Goal: Task Accomplishment & Management: Manage account settings

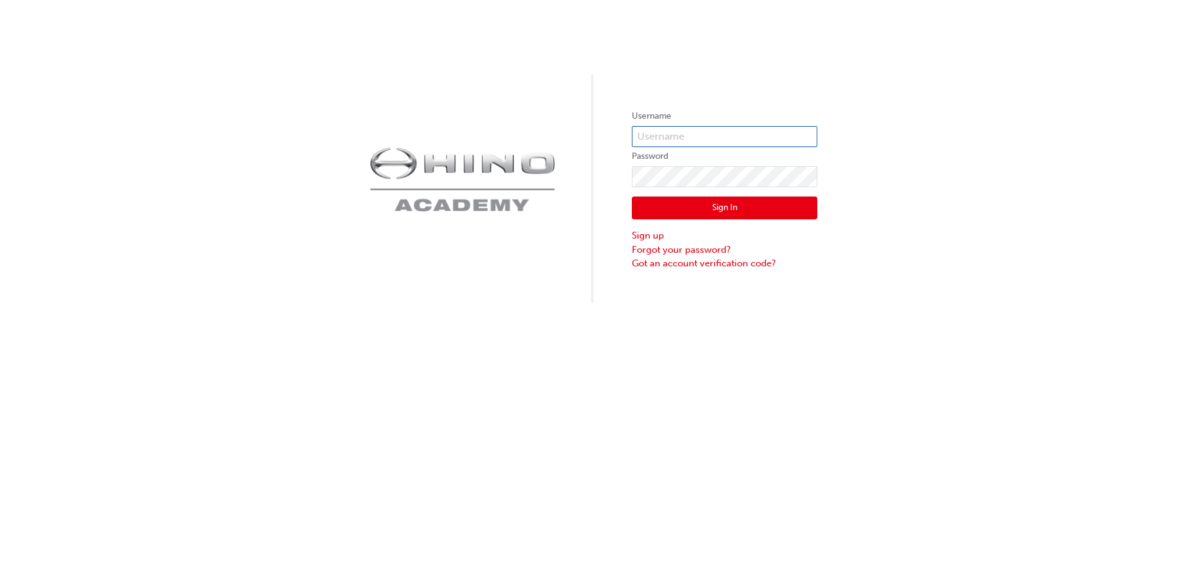
type input "mmiller"
click at [716, 202] on button "Sign In" at bounding box center [725, 209] width 186 height 24
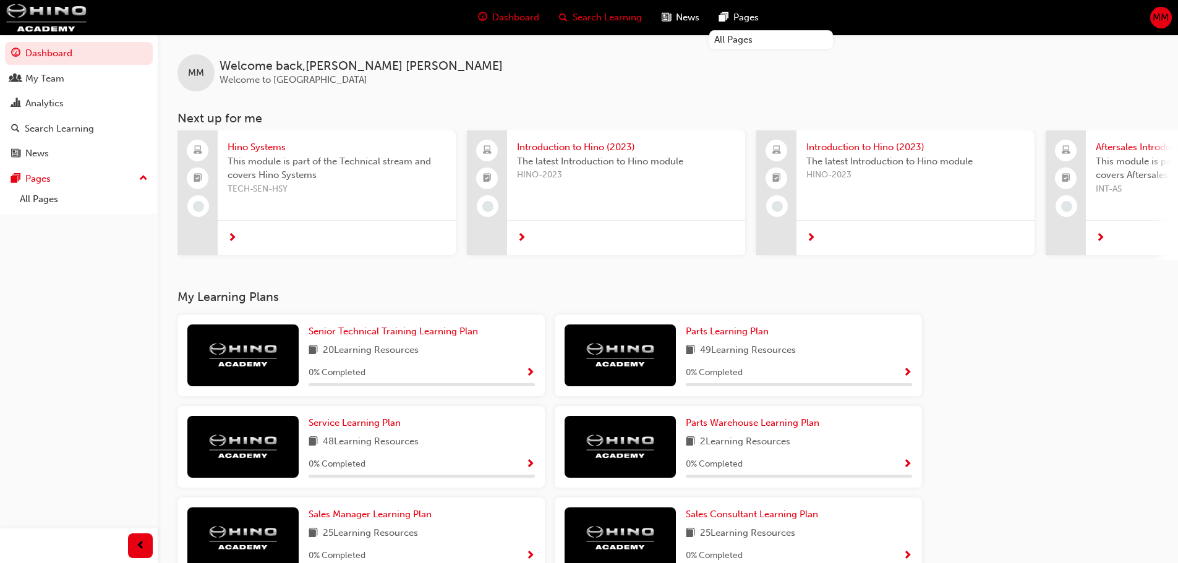
click at [599, 20] on span "Search Learning" at bounding box center [607, 18] width 69 height 14
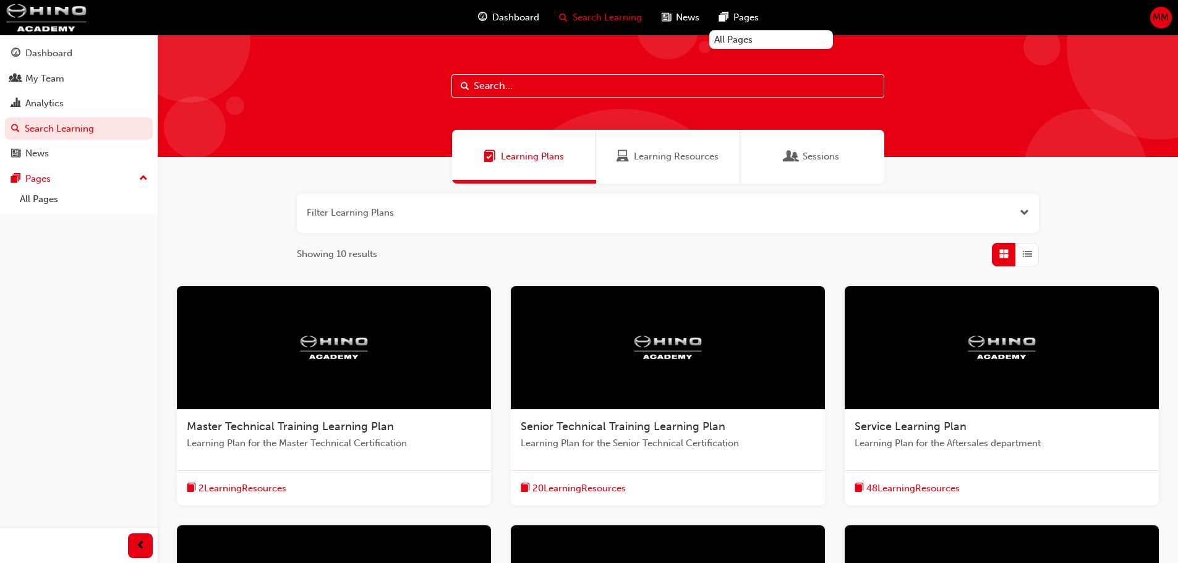
click at [495, 153] on span "Learning Plans" at bounding box center [490, 157] width 12 height 14
click at [1022, 213] on span "Open the filter" at bounding box center [1024, 213] width 9 height 14
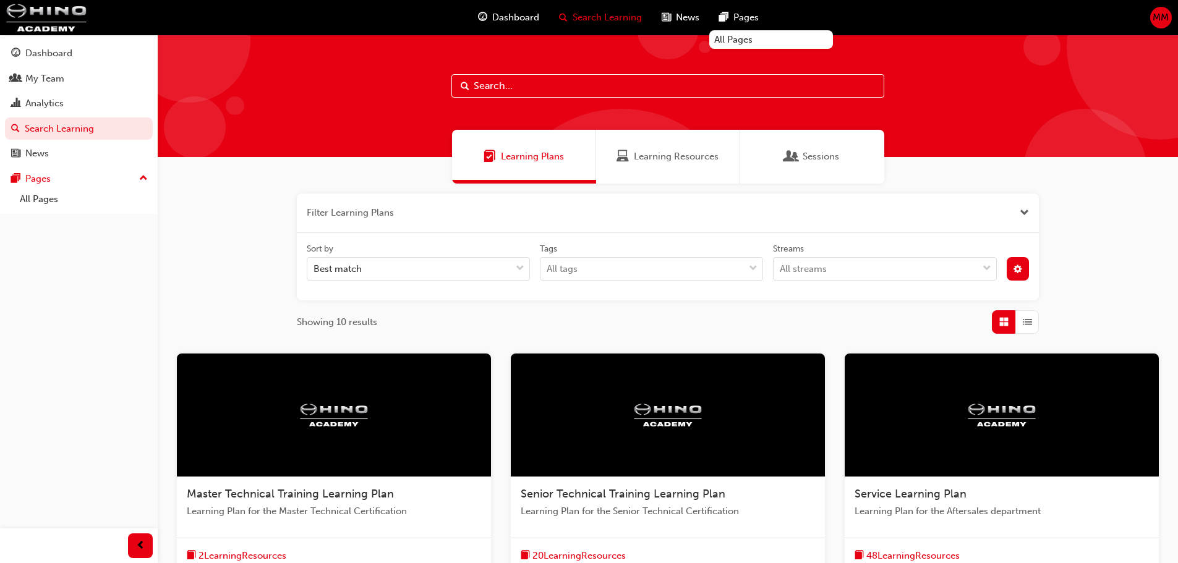
click at [1022, 213] on span "Close the filter" at bounding box center [1024, 213] width 9 height 14
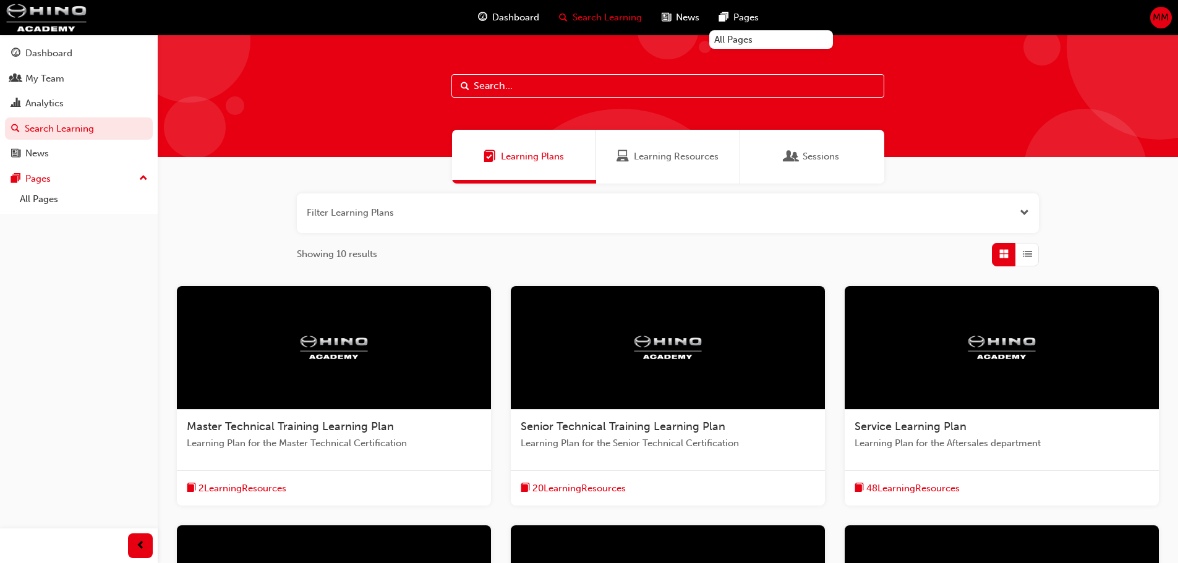
click at [704, 159] on span "Learning Resources" at bounding box center [676, 157] width 85 height 14
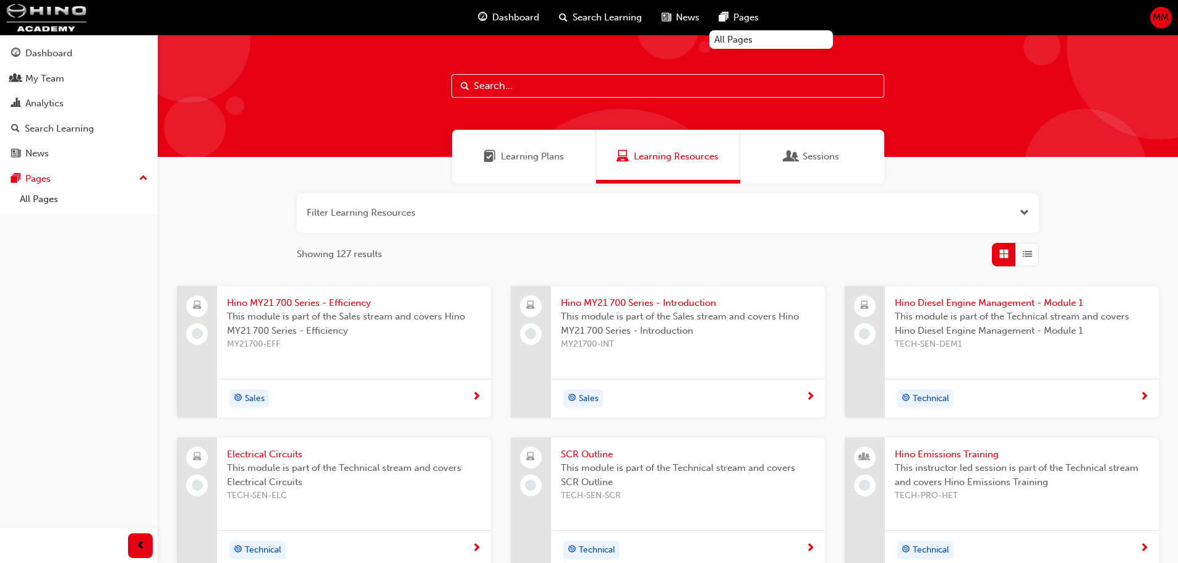
click at [827, 158] on span "Sessions" at bounding box center [821, 157] width 36 height 14
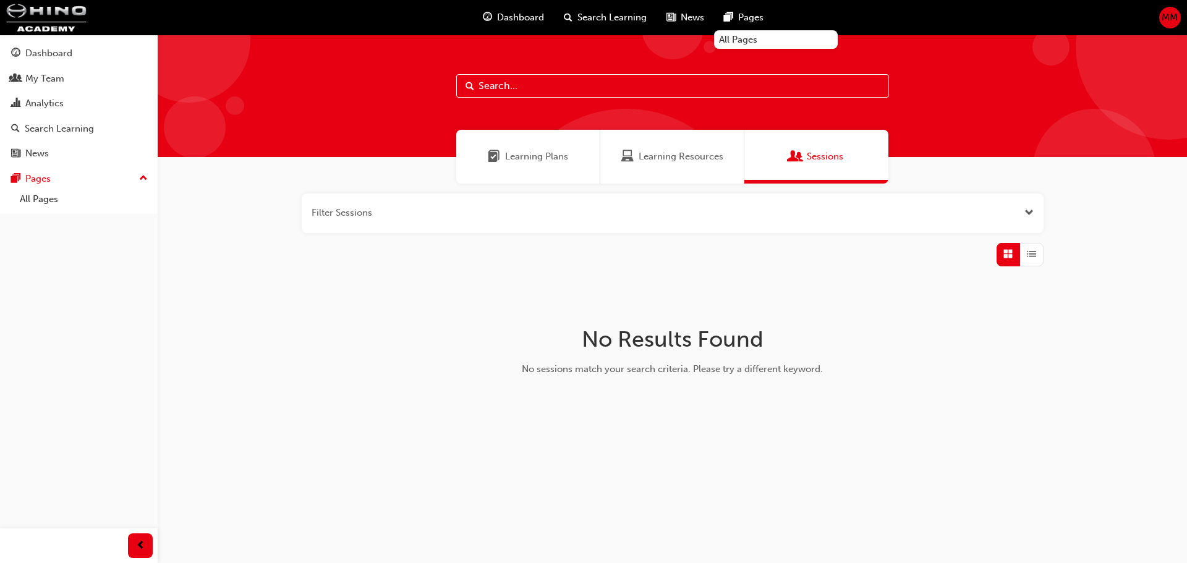
click at [539, 163] on span "Learning Plans" at bounding box center [536, 157] width 63 height 14
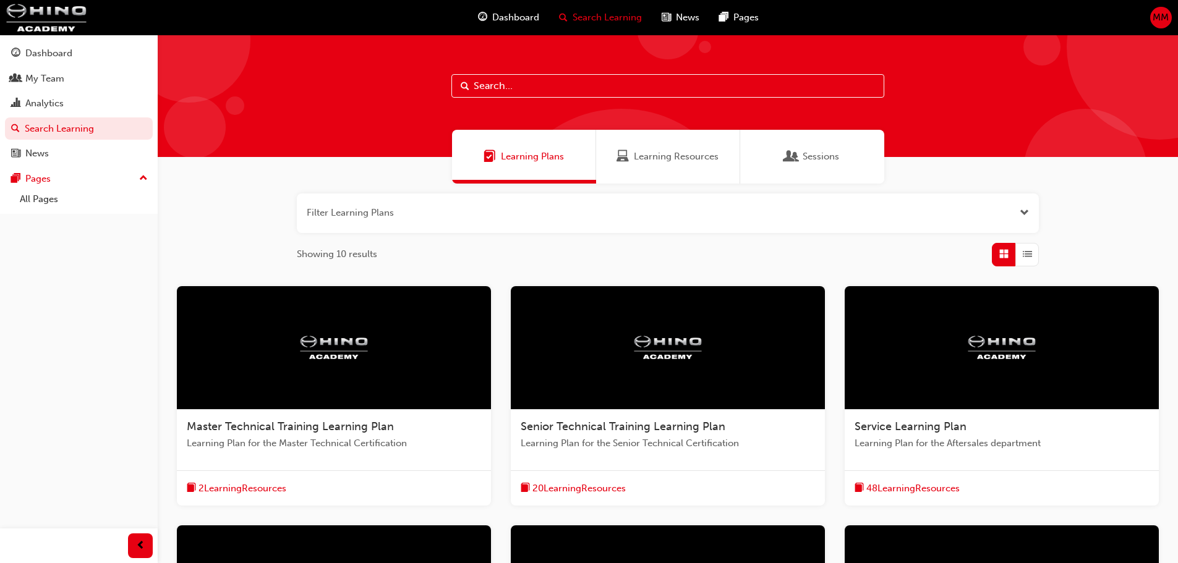
click at [1158, 19] on span "MM" at bounding box center [1161, 18] width 16 height 14
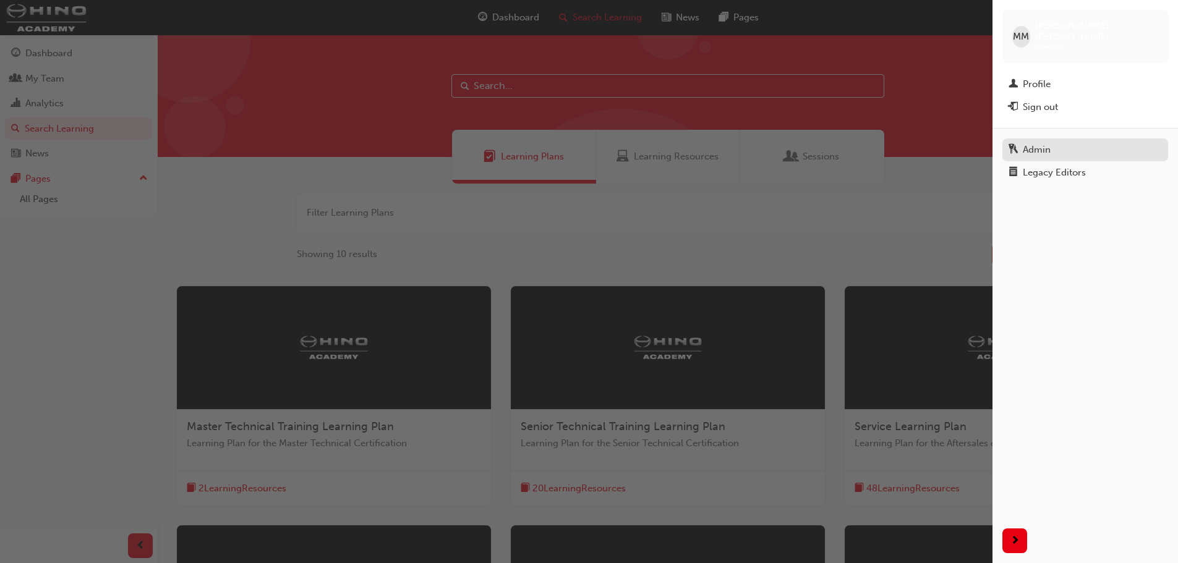
click at [1041, 143] on div "Admin" at bounding box center [1037, 150] width 28 height 14
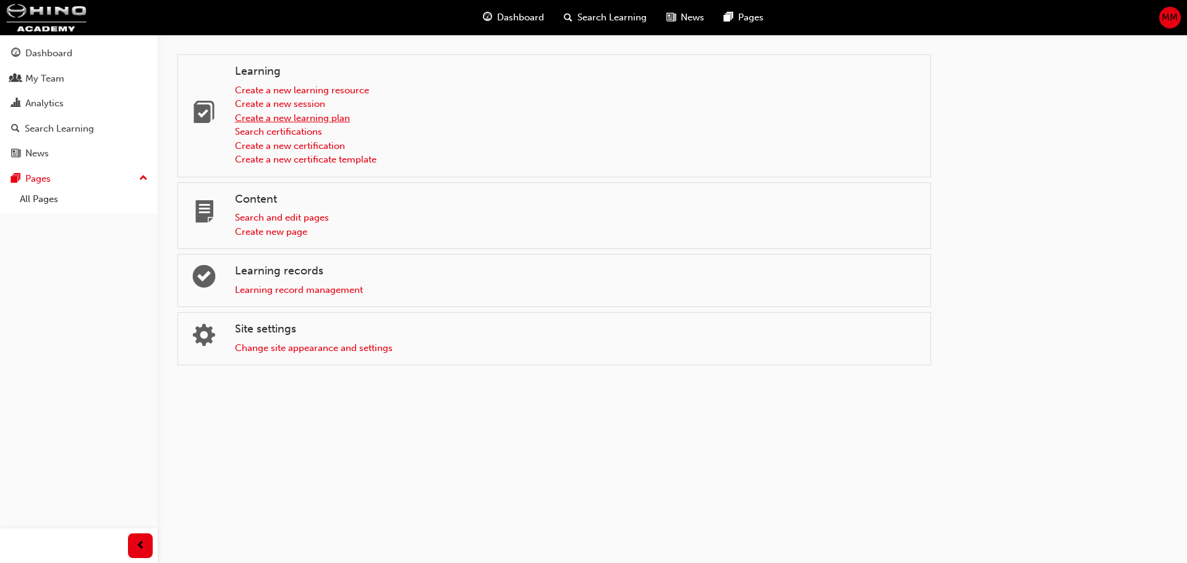
click at [250, 118] on link "Create a new learning plan" at bounding box center [292, 118] width 115 height 11
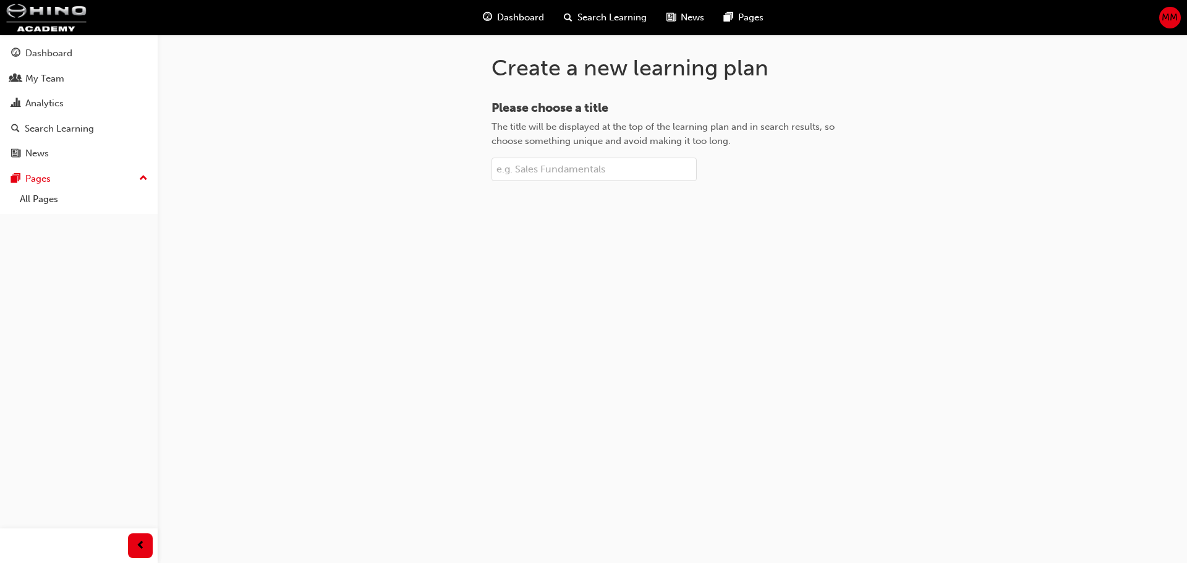
click at [537, 166] on input "Please choose a title The title will be displayed at the top of the learning pl…" at bounding box center [594, 170] width 205 height 24
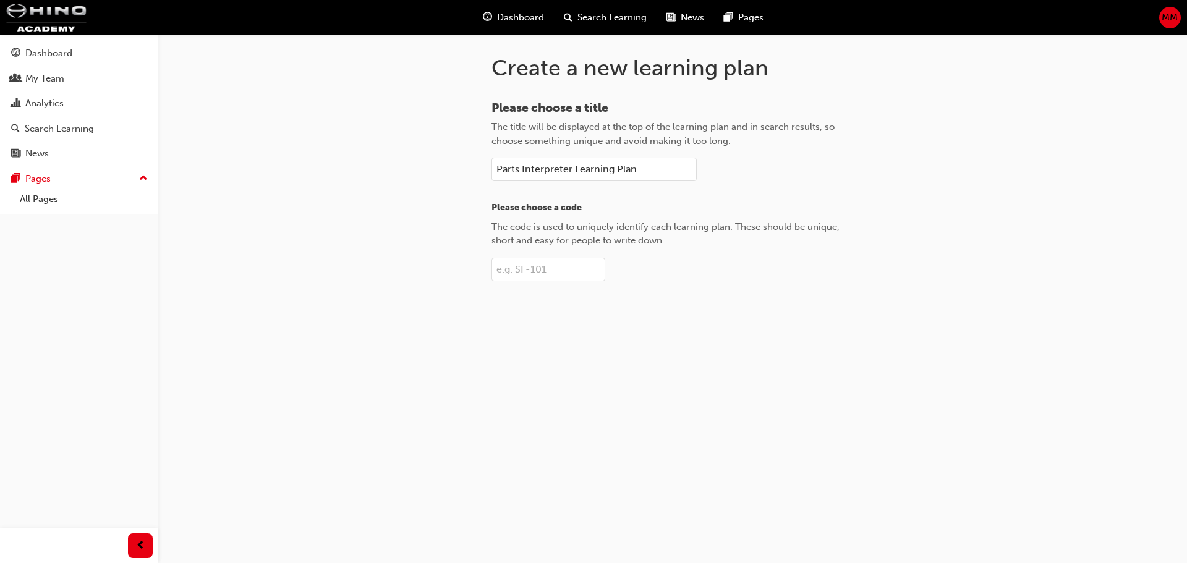
type input "Parts Interpreter Learning Plan"
click at [320, 209] on div "Create a new learning plan Please choose a title The title will be displayed at…" at bounding box center [593, 281] width 1187 height 563
click at [625, 20] on span "Search Learning" at bounding box center [612, 18] width 69 height 14
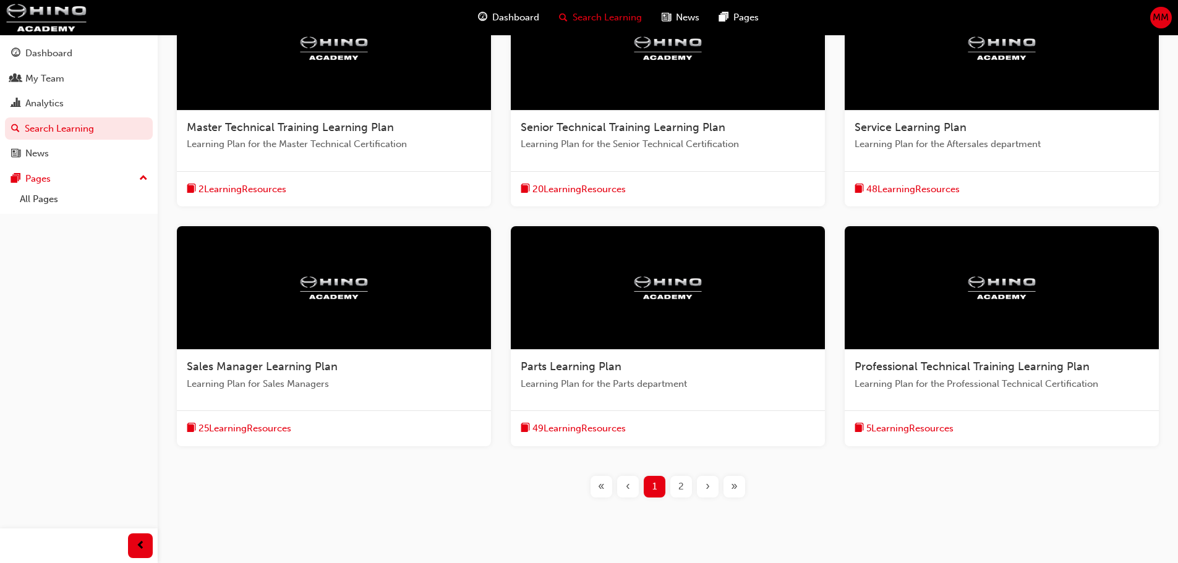
scroll to position [309, 0]
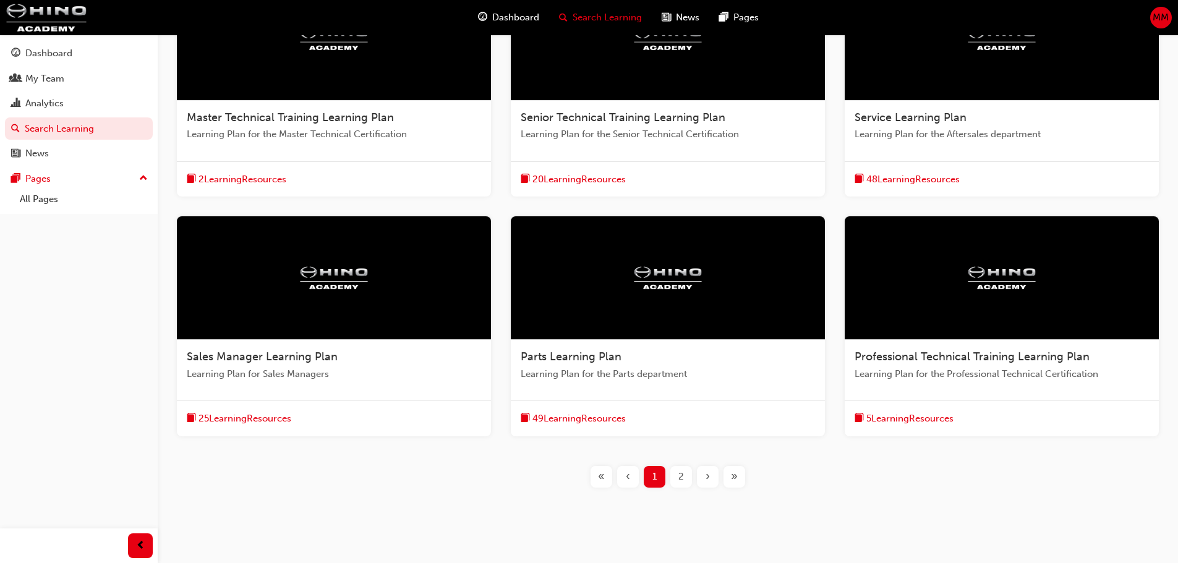
click at [571, 355] on span "Parts Learning Plan" at bounding box center [571, 357] width 101 height 14
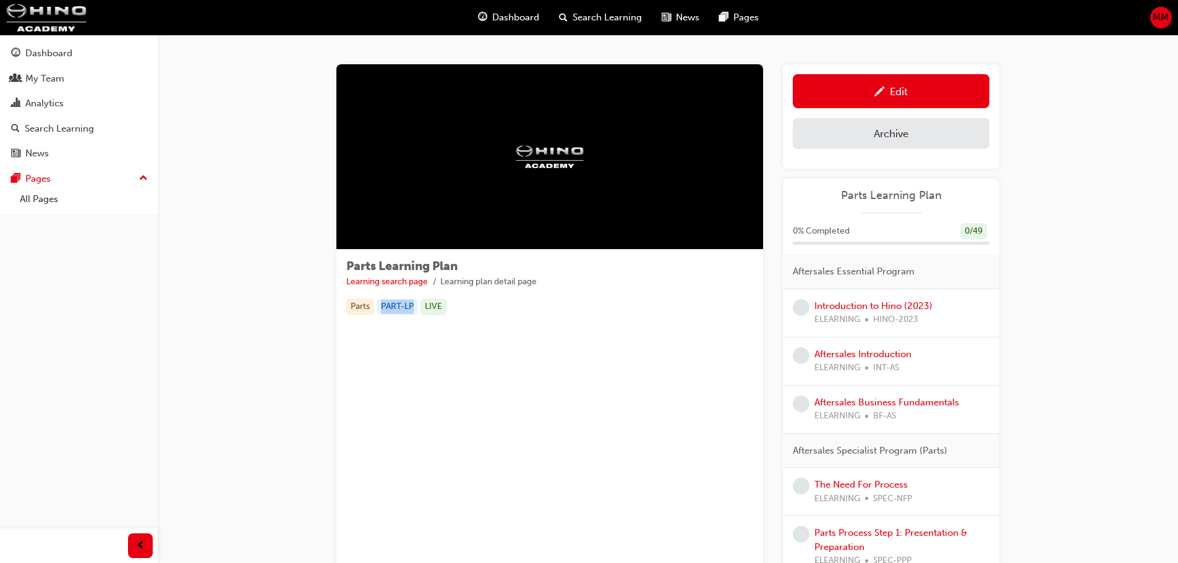
drag, startPoint x: 383, startPoint y: 303, endPoint x: 419, endPoint y: 303, distance: 35.9
click at [419, 303] on div "Parts PART-LP LIVE" at bounding box center [549, 307] width 407 height 17
click at [422, 271] on span "Parts Learning Plan" at bounding box center [401, 266] width 111 height 14
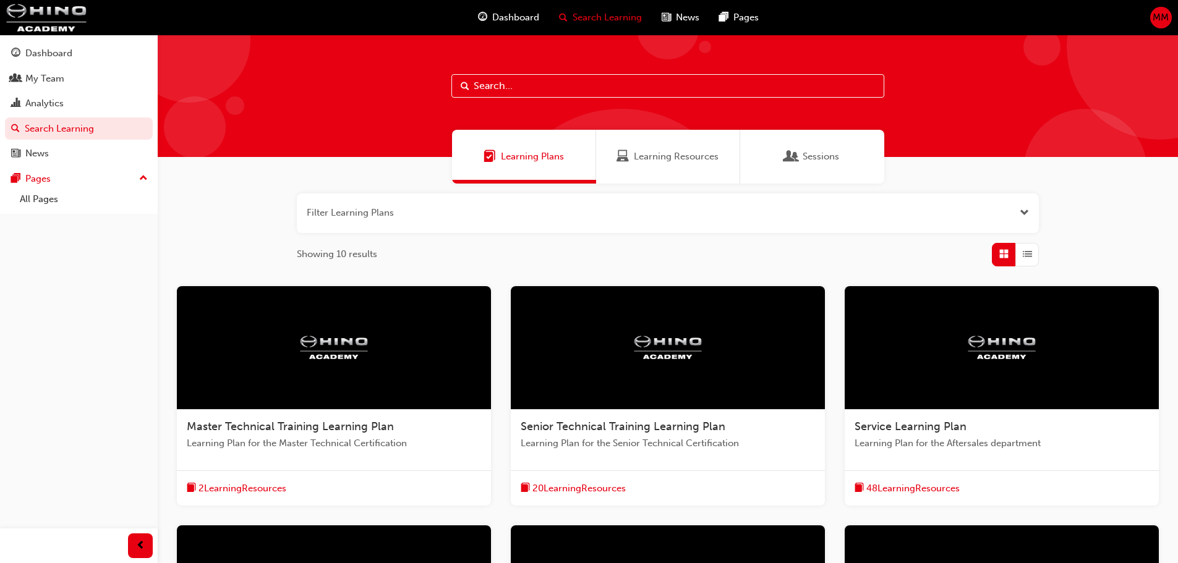
click at [545, 77] on input "text" at bounding box center [667, 86] width 433 height 24
type input "parts"
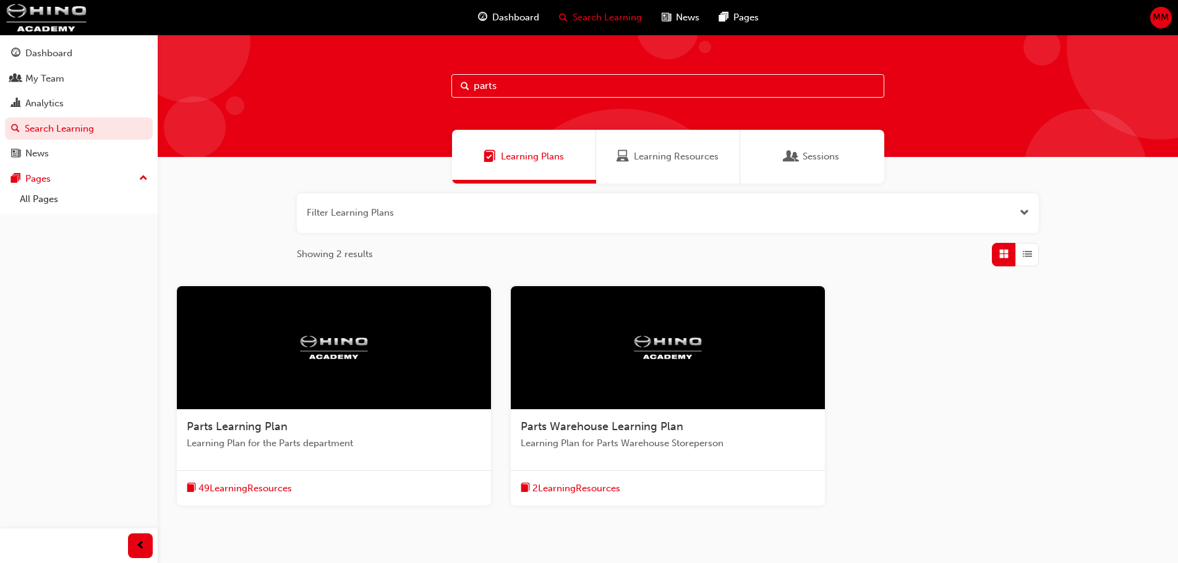
click at [570, 423] on span "Parts Warehouse Learning Plan" at bounding box center [602, 427] width 163 height 14
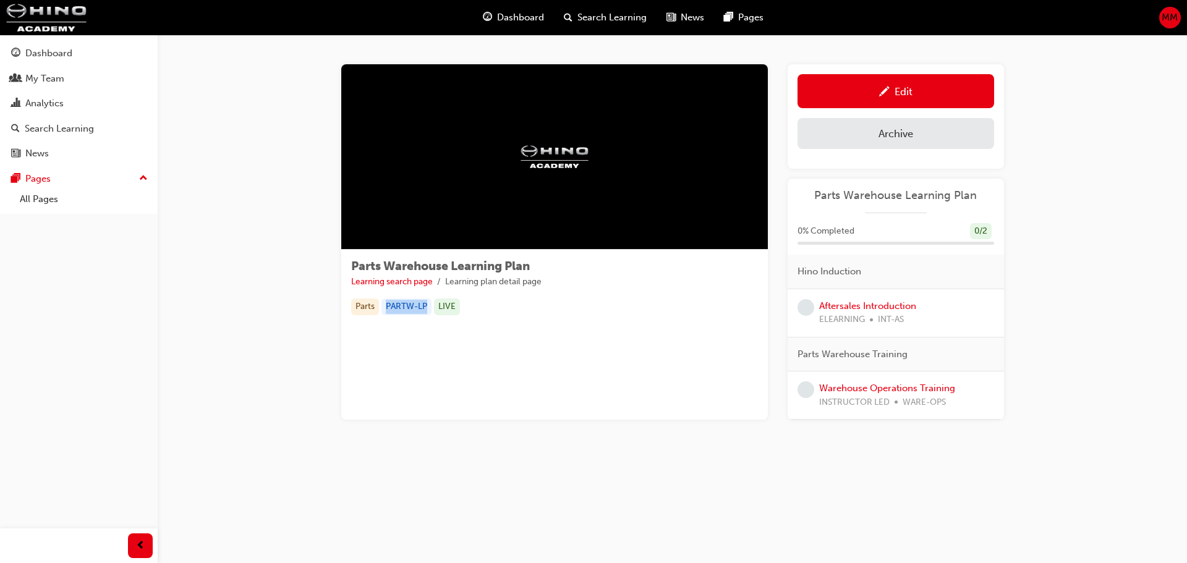
drag, startPoint x: 387, startPoint y: 304, endPoint x: 428, endPoint y: 307, distance: 41.6
click at [428, 307] on div "PARTW-LP" at bounding box center [407, 307] width 50 height 17
copy div "PARTW-LP"
drag, startPoint x: 380, startPoint y: 267, endPoint x: 359, endPoint y: 266, distance: 20.4
click at [380, 267] on span "Parts Warehouse Learning Plan" at bounding box center [440, 266] width 179 height 14
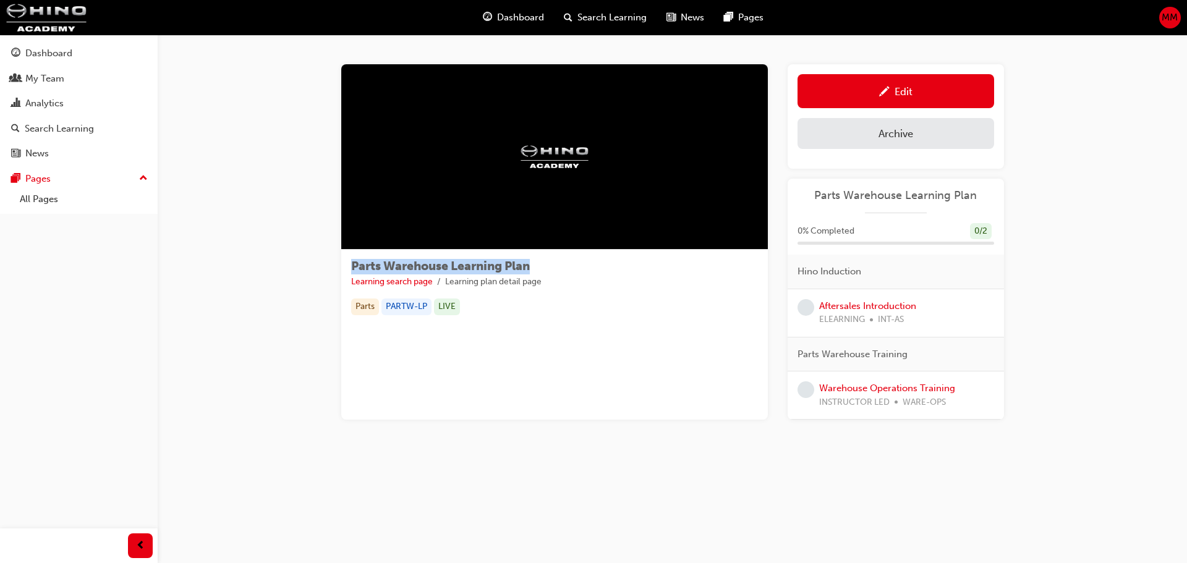
drag, startPoint x: 353, startPoint y: 263, endPoint x: 552, endPoint y: 265, distance: 199.8
click at [552, 265] on div "Parts Warehouse Learning Plan Learning search page Learning plan detail page" at bounding box center [554, 274] width 407 height 29
copy span "Parts Warehouse Learning Plan"
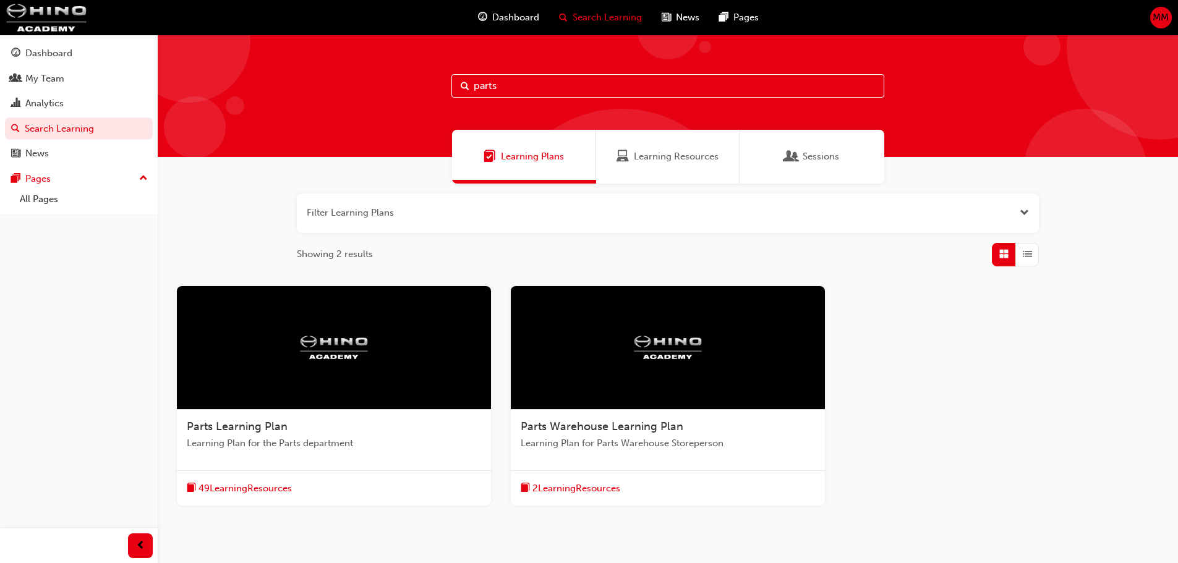
click at [325, 354] on img at bounding box center [334, 348] width 68 height 24
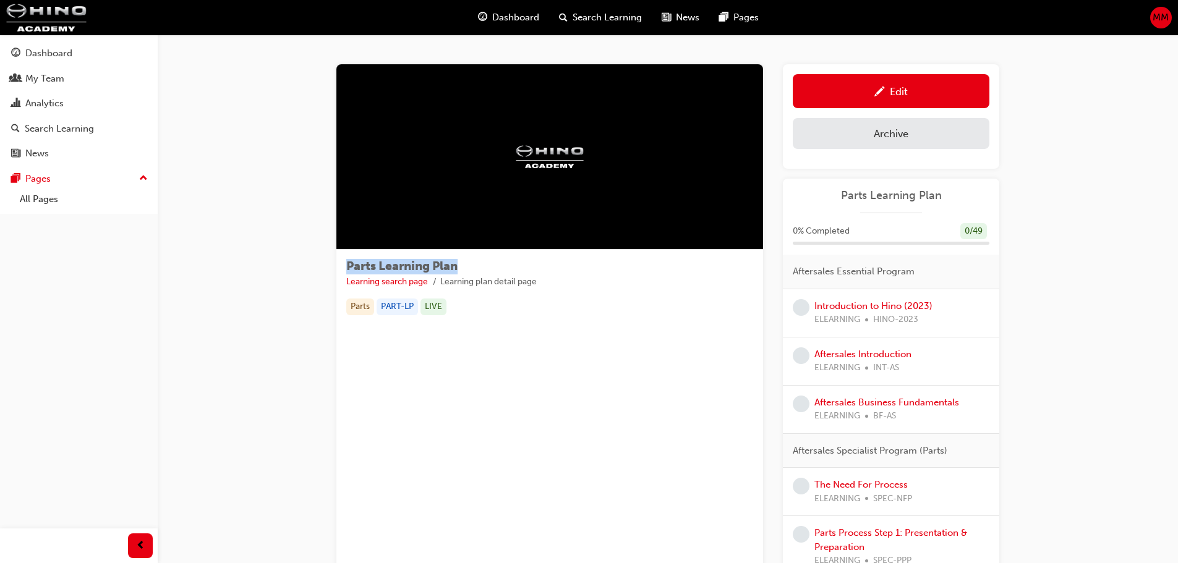
drag, startPoint x: 348, startPoint y: 266, endPoint x: 460, endPoint y: 265, distance: 111.9
click at [458, 265] on span "Parts Learning Plan" at bounding box center [401, 266] width 111 height 14
copy span "Parts Learning Plan"
drag, startPoint x: 382, startPoint y: 304, endPoint x: 416, endPoint y: 308, distance: 34.8
click at [416, 308] on div "PART-LP" at bounding box center [397, 307] width 41 height 17
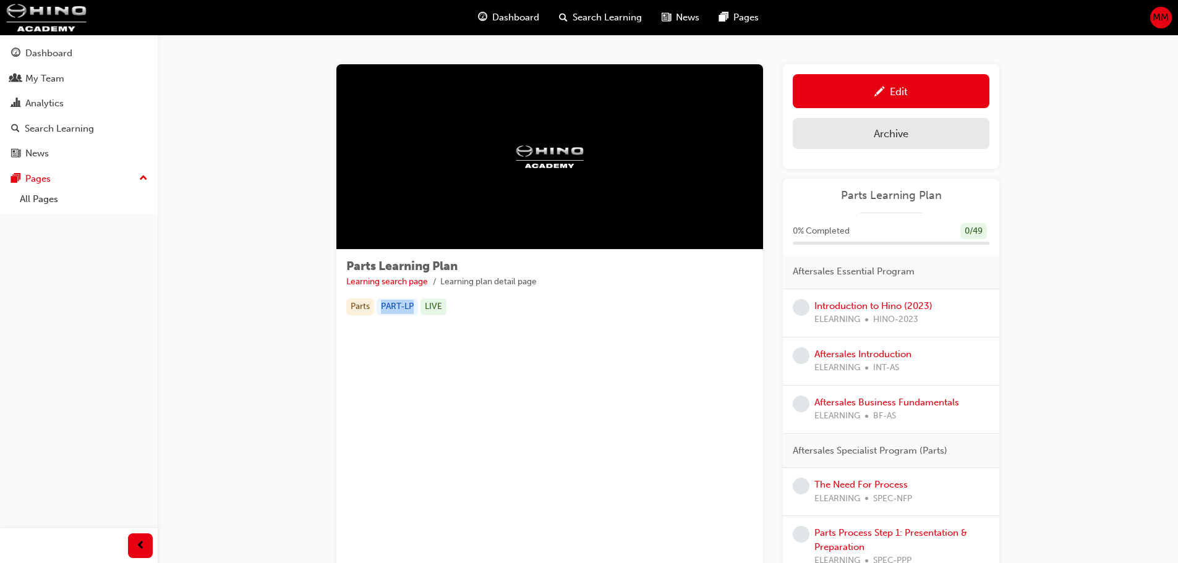
copy div "PART-LP"
click at [1161, 15] on span "MM" at bounding box center [1161, 18] width 16 height 14
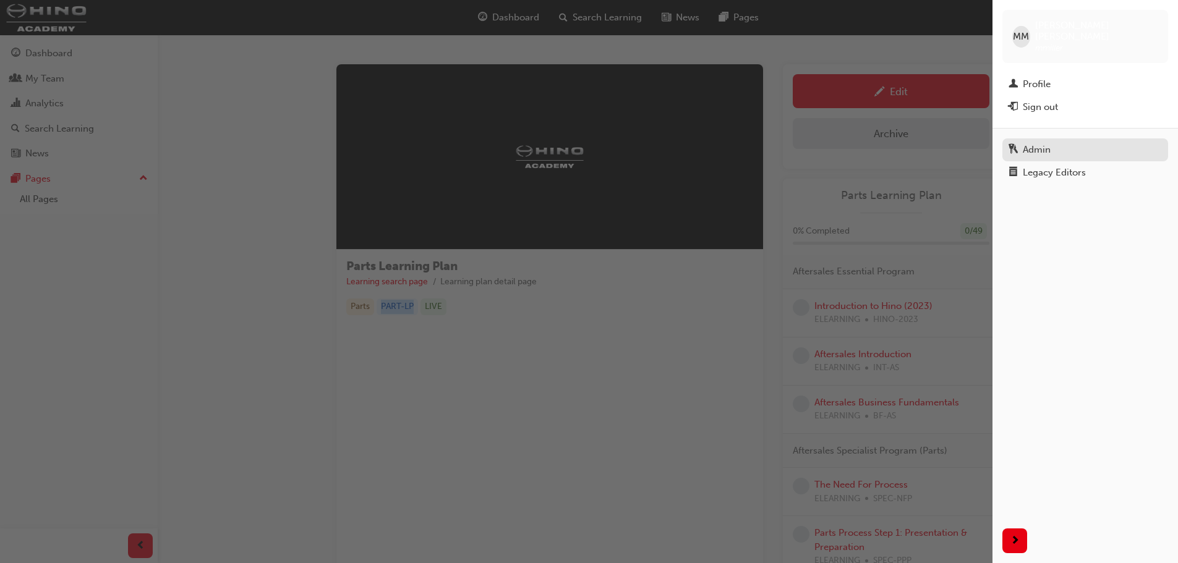
click at [1041, 143] on div "Admin" at bounding box center [1037, 150] width 28 height 14
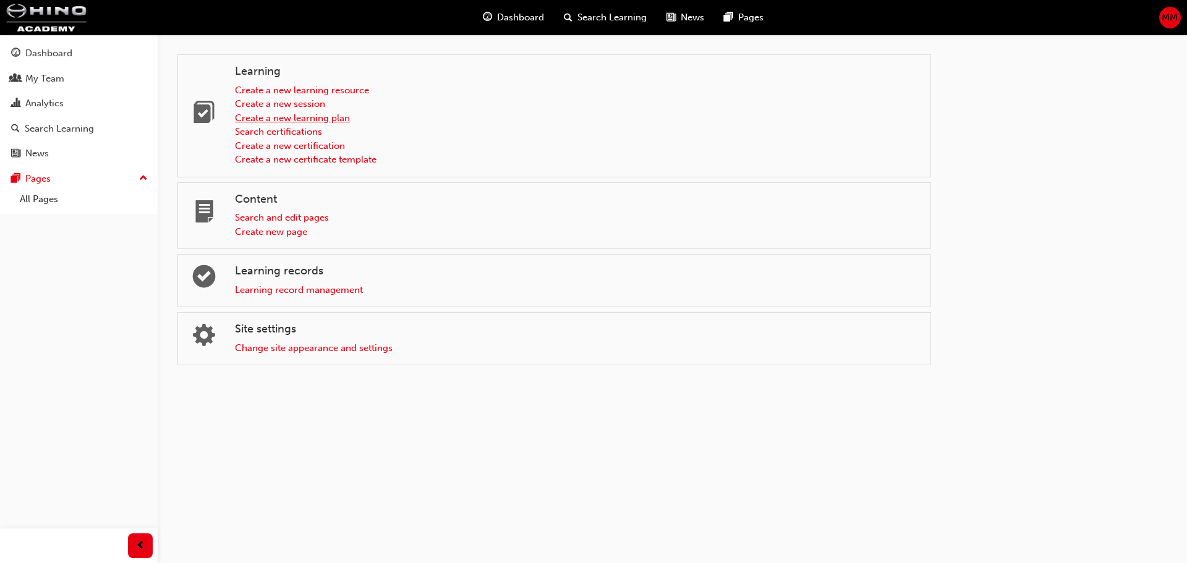
click at [306, 117] on link "Create a new learning plan" at bounding box center [292, 118] width 115 height 11
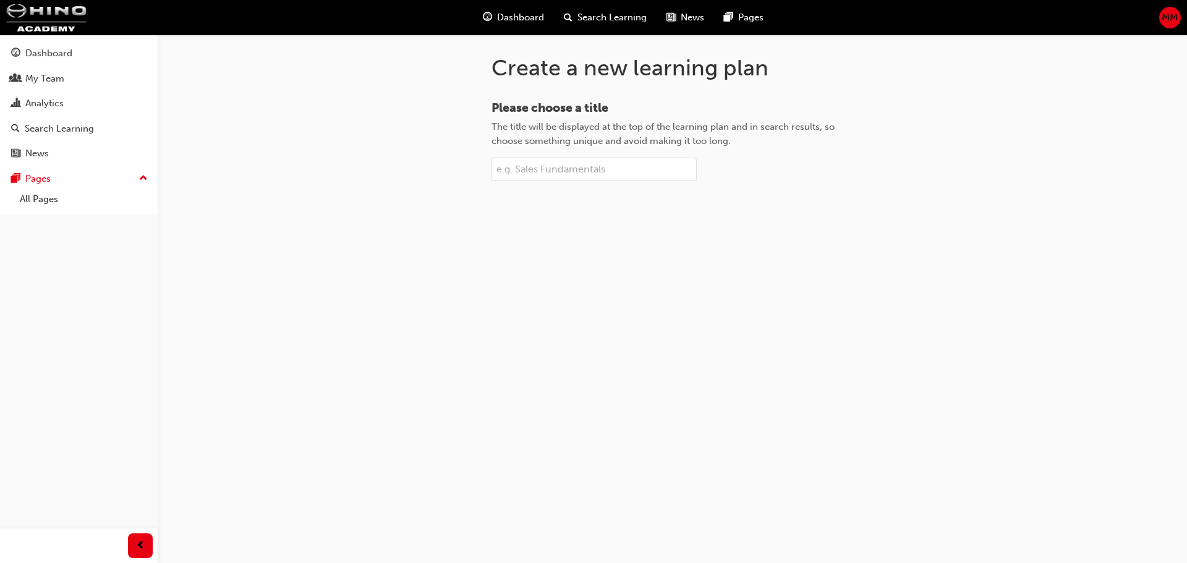
click at [560, 164] on input "Please choose a title The title will be displayed at the top of the learning pl…" at bounding box center [594, 170] width 205 height 24
click at [537, 170] on input "Please choose a title The title will be displayed at the top of the learning pl…" at bounding box center [594, 170] width 205 height 24
paste input "Parts Interpreter Learning Plan"
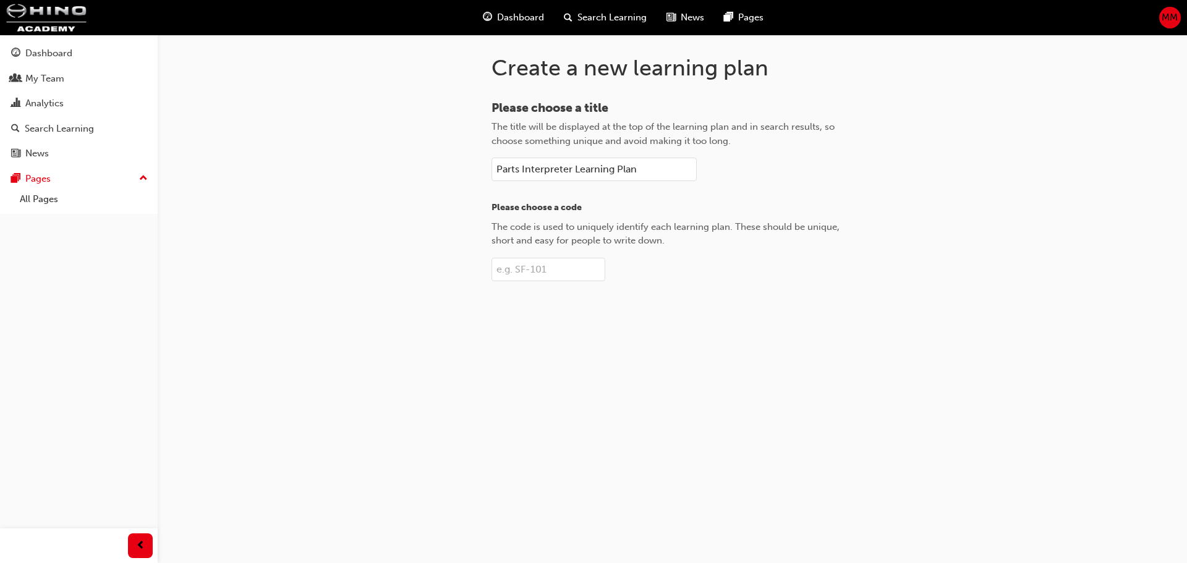
type input "Parts Interpreter Learning Plan"
click at [549, 272] on input "Please choose a code The code is used to uniquely identify each learning plan. …" at bounding box center [549, 270] width 114 height 24
paste input "PARTI-LP"
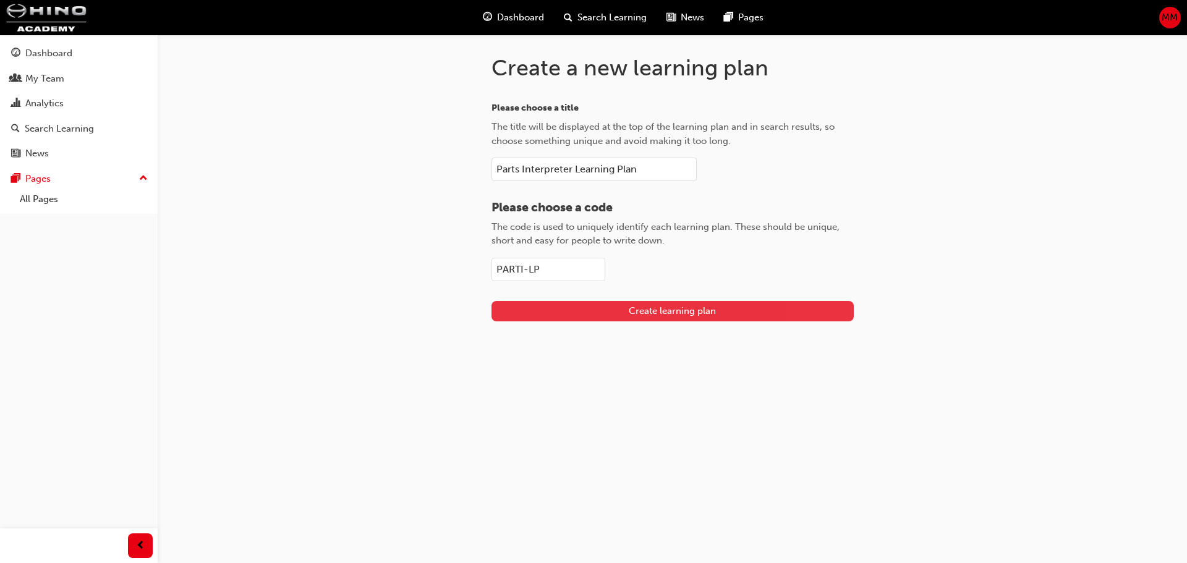
type input "PARTI-LP"
click at [706, 317] on button "Create learning plan" at bounding box center [673, 311] width 362 height 20
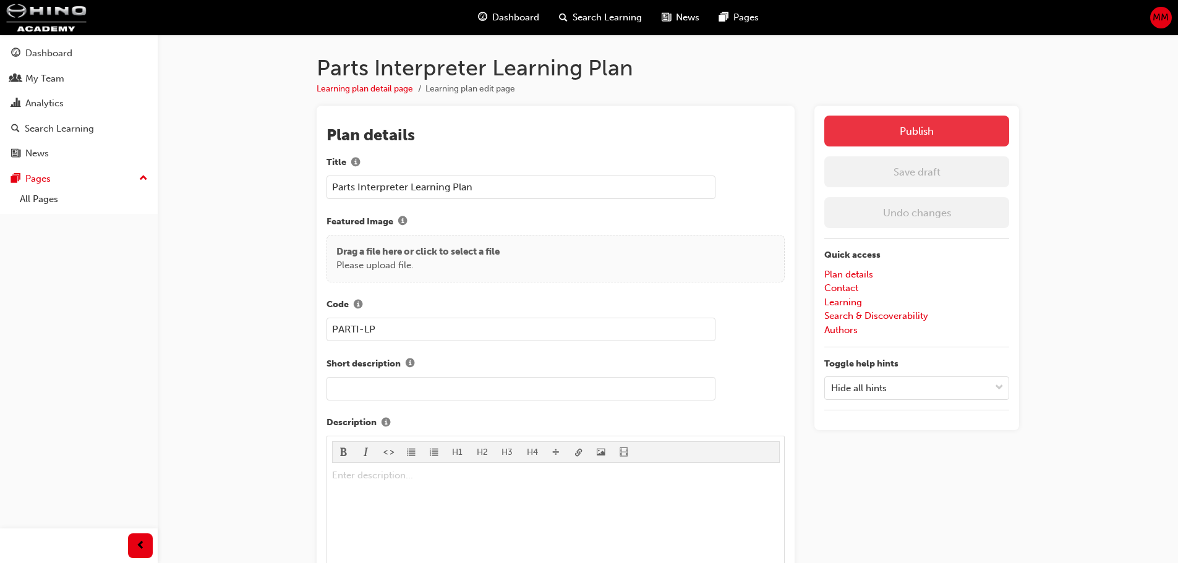
click at [963, 131] on button "Publish" at bounding box center [916, 131] width 185 height 31
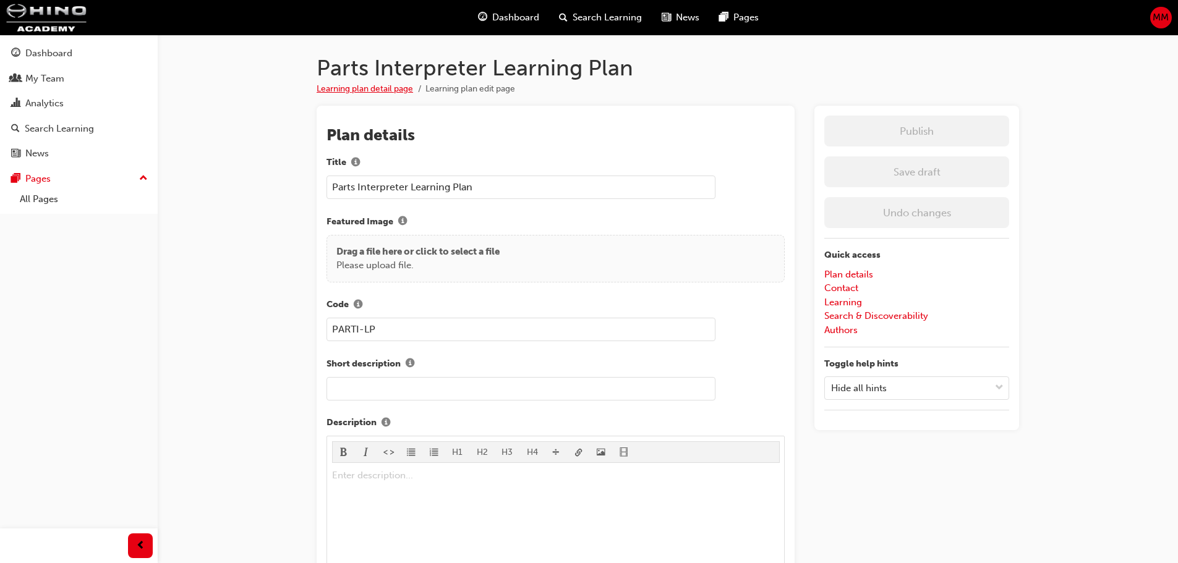
click at [363, 85] on link "Learning plan detail page" at bounding box center [365, 88] width 96 height 11
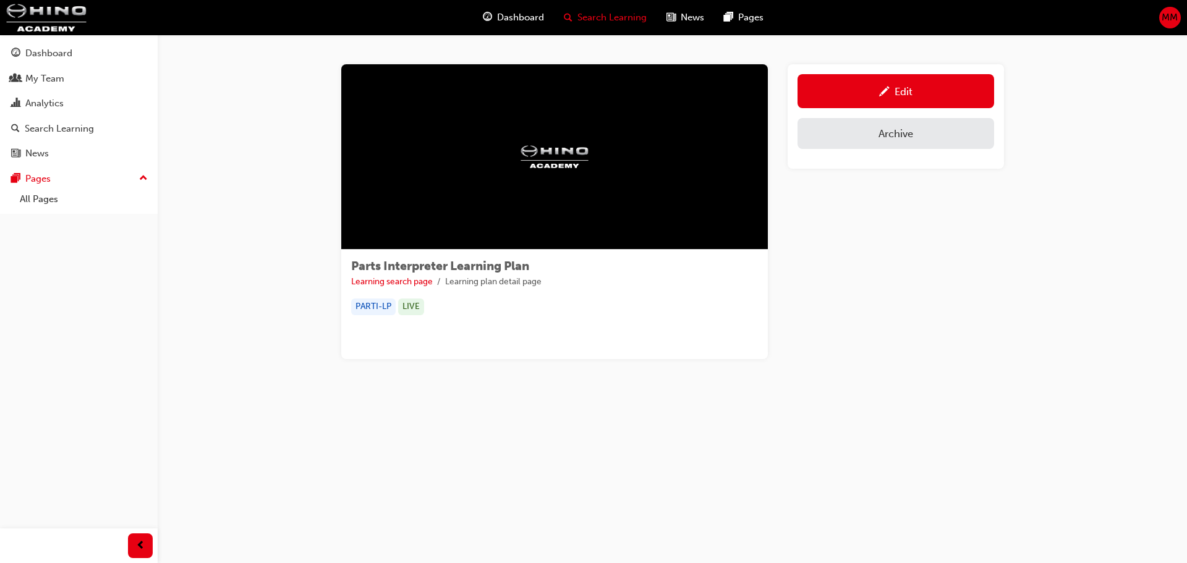
click at [612, 19] on span "Search Learning" at bounding box center [612, 18] width 69 height 14
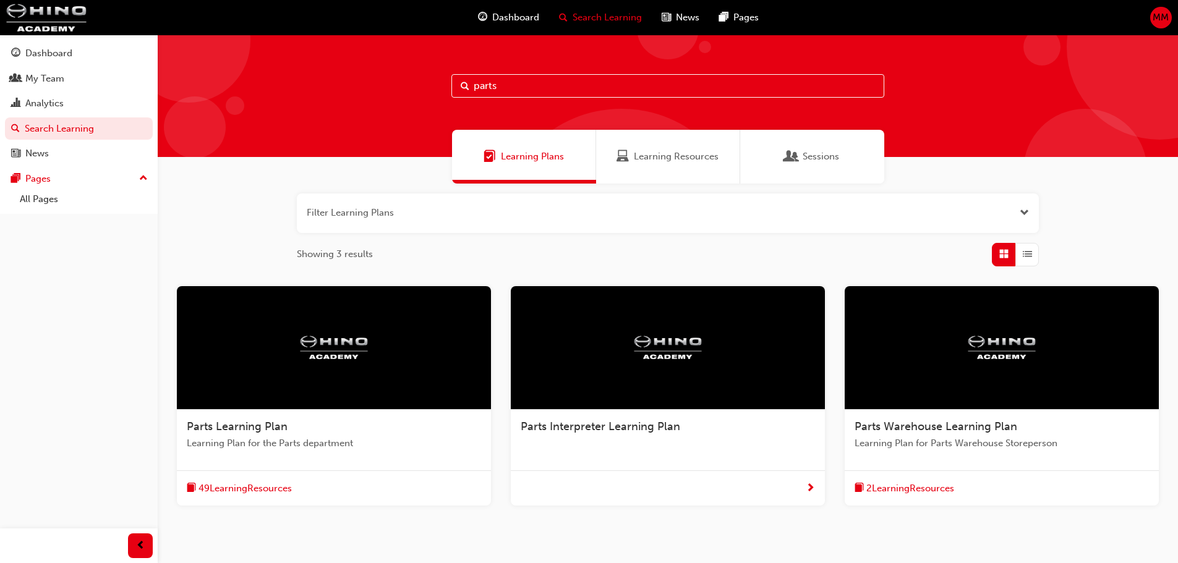
click at [904, 388] on div at bounding box center [1002, 348] width 314 height 124
click at [319, 328] on div at bounding box center [334, 348] width 314 height 124
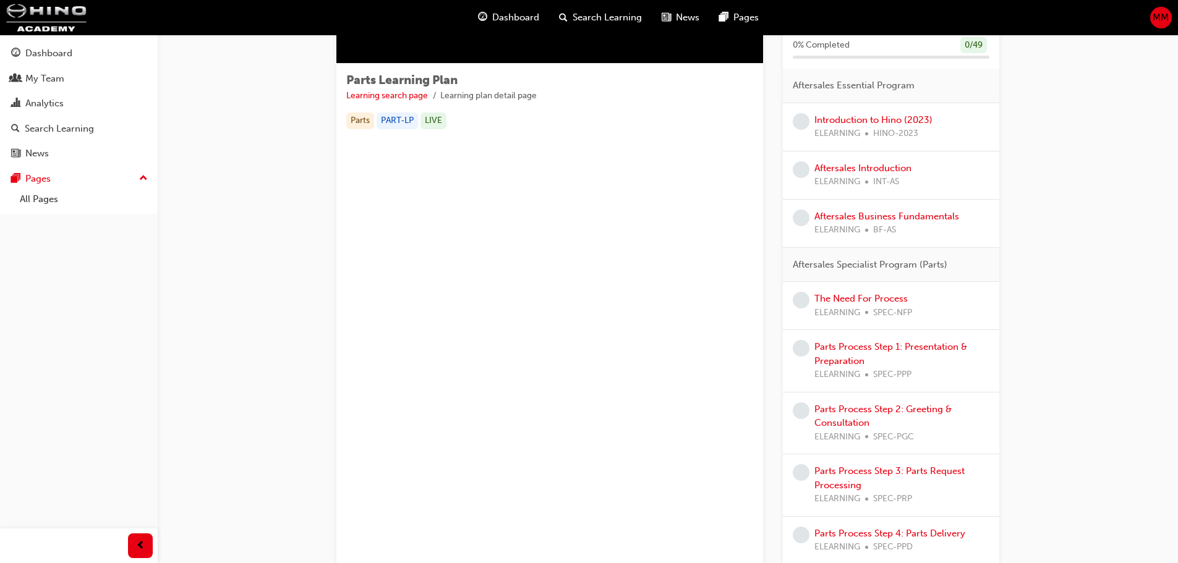
scroll to position [124, 0]
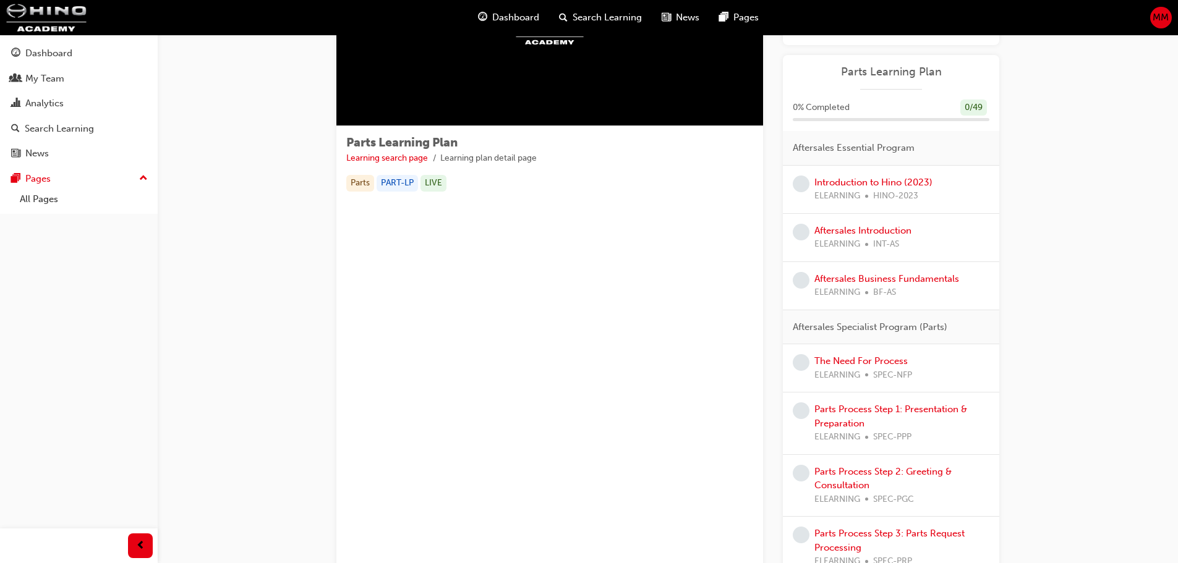
click at [876, 196] on span "HINO-2023" at bounding box center [895, 196] width 45 height 14
drag, startPoint x: 876, startPoint y: 196, endPoint x: 930, endPoint y: 196, distance: 53.8
click at [930, 196] on div "ELEARNING HINO-2023" at bounding box center [873, 196] width 118 height 14
copy span "HINO-2023"
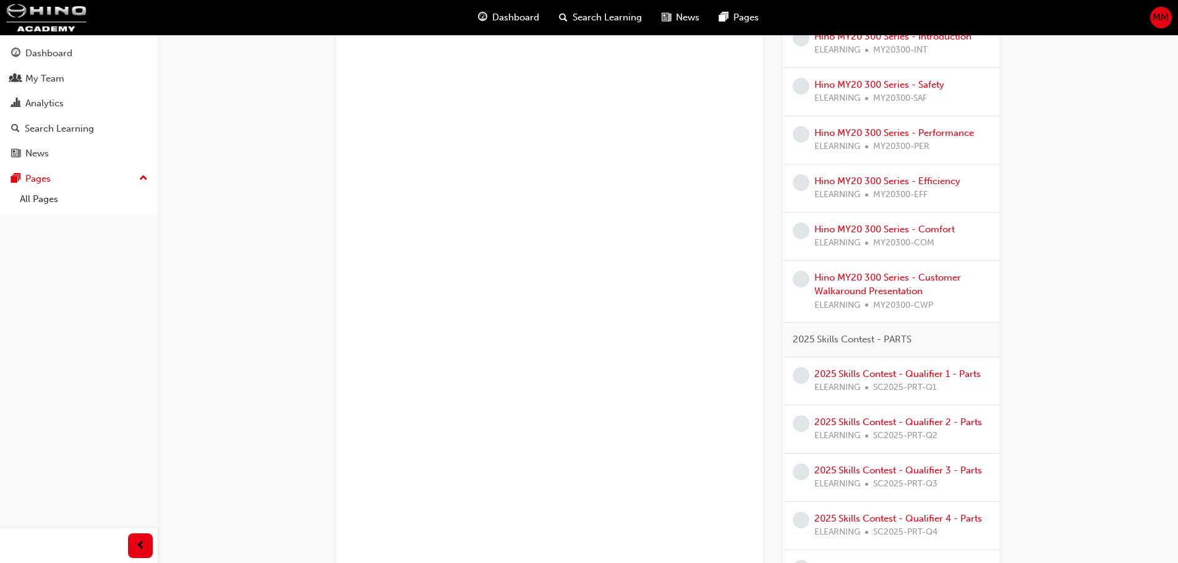
scroll to position [2615, 0]
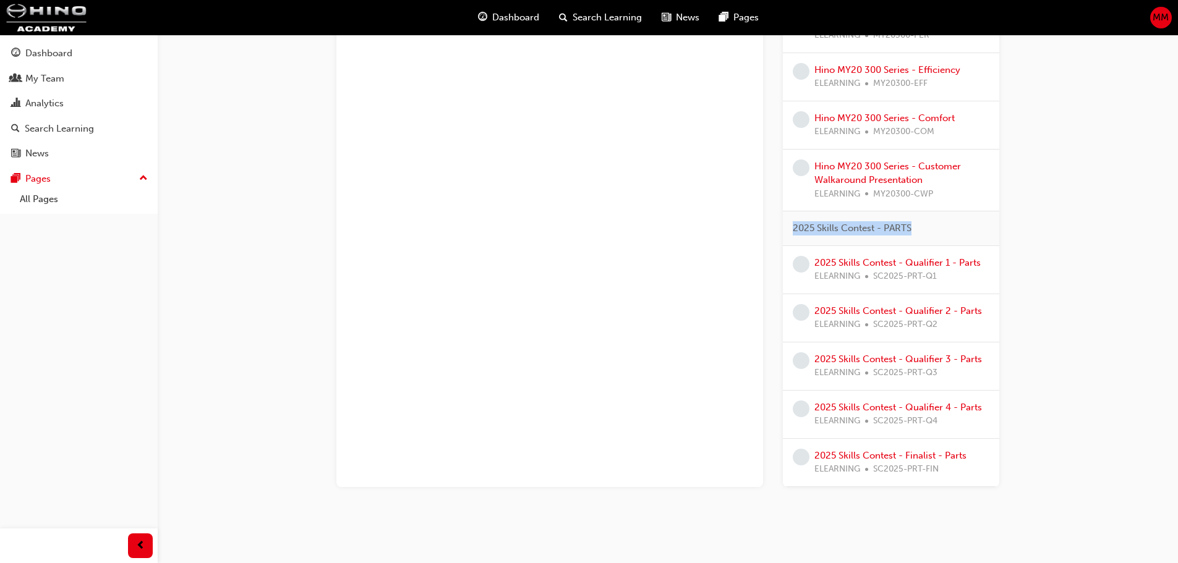
drag, startPoint x: 793, startPoint y: 214, endPoint x: 963, endPoint y: 215, distance: 170.1
click at [963, 215] on div "2025 Skills Contest - PARTS" at bounding box center [891, 229] width 216 height 35
copy span "2025 Skills Contest - PARTS"
drag, startPoint x: 949, startPoint y: 265, endPoint x: 874, endPoint y: 264, distance: 74.2
click at [874, 270] on div "ELEARNING SC2025-PRT-Q1" at bounding box center [897, 277] width 166 height 14
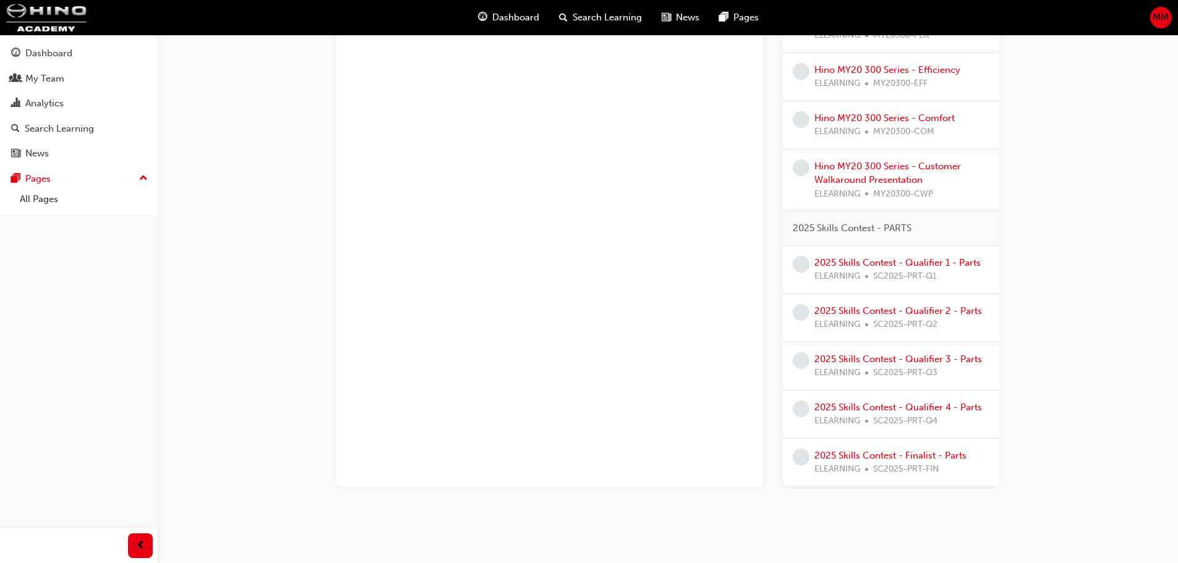
click at [817, 221] on span "2025 Skills Contest - PARTS" at bounding box center [852, 228] width 119 height 14
drag, startPoint x: 883, startPoint y: 212, endPoint x: 790, endPoint y: 215, distance: 92.8
click at [790, 215] on div "2025 Skills Contest - PARTS" at bounding box center [891, 229] width 216 height 35
click at [796, 221] on span "2025 Skills Contest - PARTS" at bounding box center [852, 228] width 119 height 14
drag, startPoint x: 794, startPoint y: 213, endPoint x: 959, endPoint y: 214, distance: 164.5
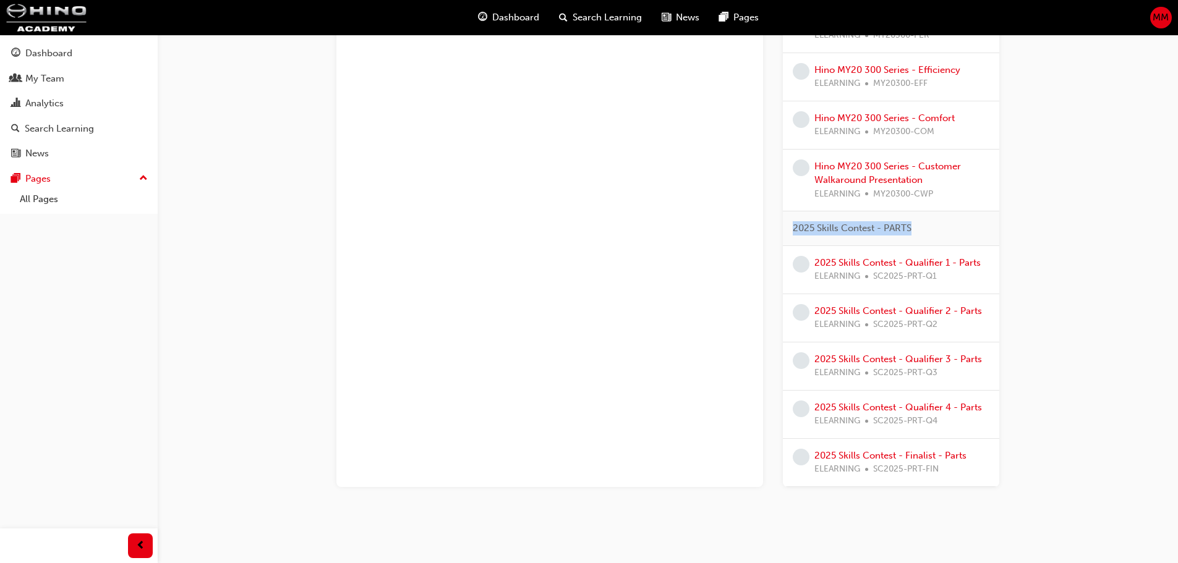
click at [959, 214] on div "2025 Skills Contest - PARTS" at bounding box center [891, 229] width 216 height 35
copy span "2025 Skills Contest - PARTS"
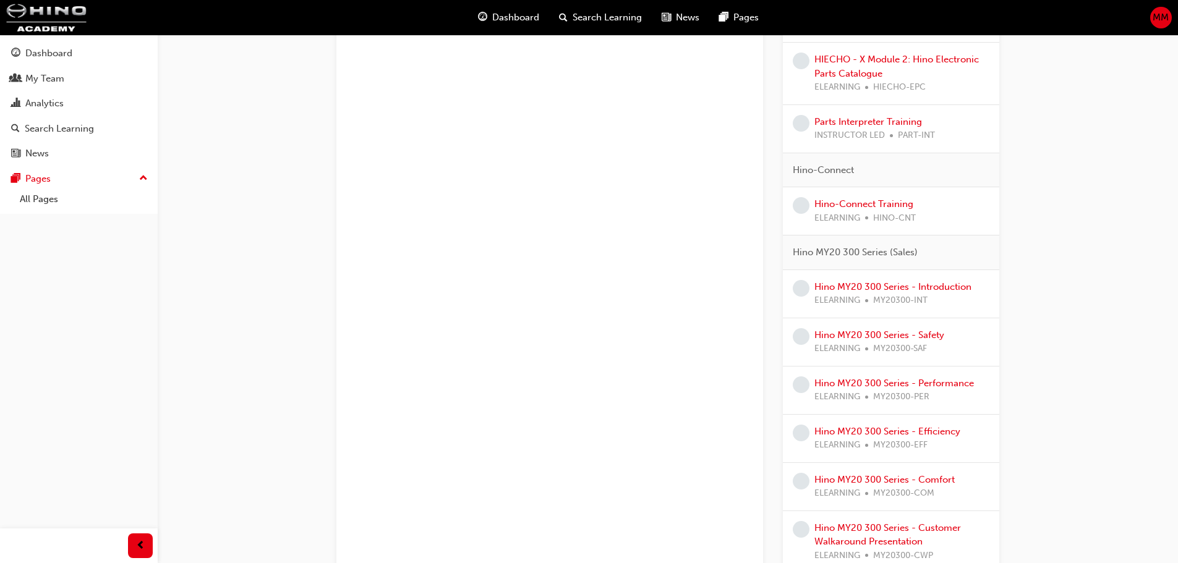
scroll to position [2182, 0]
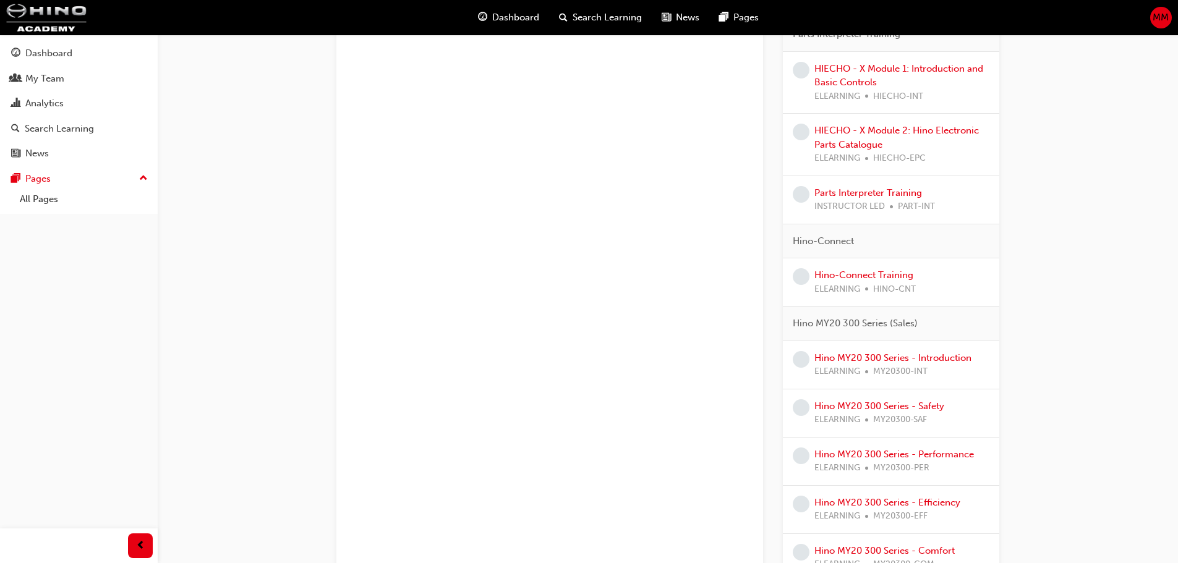
click at [959, 194] on div "Parts Interpreter Training INSTRUCTOR LED PART-INT" at bounding box center [891, 200] width 197 height 28
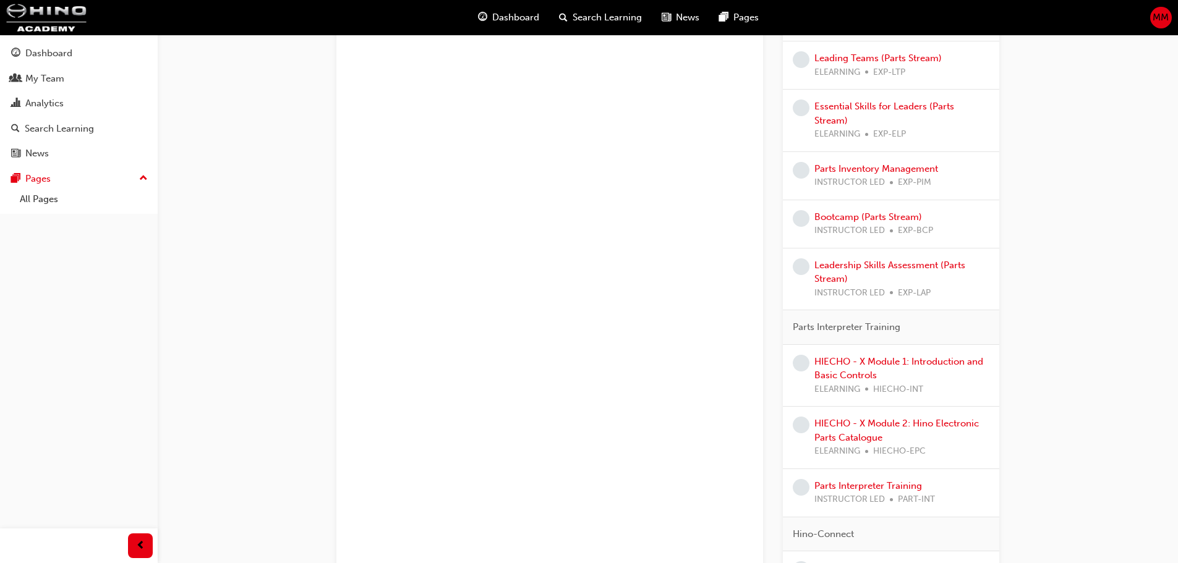
scroll to position [1873, 0]
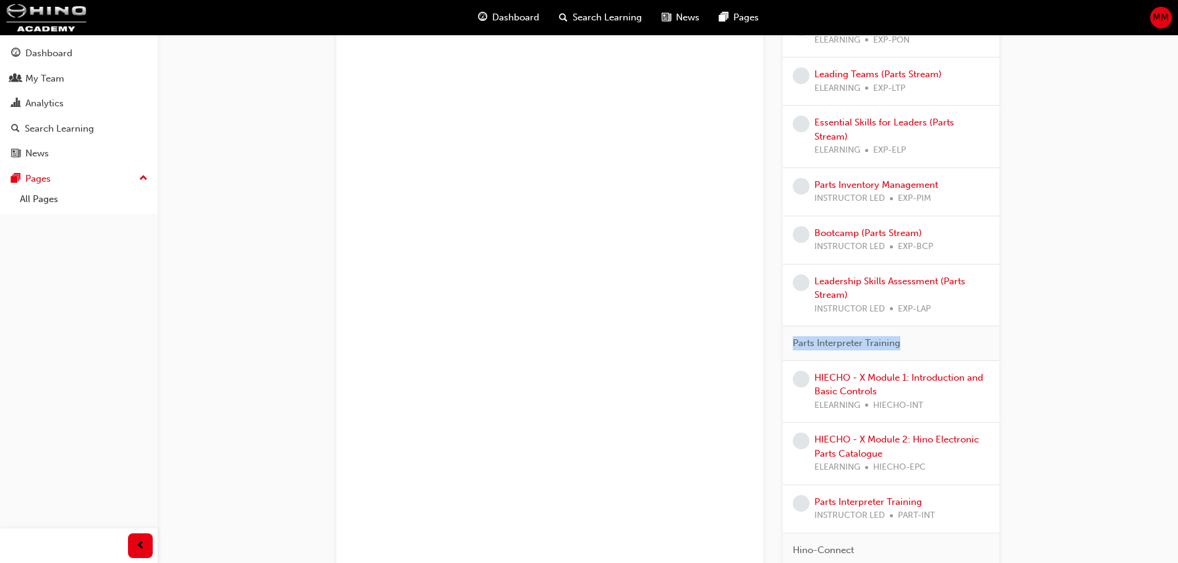
drag, startPoint x: 791, startPoint y: 329, endPoint x: 908, endPoint y: 331, distance: 117.5
click at [908, 331] on div "Parts Interpreter Training" at bounding box center [891, 344] width 216 height 35
copy span "Parts Interpreter Training"
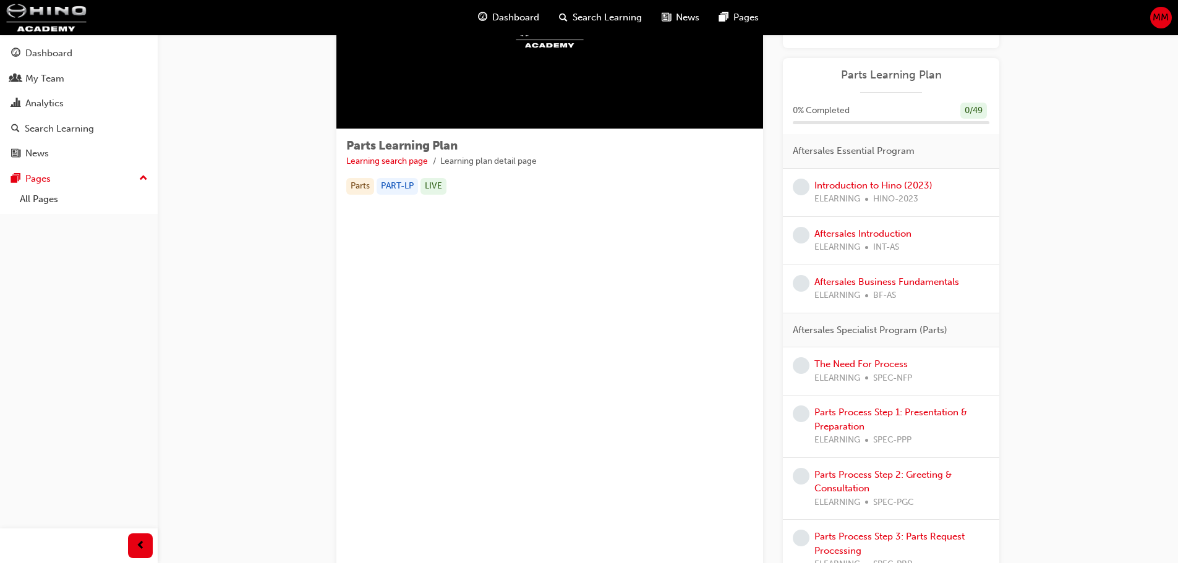
scroll to position [0, 0]
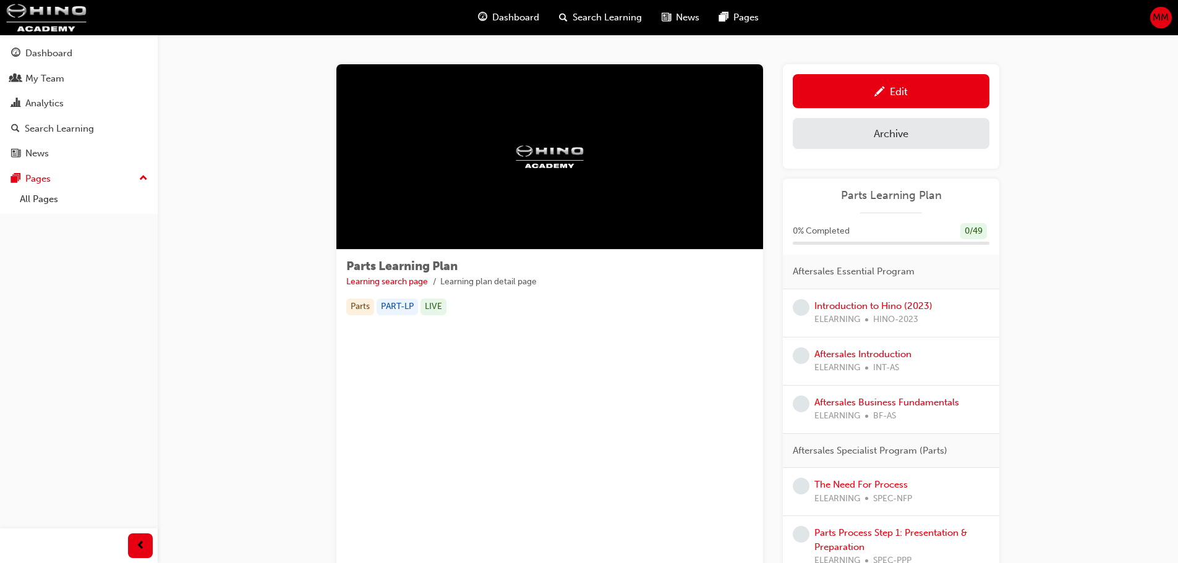
click at [1163, 12] on span "MM" at bounding box center [1161, 18] width 16 height 14
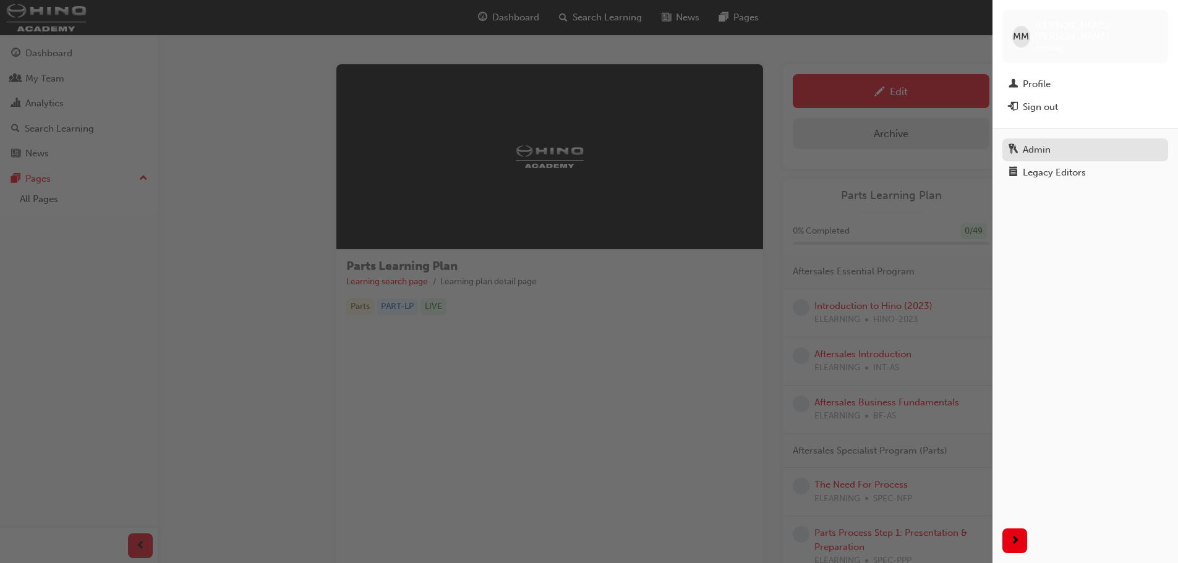
click at [1052, 142] on div "Admin" at bounding box center [1085, 149] width 153 height 15
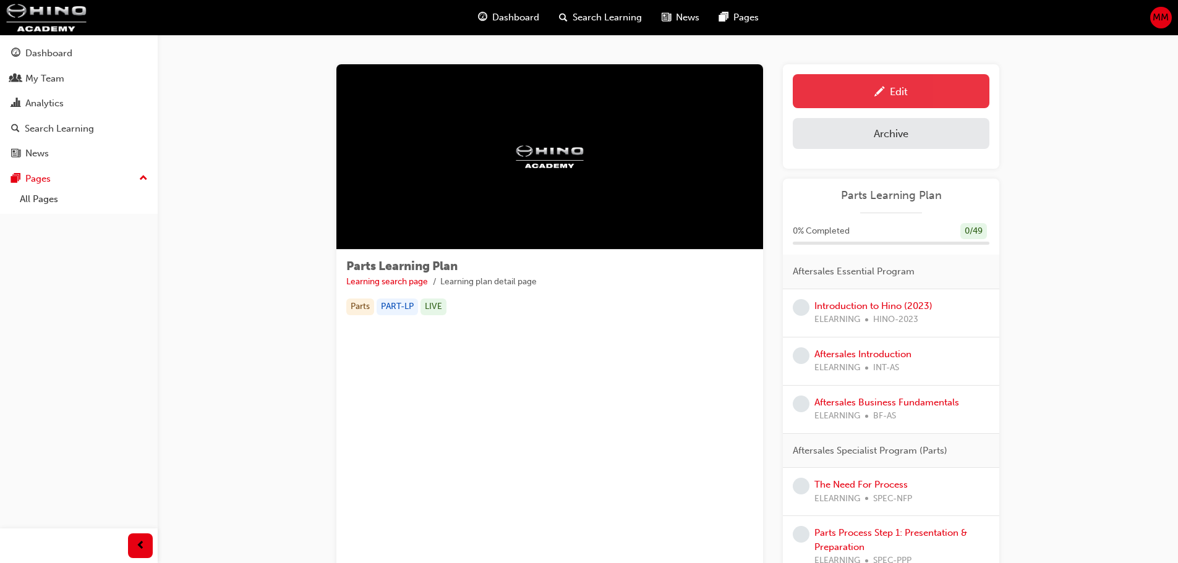
click at [896, 92] on div "Edit" at bounding box center [899, 91] width 18 height 12
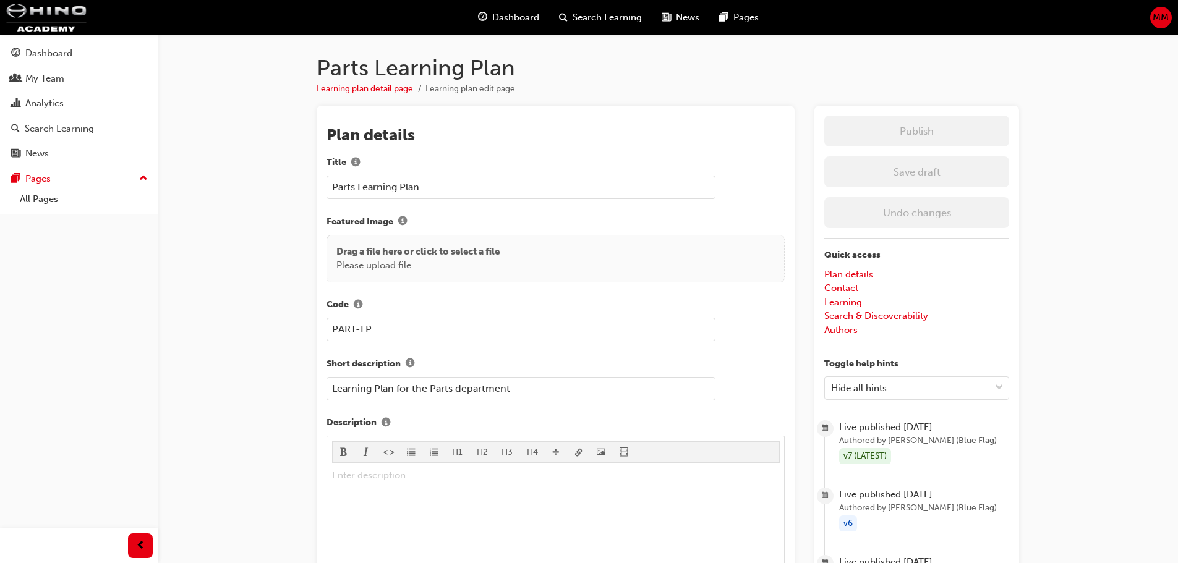
drag, startPoint x: 533, startPoint y: 390, endPoint x: 306, endPoint y: 396, distance: 227.0
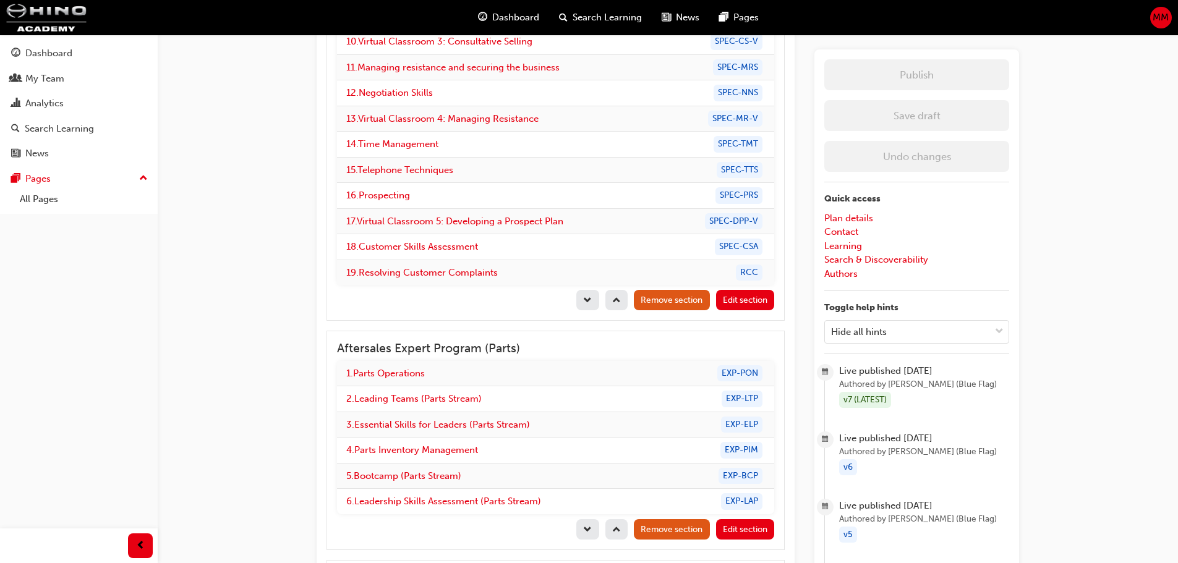
scroll to position [2103, 0]
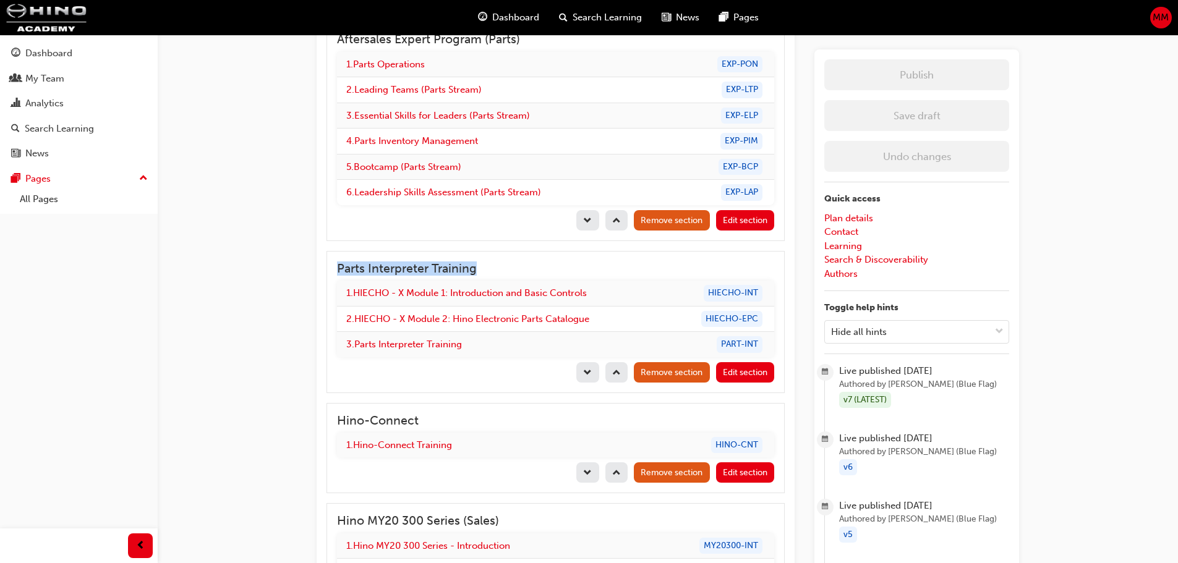
drag, startPoint x: 338, startPoint y: 265, endPoint x: 480, endPoint y: 270, distance: 141.7
click at [480, 270] on h3 "Parts Interpreter Training" at bounding box center [555, 269] width 437 height 14
drag, startPoint x: 479, startPoint y: 266, endPoint x: 335, endPoint y: 266, distance: 144.1
click at [335, 266] on div "Parts Interpreter Training 1 . HIECHO - X Module 1: Introduction and Basic Cont…" at bounding box center [556, 322] width 458 height 142
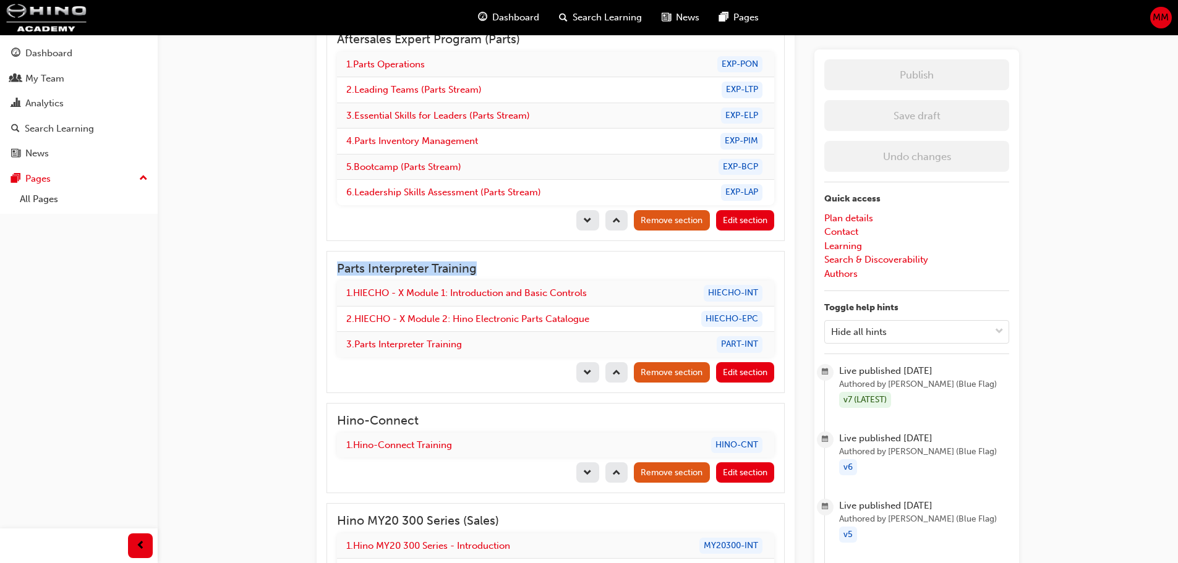
copy h3 "Parts Interpreter Training"
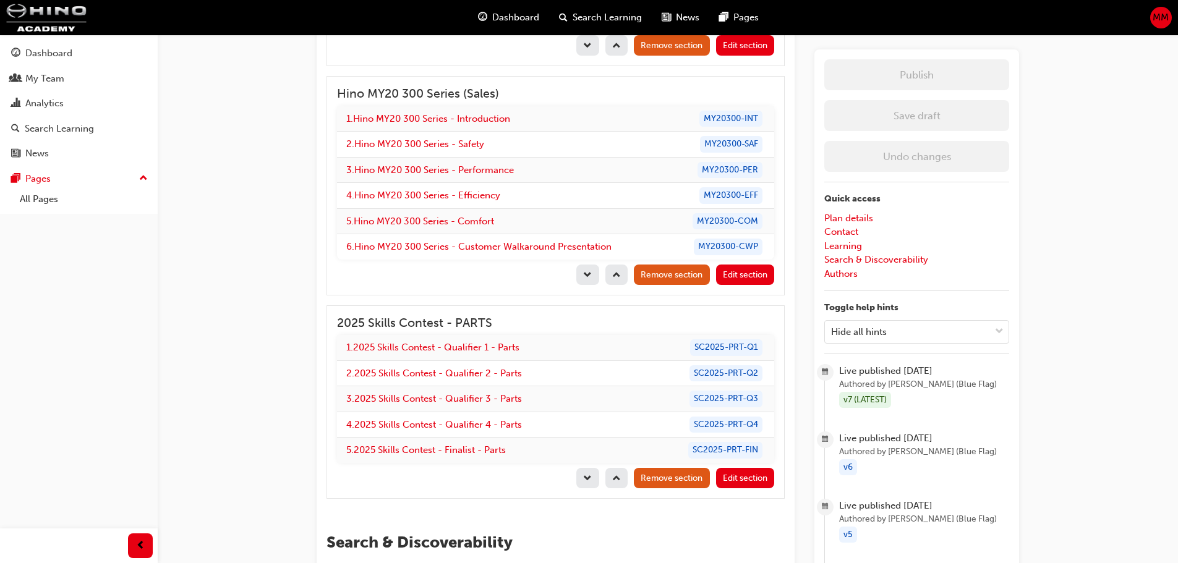
scroll to position [2536, 0]
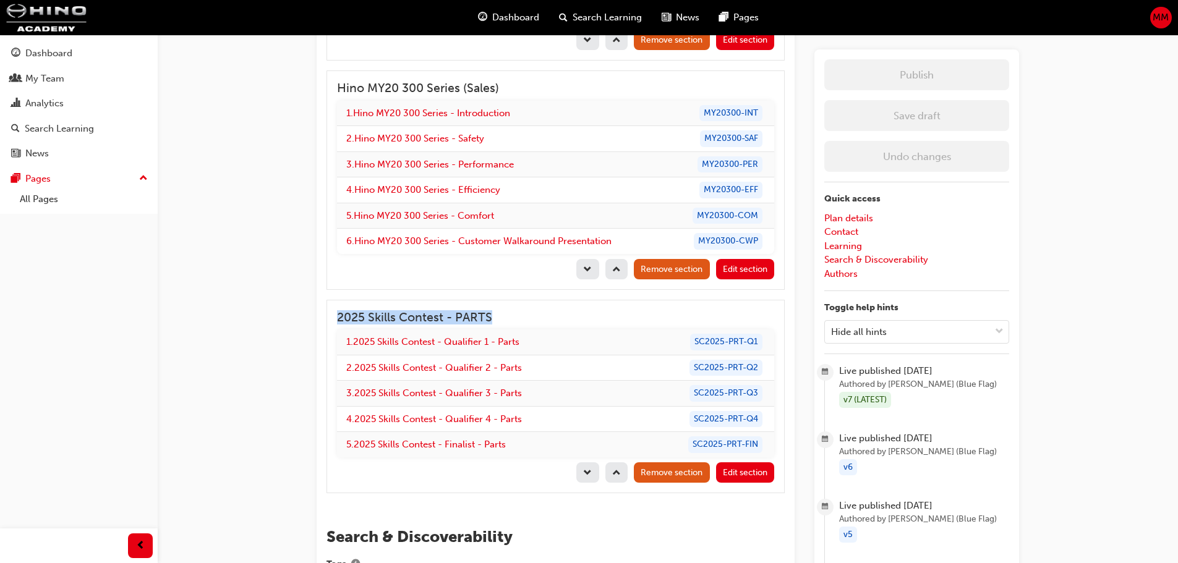
drag, startPoint x: 338, startPoint y: 318, endPoint x: 513, endPoint y: 318, distance: 175.6
click at [513, 318] on h3 "2025 Skills Contest - PARTS" at bounding box center [555, 317] width 437 height 14
copy h3 "2025 Skills Contest - PARTS"
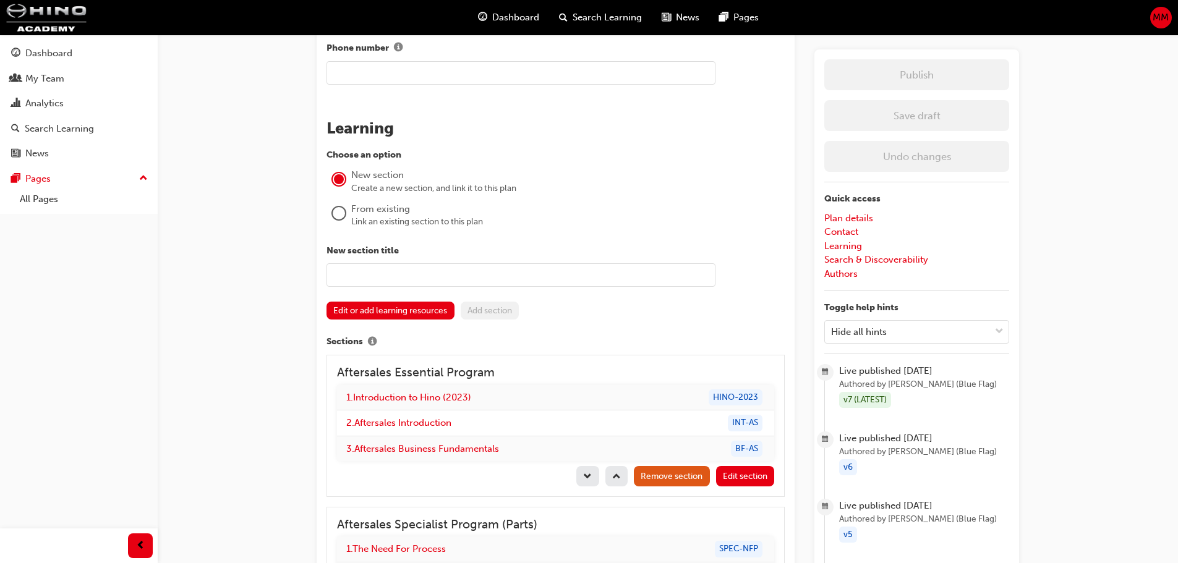
scroll to position [804, 0]
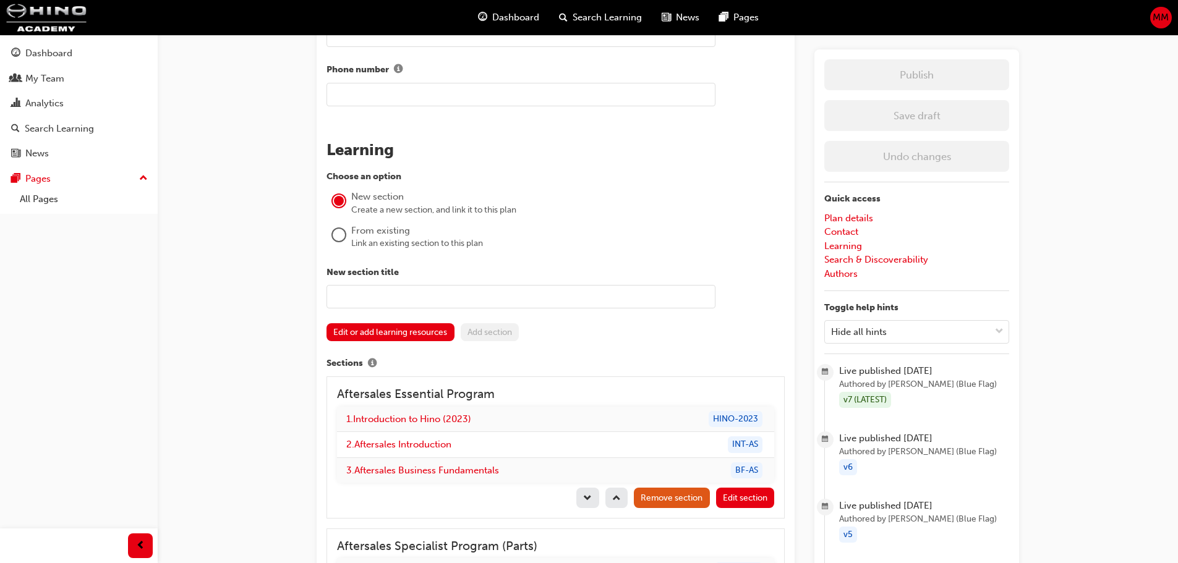
click at [352, 361] on label "Sections" at bounding box center [556, 364] width 458 height 16
click at [363, 361] on button "Sections" at bounding box center [372, 364] width 19 height 16
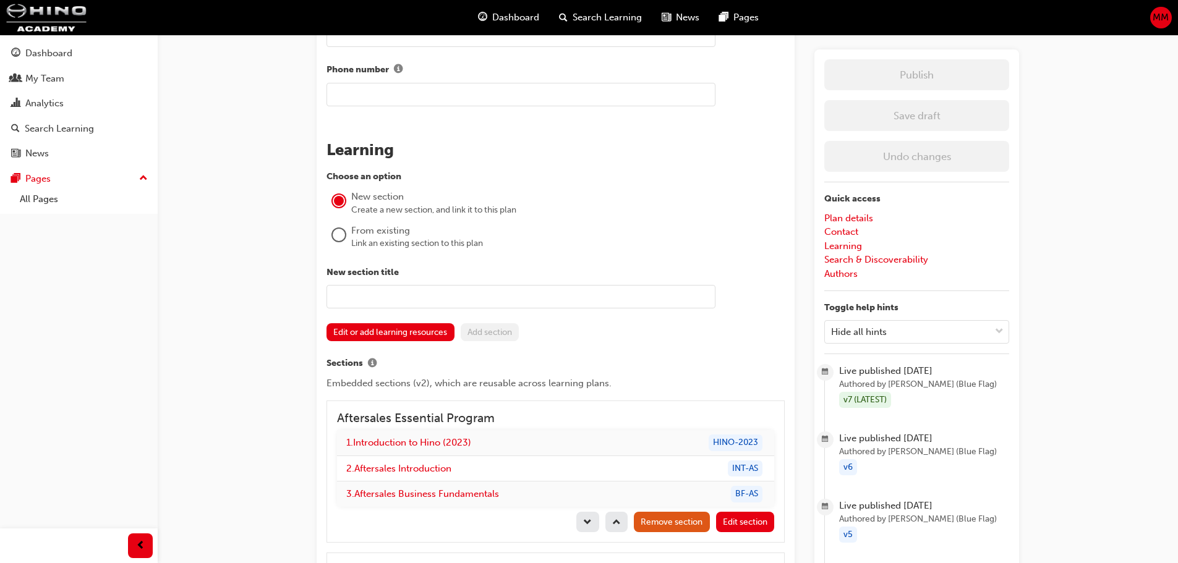
click at [338, 365] on label "Sections" at bounding box center [556, 364] width 458 height 16
click at [363, 365] on button "Sections" at bounding box center [372, 364] width 19 height 16
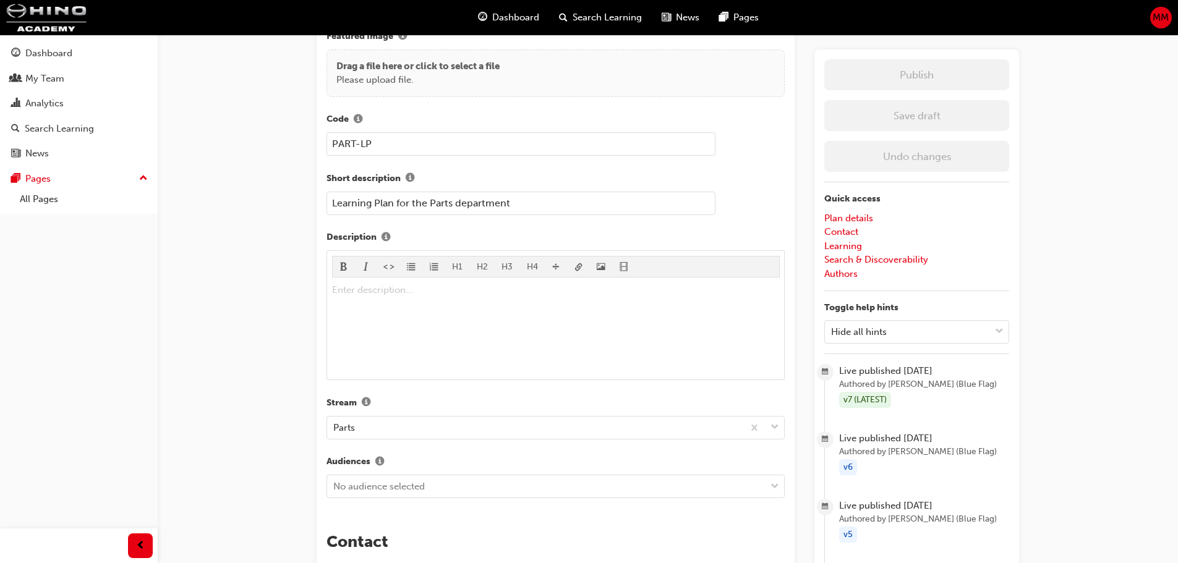
scroll to position [0, 0]
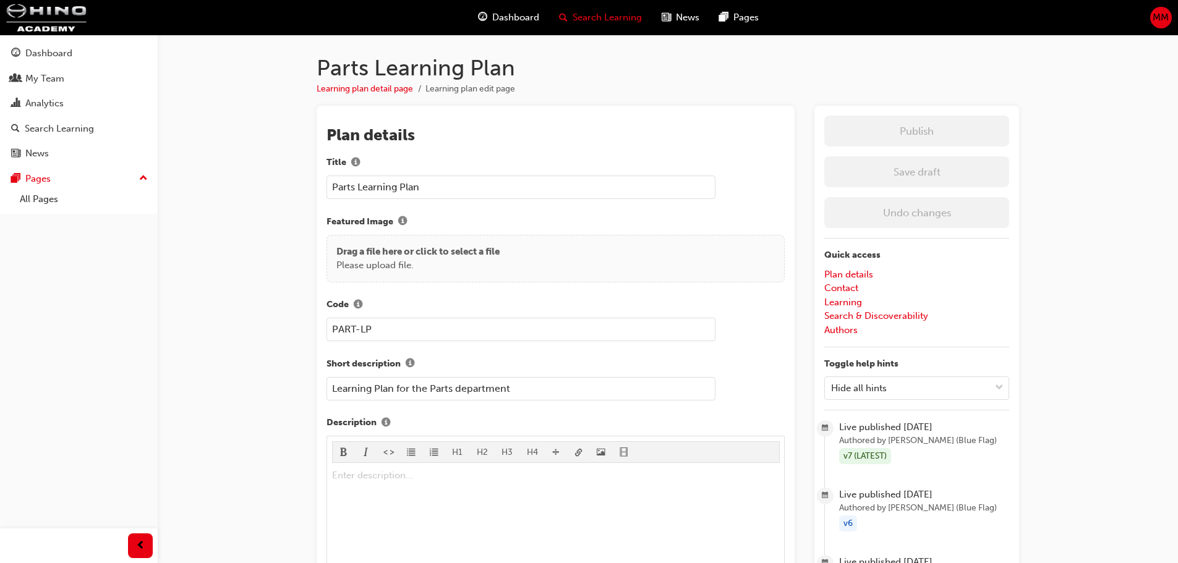
click at [619, 16] on span "Search Learning" at bounding box center [607, 18] width 69 height 14
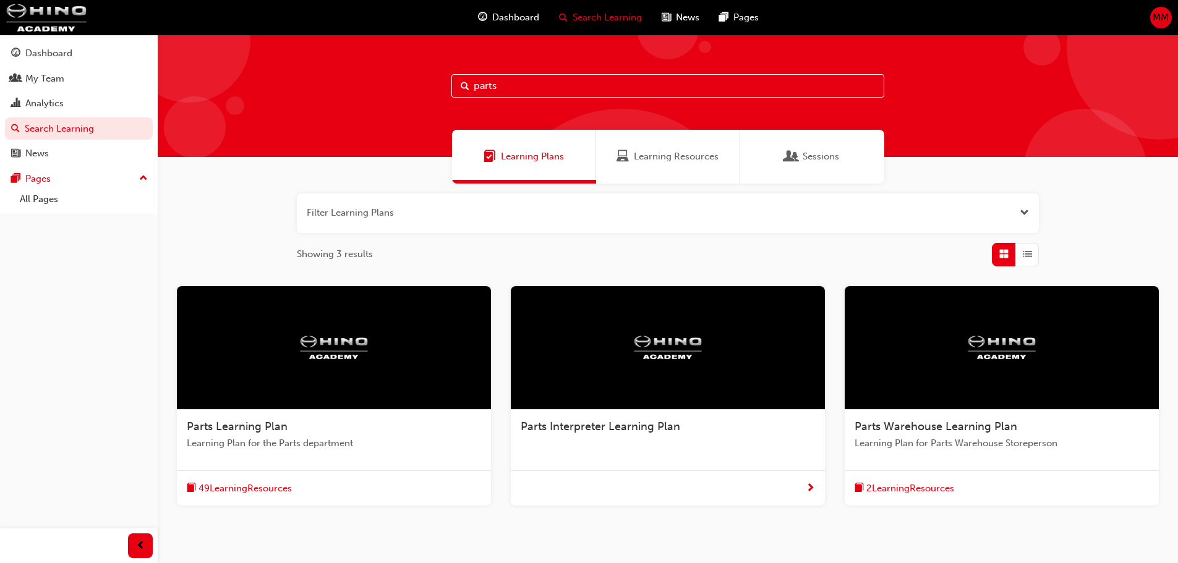
click at [1168, 15] on span "MM" at bounding box center [1161, 18] width 16 height 14
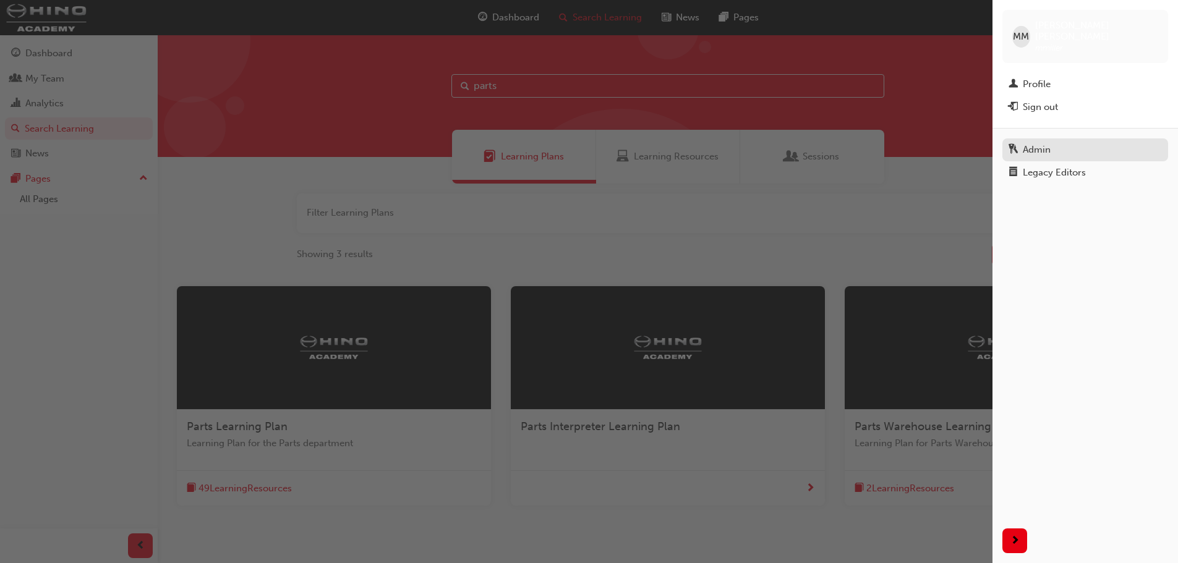
click at [1043, 143] on div "Admin" at bounding box center [1037, 150] width 28 height 14
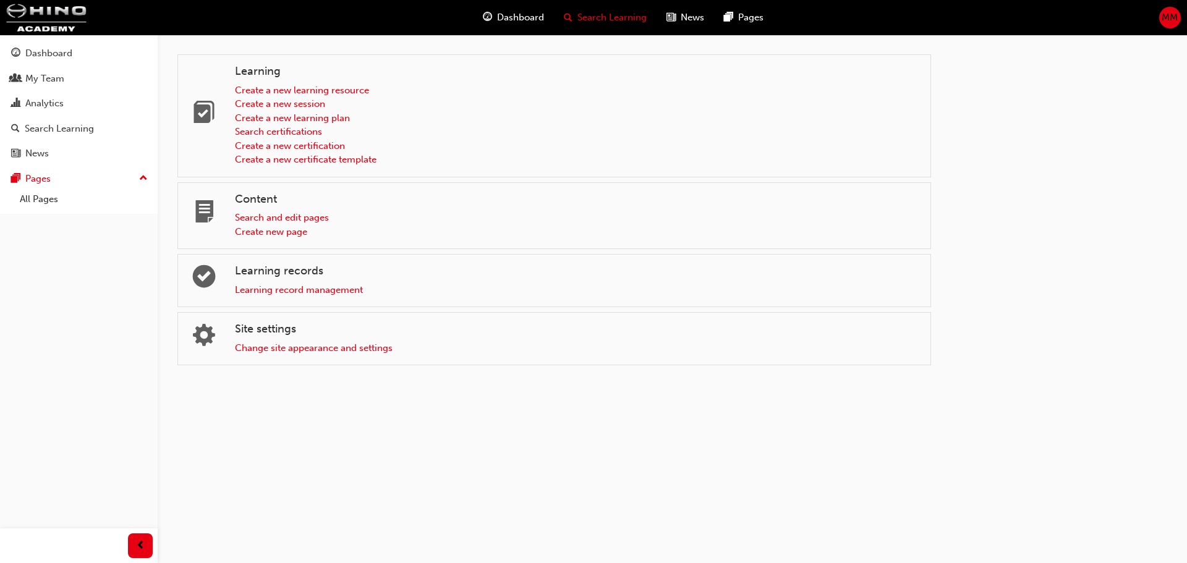
click at [604, 12] on span "Search Learning" at bounding box center [612, 18] width 69 height 14
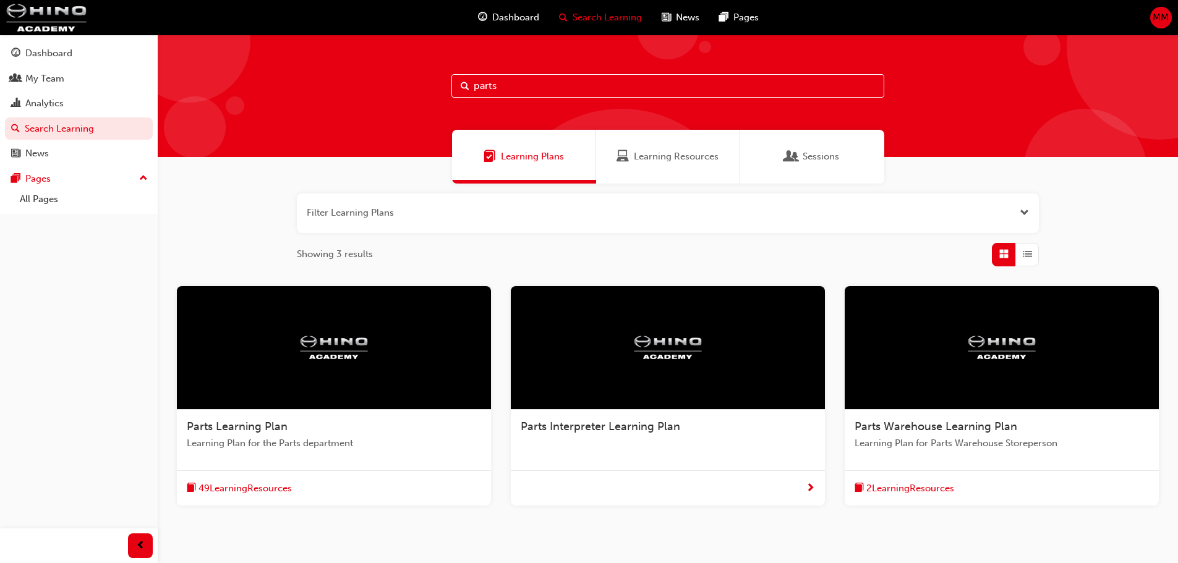
click at [536, 426] on span "Parts Interpreter Learning Plan" at bounding box center [601, 427] width 160 height 14
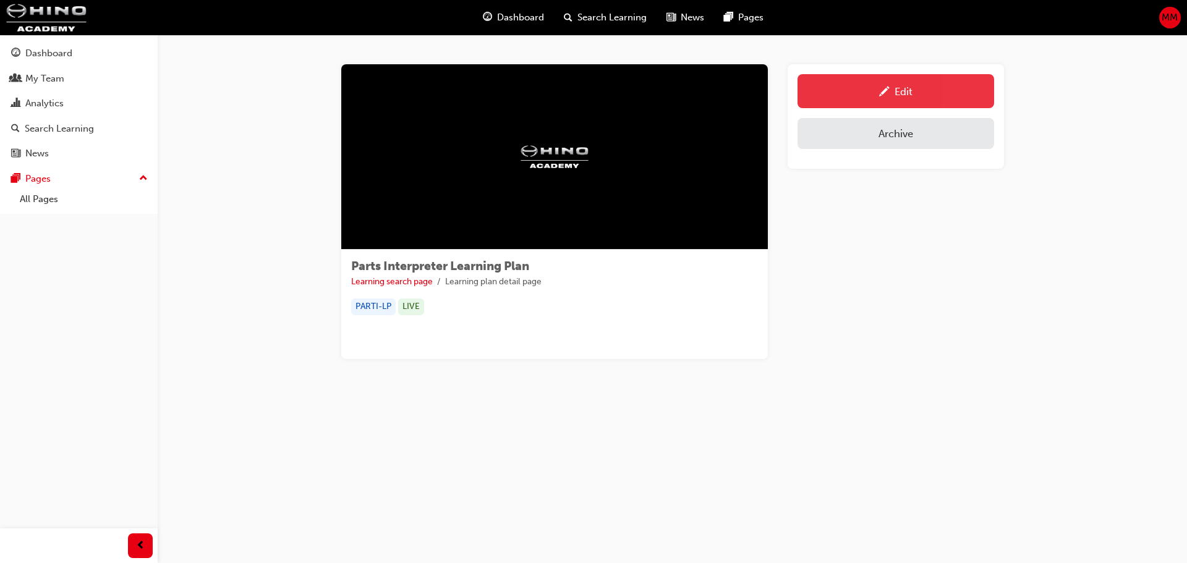
click at [887, 83] on link "Edit" at bounding box center [896, 91] width 197 height 34
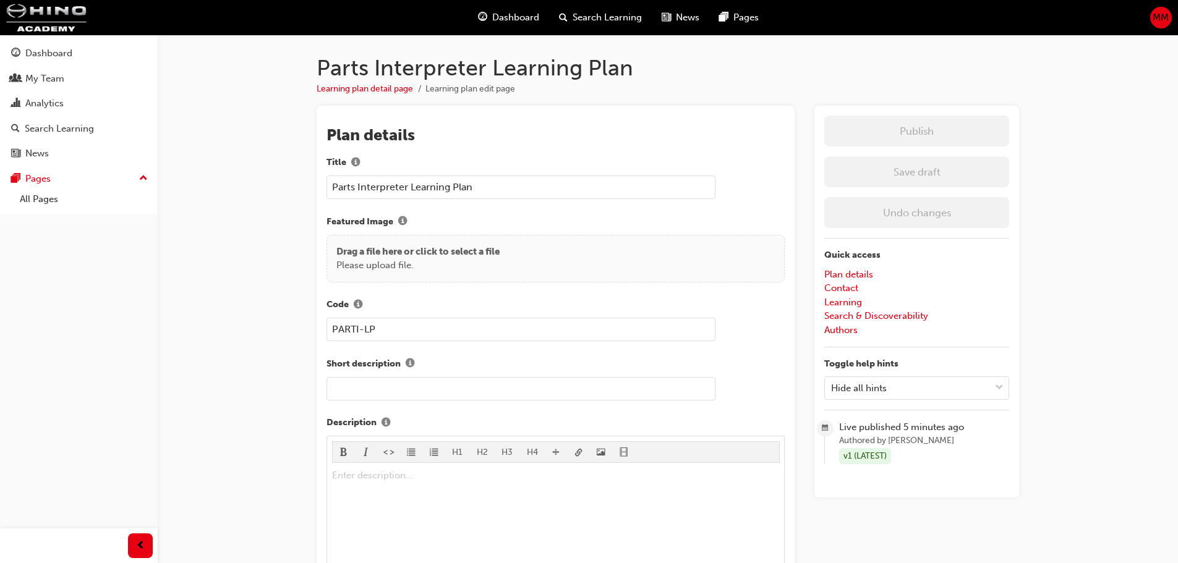
click at [351, 390] on input "text" at bounding box center [521, 389] width 389 height 24
paste input "Learning Plan for Parts Interpreters"
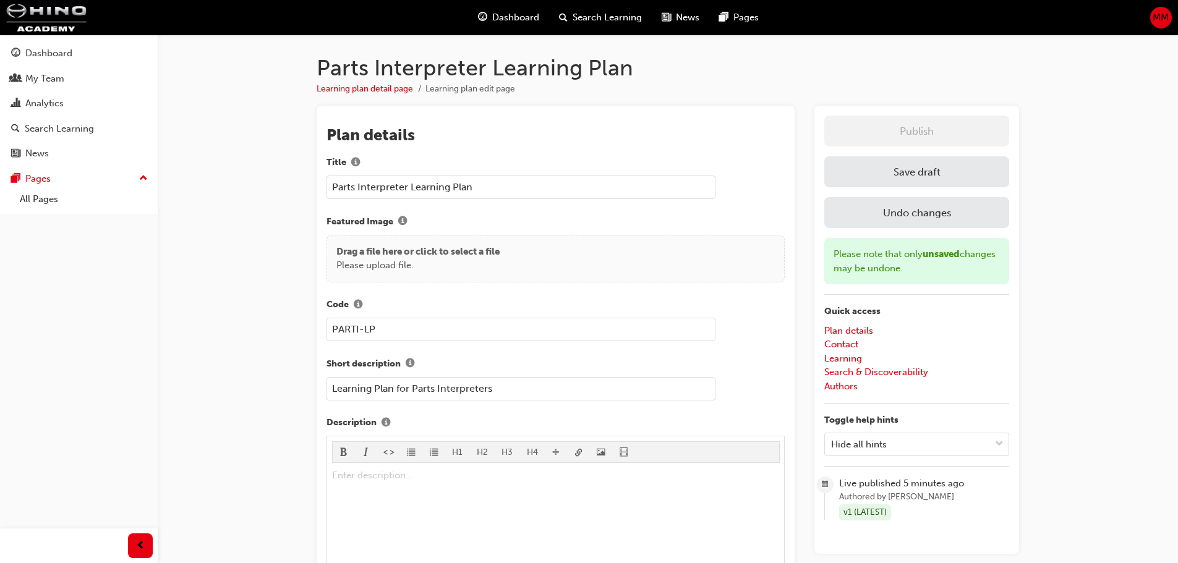
type input "Learning Plan for Parts Interpreters"
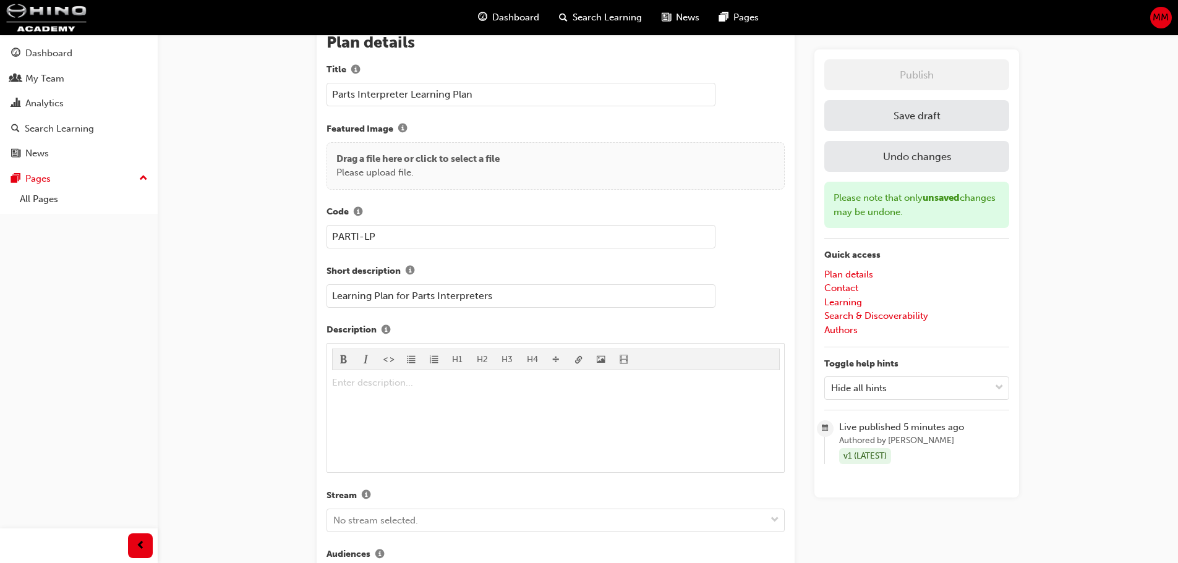
scroll to position [186, 0]
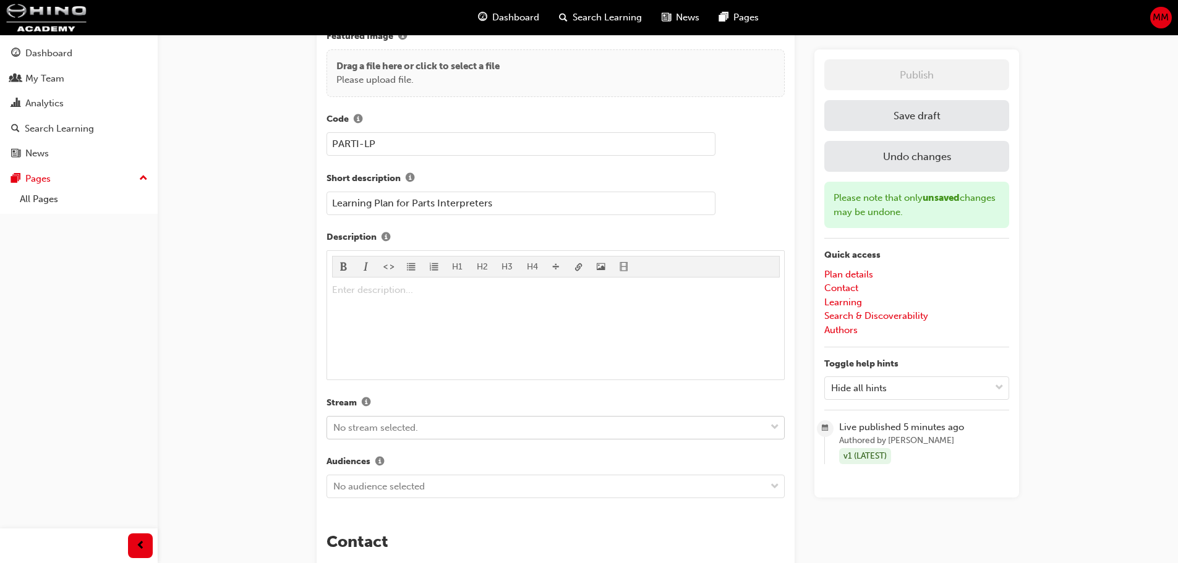
click at [364, 378] on body "Your version of Internet Explorer is outdated and not supported. Please upgrade…" at bounding box center [589, 95] width 1178 height 563
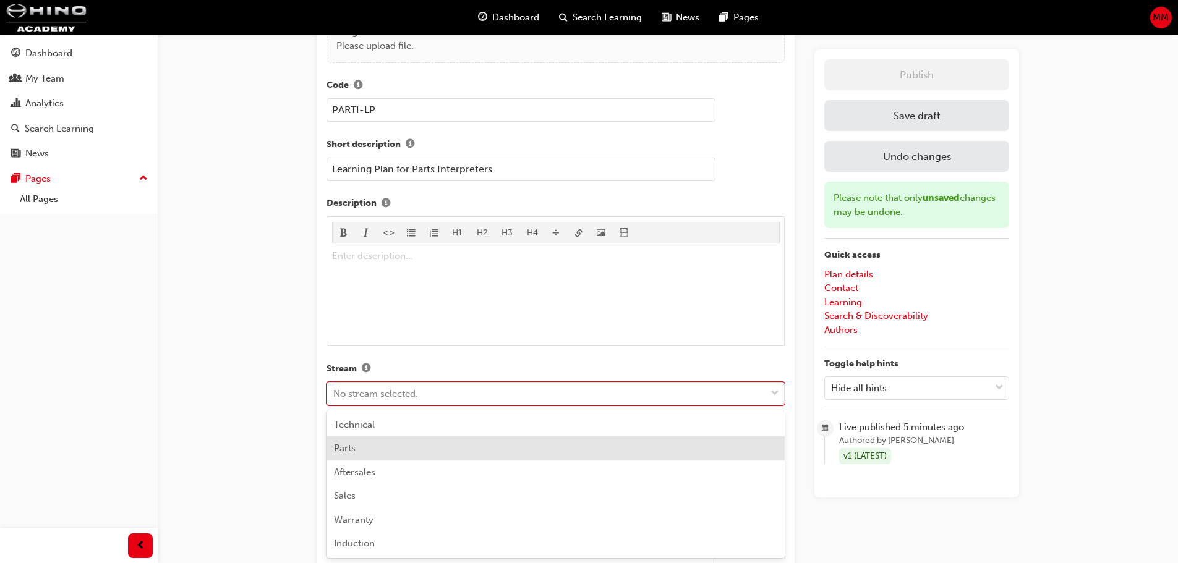
click at [357, 445] on div "Parts" at bounding box center [556, 449] width 458 height 24
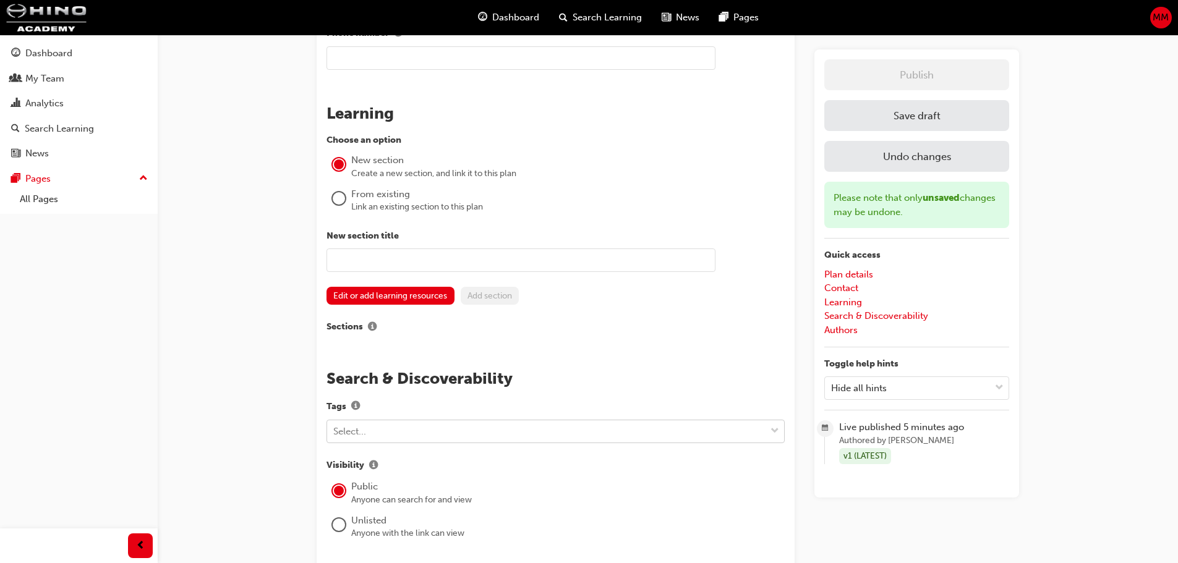
scroll to position [838, 0]
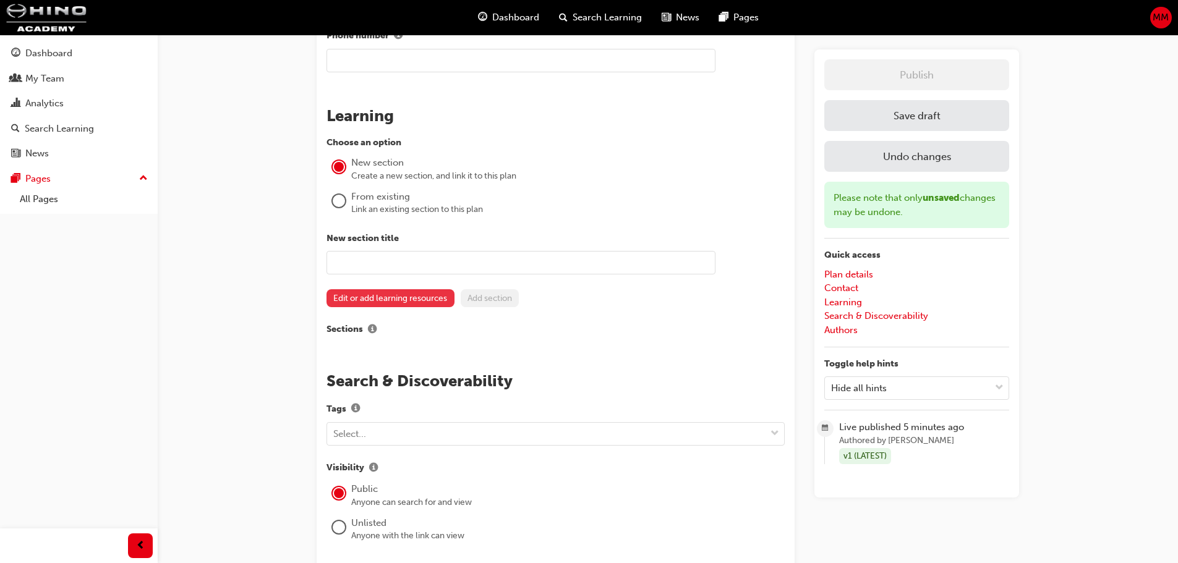
click at [395, 299] on button "Edit or add learning resources" at bounding box center [391, 298] width 128 height 18
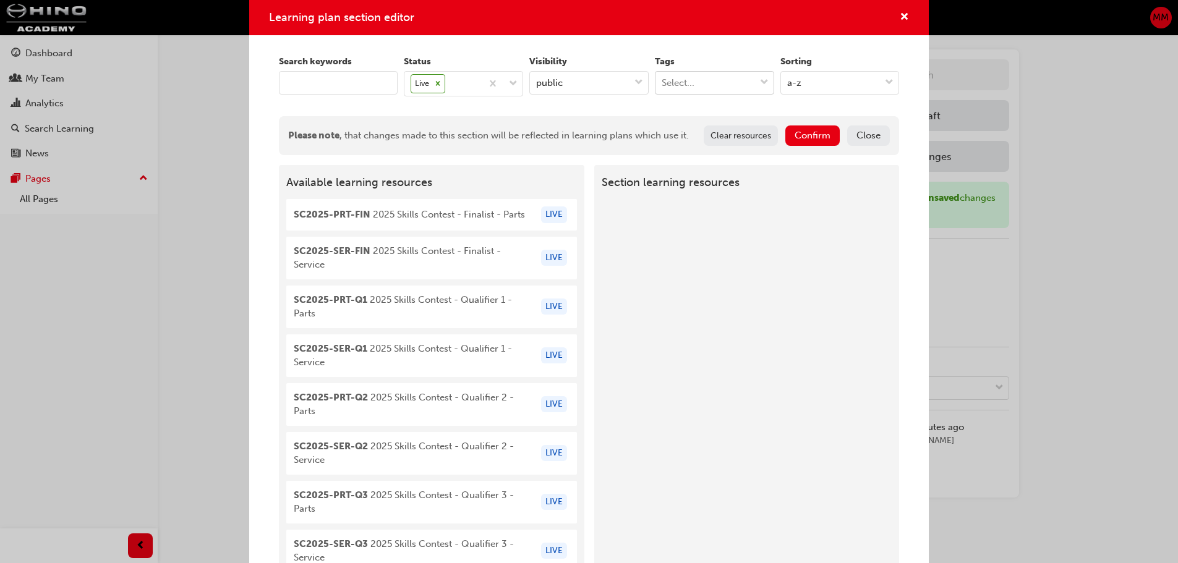
click at [662, 88] on div "Select..." at bounding box center [678, 83] width 33 height 14
click at [340, 80] on input "keyword" at bounding box center [338, 83] width 119 height 24
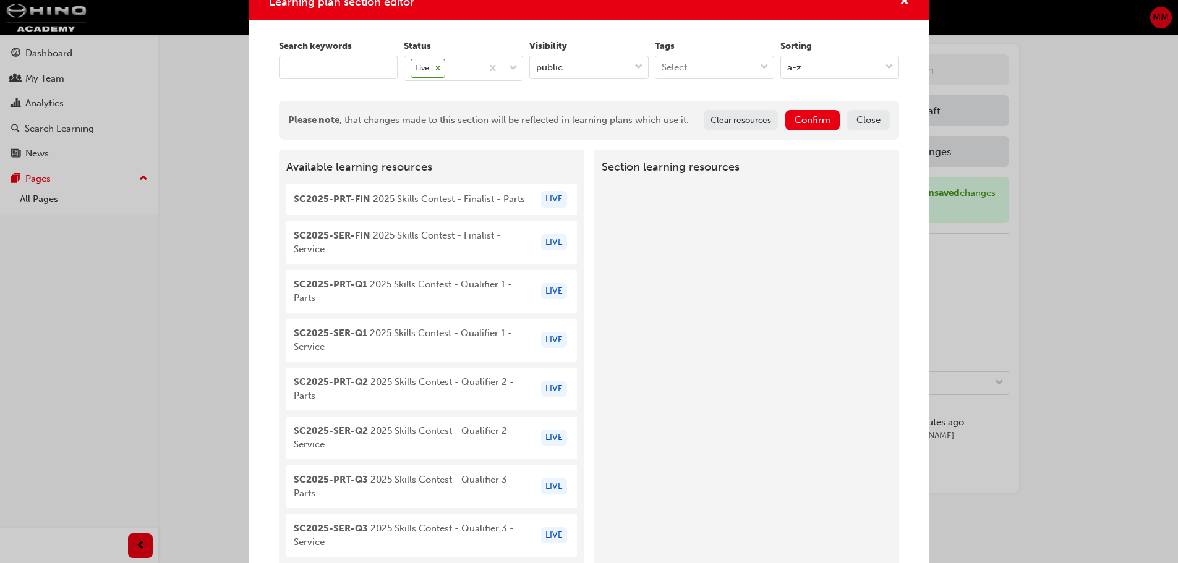
scroll to position [0, 0]
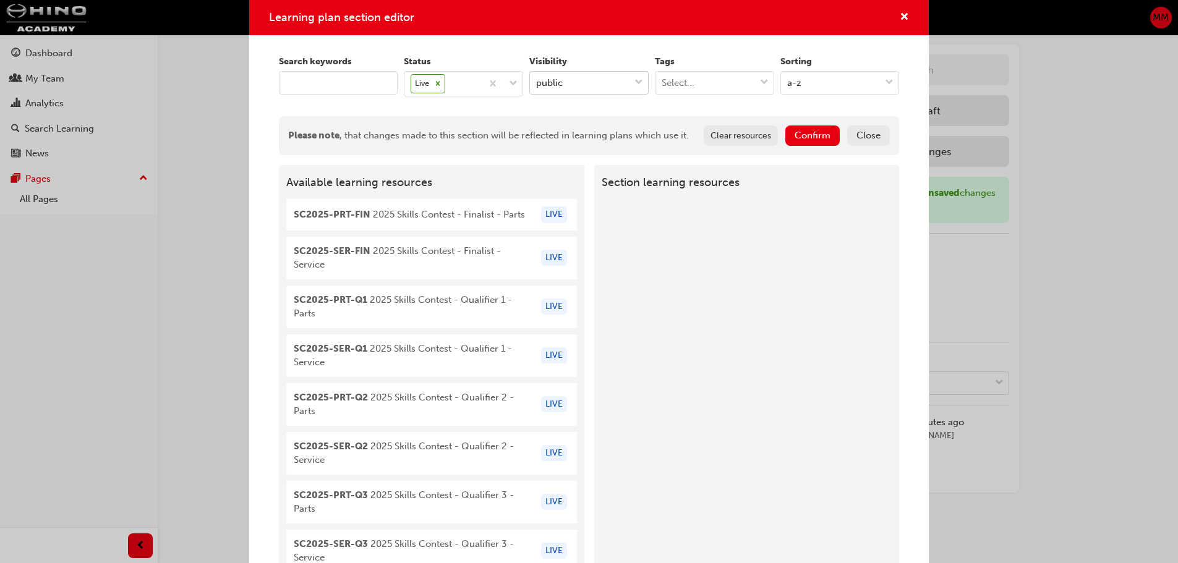
click at [573, 82] on div "public" at bounding box center [580, 83] width 100 height 22
click at [886, 129] on div "Please note , that changes made to this section will be reflected in learning p…" at bounding box center [589, 135] width 621 height 39
click at [860, 137] on button "Close" at bounding box center [868, 136] width 43 height 20
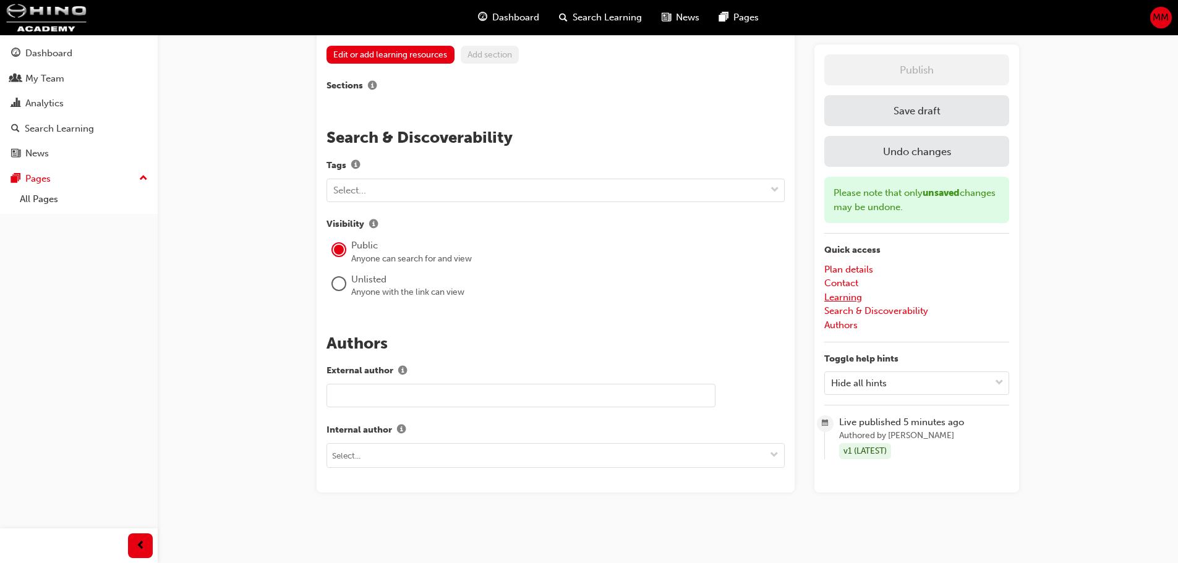
click at [849, 297] on link "Learning" at bounding box center [843, 297] width 38 height 11
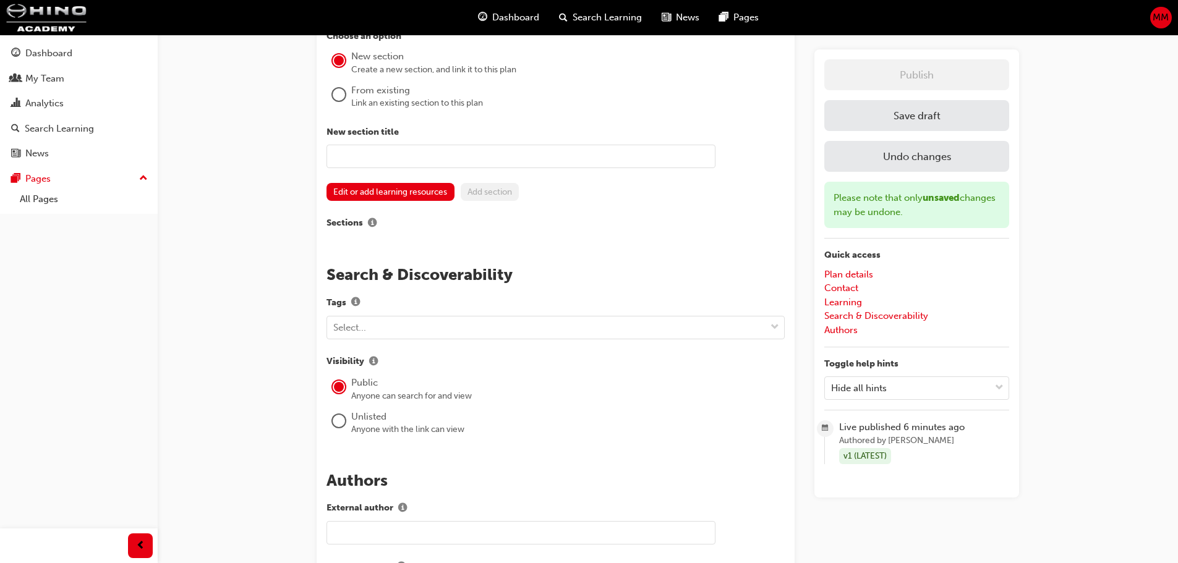
click at [383, 103] on div "Link an existing section to this plan" at bounding box center [568, 103] width 434 height 12
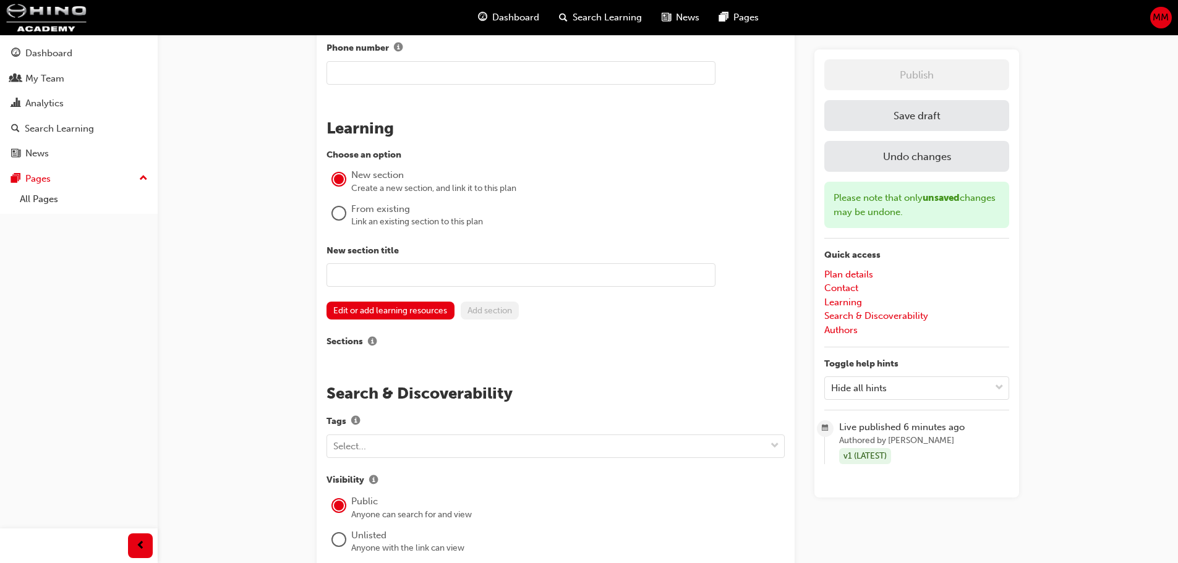
scroll to position [821, 0]
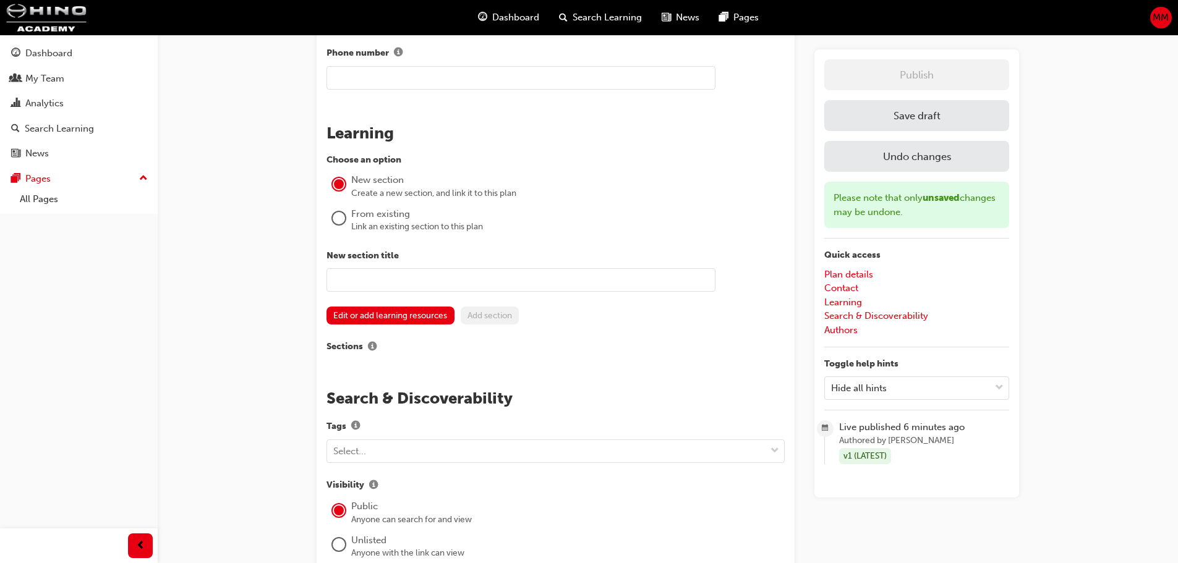
click at [366, 217] on div "From existing" at bounding box center [568, 214] width 434 height 14
click at [335, 219] on div at bounding box center [339, 218] width 12 height 12
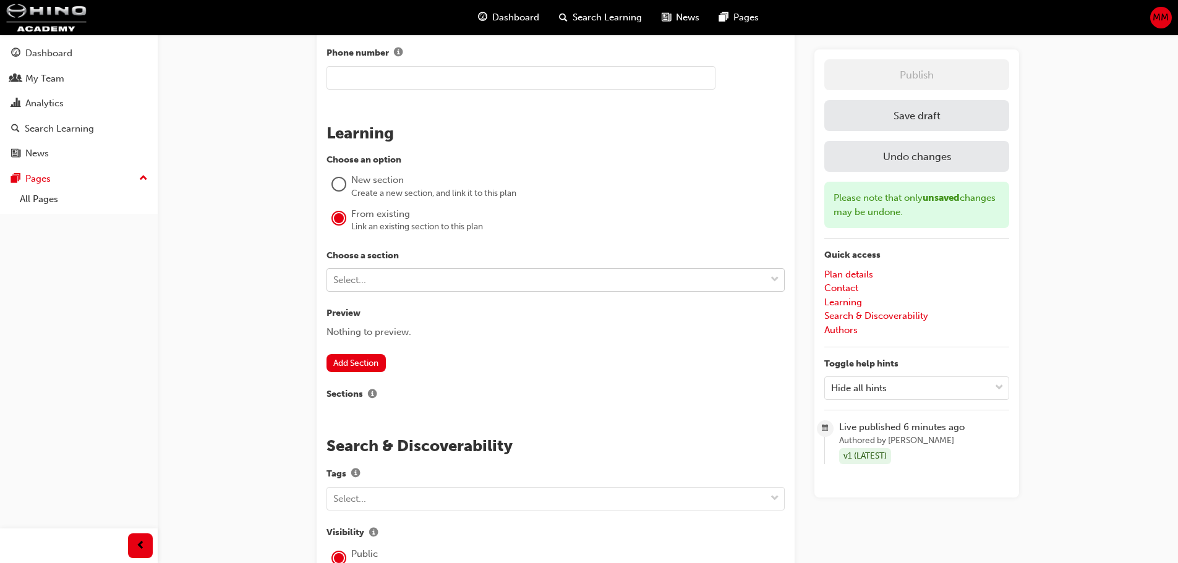
click at [342, 278] on div "Select..." at bounding box center [349, 280] width 33 height 14
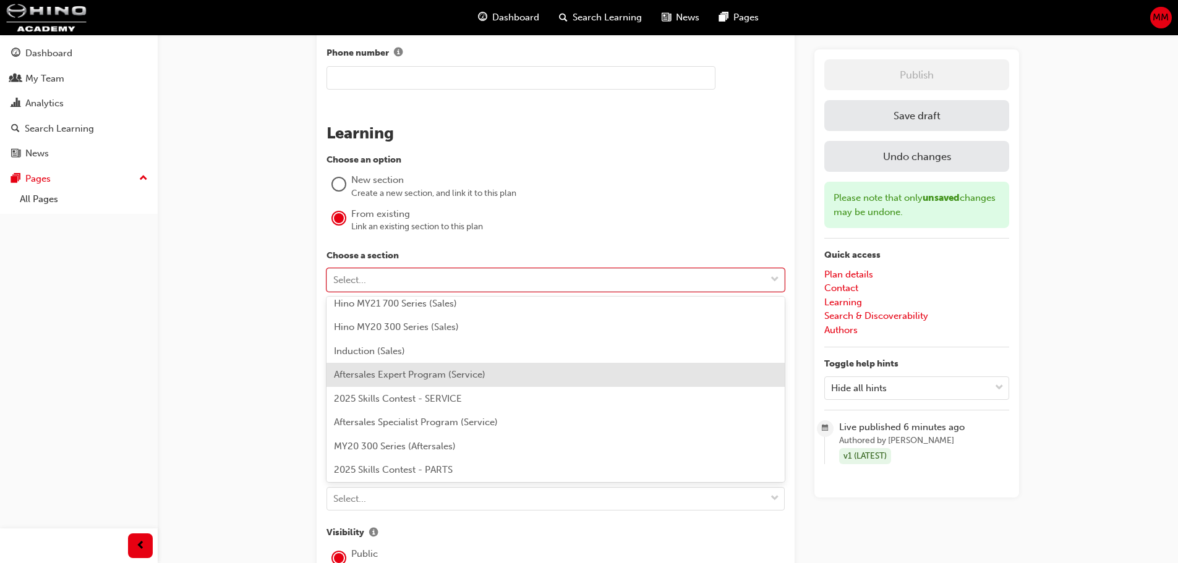
scroll to position [124, 0]
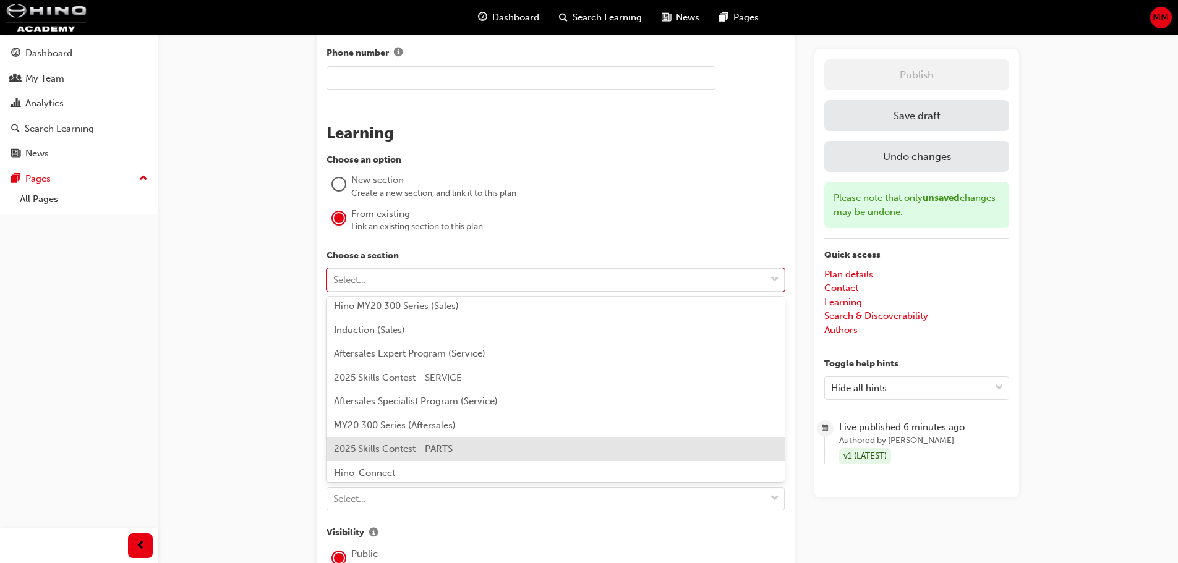
click at [468, 443] on div "2025 Skills Contest - PARTS" at bounding box center [556, 449] width 458 height 24
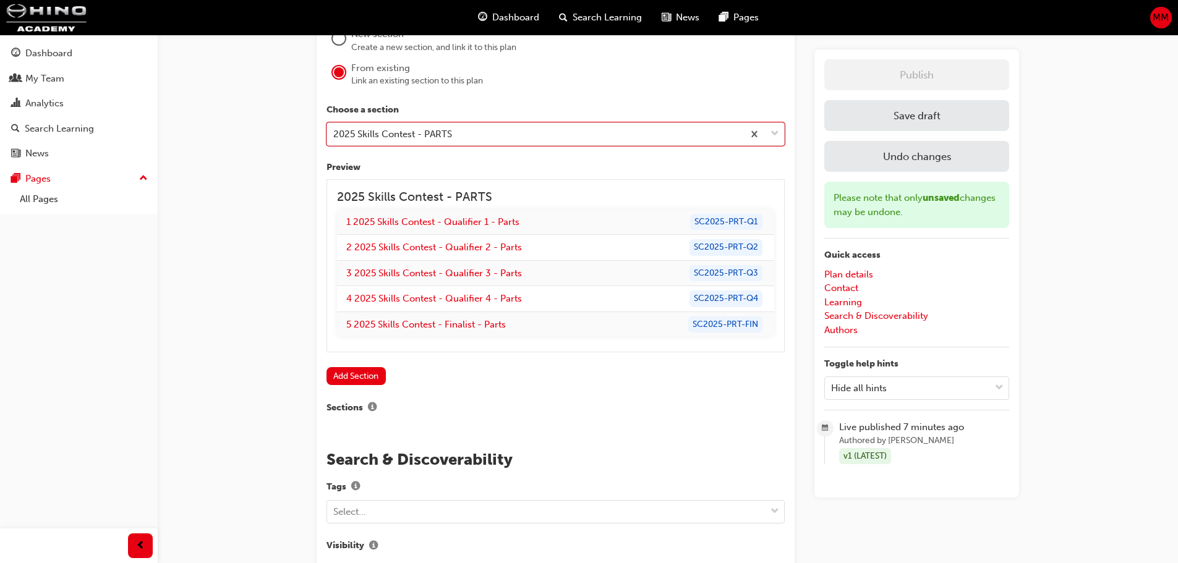
scroll to position [1006, 0]
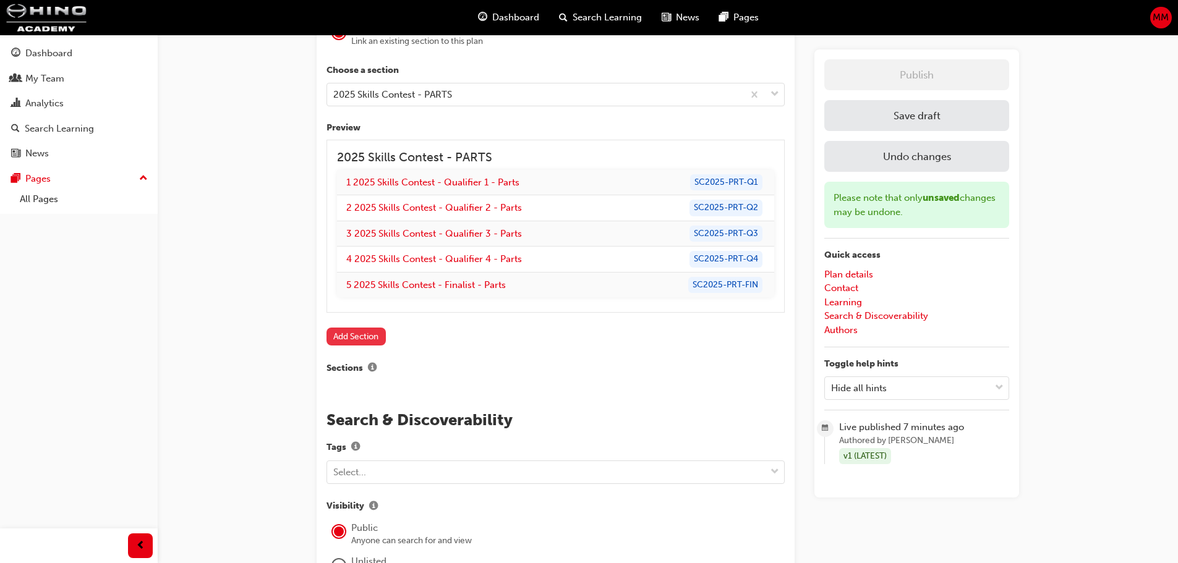
click at [358, 331] on button "Add Section" at bounding box center [356, 337] width 59 height 18
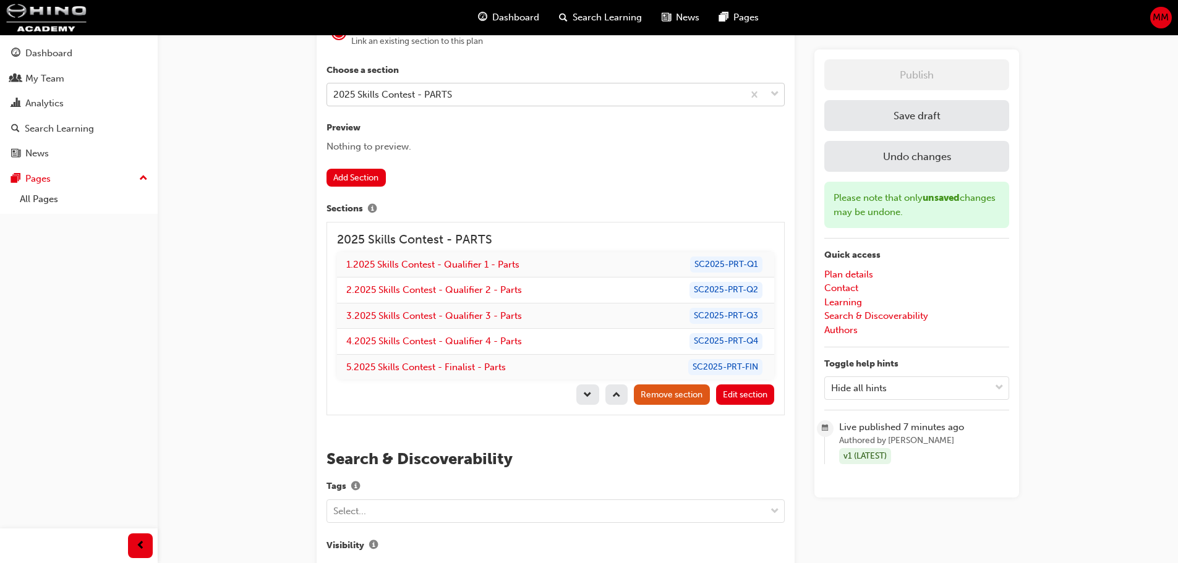
click at [370, 101] on div "2025 Skills Contest - PARTS" at bounding box center [535, 94] width 416 height 22
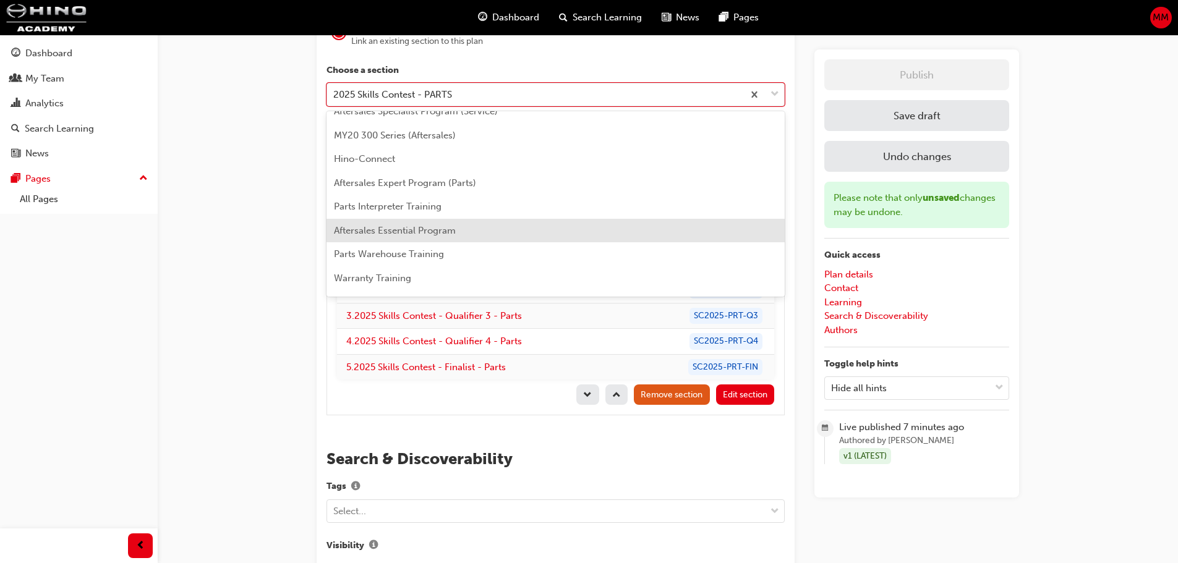
scroll to position [247, 0]
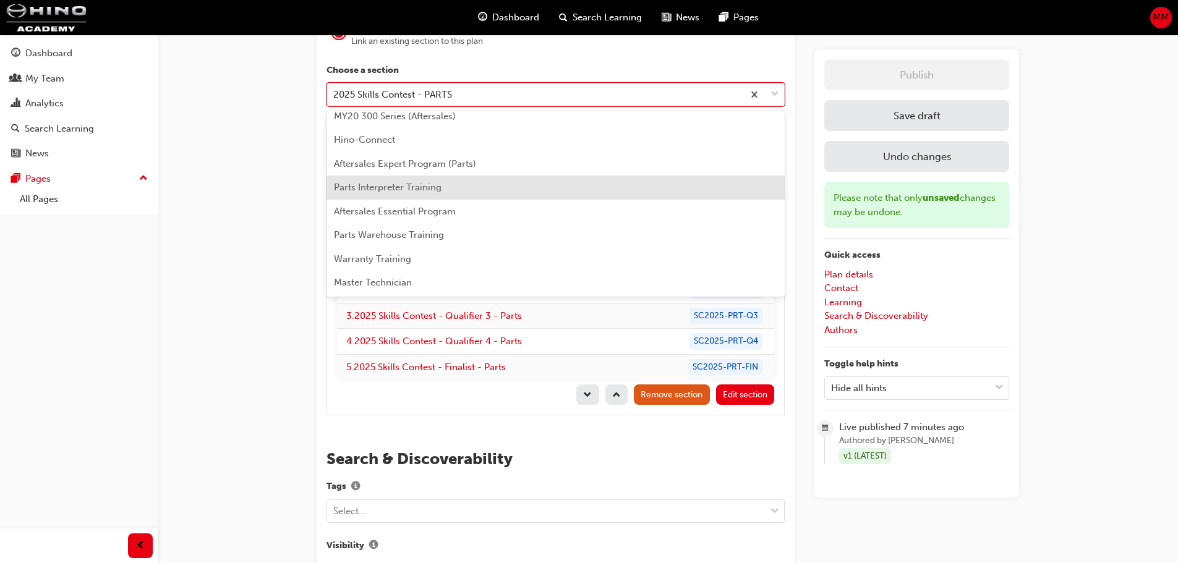
click at [421, 189] on span "Parts Interpreter Training" at bounding box center [388, 187] width 108 height 11
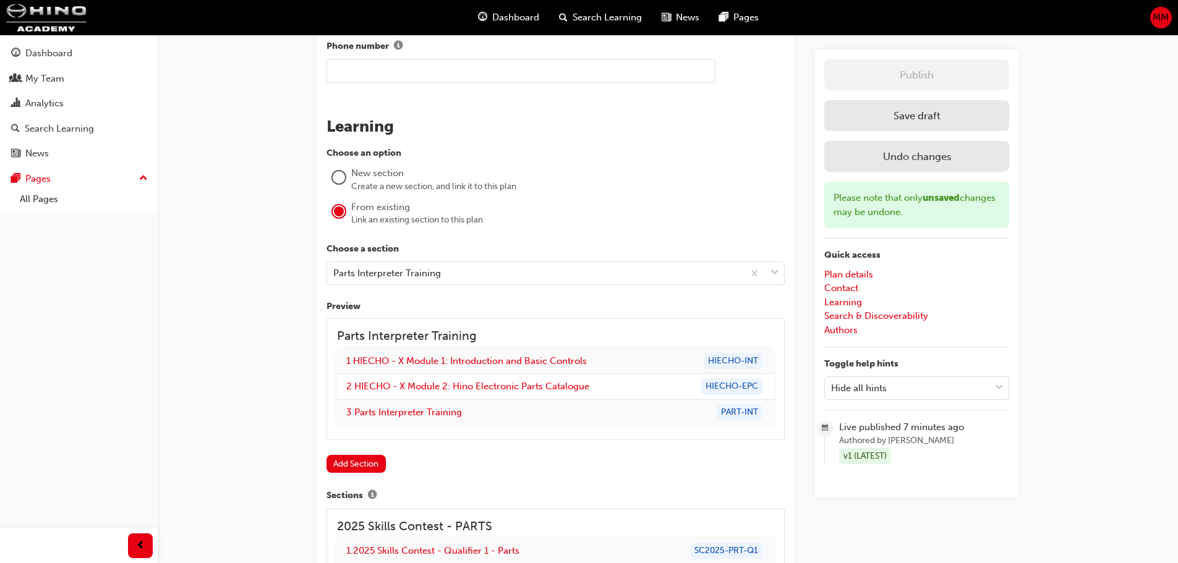
scroll to position [821, 0]
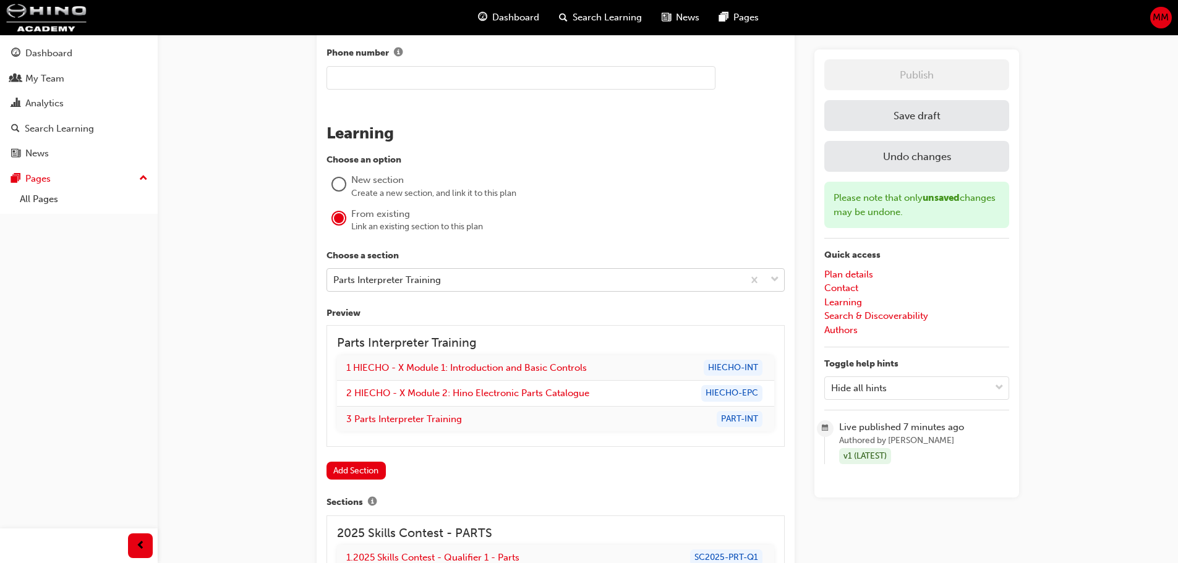
click at [383, 280] on div "Parts Interpreter Training" at bounding box center [387, 280] width 108 height 14
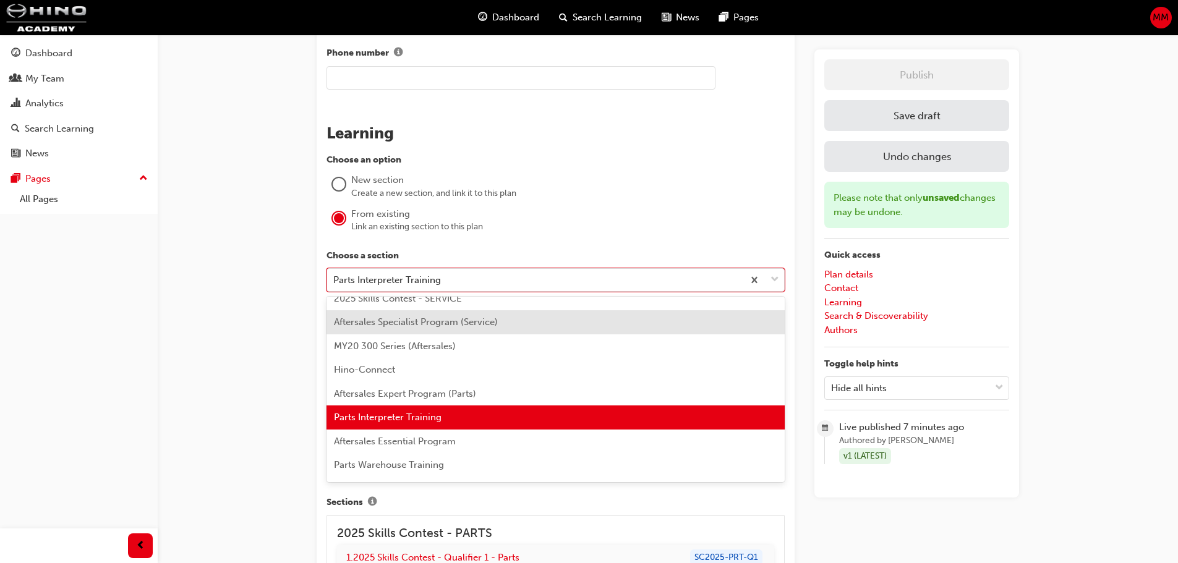
scroll to position [221, 0]
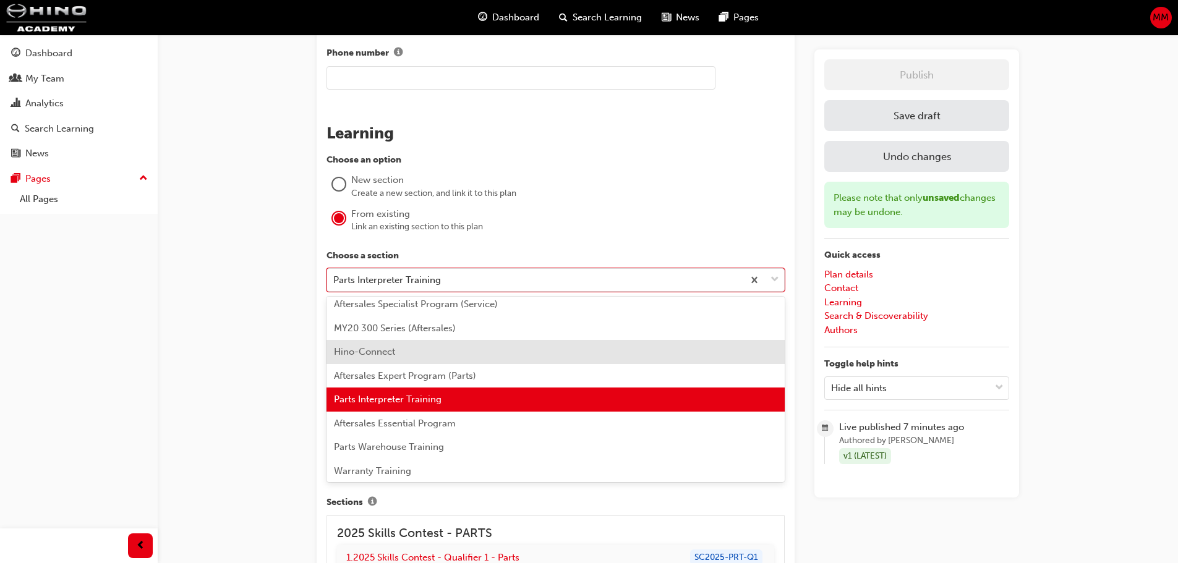
click at [367, 348] on span "Hino-Connect" at bounding box center [364, 351] width 61 height 11
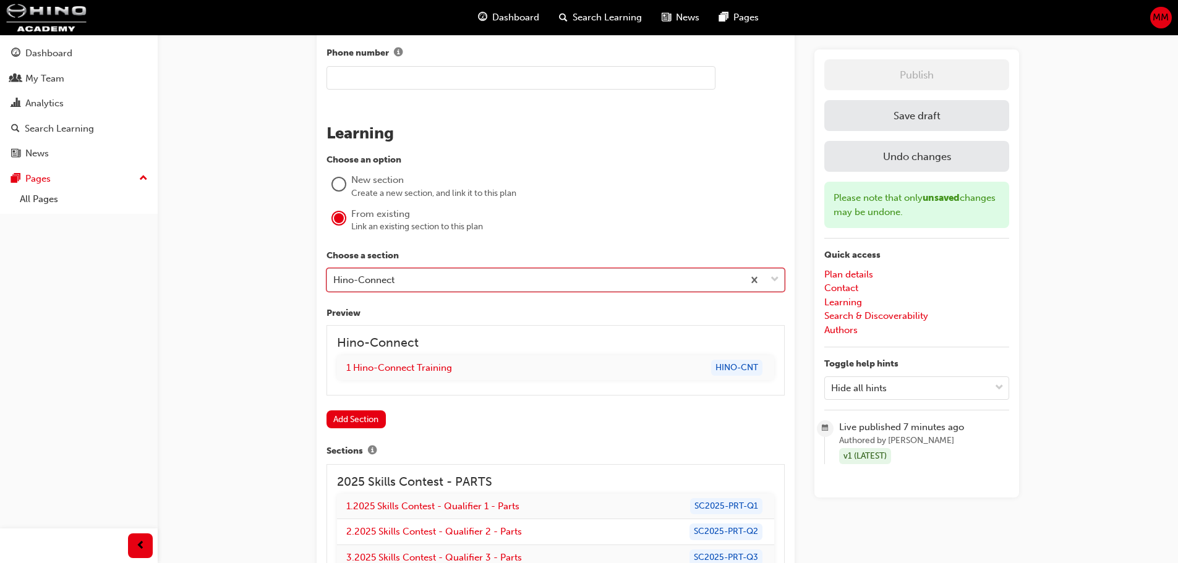
click at [367, 270] on div "Hino-Connect" at bounding box center [535, 280] width 416 height 22
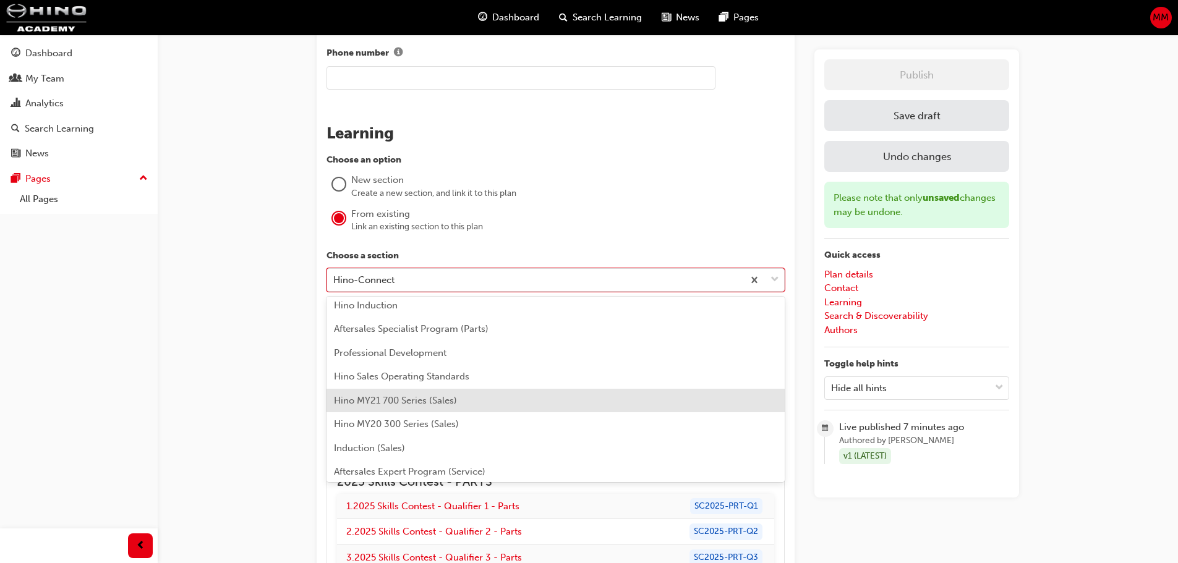
scroll to position [0, 0]
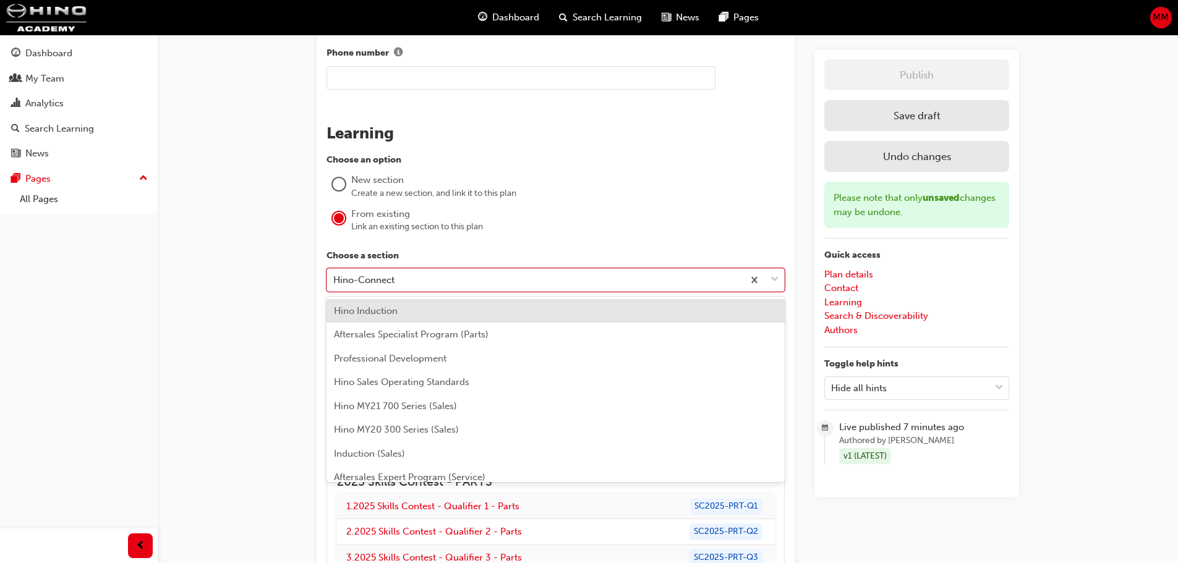
click at [411, 310] on div "Hino Induction" at bounding box center [556, 311] width 458 height 24
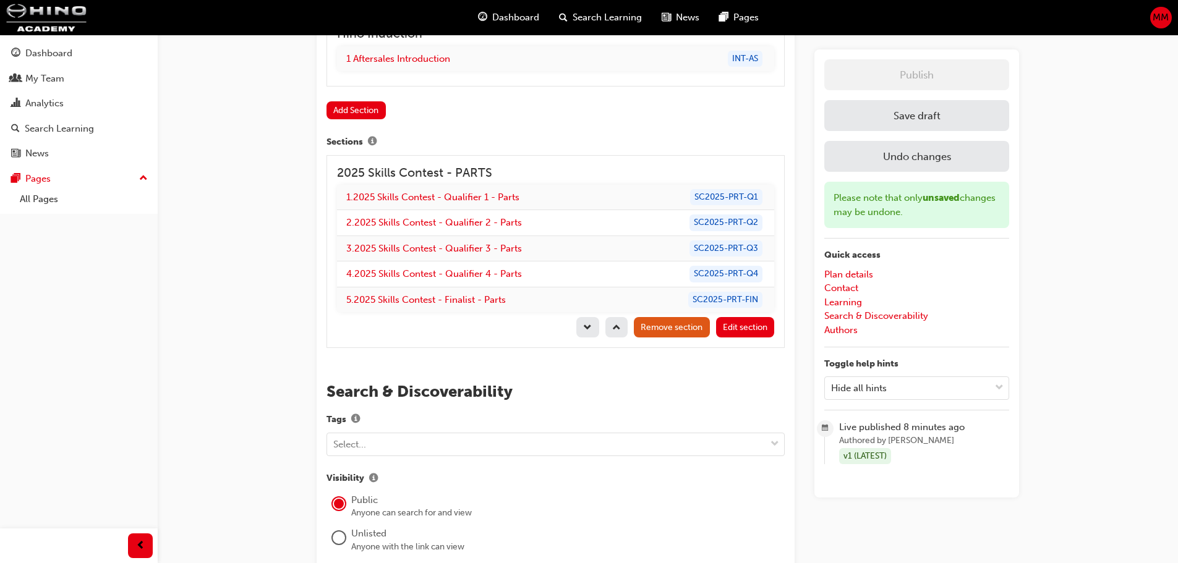
scroll to position [883, 0]
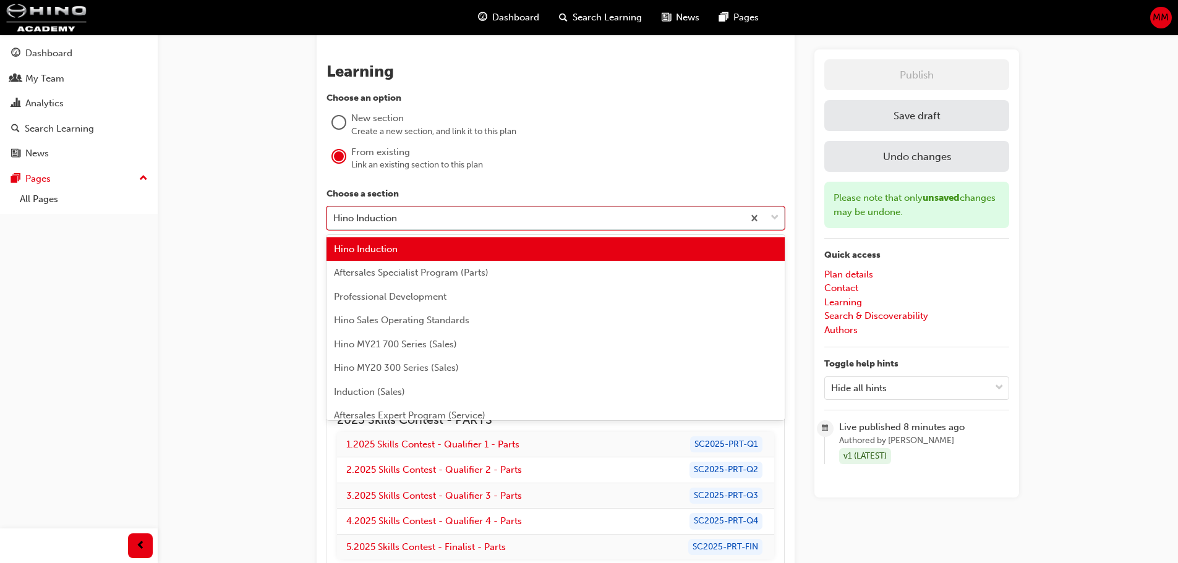
click at [351, 210] on div "Hino Induction" at bounding box center [535, 218] width 416 height 22
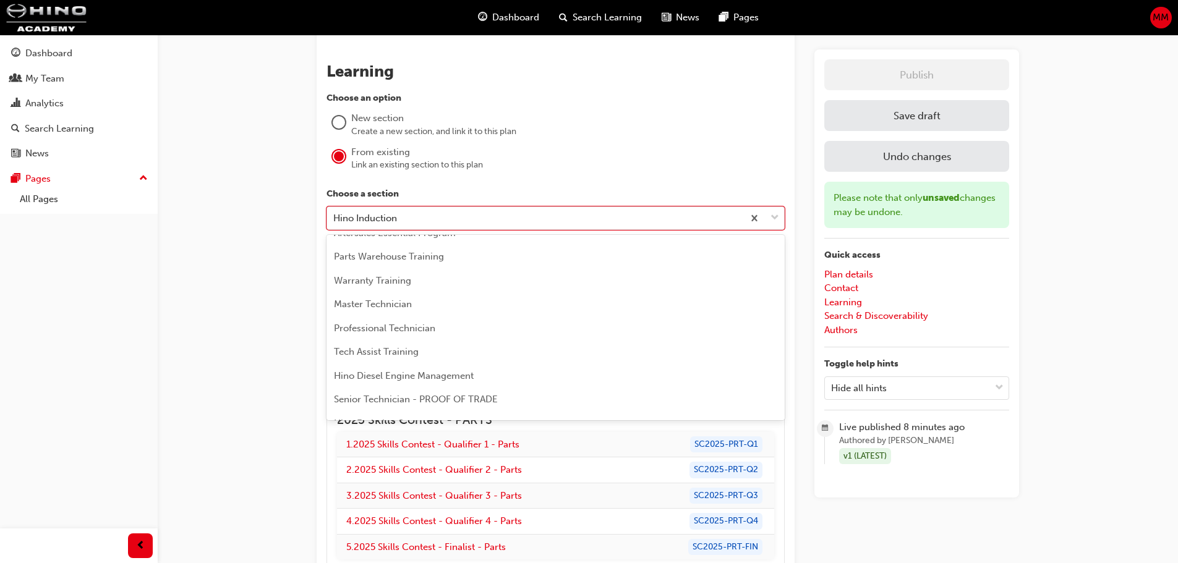
scroll to position [247, 0]
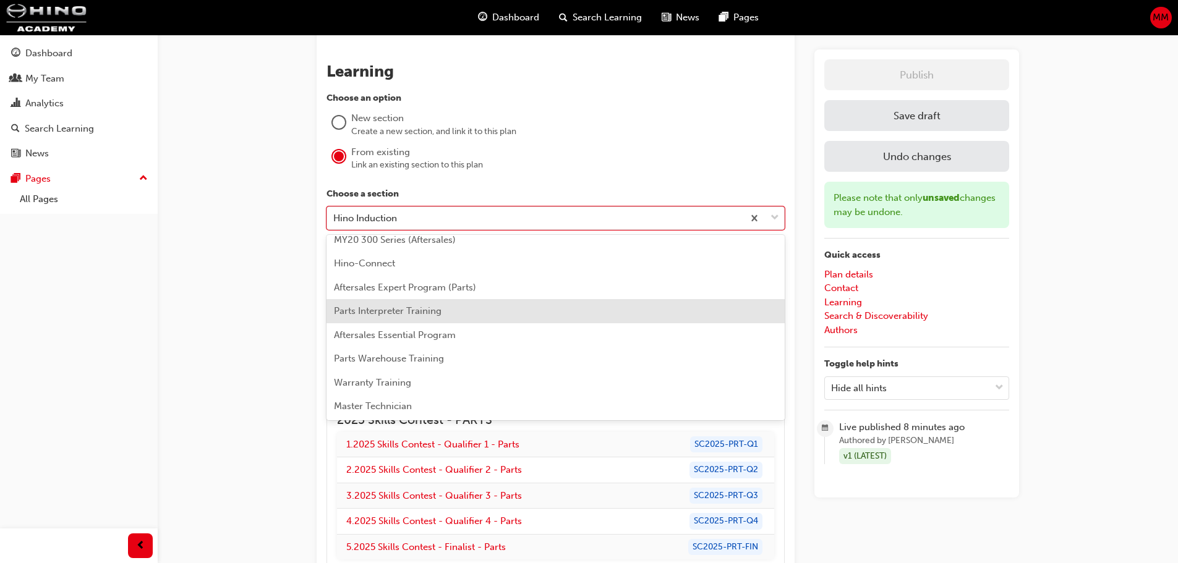
click at [401, 313] on span "Parts Interpreter Training" at bounding box center [388, 311] width 108 height 11
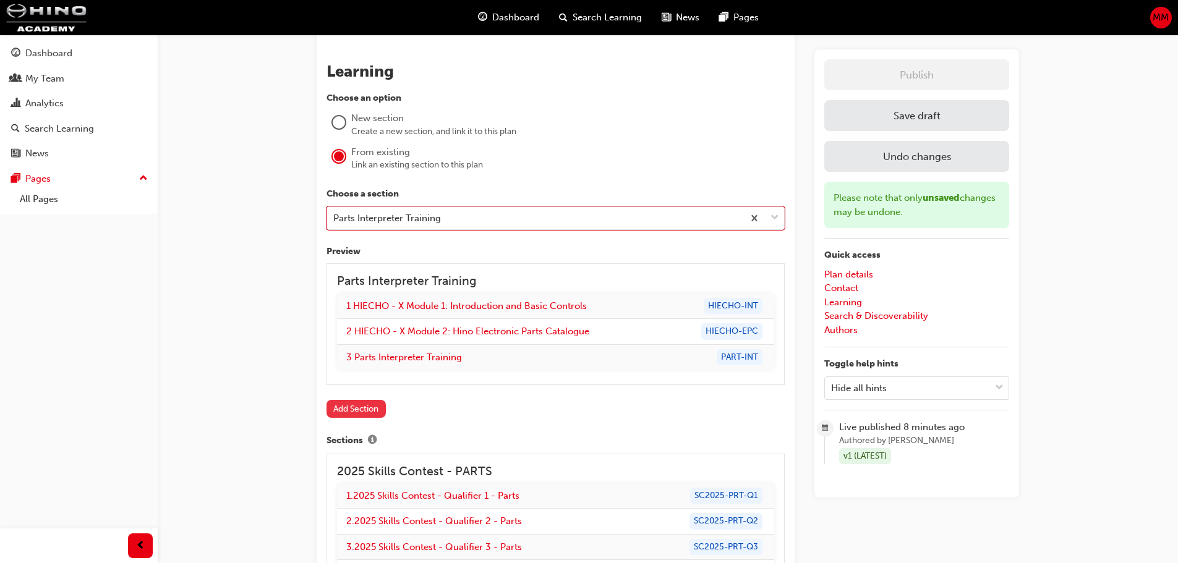
click at [355, 409] on button "Add Section" at bounding box center [356, 409] width 59 height 18
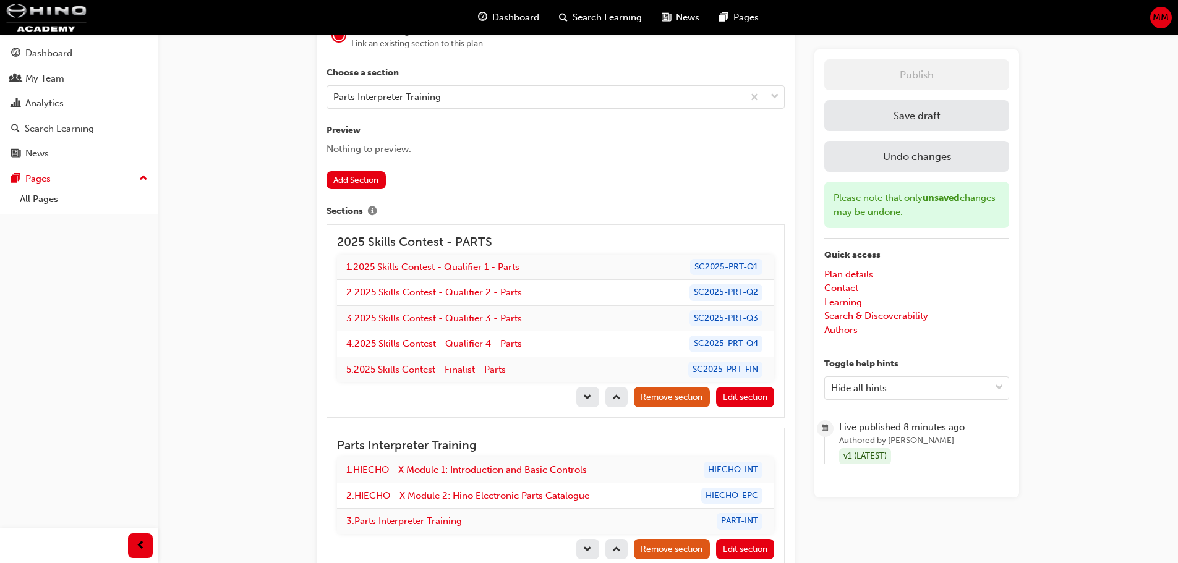
scroll to position [1192, 0]
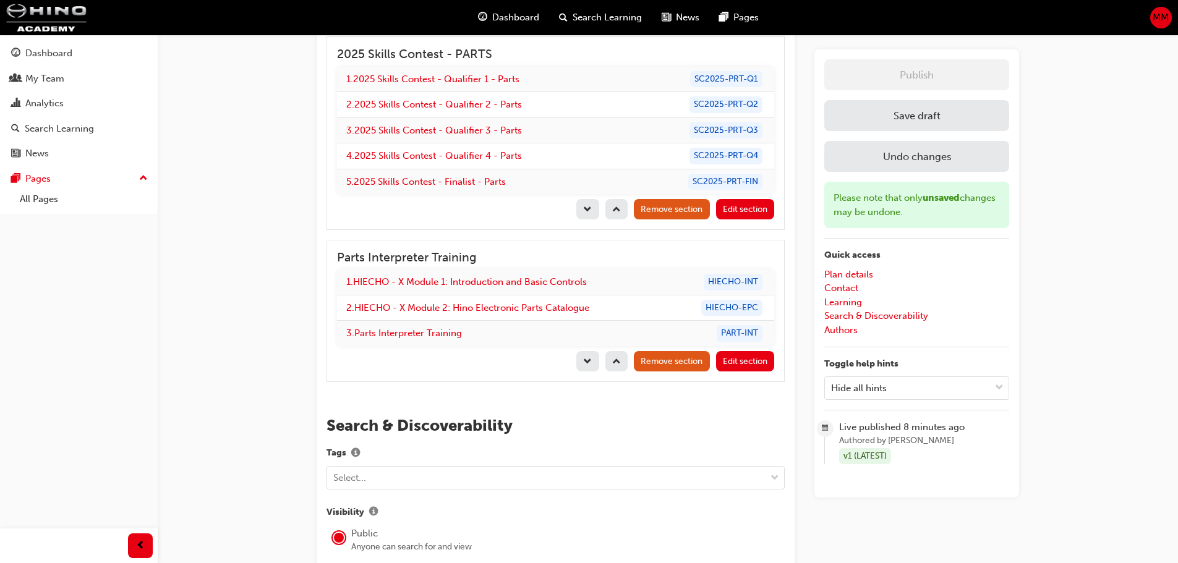
drag, startPoint x: 590, startPoint y: 361, endPoint x: 617, endPoint y: 362, distance: 26.6
click at [617, 362] on div "Remove section Edit section" at bounding box center [555, 361] width 437 height 20
click at [617, 362] on span "up-icon" at bounding box center [616, 362] width 9 height 11
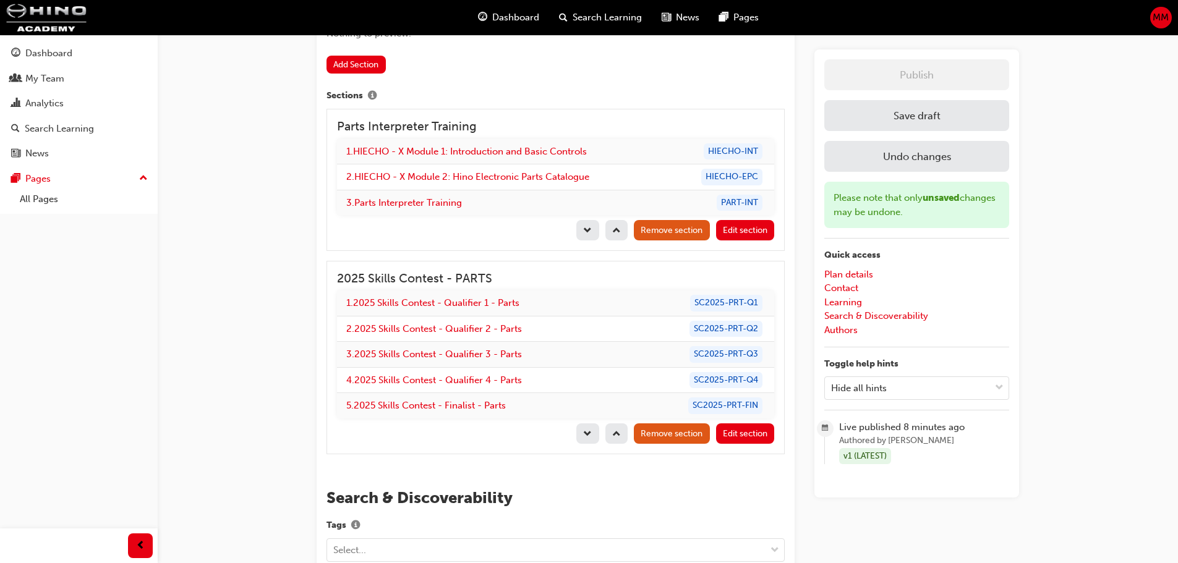
scroll to position [1006, 0]
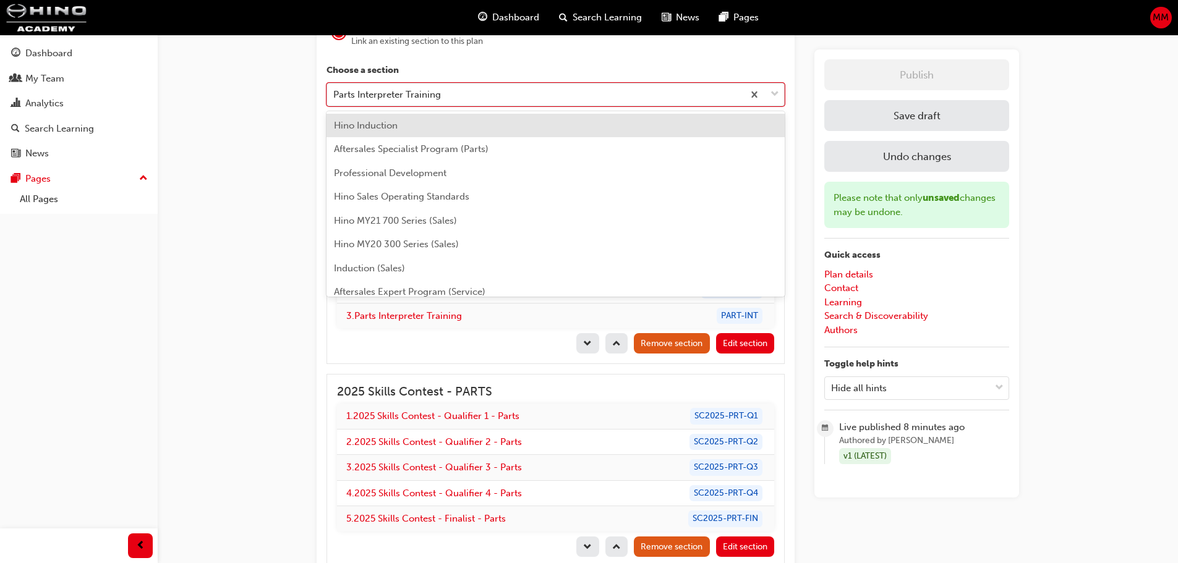
click at [357, 98] on div "Parts Interpreter Training" at bounding box center [387, 94] width 108 height 14
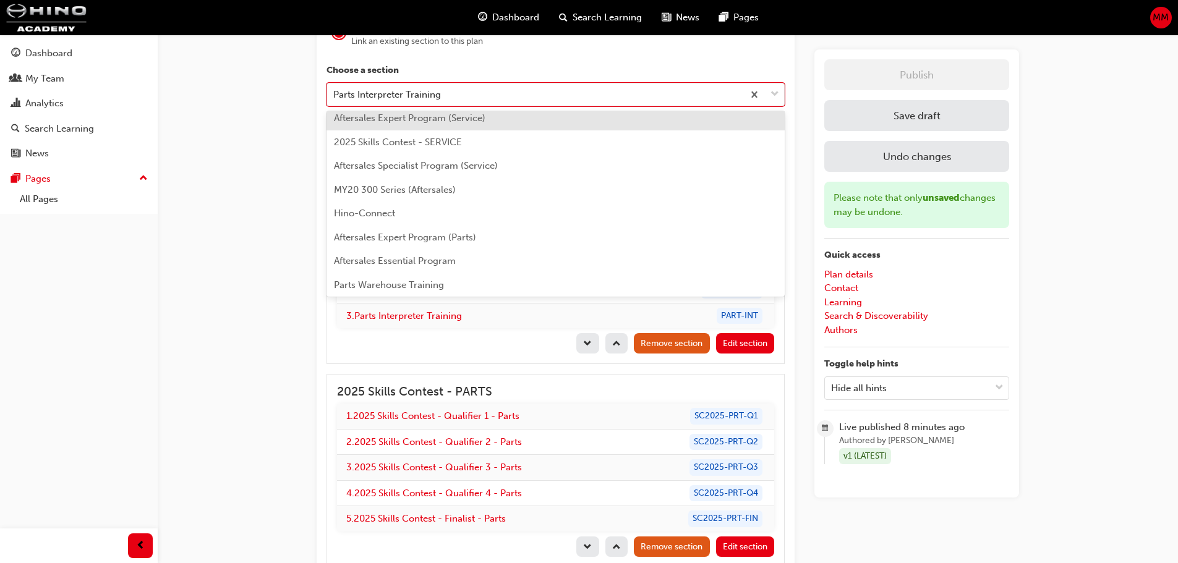
scroll to position [186, 0]
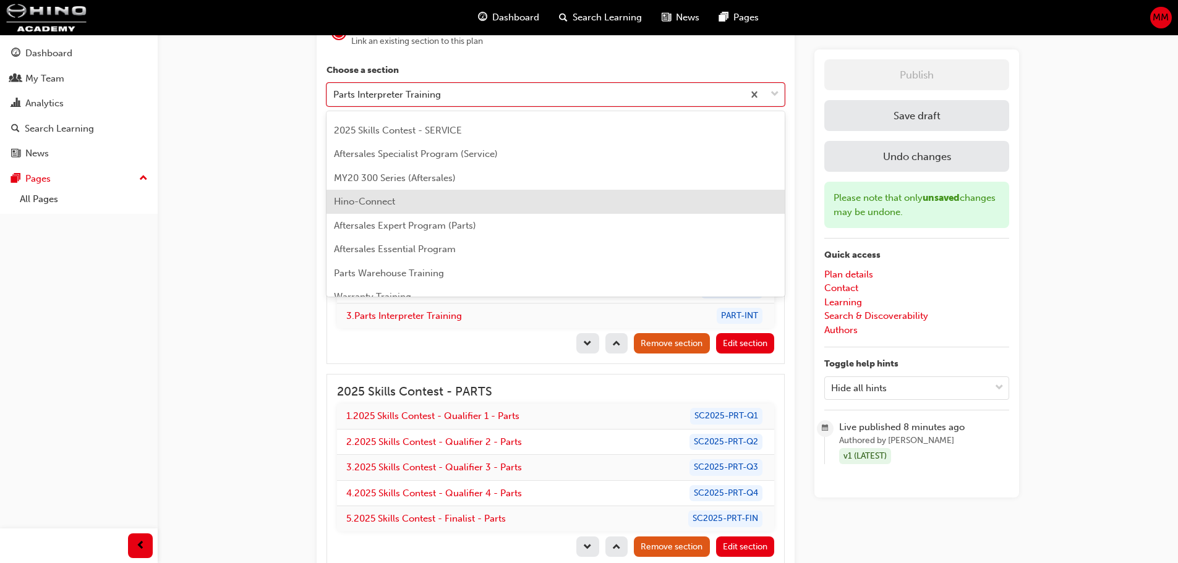
click at [380, 198] on span "Hino-Connect" at bounding box center [364, 201] width 61 height 11
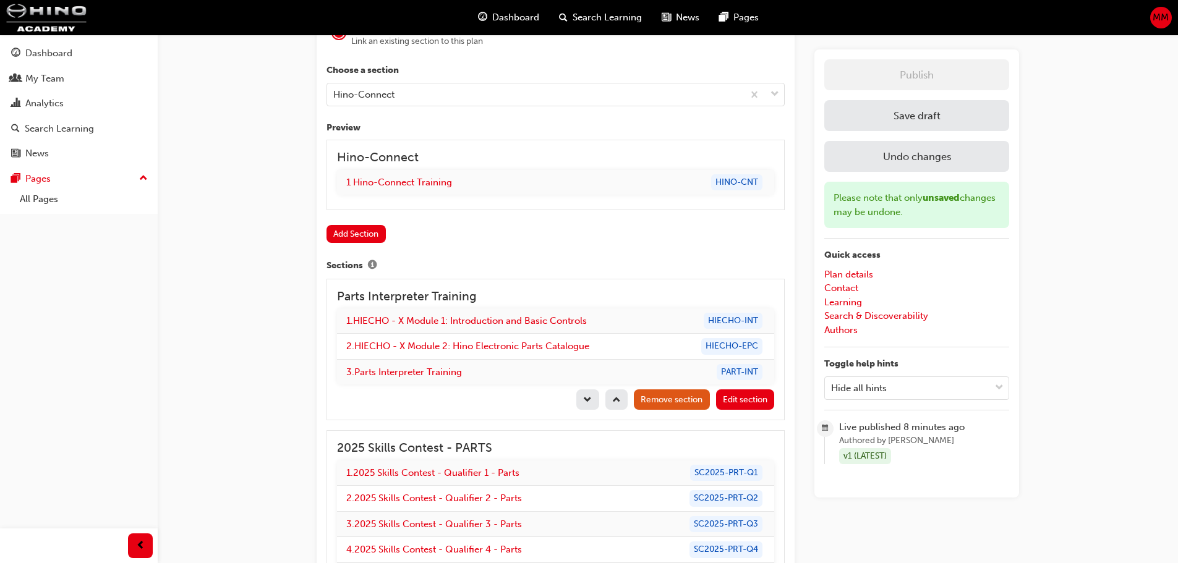
click at [345, 236] on button "Add Section" at bounding box center [356, 234] width 59 height 18
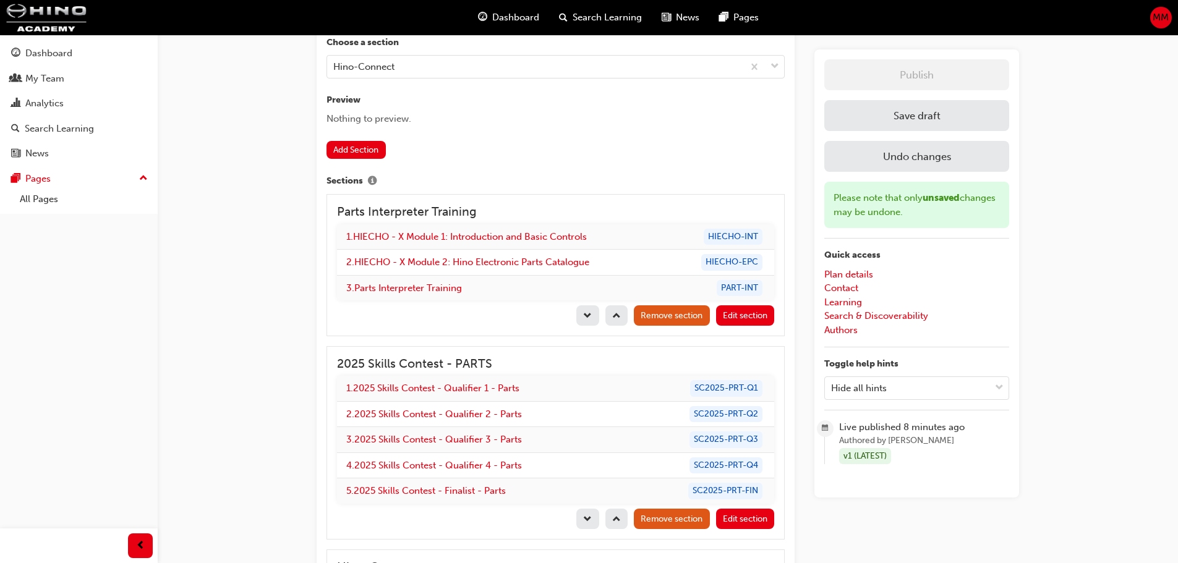
scroll to position [1006, 0]
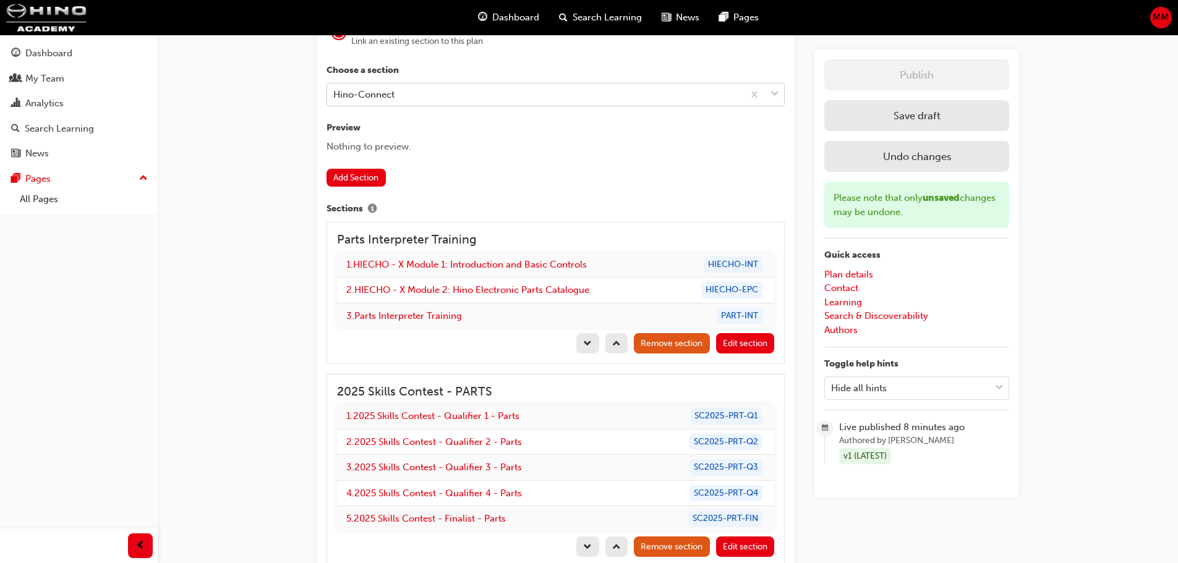
click at [354, 96] on div "Hino-Connect" at bounding box center [363, 94] width 61 height 14
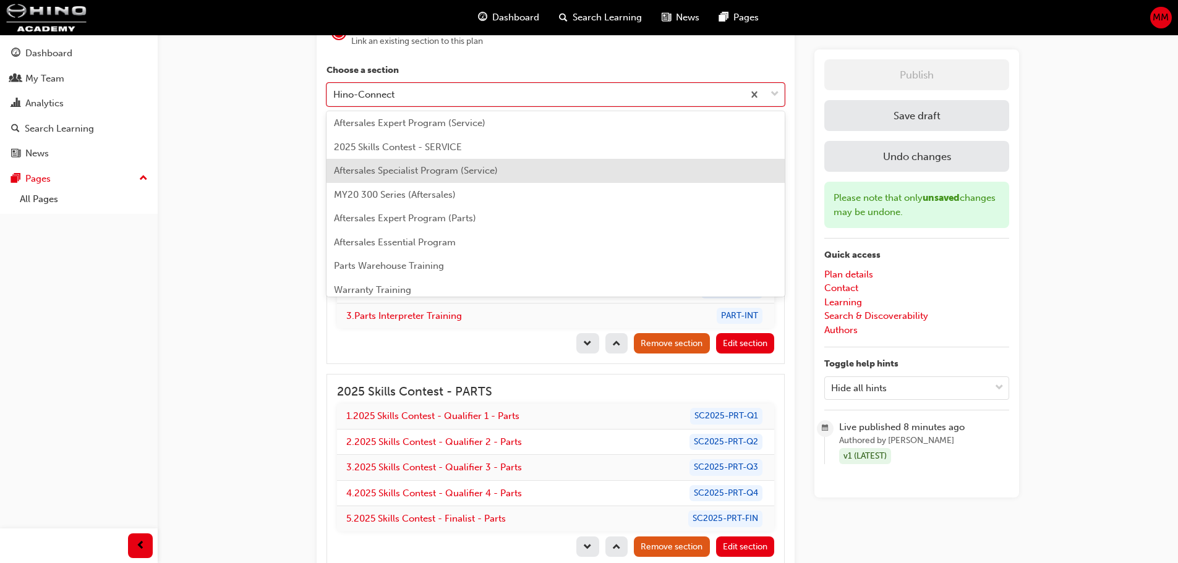
scroll to position [186, 0]
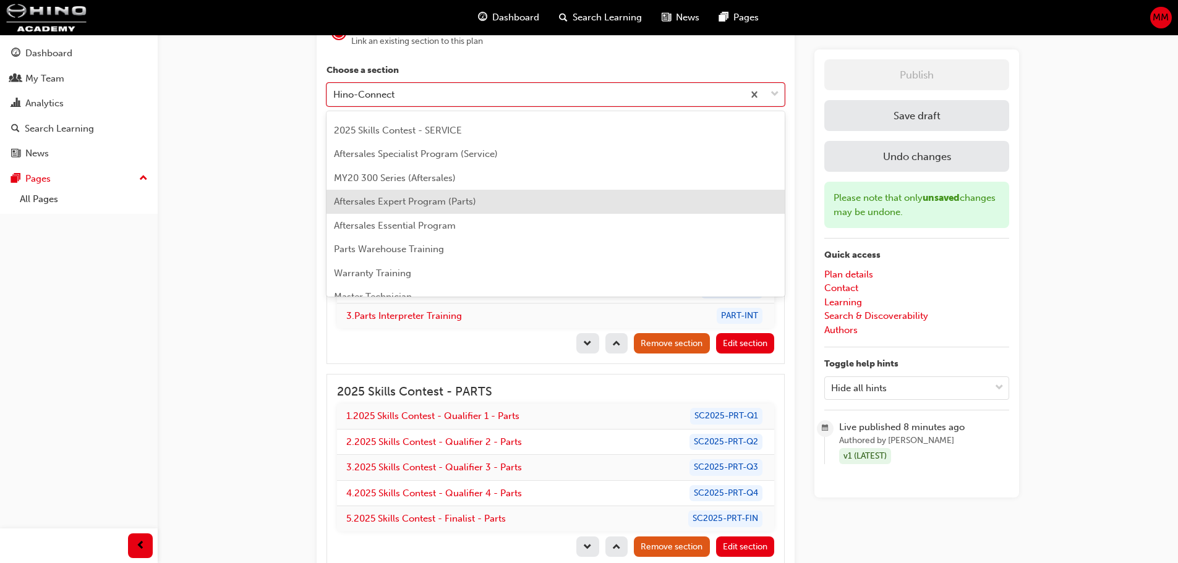
click at [469, 201] on span "Aftersales Expert Program (Parts)" at bounding box center [405, 201] width 142 height 11
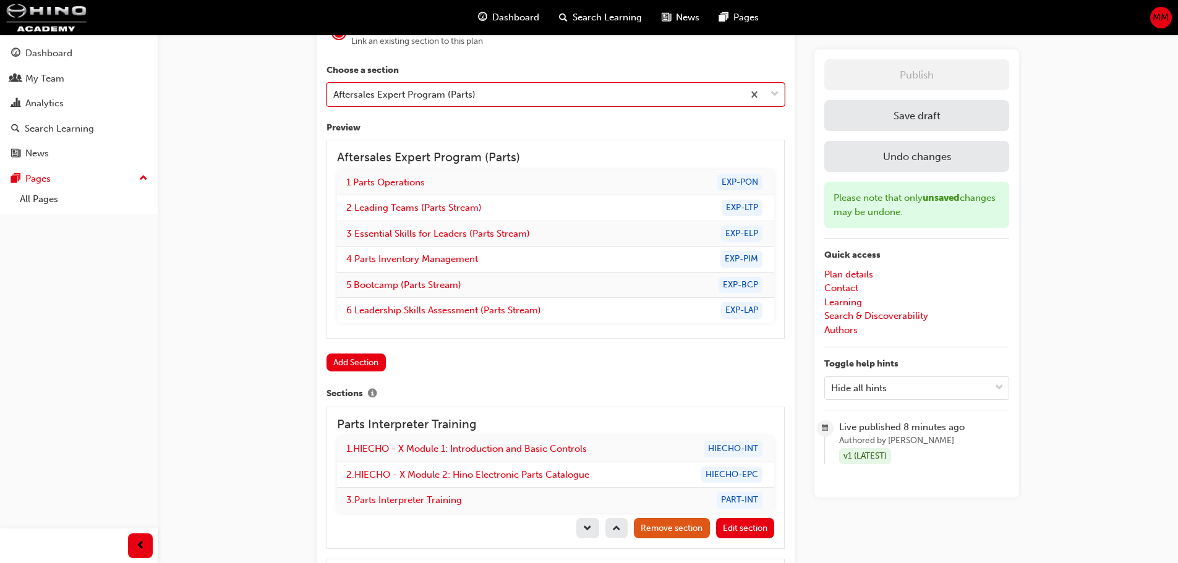
click at [365, 102] on div "Aftersales Expert Program (Parts)" at bounding box center [535, 94] width 416 height 22
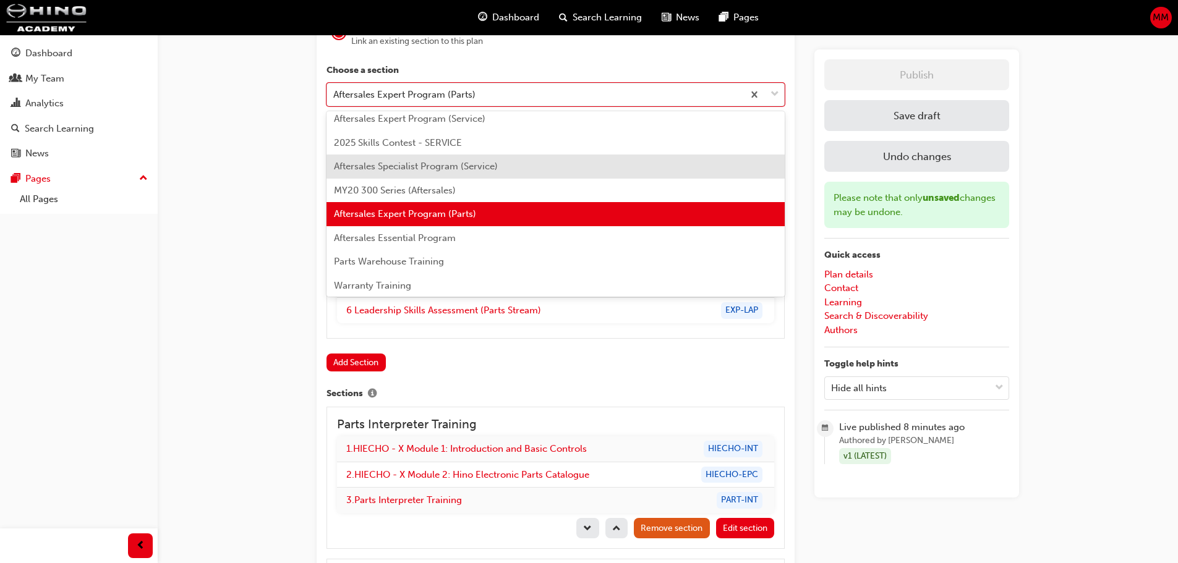
scroll to position [235, 0]
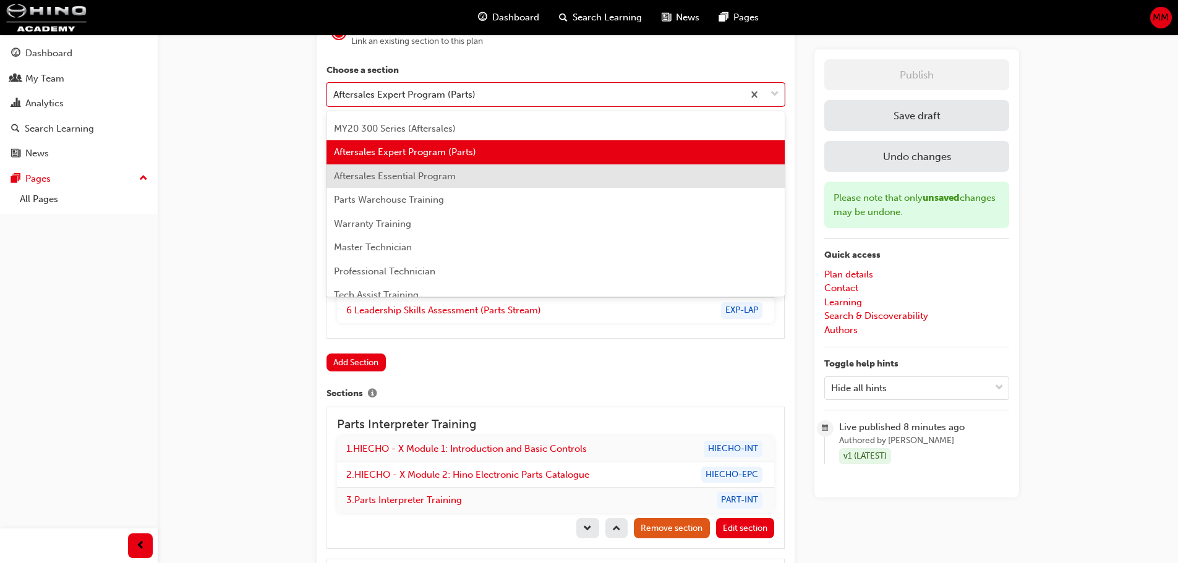
click at [407, 172] on span "Aftersales Essential Program" at bounding box center [395, 176] width 122 height 11
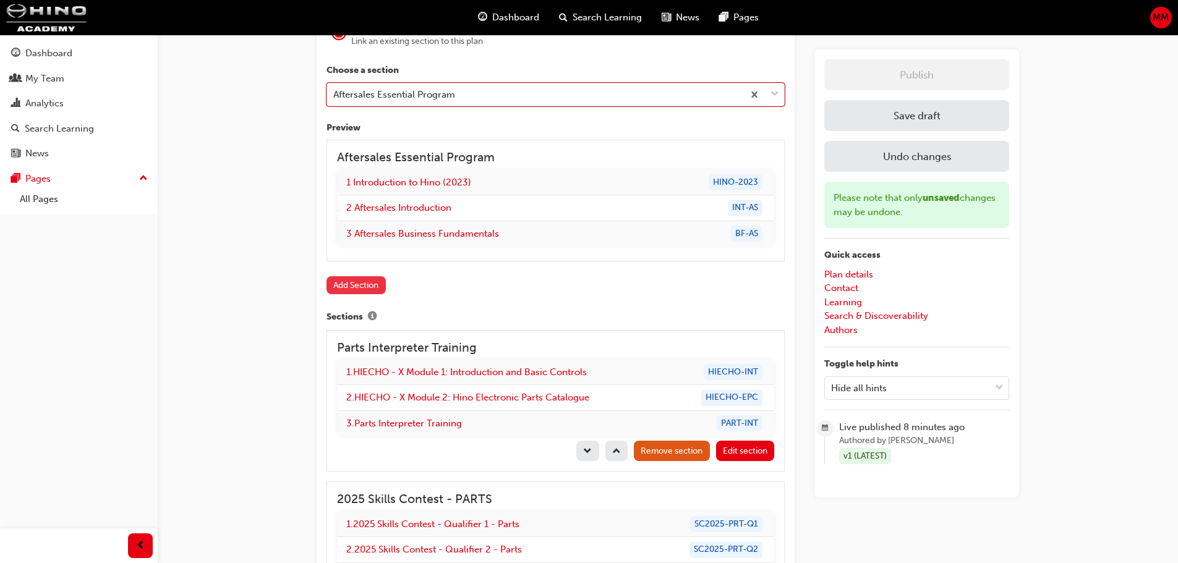
click at [353, 280] on button "Add Section" at bounding box center [356, 285] width 59 height 18
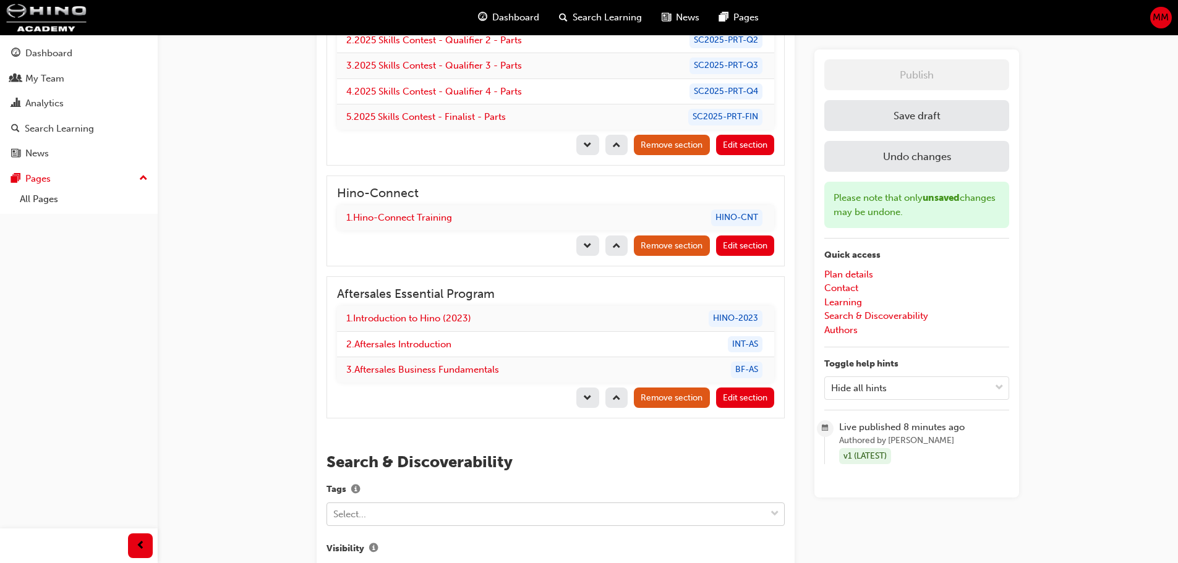
scroll to position [1439, 0]
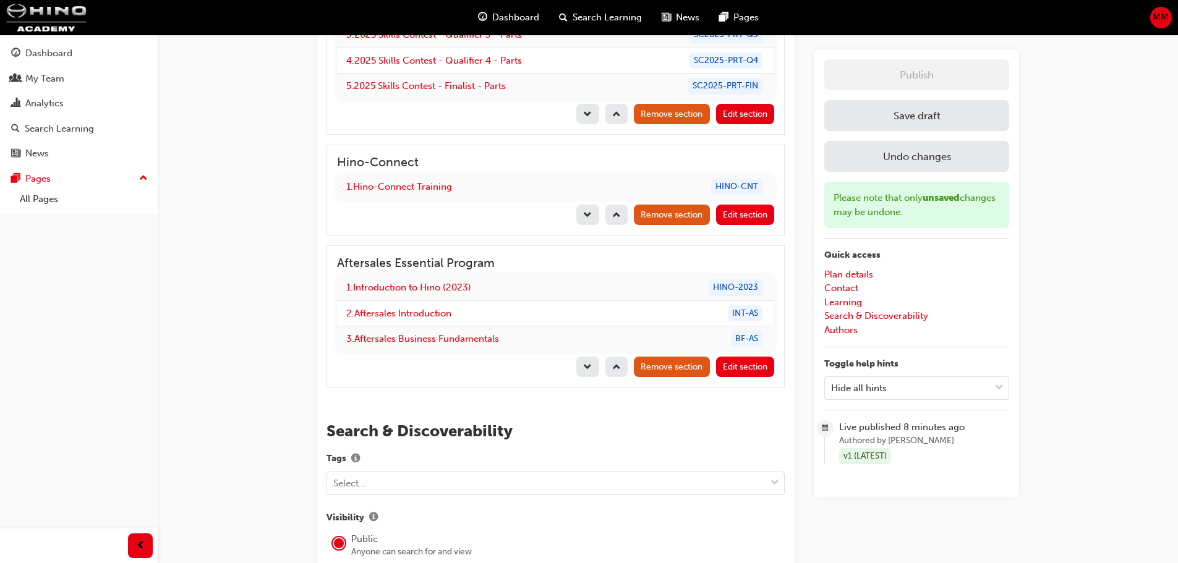
click at [614, 369] on span "up-icon" at bounding box center [616, 368] width 9 height 11
click at [614, 221] on span "up-icon" at bounding box center [616, 216] width 9 height 11
click at [614, 369] on span "up-icon" at bounding box center [616, 368] width 9 height 11
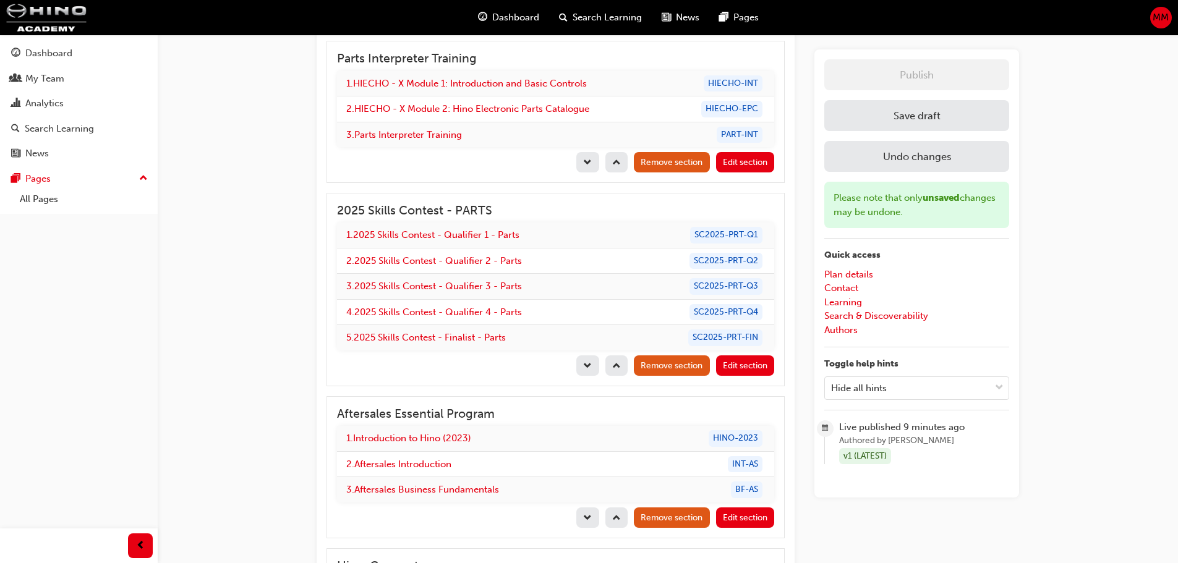
scroll to position [1192, 0]
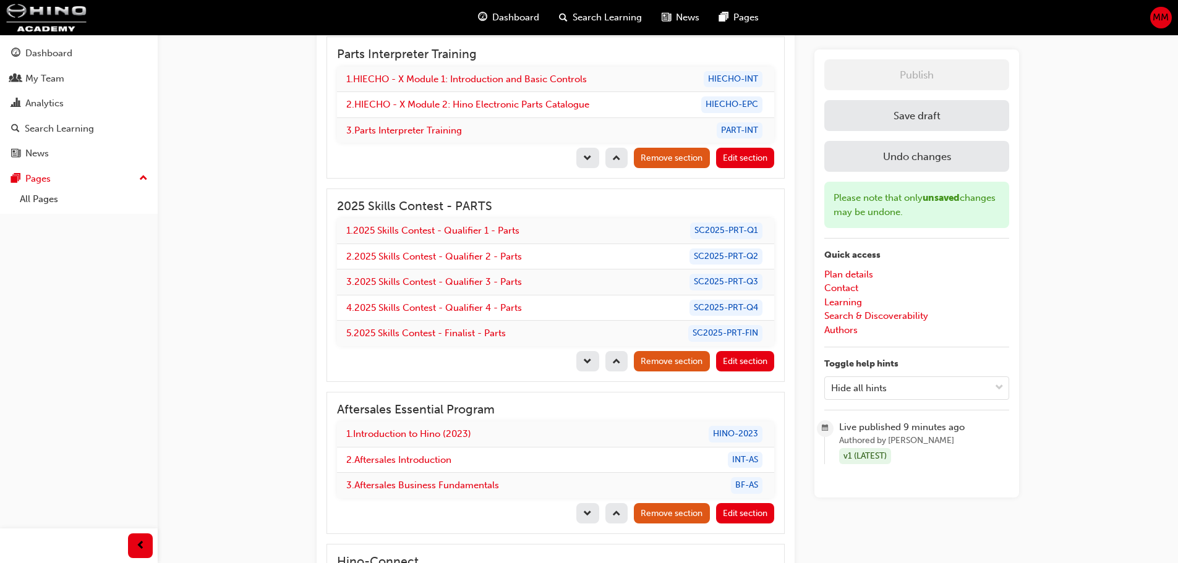
click at [618, 511] on span "up-icon" at bounding box center [616, 515] width 9 height 11
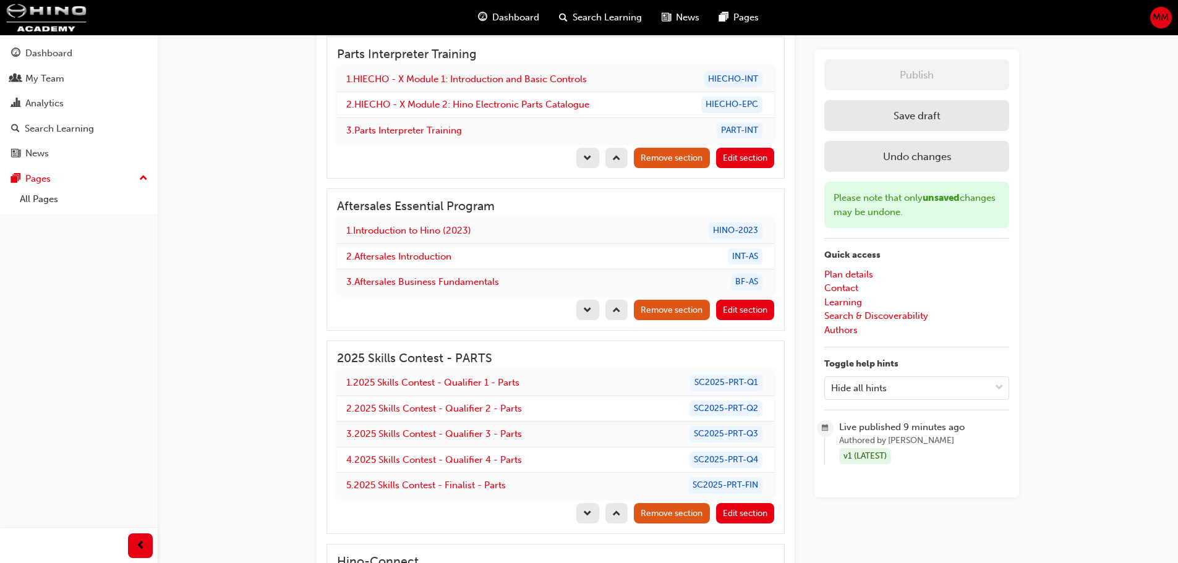
click at [617, 511] on span "up-icon" at bounding box center [616, 515] width 9 height 11
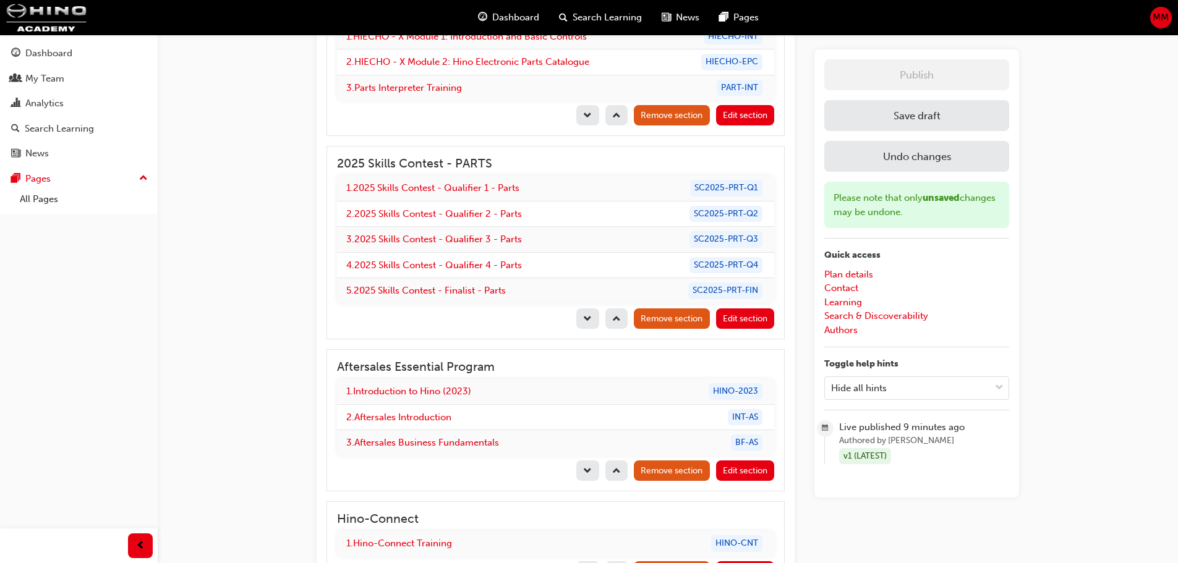
scroll to position [1315, 0]
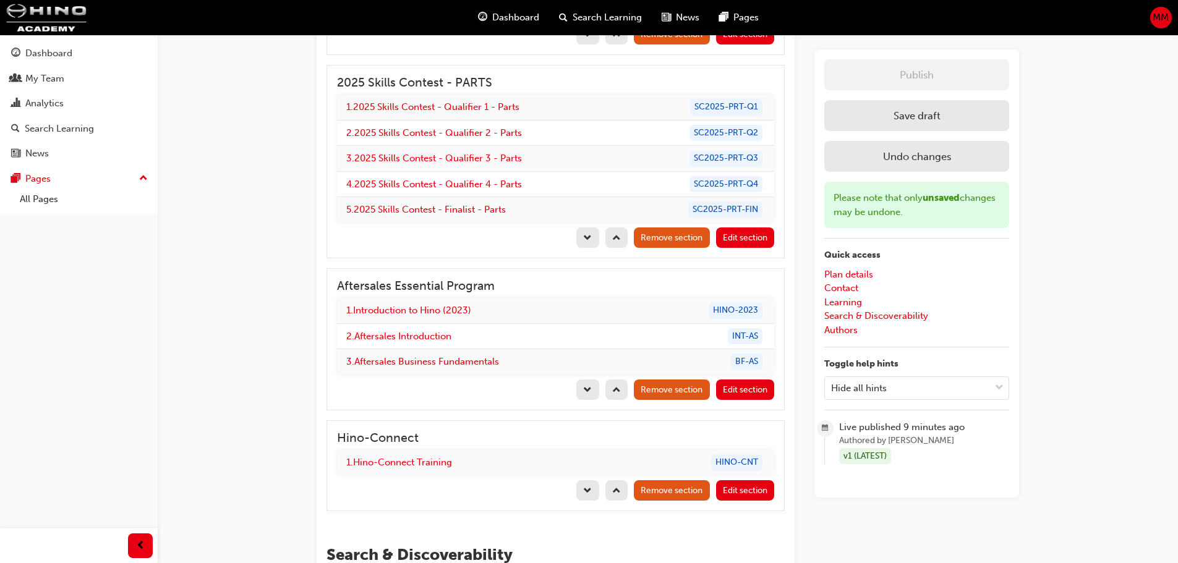
click at [616, 388] on span "up-icon" at bounding box center [616, 391] width 9 height 11
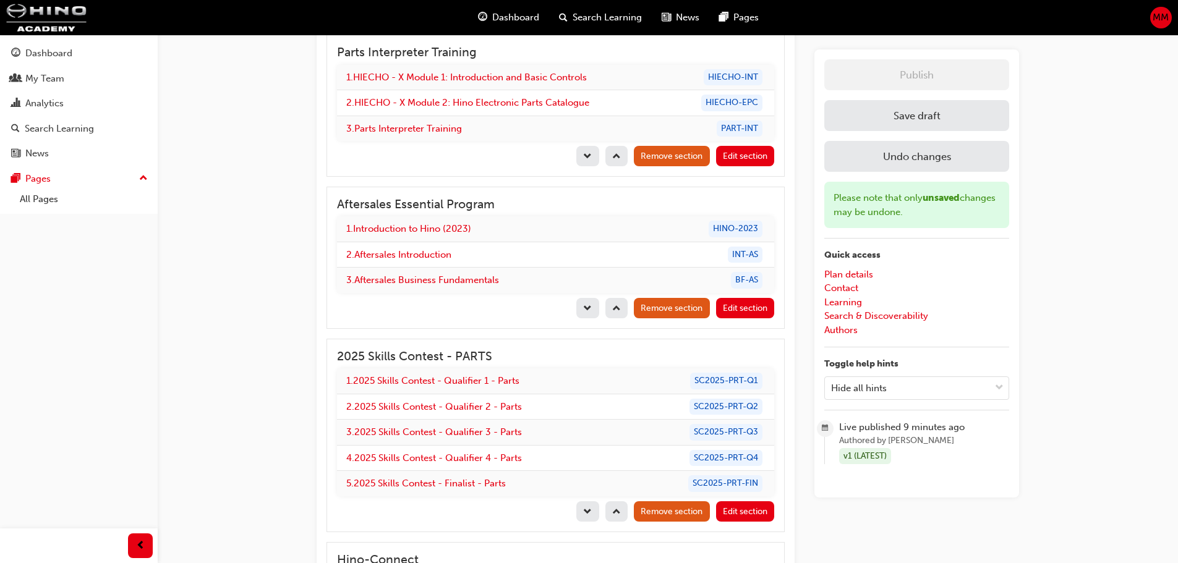
scroll to position [1254, 0]
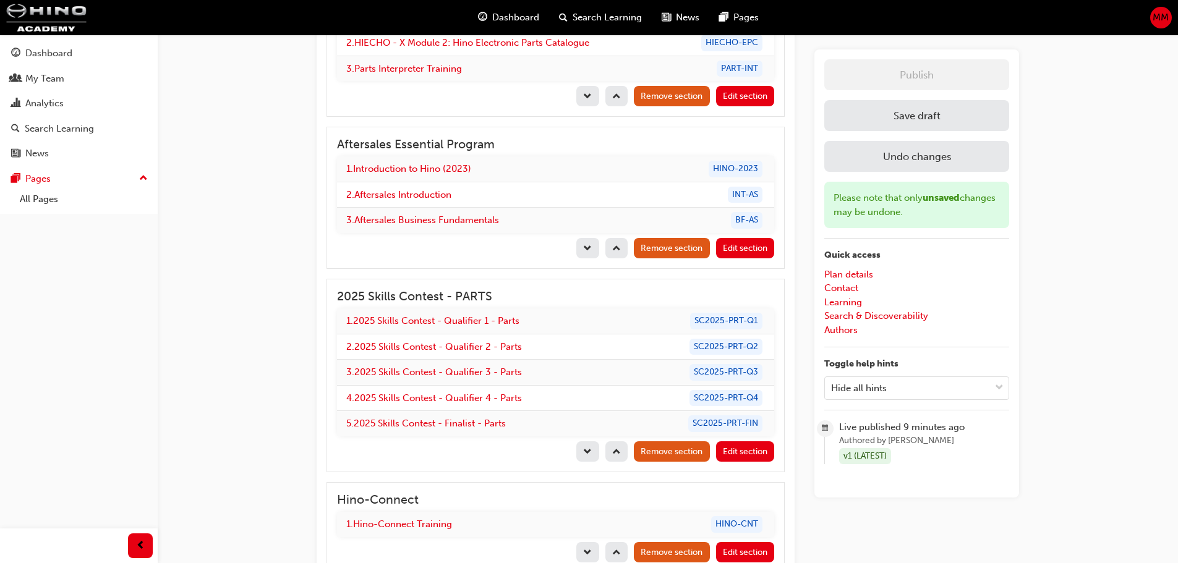
click at [617, 252] on span "up-icon" at bounding box center [616, 249] width 9 height 11
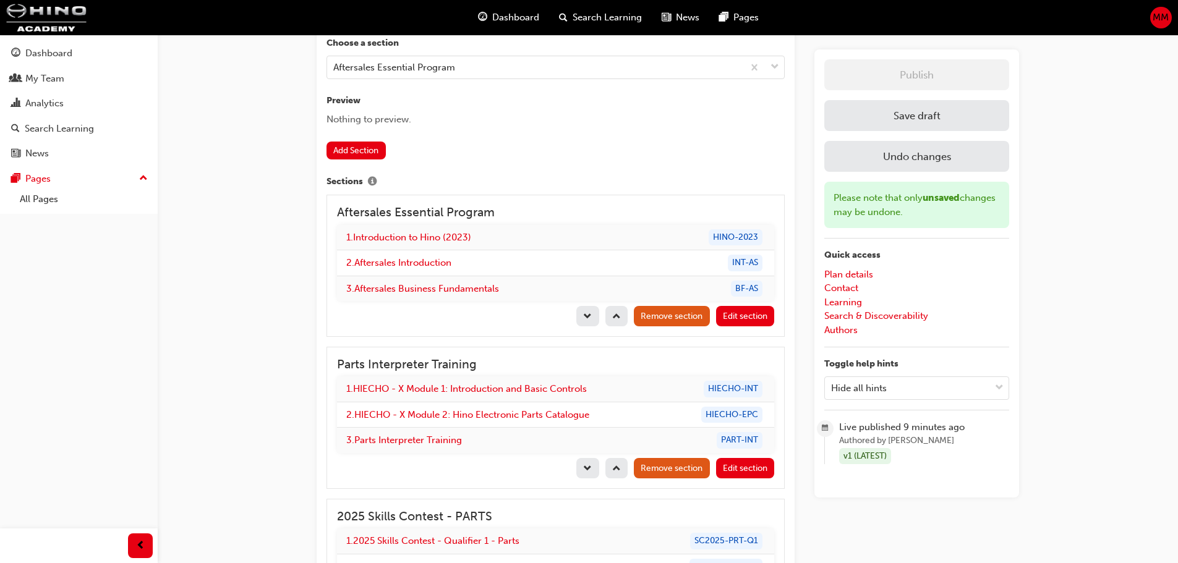
scroll to position [1040, 0]
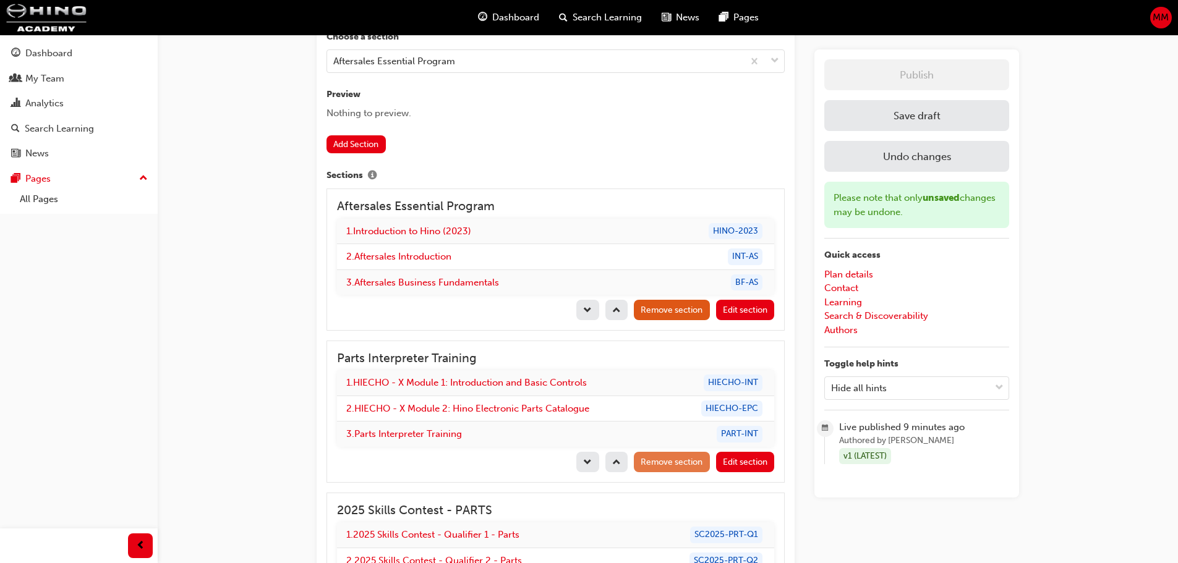
drag, startPoint x: 671, startPoint y: 310, endPoint x: 665, endPoint y: 311, distance: 6.2
click at [671, 310] on span "Remove section" at bounding box center [672, 310] width 62 height 11
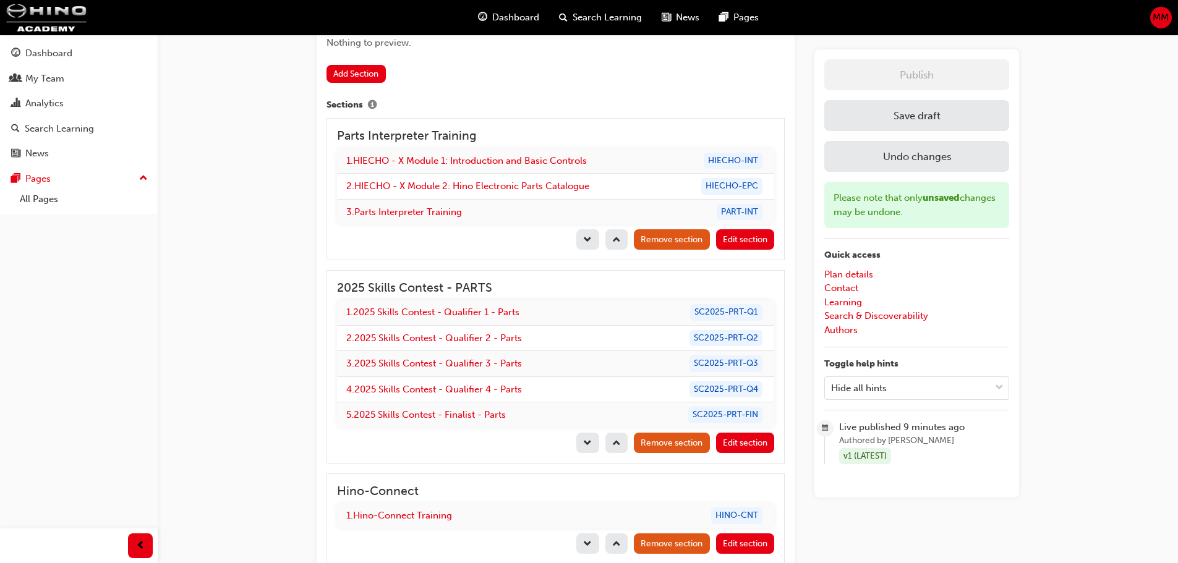
scroll to position [1225, 0]
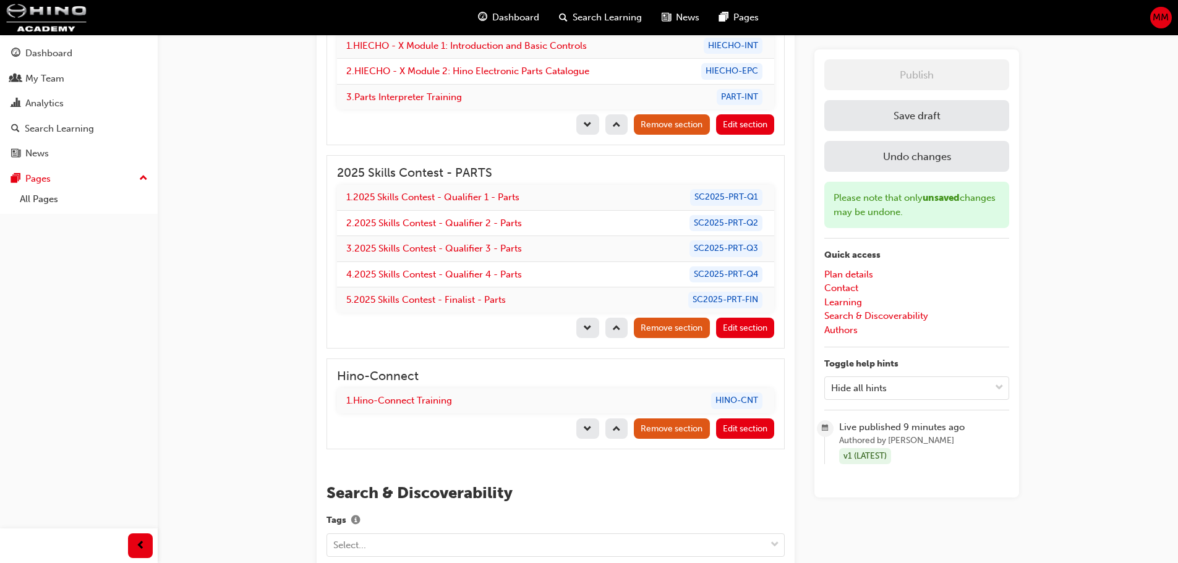
click at [615, 427] on span "up-icon" at bounding box center [616, 430] width 9 height 11
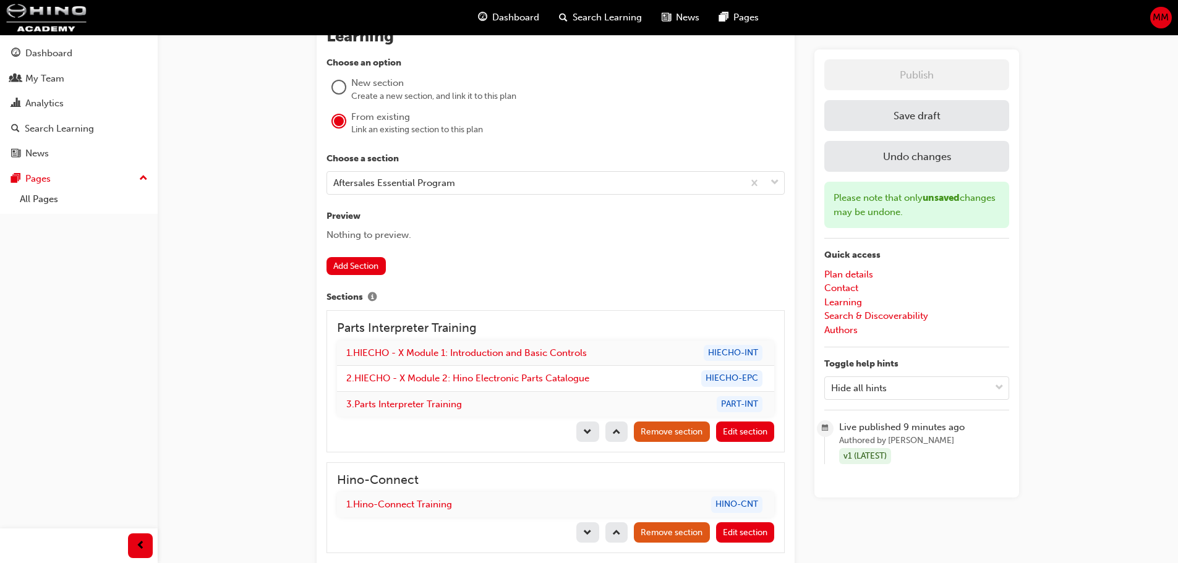
scroll to position [916, 0]
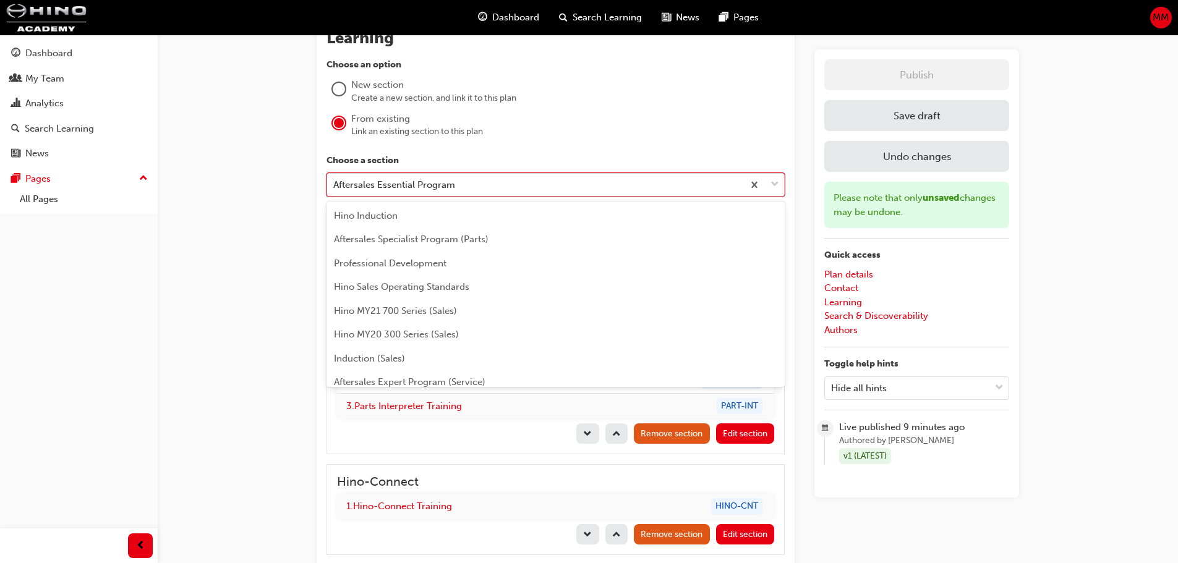
click at [357, 187] on div "Aftersales Essential Program" at bounding box center [394, 184] width 122 height 14
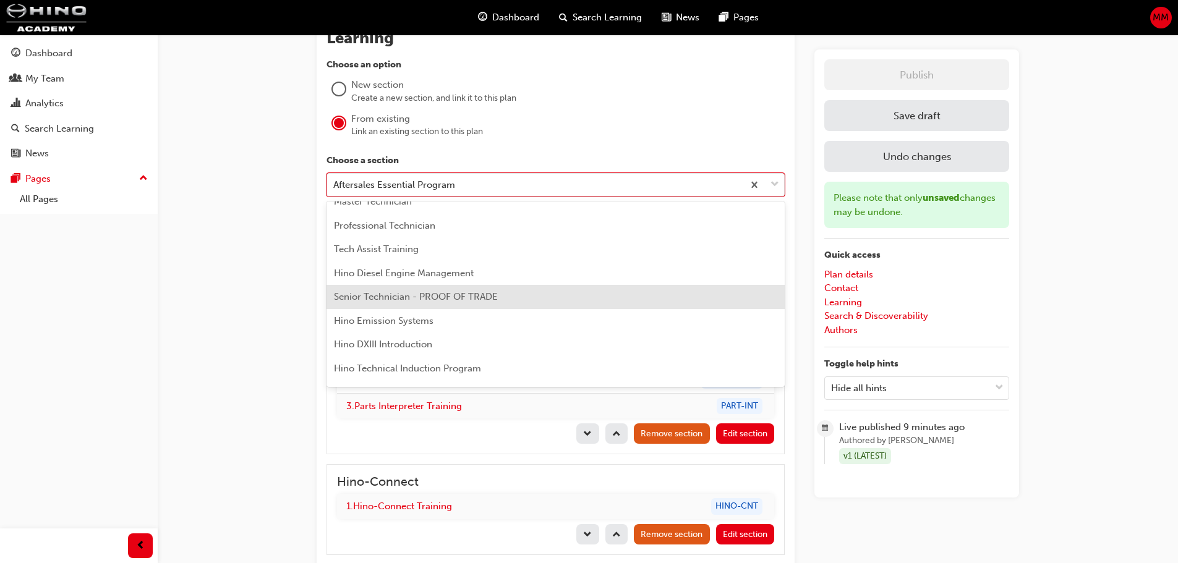
scroll to position [391, 0]
click at [240, 282] on div "Parts Interpreter Learning Plan Learning plan detail page Learning plan edit pa…" at bounding box center [589, 156] width 1178 height 2144
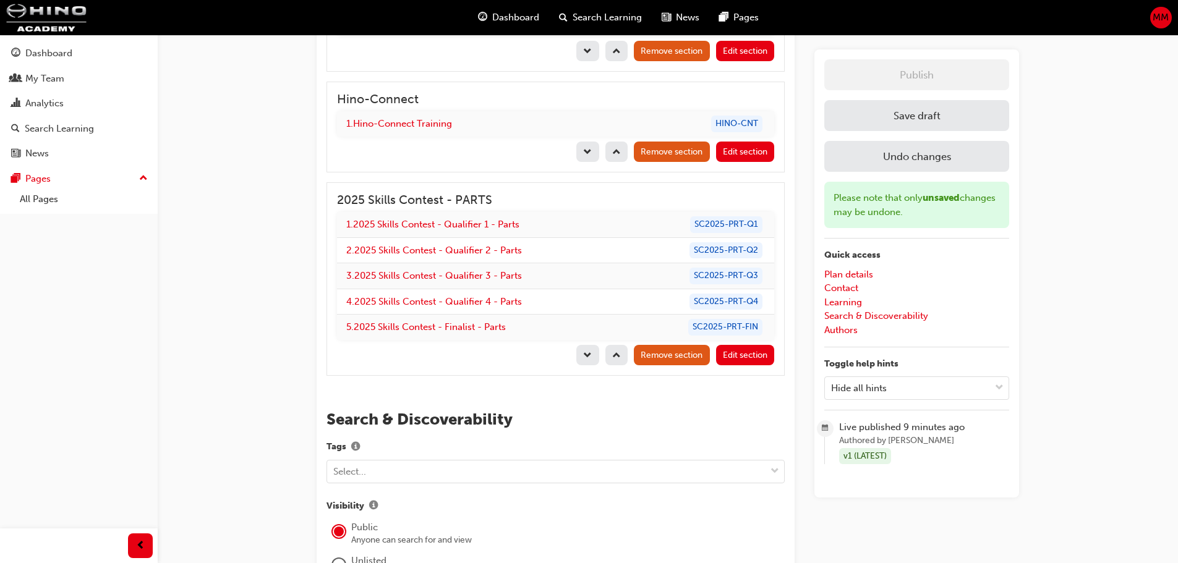
scroll to position [1581, 0]
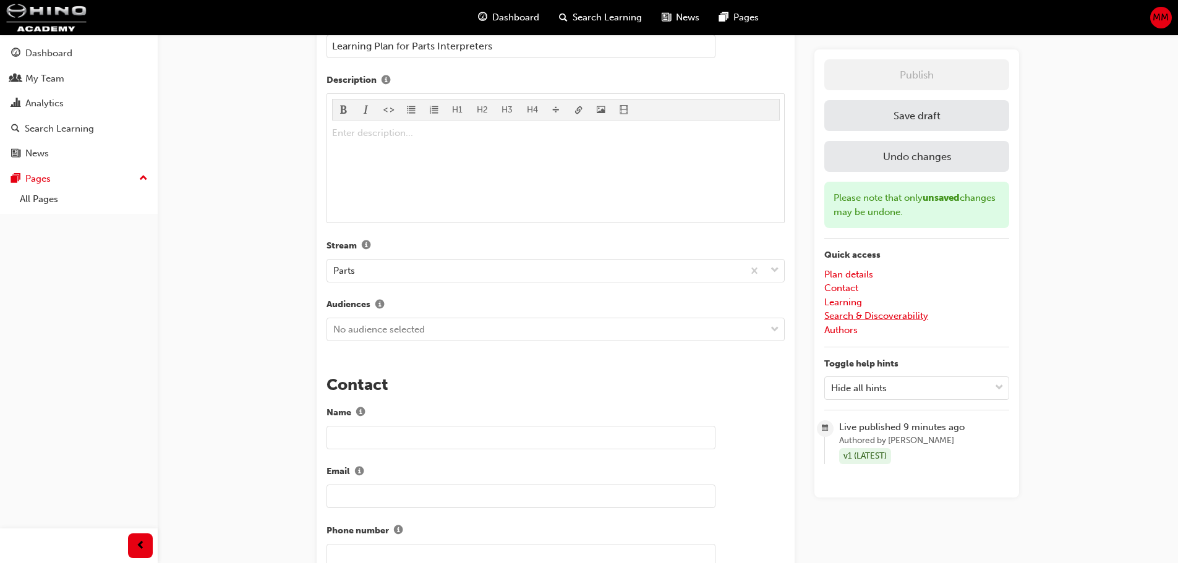
scroll to position [158, 0]
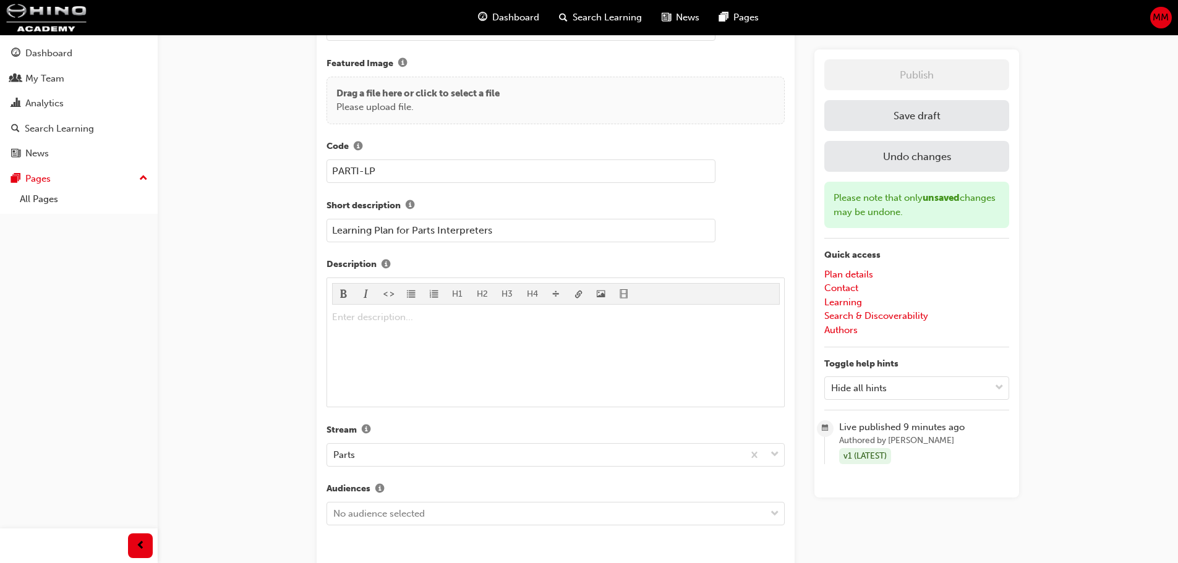
click at [912, 114] on button "Save draft" at bounding box center [916, 115] width 185 height 31
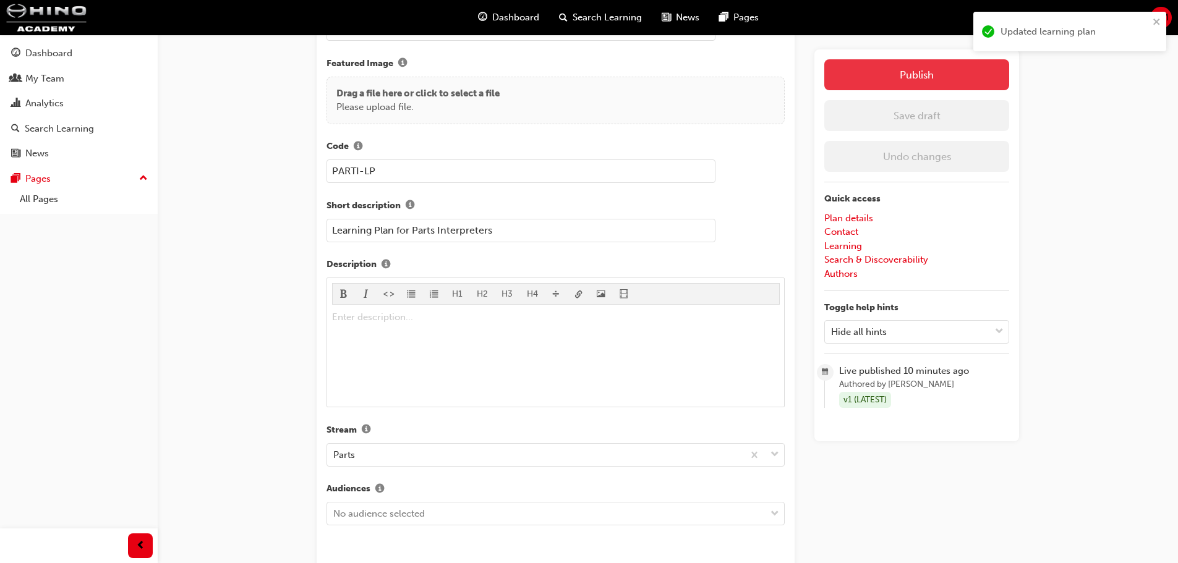
click at [941, 77] on button "Publish" at bounding box center [916, 74] width 185 height 31
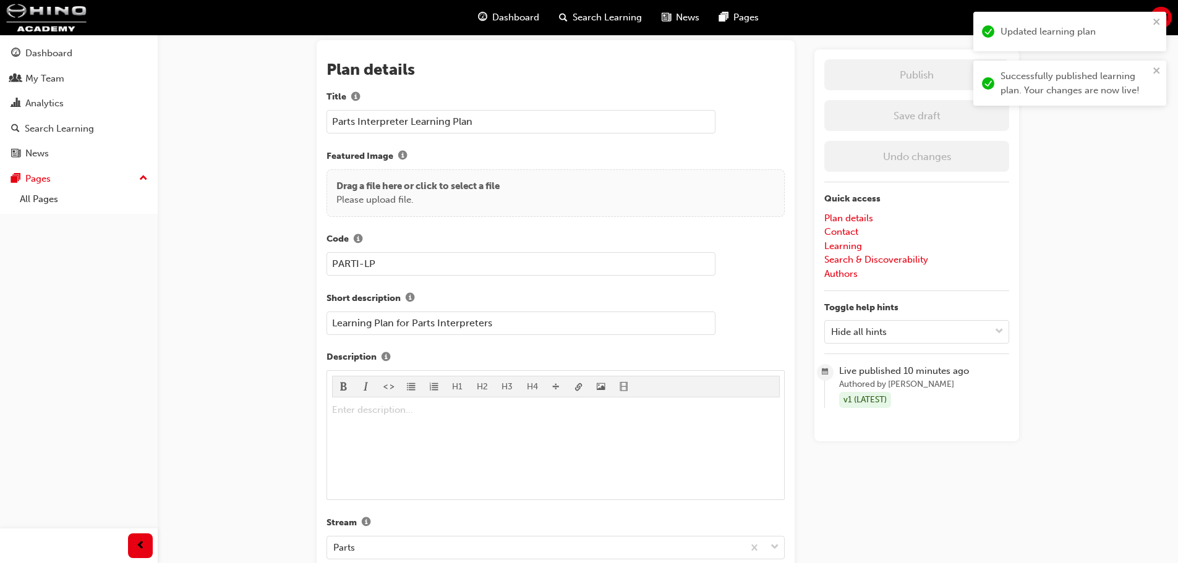
scroll to position [0, 0]
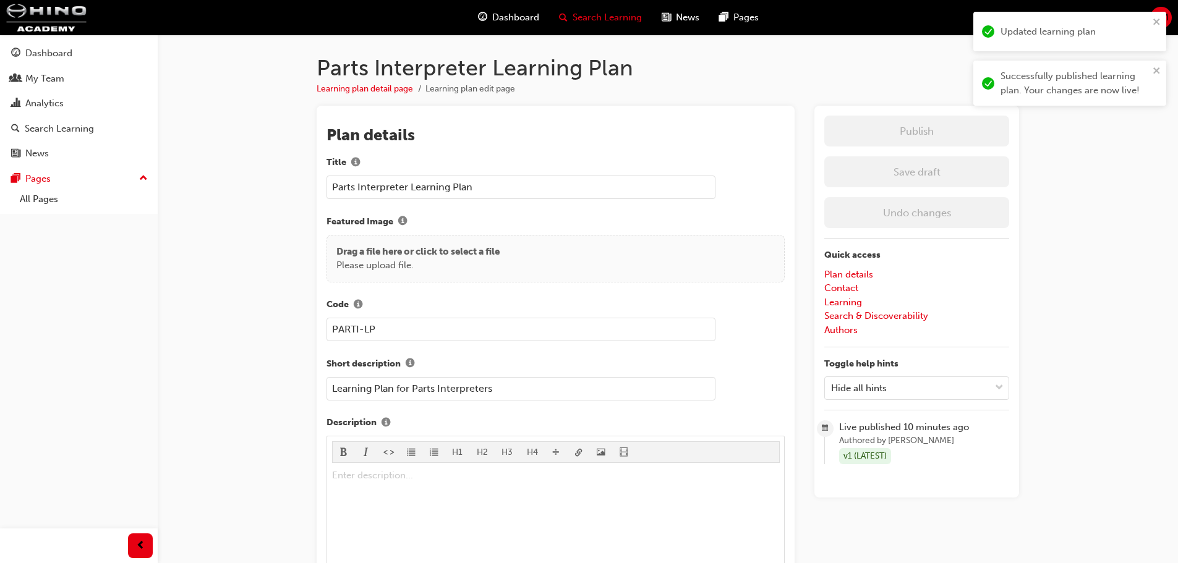
click at [584, 15] on span "Search Learning" at bounding box center [607, 18] width 69 height 14
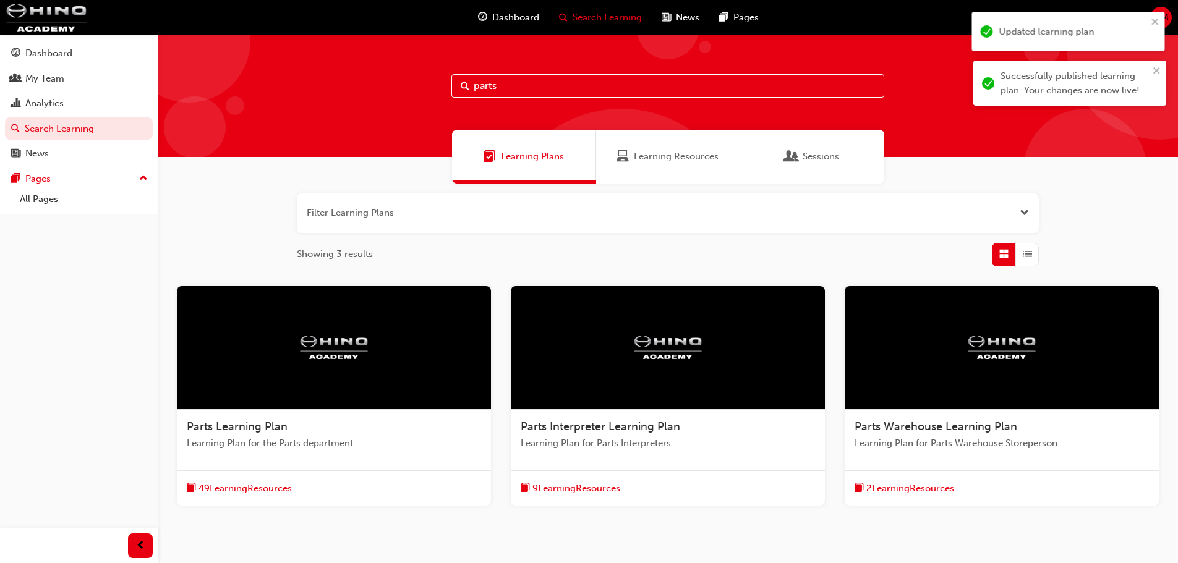
click at [242, 421] on span "Parts Learning Plan" at bounding box center [237, 427] width 101 height 14
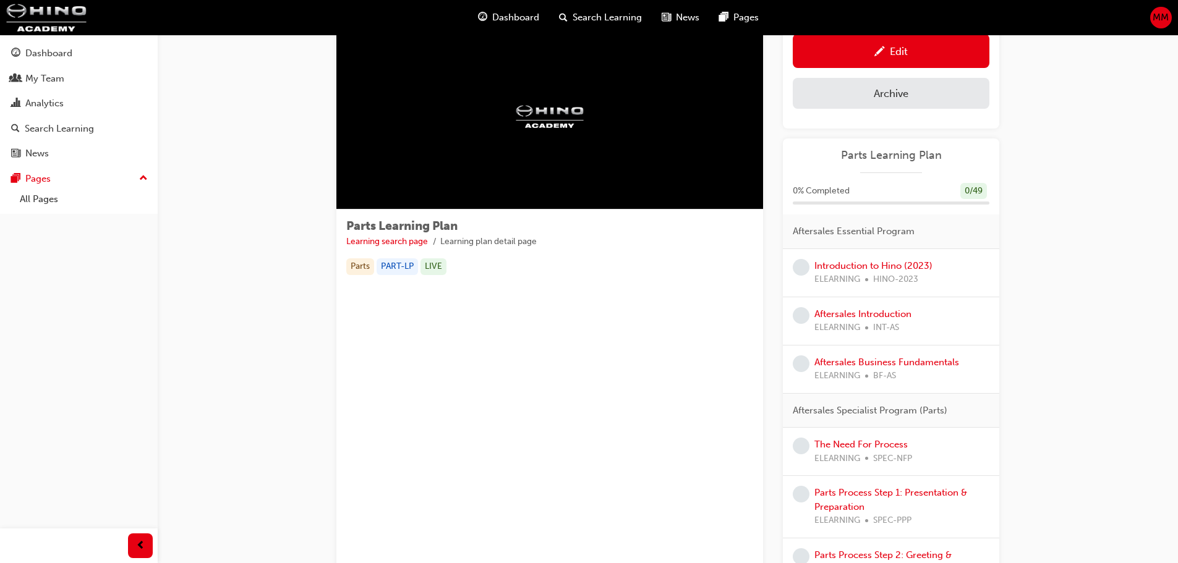
scroll to position [62, 0]
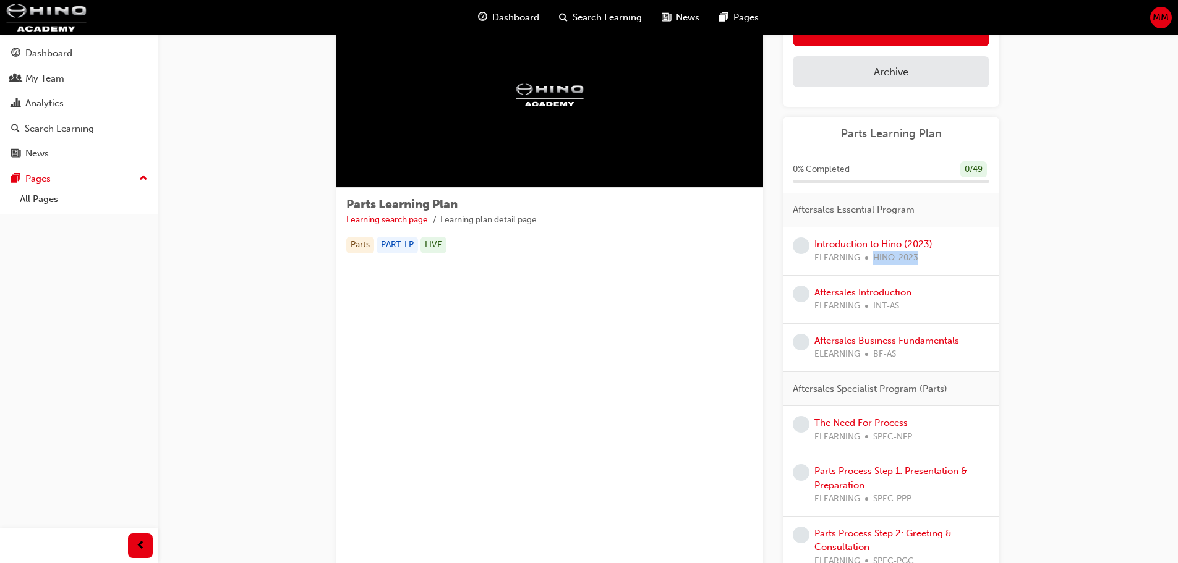
drag, startPoint x: 876, startPoint y: 254, endPoint x: 991, endPoint y: 310, distance: 127.2
click at [925, 260] on div "ELEARNING HINO-2023" at bounding box center [873, 258] width 118 height 14
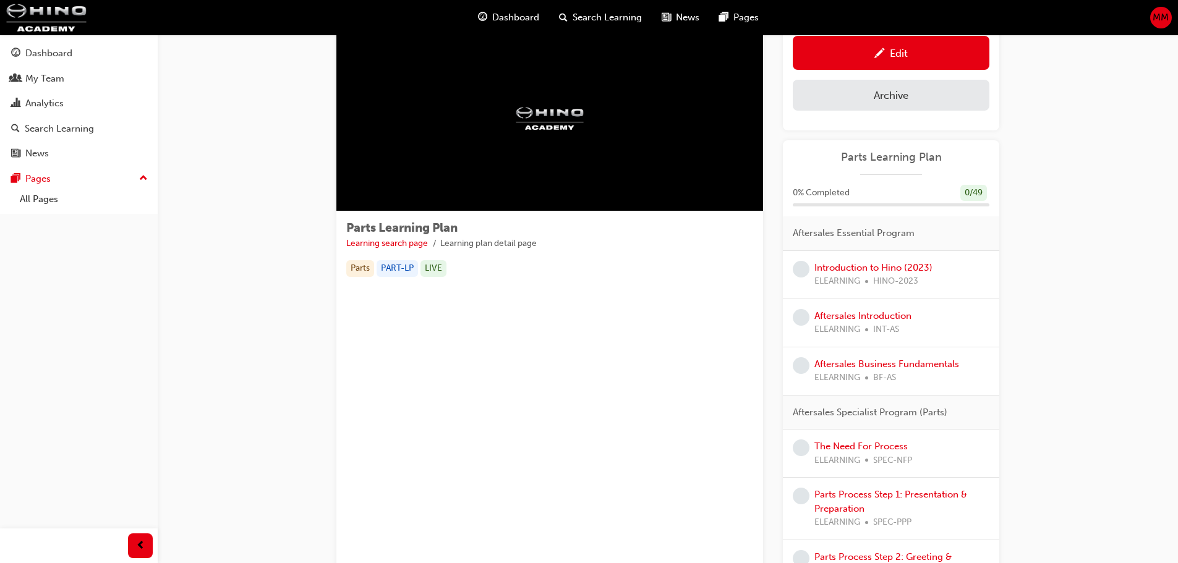
scroll to position [0, 0]
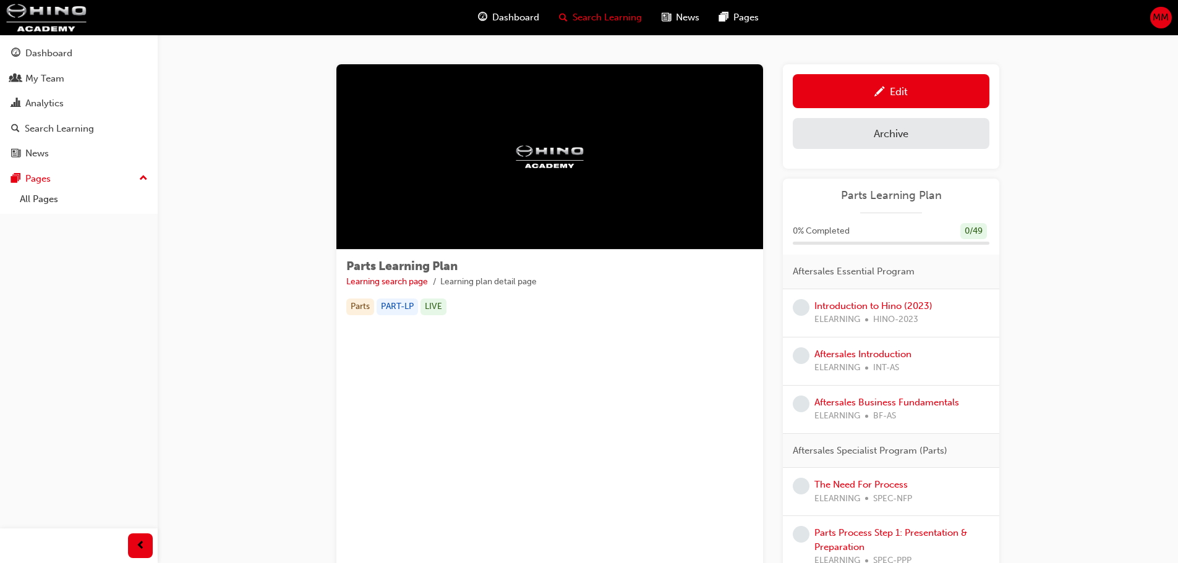
click at [625, 18] on span "Search Learning" at bounding box center [607, 18] width 69 height 14
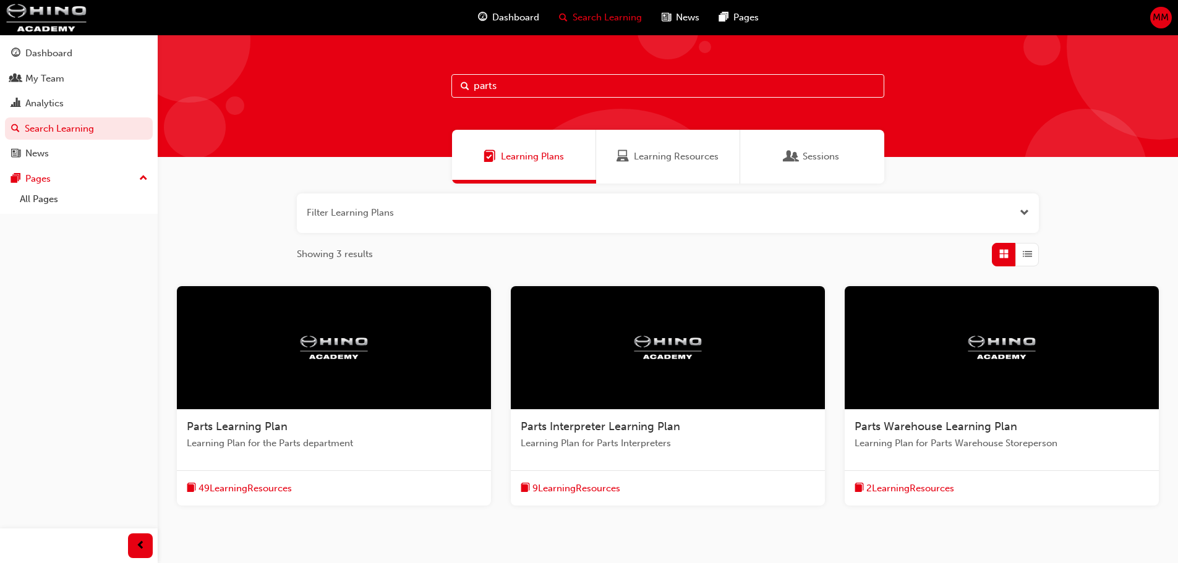
drag, startPoint x: 528, startPoint y: 77, endPoint x: 254, endPoint y: 106, distance: 275.4
click at [255, 105] on div "parts" at bounding box center [668, 96] width 1020 height 122
type input "service"
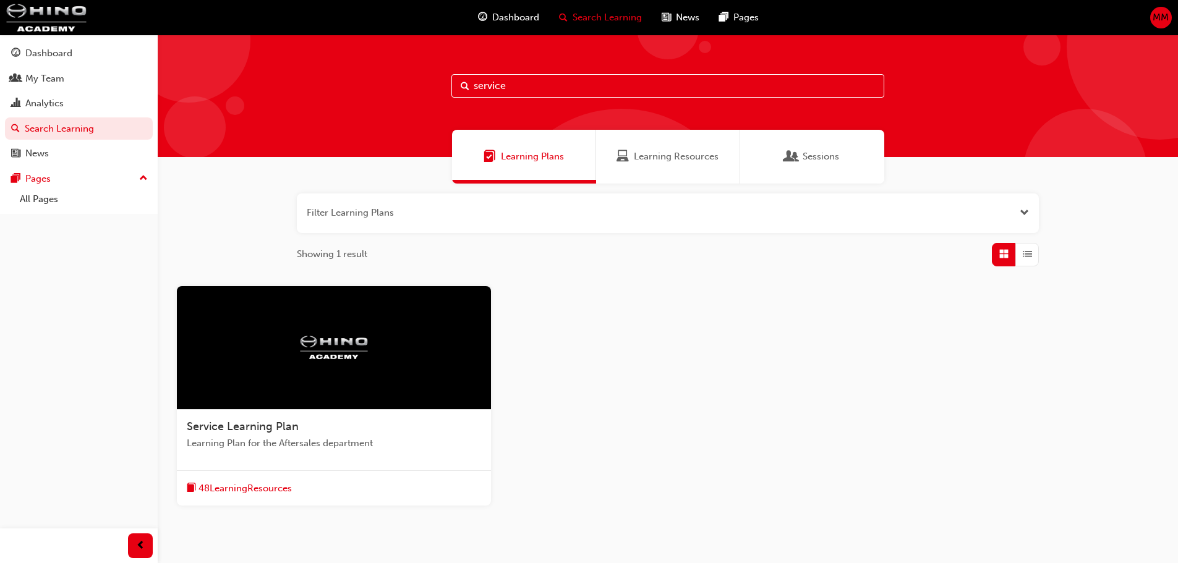
click at [257, 426] on span "Service Learning Plan" at bounding box center [243, 427] width 112 height 14
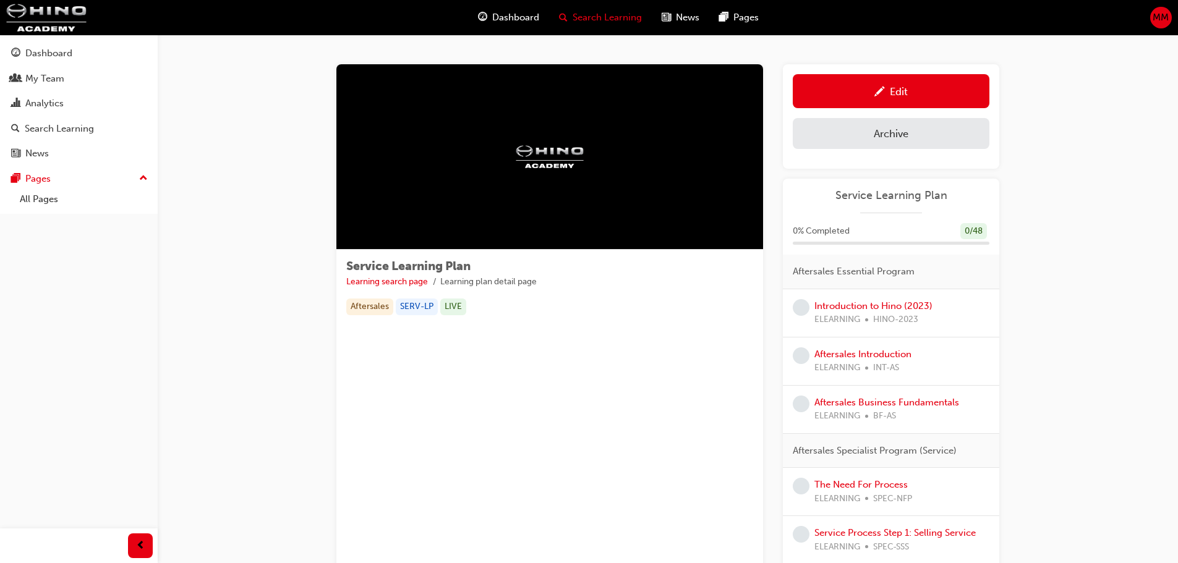
click at [595, 14] on span "Search Learning" at bounding box center [607, 18] width 69 height 14
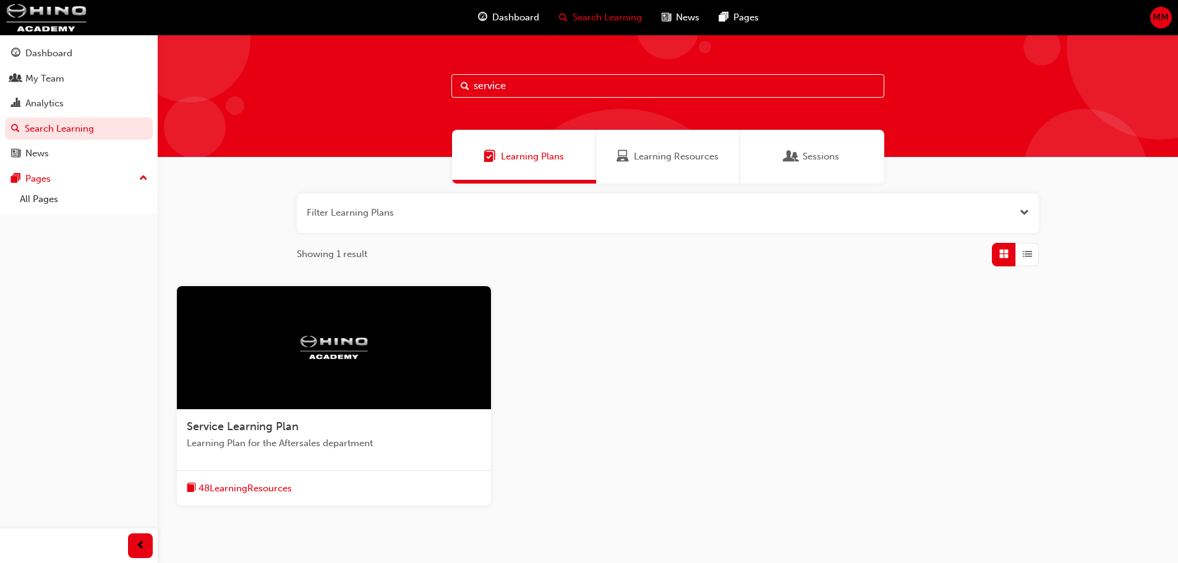
drag, startPoint x: 518, startPoint y: 85, endPoint x: 398, endPoint y: 59, distance: 122.8
click at [388, 74] on div "service" at bounding box center [668, 96] width 1020 height 122
type input "resolving"
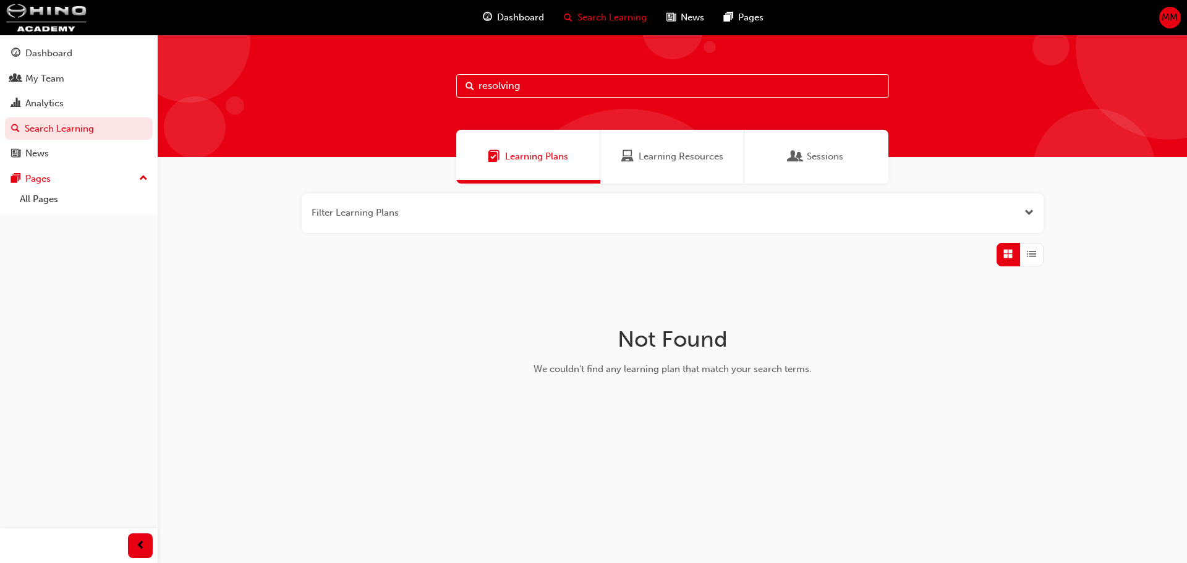
click at [672, 146] on div "Learning Resources" at bounding box center [673, 157] width 144 height 54
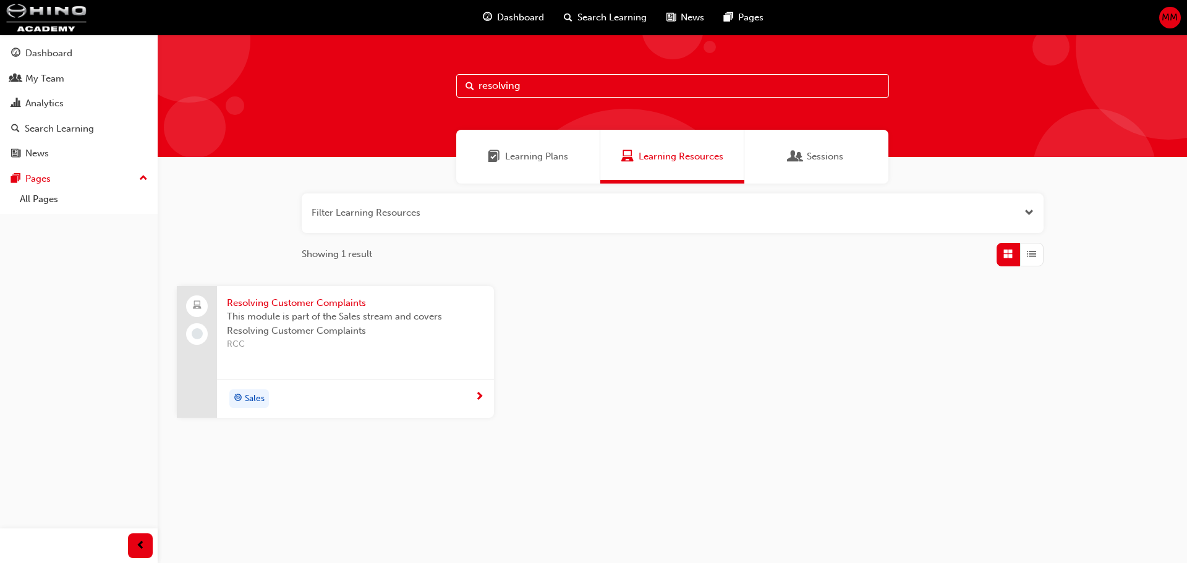
click at [367, 216] on button "button" at bounding box center [673, 214] width 742 height 40
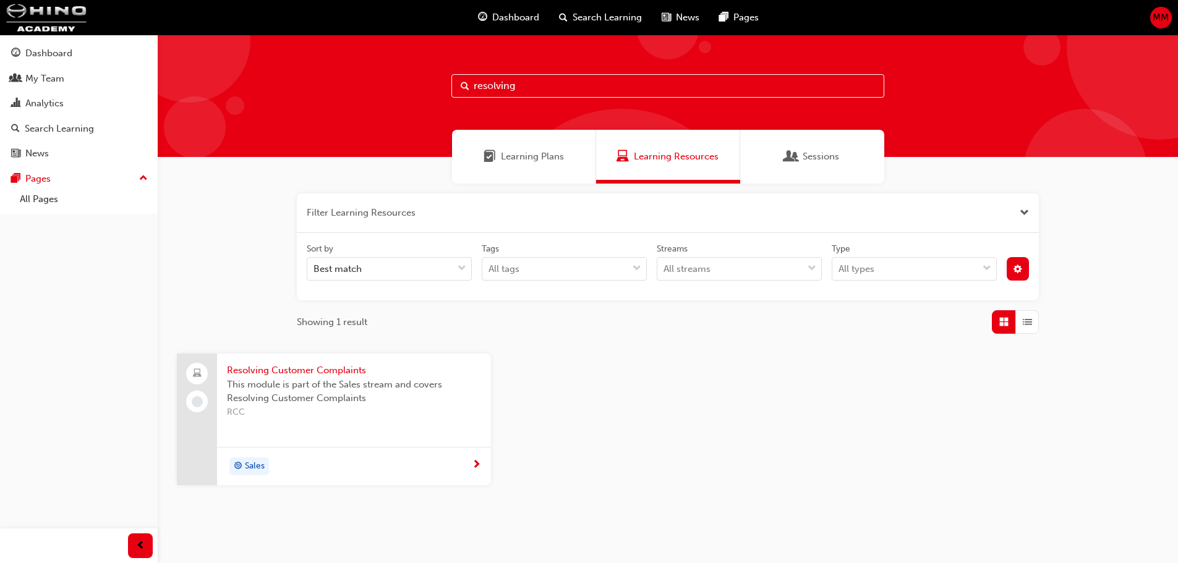
click at [343, 367] on span "Resolving Customer Complaints" at bounding box center [354, 371] width 254 height 14
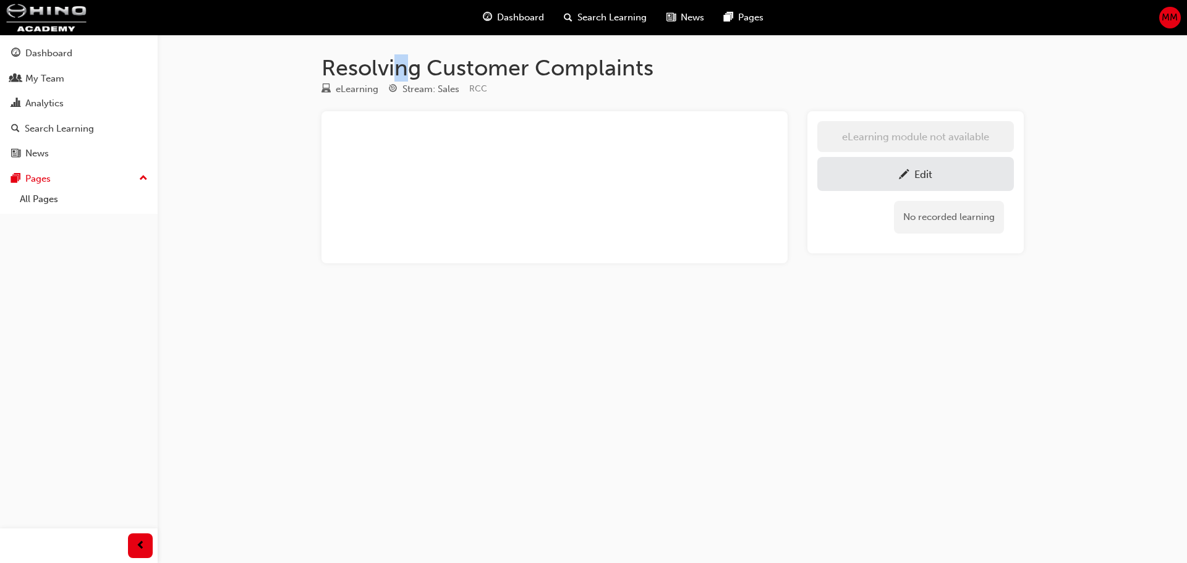
click at [401, 65] on h1 "Resolving Customer Complaints" at bounding box center [673, 67] width 703 height 27
click at [610, 66] on h1 "Resolving Customer Complaints" at bounding box center [673, 67] width 703 height 27
drag, startPoint x: 689, startPoint y: 386, endPoint x: 688, endPoint y: 372, distance: 14.3
click at [689, 388] on div "Resolving Customer Complaints eLearning Stream: Sales RCC ﻿ eLearning module no…" at bounding box center [593, 281] width 1187 height 563
click at [361, 61] on h1 "Resolving Customer Complaints" at bounding box center [673, 67] width 703 height 27
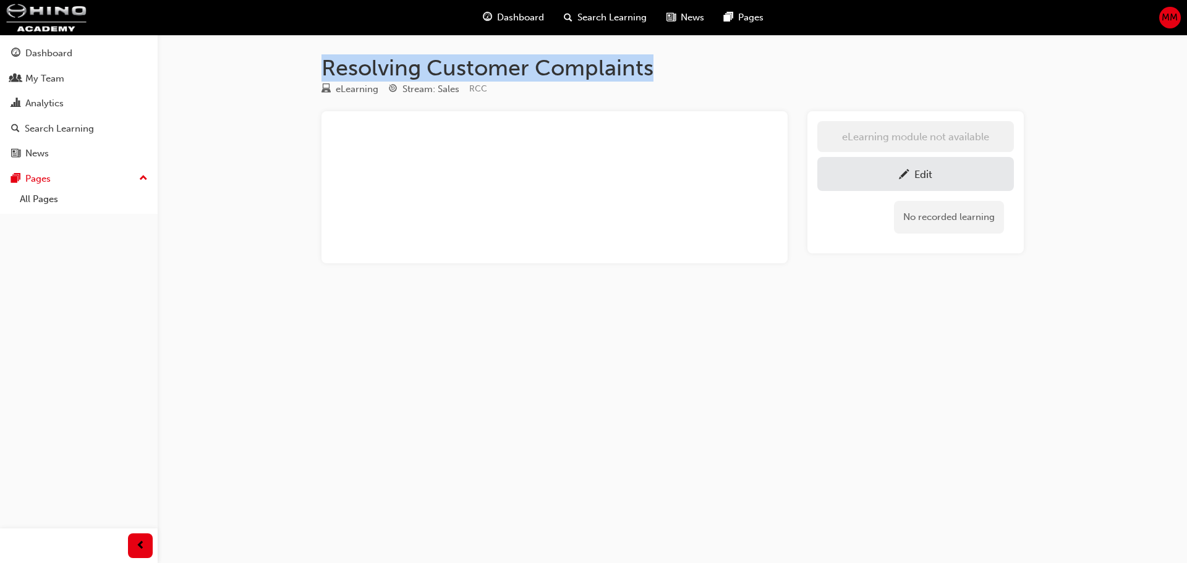
drag, startPoint x: 318, startPoint y: 65, endPoint x: 697, endPoint y: 78, distance: 378.7
click at [688, 66] on div "Resolving Customer Complaints eLearning Stream: Sales RCC ﻿ eLearning module no…" at bounding box center [673, 178] width 742 height 249
click at [878, 171] on div "Edit" at bounding box center [916, 173] width 178 height 15
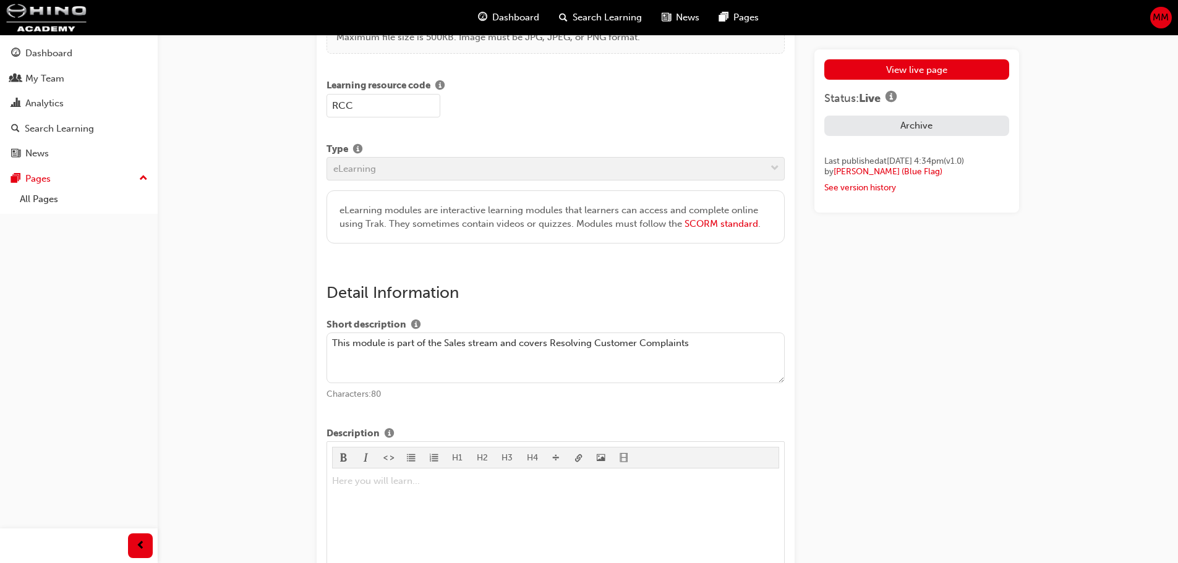
scroll to position [42, 0]
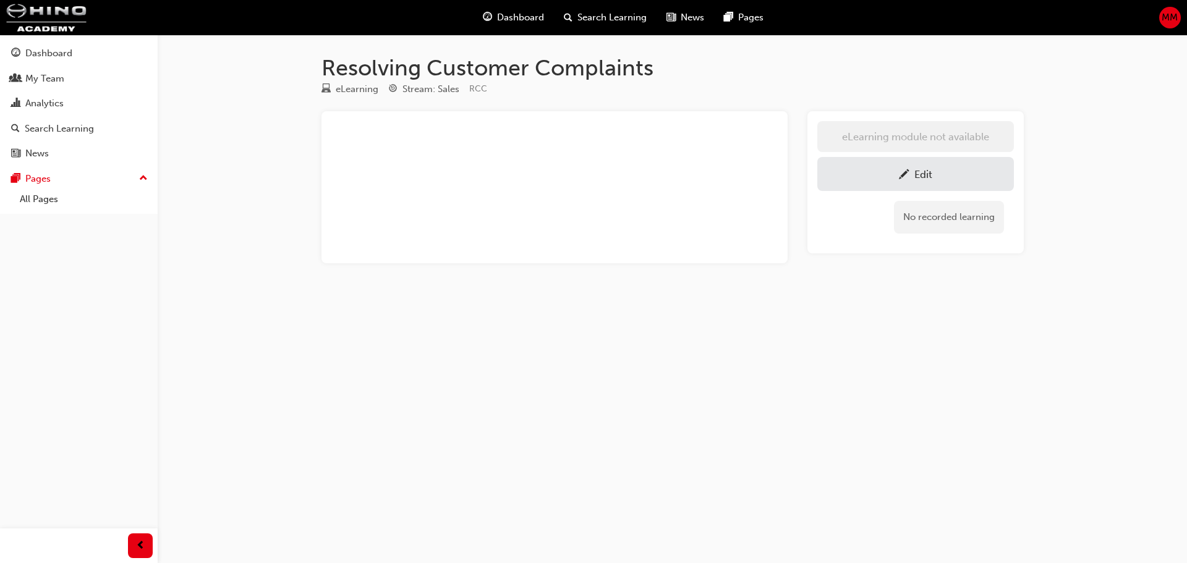
click at [361, 64] on h1 "Resolving Customer Complaints" at bounding box center [673, 67] width 703 height 27
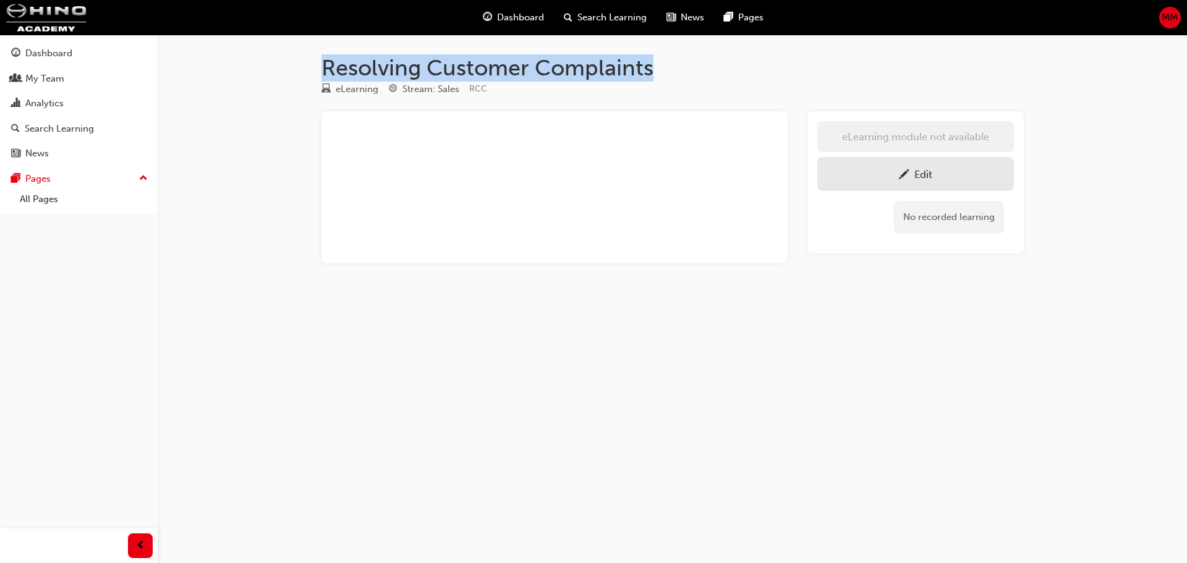
drag, startPoint x: 322, startPoint y: 60, endPoint x: 692, endPoint y: 67, distance: 370.5
click at [692, 67] on h1 "Resolving Customer Complaints" at bounding box center [673, 67] width 703 height 27
click at [621, 18] on span "Search Learning" at bounding box center [612, 18] width 69 height 14
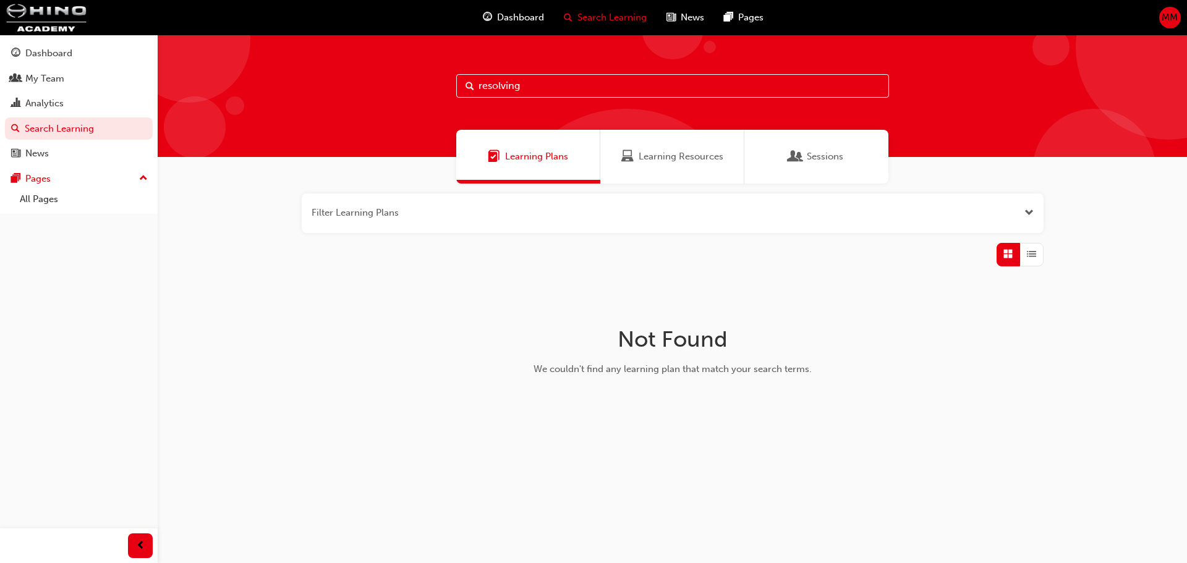
drag, startPoint x: 560, startPoint y: 85, endPoint x: 320, endPoint y: 93, distance: 240.1
click at [320, 93] on div "resolving" at bounding box center [673, 96] width 1030 height 122
paste input "Resolving Customer Complaints"
type input "Resolving Customer Complaints"
click at [659, 159] on span "Learning Resources" at bounding box center [681, 157] width 85 height 14
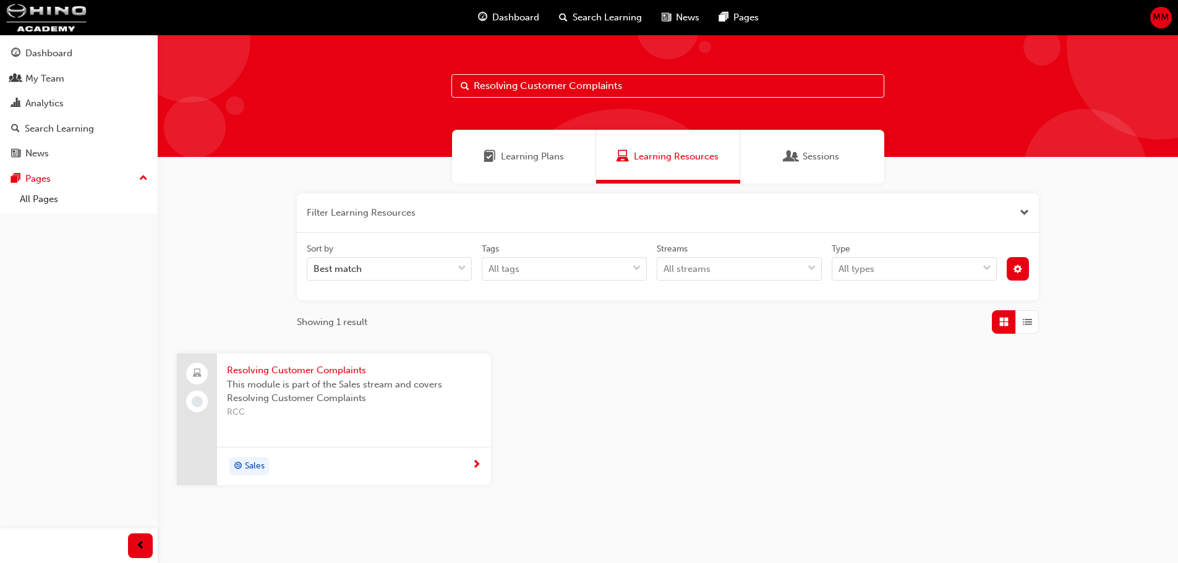
click at [340, 465] on div "Sales" at bounding box center [349, 467] width 245 height 19
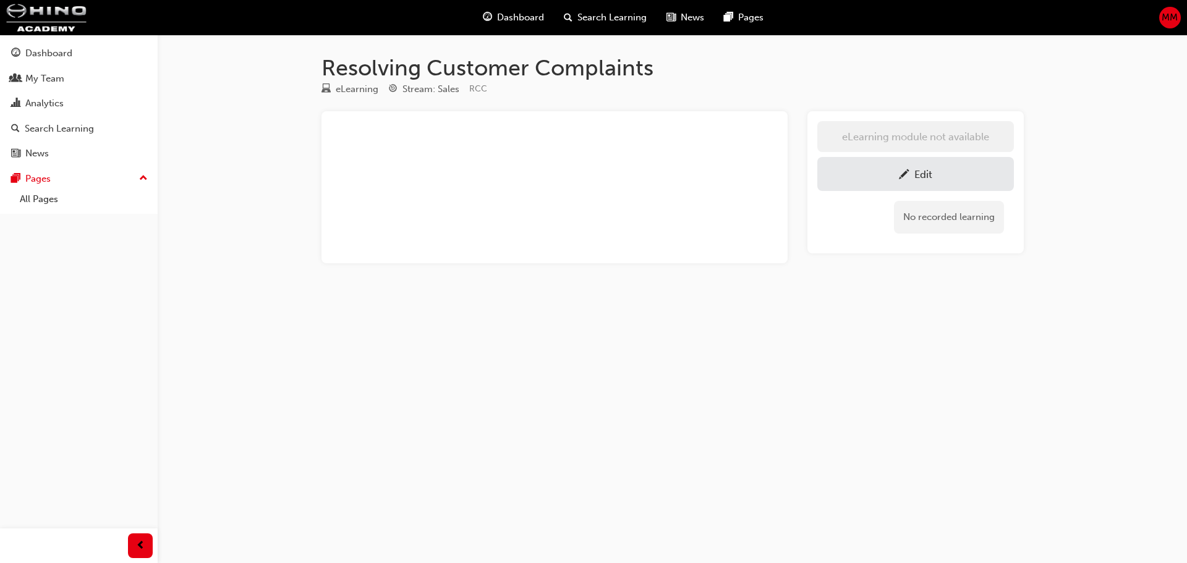
click at [947, 175] on div "Edit" at bounding box center [916, 173] width 178 height 15
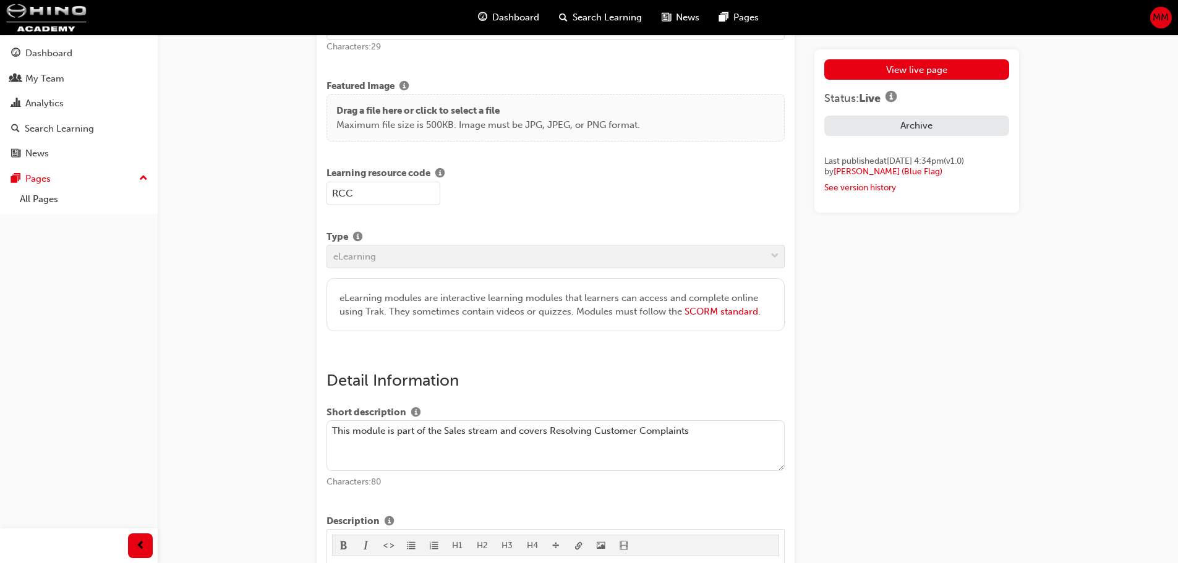
scroll to position [309, 0]
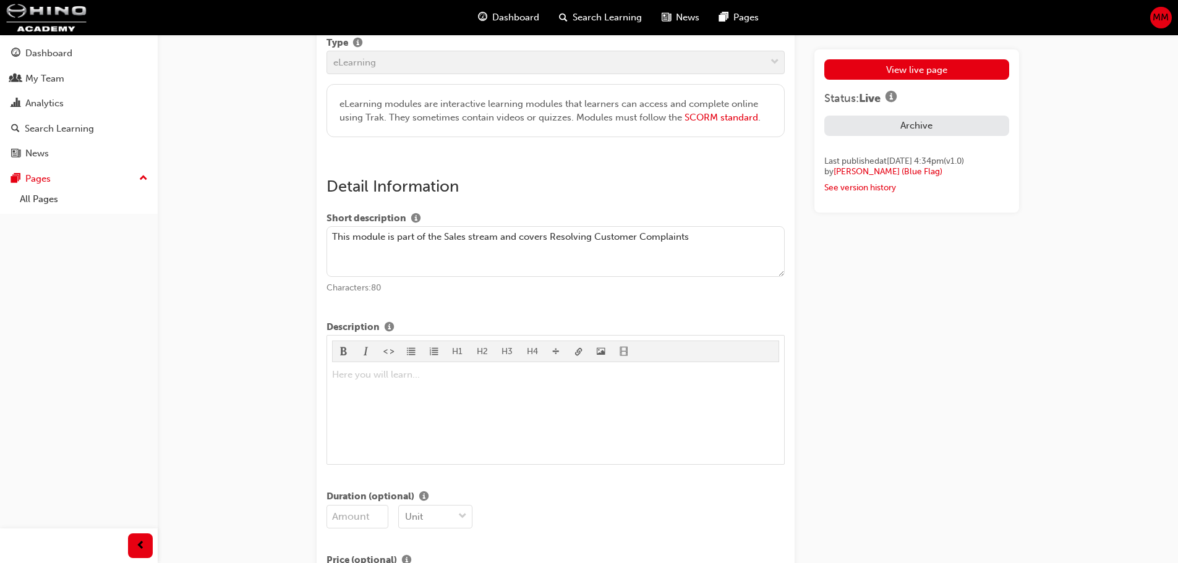
click at [427, 238] on textarea "This module is part of the Sales stream and covers Resolving Customer Complaints" at bounding box center [556, 251] width 458 height 51
click at [394, 235] on textarea "This module is part of the Sales stream and covers Resolving Customer Complaints" at bounding box center [556, 251] width 458 height 51
drag, startPoint x: 389, startPoint y: 235, endPoint x: 416, endPoint y: 236, distance: 27.2
click at [416, 236] on textarea "This module is part of the Sales stream and covers Resolving Customer Complaints" at bounding box center [556, 251] width 458 height 51
click at [396, 237] on textarea "This module is part of the Sales stream and covers Resolving Customer Complaints" at bounding box center [556, 251] width 458 height 51
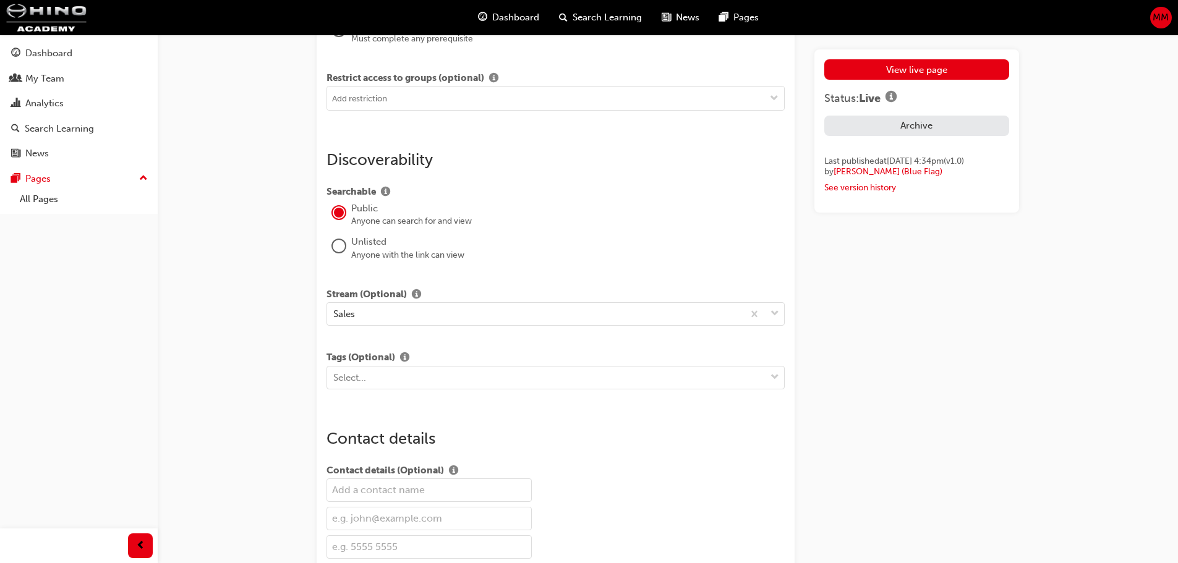
scroll to position [1175, 0]
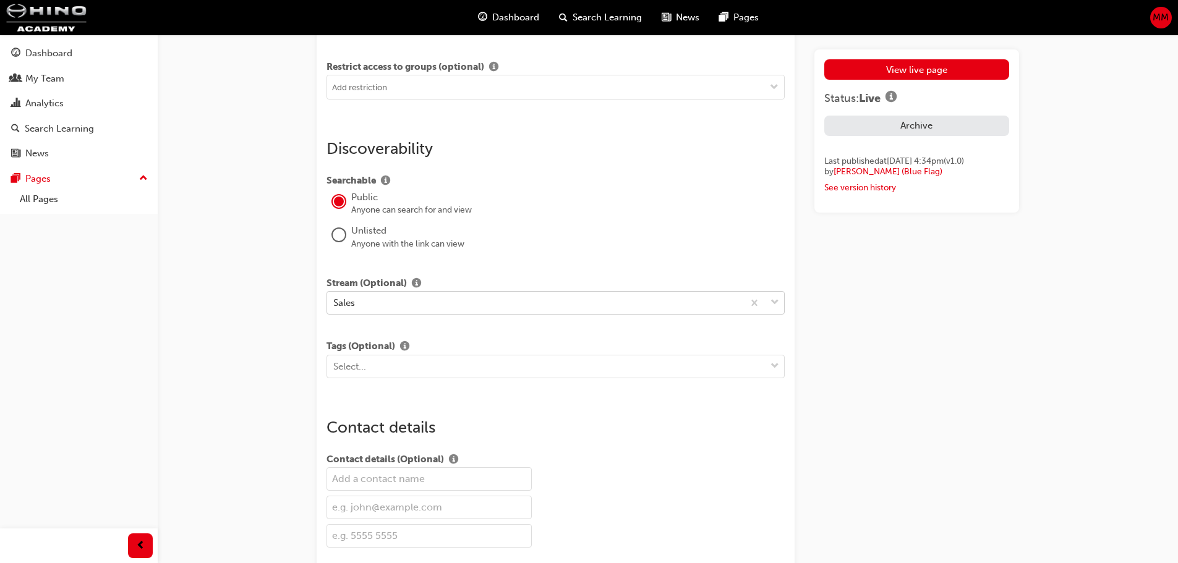
click at [367, 307] on div "Sales" at bounding box center [535, 304] width 416 height 22
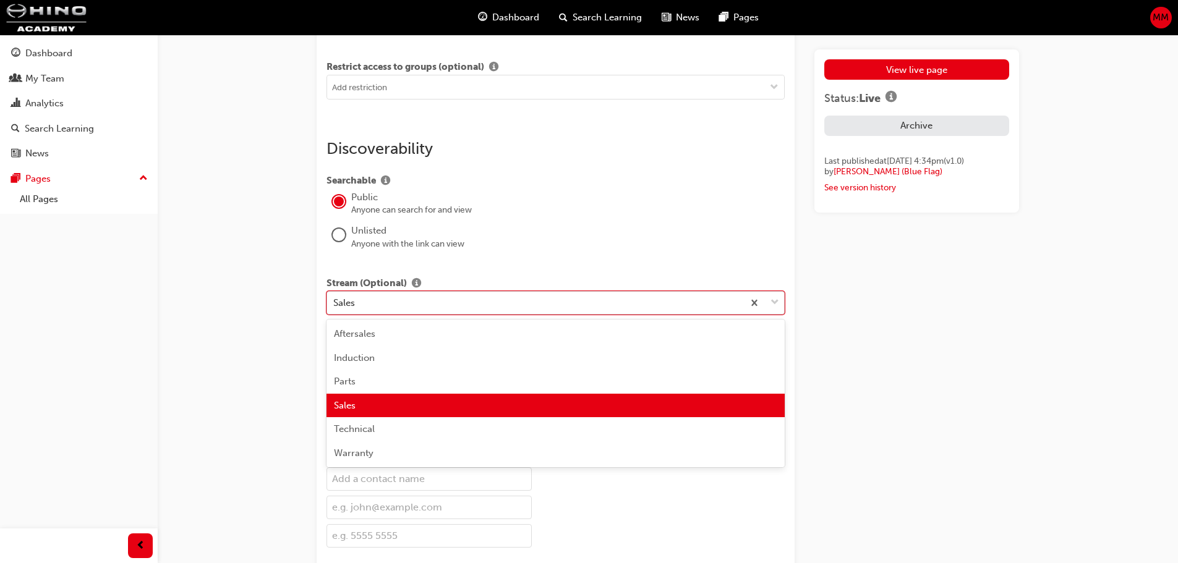
click at [371, 306] on div "Sales" at bounding box center [535, 304] width 416 height 22
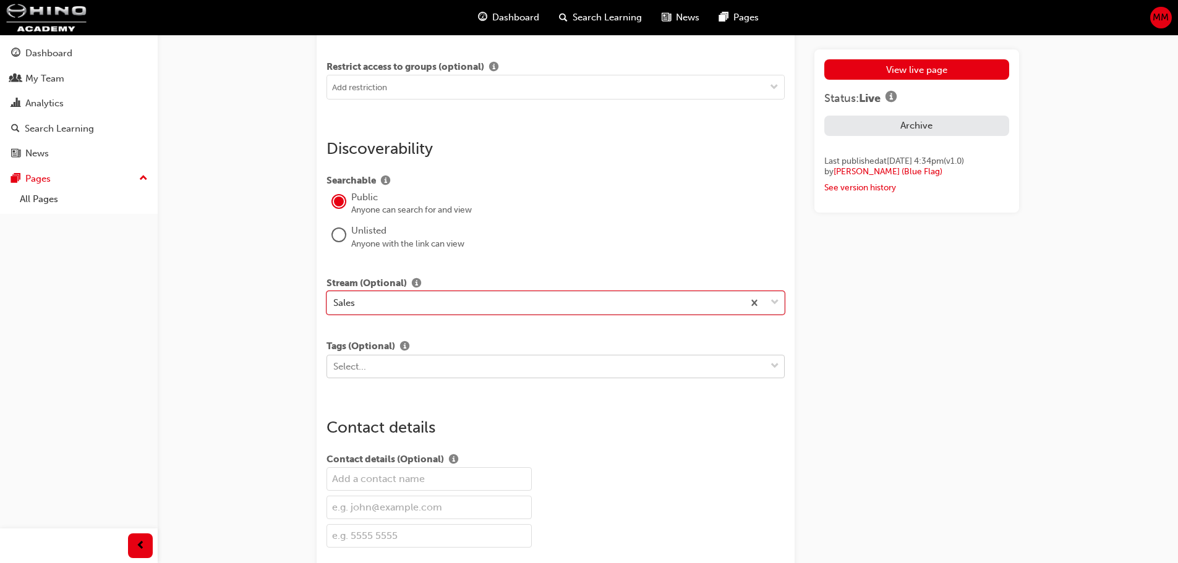
click at [358, 365] on div "Select..." at bounding box center [349, 366] width 33 height 14
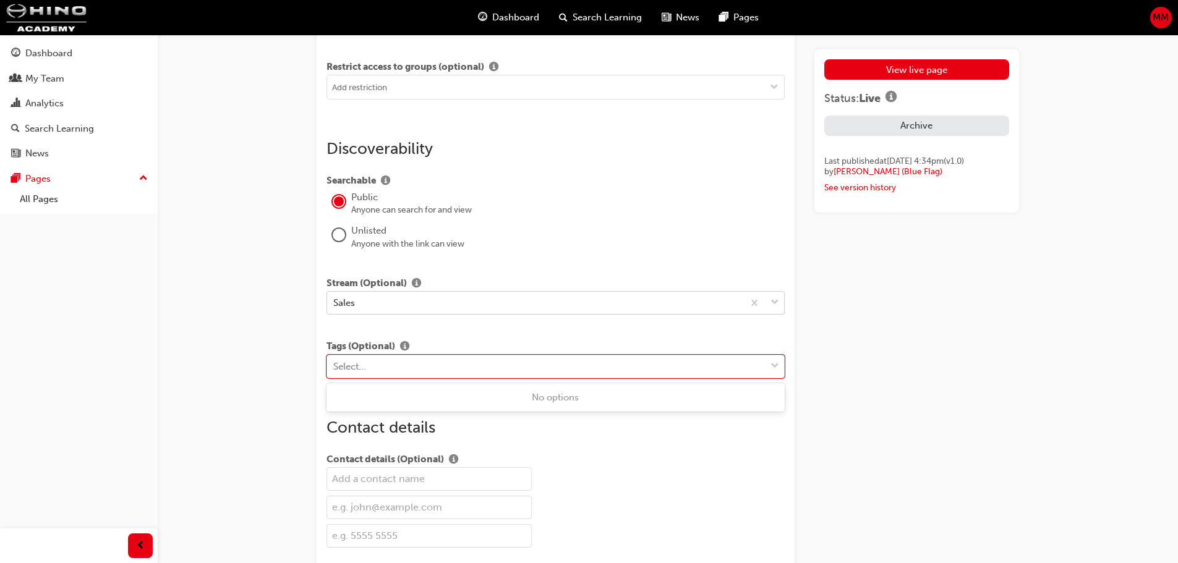
click at [345, 303] on div "Sales" at bounding box center [344, 303] width 22 height 14
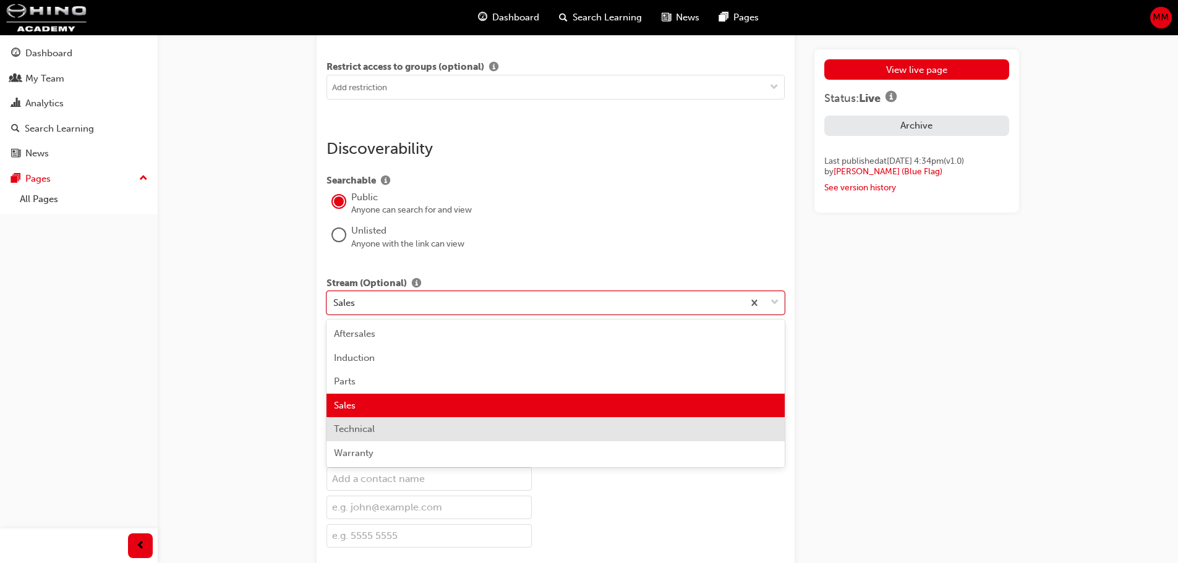
click at [356, 289] on span "Stream (Optional)" at bounding box center [367, 283] width 80 height 15
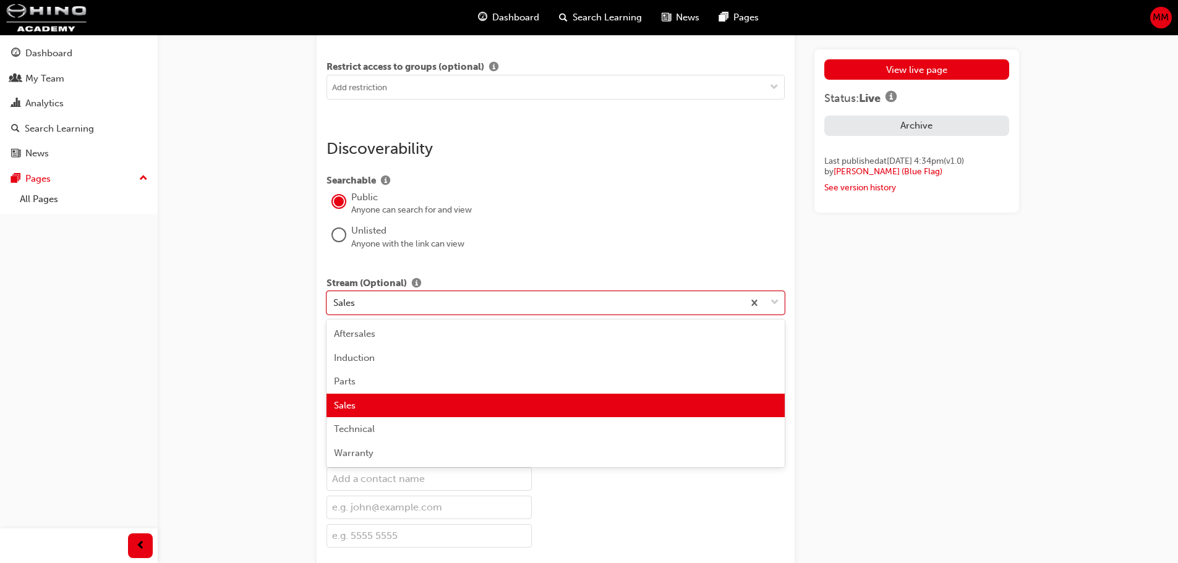
drag, startPoint x: 353, startPoint y: 303, endPoint x: 293, endPoint y: 307, distance: 59.5
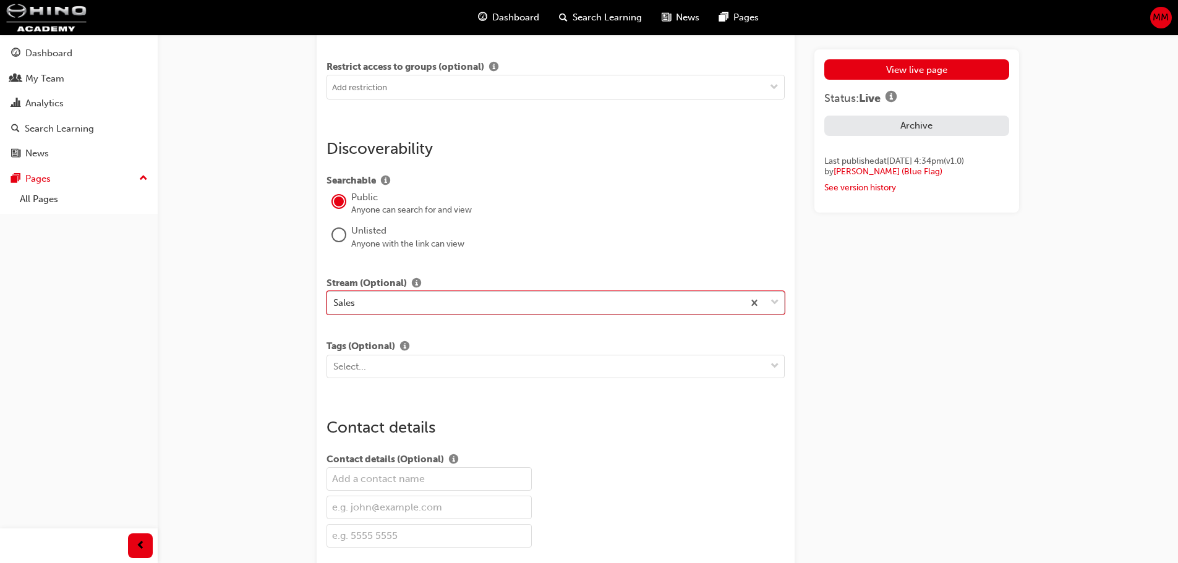
drag, startPoint x: 344, startPoint y: 303, endPoint x: 371, endPoint y: 304, distance: 27.2
click at [371, 304] on div "Sales" at bounding box center [535, 304] width 416 height 22
click at [352, 304] on div "Sales" at bounding box center [344, 303] width 22 height 14
drag, startPoint x: 361, startPoint y: 304, endPoint x: 304, endPoint y: 307, distance: 56.4
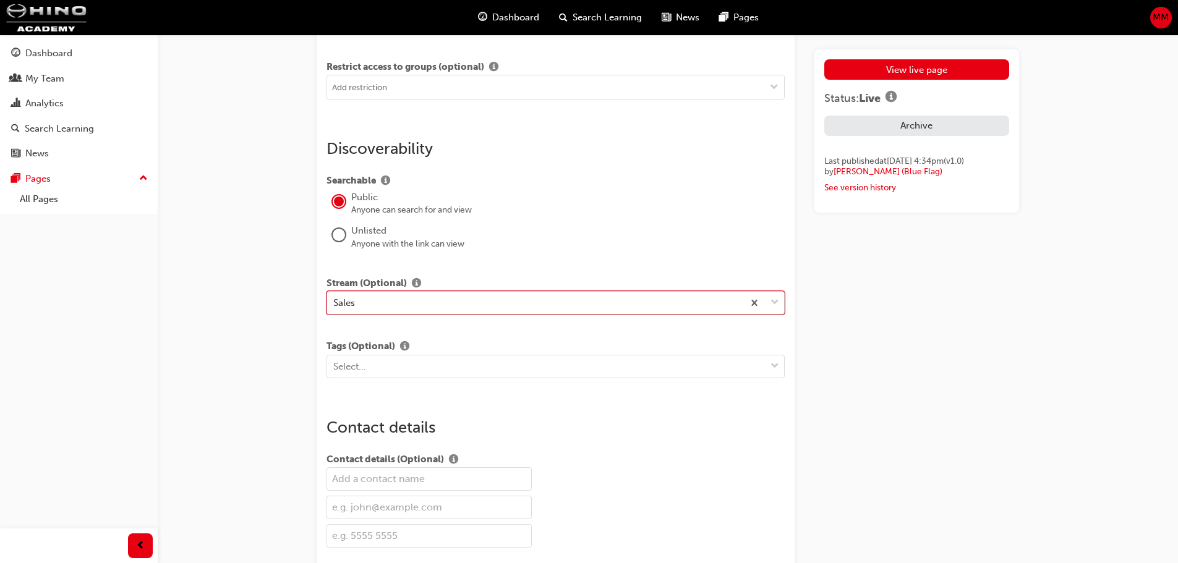
click at [397, 304] on div "Sales" at bounding box center [535, 304] width 416 height 22
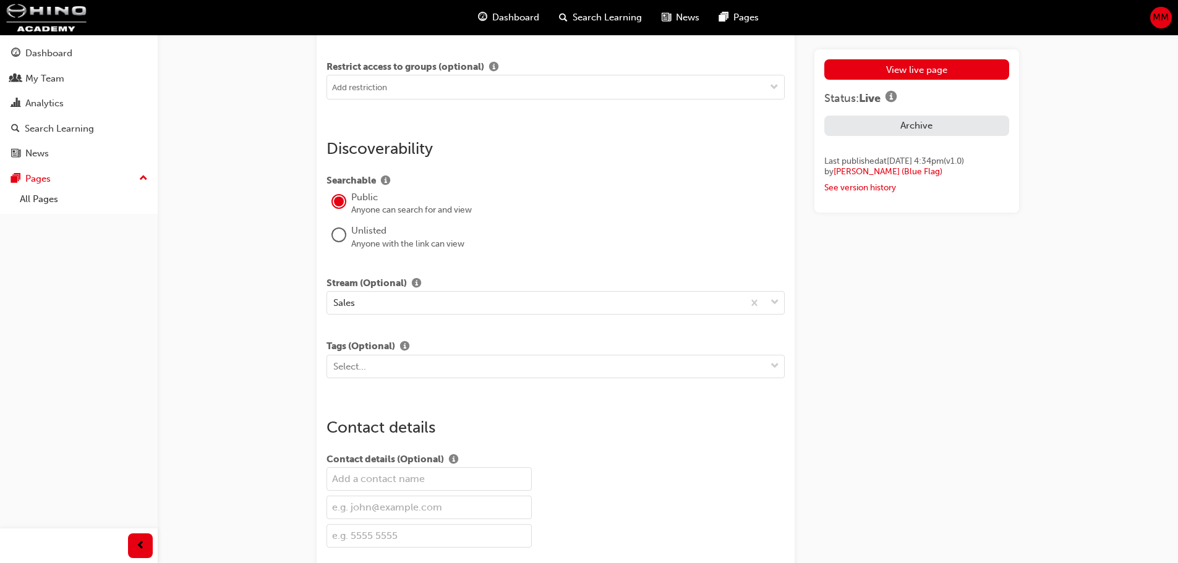
click at [370, 297] on div "Sales" at bounding box center [535, 304] width 416 height 22
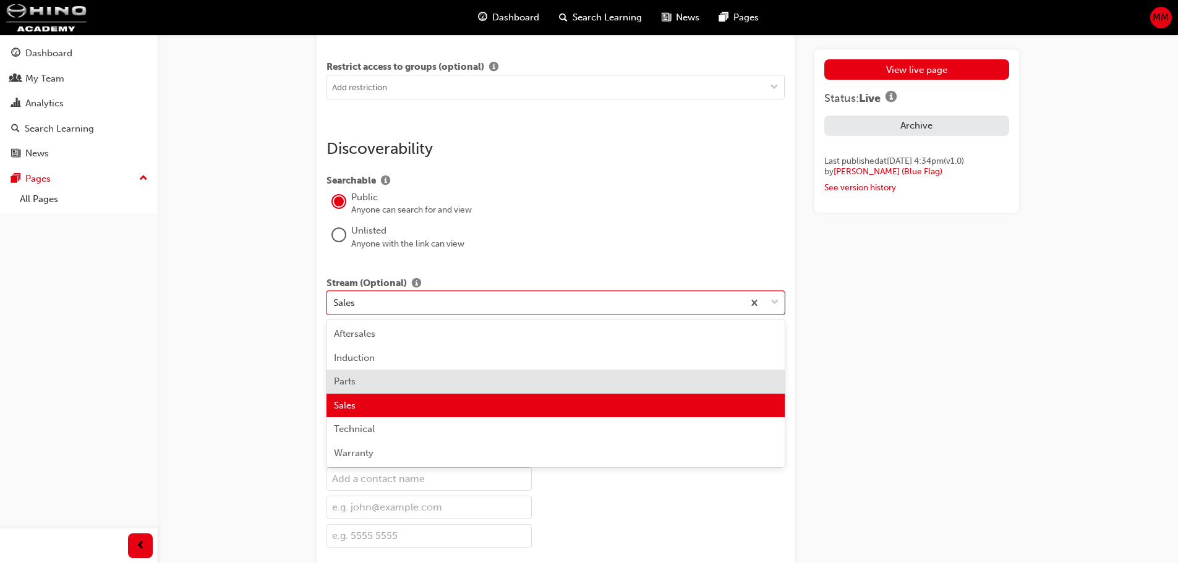
click at [777, 374] on div "Parts" at bounding box center [556, 382] width 458 height 24
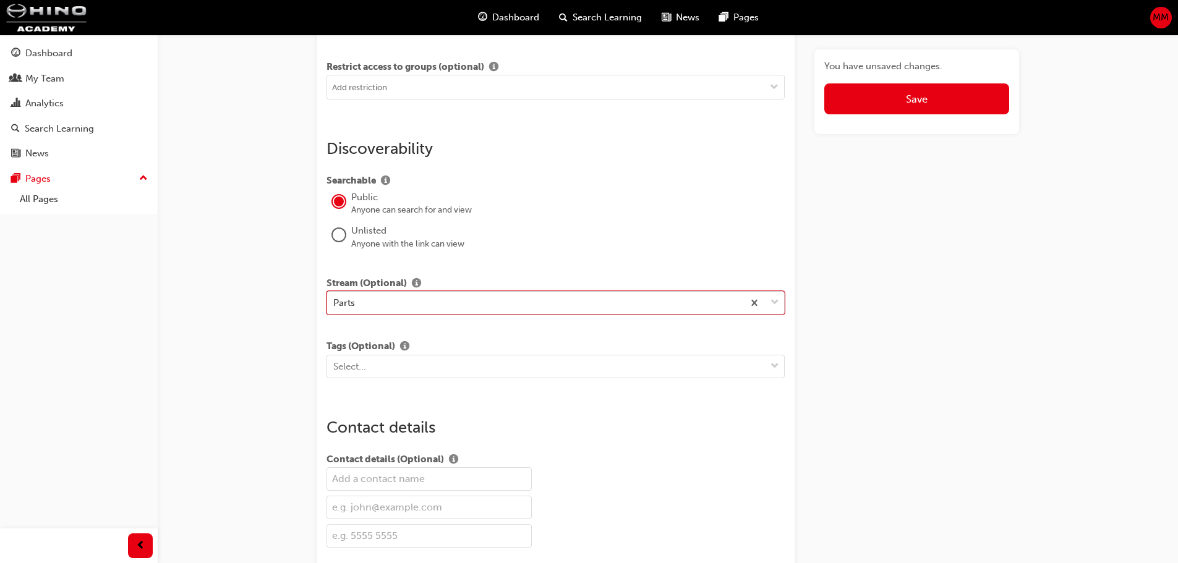
click at [349, 304] on div "Parts" at bounding box center [344, 303] width 22 height 14
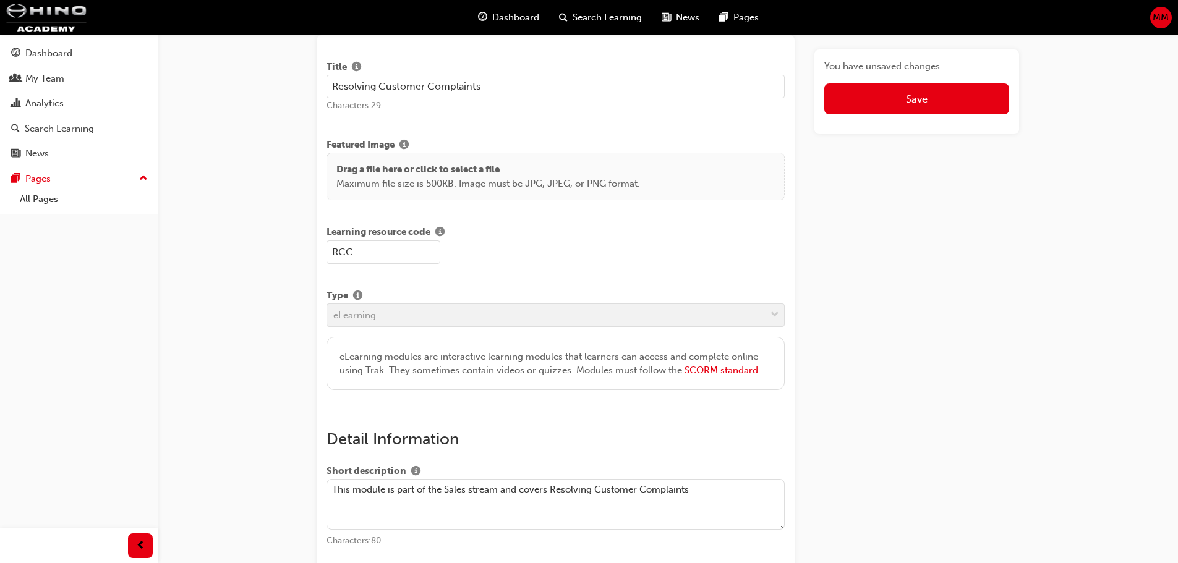
scroll to position [0, 0]
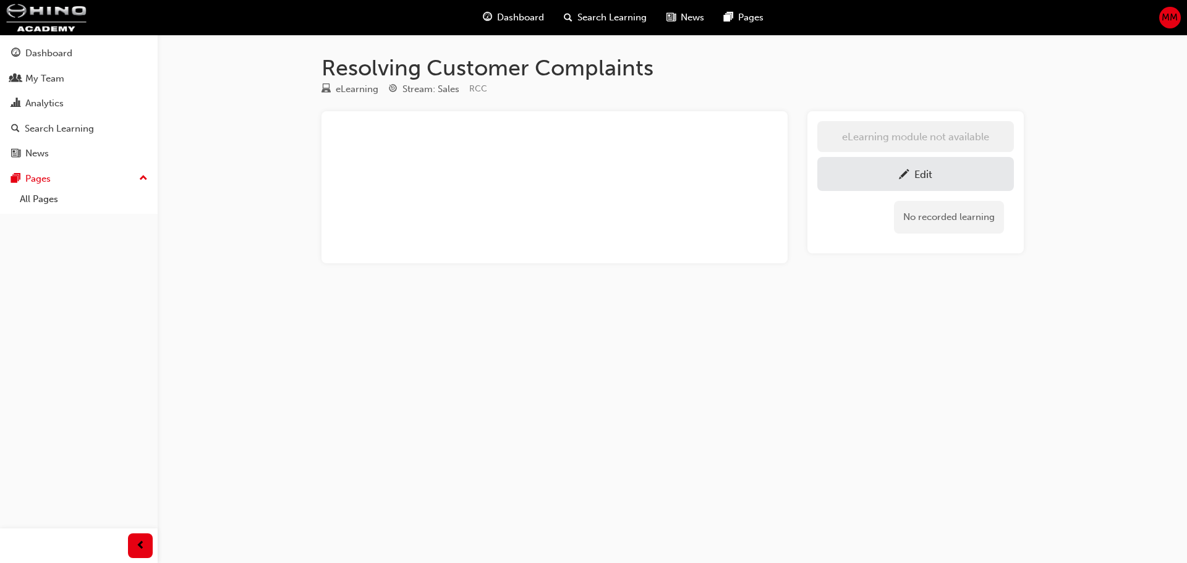
click at [419, 376] on div "Resolving Customer Complaints eLearning Stream: Sales RCC ﻿ eLearning module no…" at bounding box center [593, 281] width 1187 height 563
click at [404, 67] on h1 "Resolving Customer Complaints" at bounding box center [673, 67] width 703 height 27
click at [619, 19] on span "Search Learning" at bounding box center [612, 18] width 69 height 14
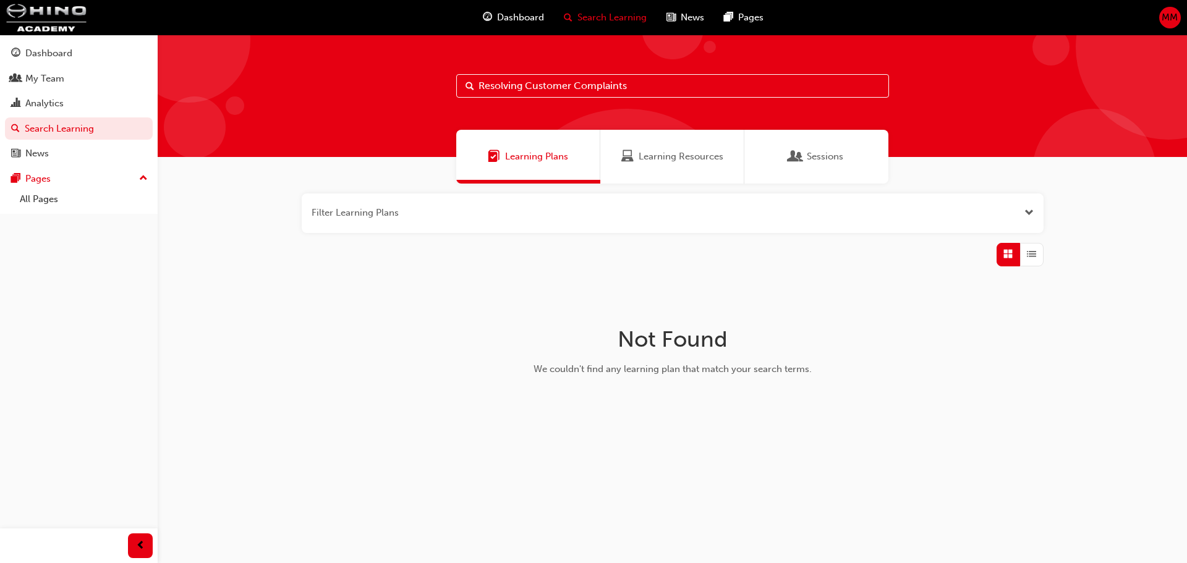
drag, startPoint x: 641, startPoint y: 83, endPoint x: 218, endPoint y: 87, distance: 423.0
click at [218, 87] on div "Resolving Customer Complaints" at bounding box center [673, 96] width 1030 height 122
paste input "Introduction to Hino (2023)"
type input "Introduction to Hino (2023)"
click at [685, 165] on div "Learning Resources" at bounding box center [673, 157] width 144 height 54
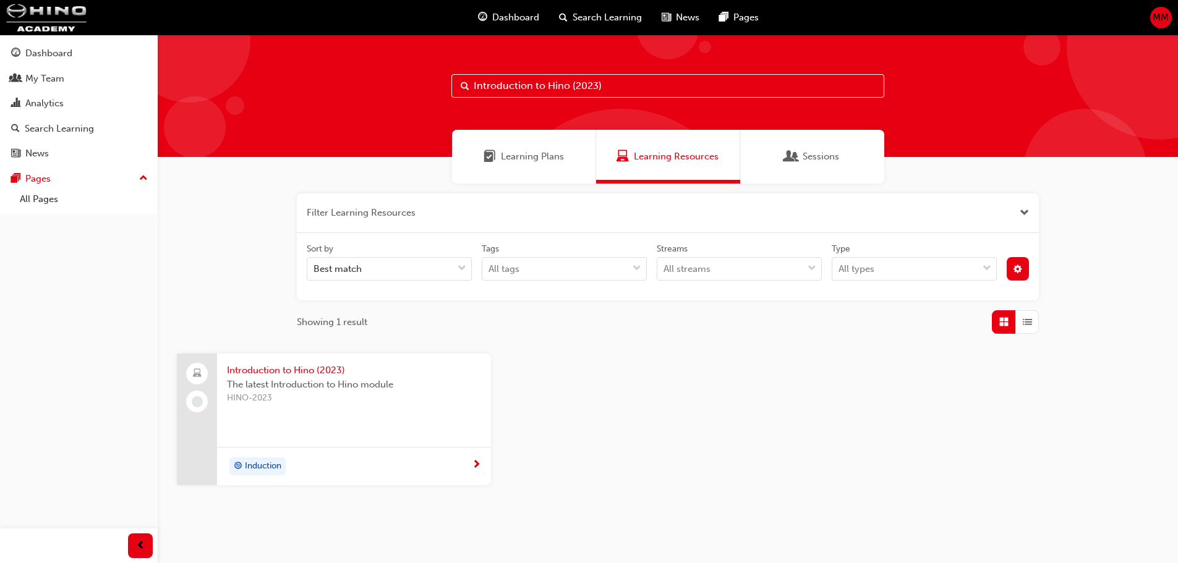
click at [641, 85] on input "Introduction to Hino (2023)" at bounding box center [667, 86] width 433 height 24
click at [276, 374] on span "Introduction to Hino (2023)" at bounding box center [354, 371] width 254 height 14
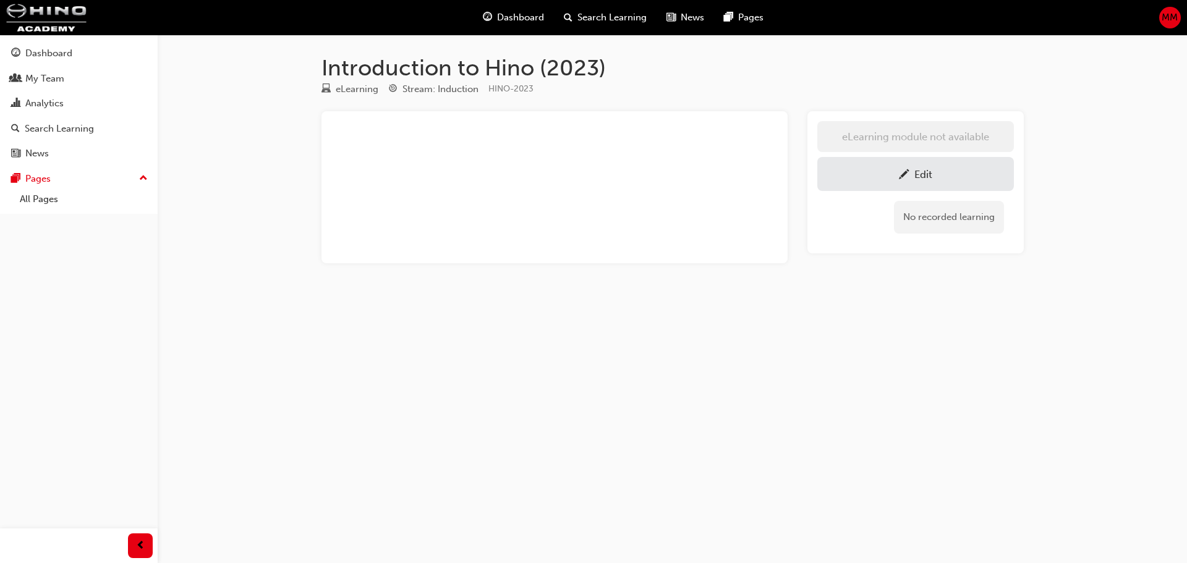
click at [977, 169] on div "Edit" at bounding box center [916, 173] width 178 height 15
click at [597, 17] on span "Search Learning" at bounding box center [612, 18] width 69 height 14
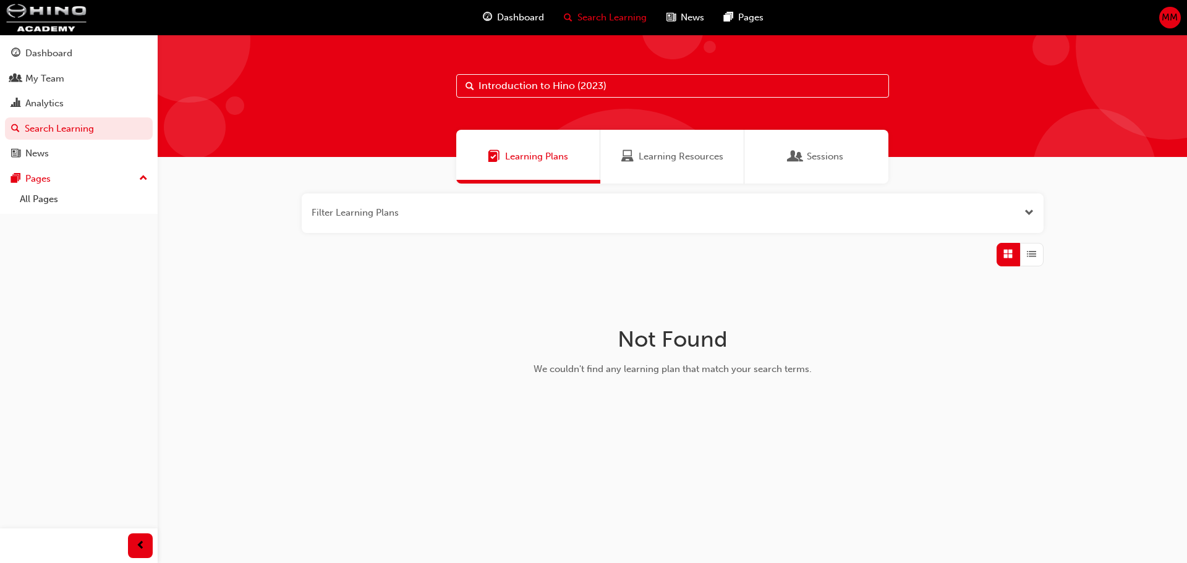
click at [541, 156] on span "Learning Plans" at bounding box center [536, 157] width 63 height 14
drag, startPoint x: 449, startPoint y: 88, endPoint x: 140, endPoint y: 134, distance: 312.7
click at [156, 131] on div "Dashboard My Team Analytics Search Learning News Pages Pages All Pages Introduc…" at bounding box center [593, 281] width 1187 height 563
click at [597, 93] on input "Introduction to Hino (2023)" at bounding box center [672, 86] width 433 height 24
click at [613, 85] on input "Introduction to Hino (2023)" at bounding box center [672, 86] width 433 height 24
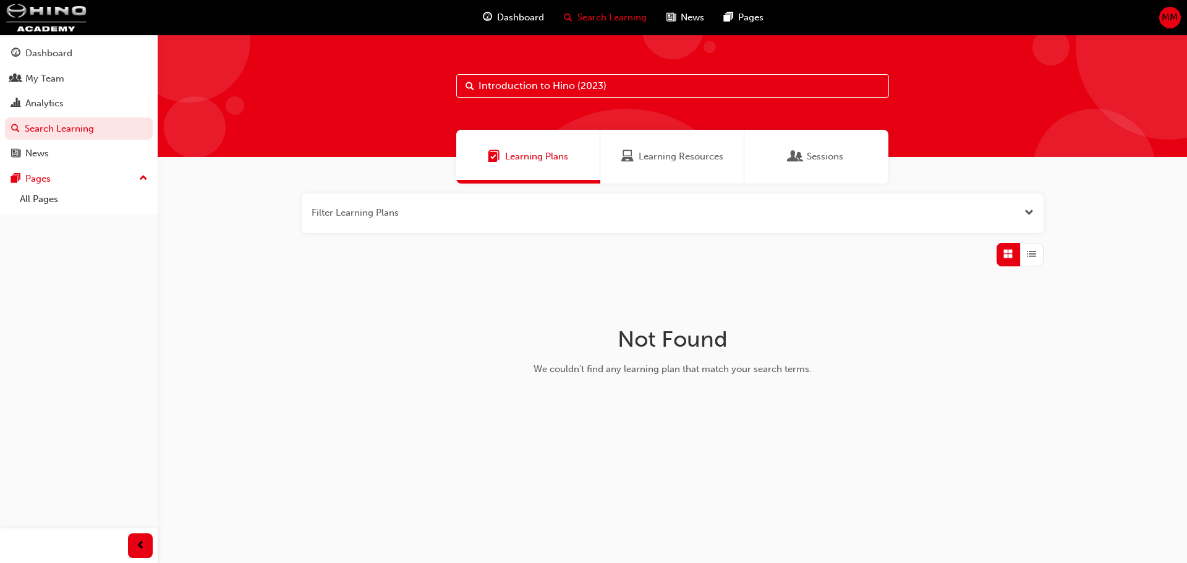
drag, startPoint x: 616, startPoint y: 83, endPoint x: 194, endPoint y: 72, distance: 421.9
click at [194, 72] on div "Introduction to Hino (2023)" at bounding box center [673, 96] width 1030 height 122
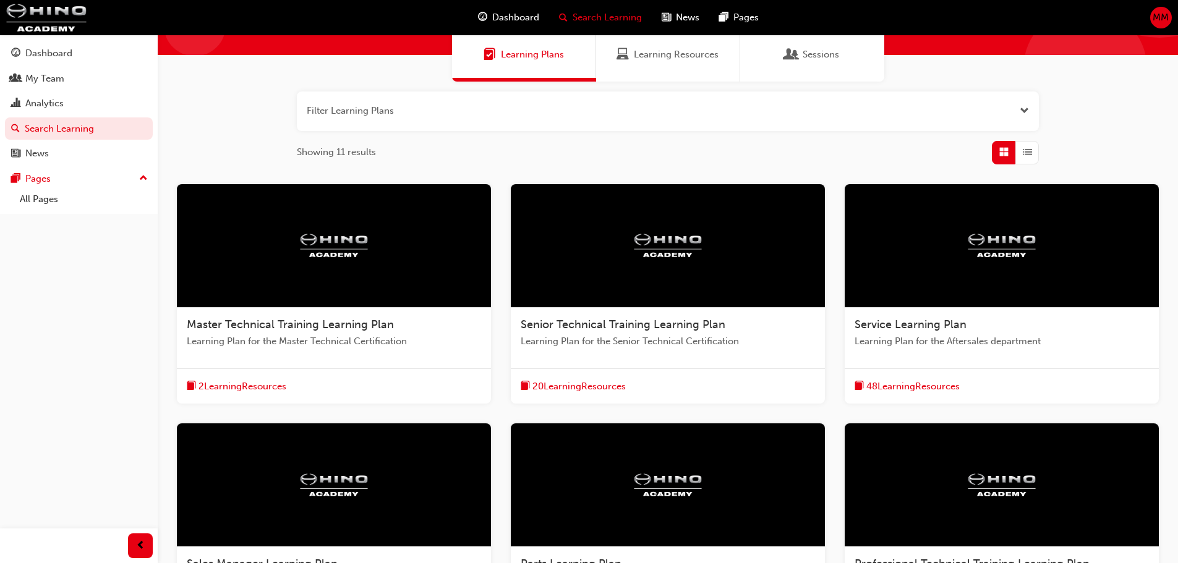
scroll to position [334, 0]
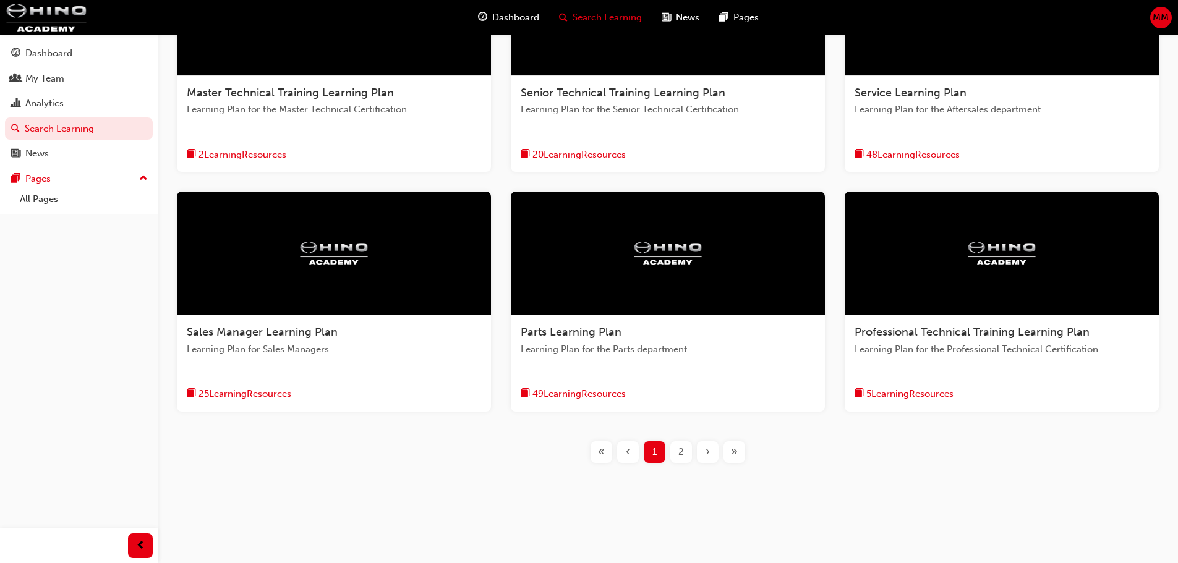
click at [681, 453] on span "2" at bounding box center [681, 452] width 6 height 14
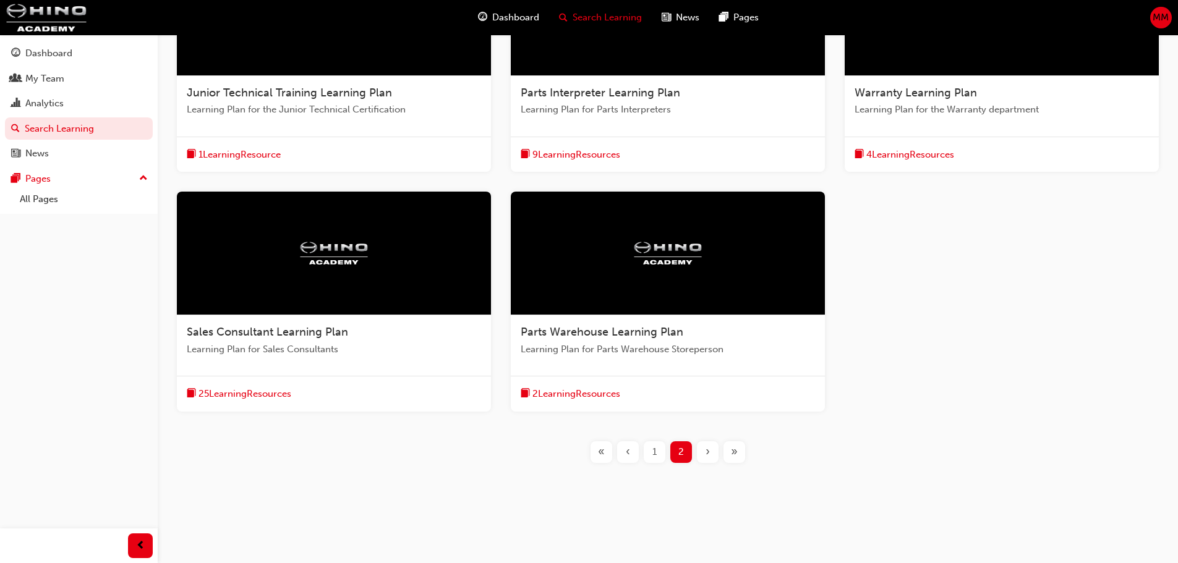
click at [620, 48] on div at bounding box center [668, 14] width 314 height 124
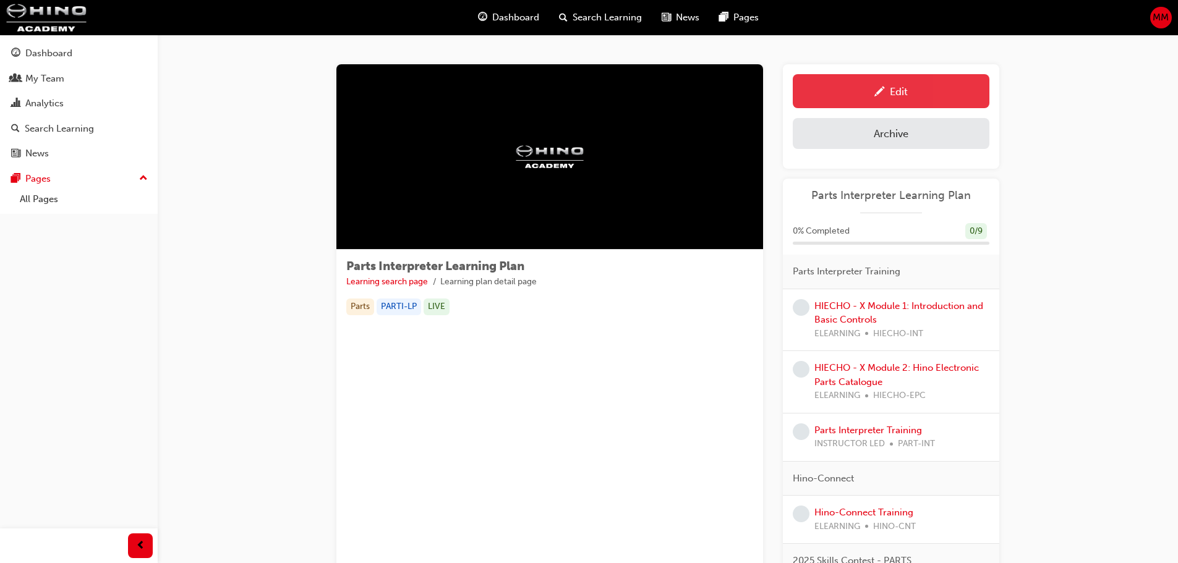
click at [952, 90] on div "Edit" at bounding box center [891, 90] width 178 height 15
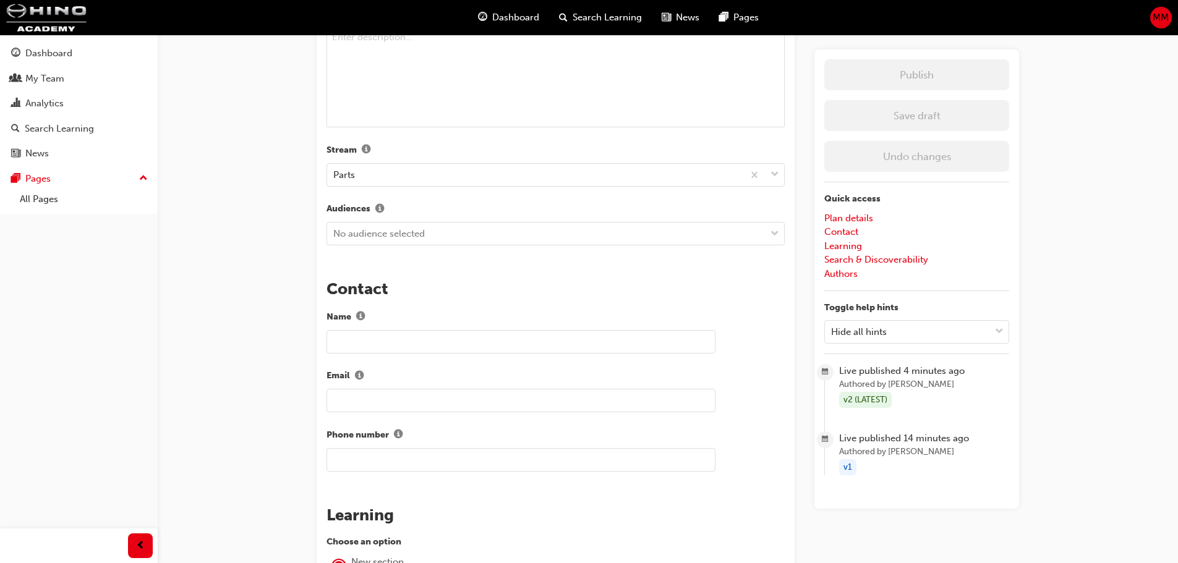
scroll to position [618, 0]
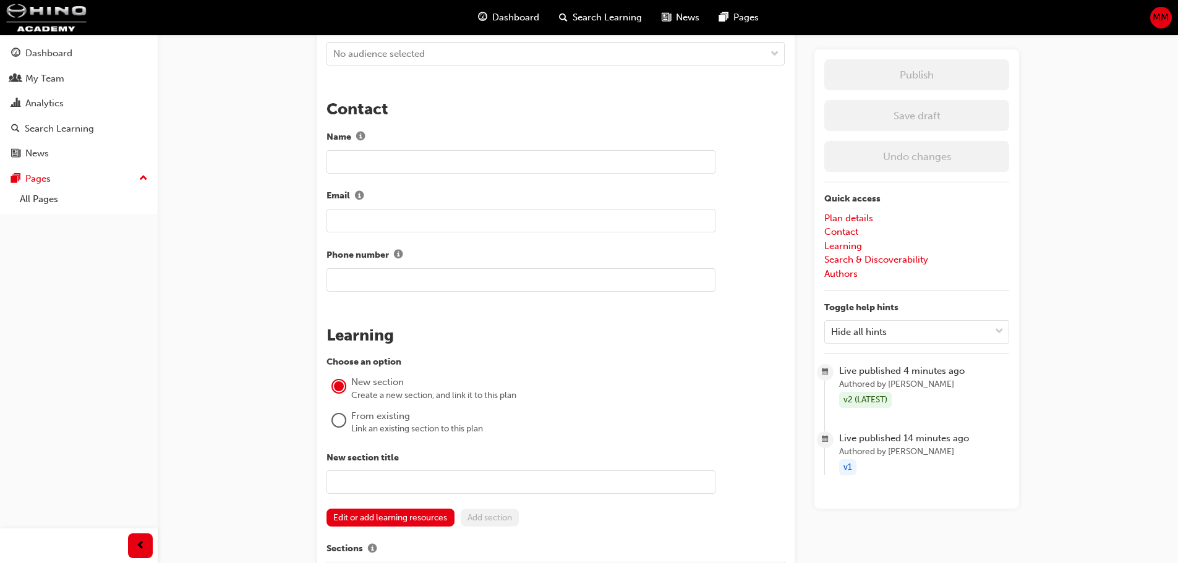
click at [370, 420] on div "From existing" at bounding box center [568, 416] width 434 height 14
click at [339, 417] on div at bounding box center [339, 420] width 12 height 12
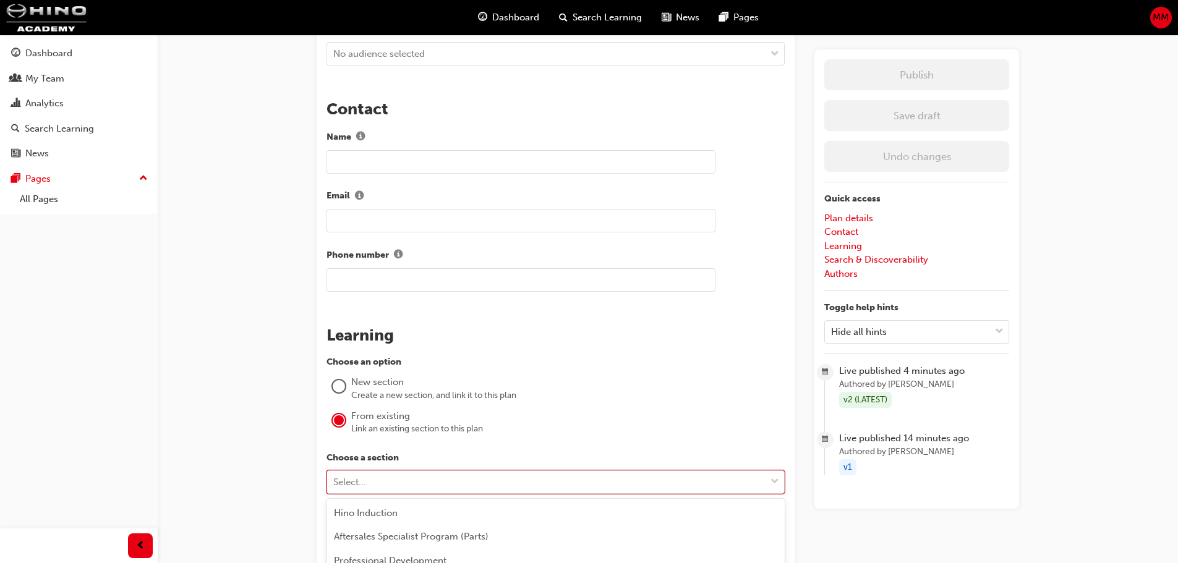
scroll to position [745, 0]
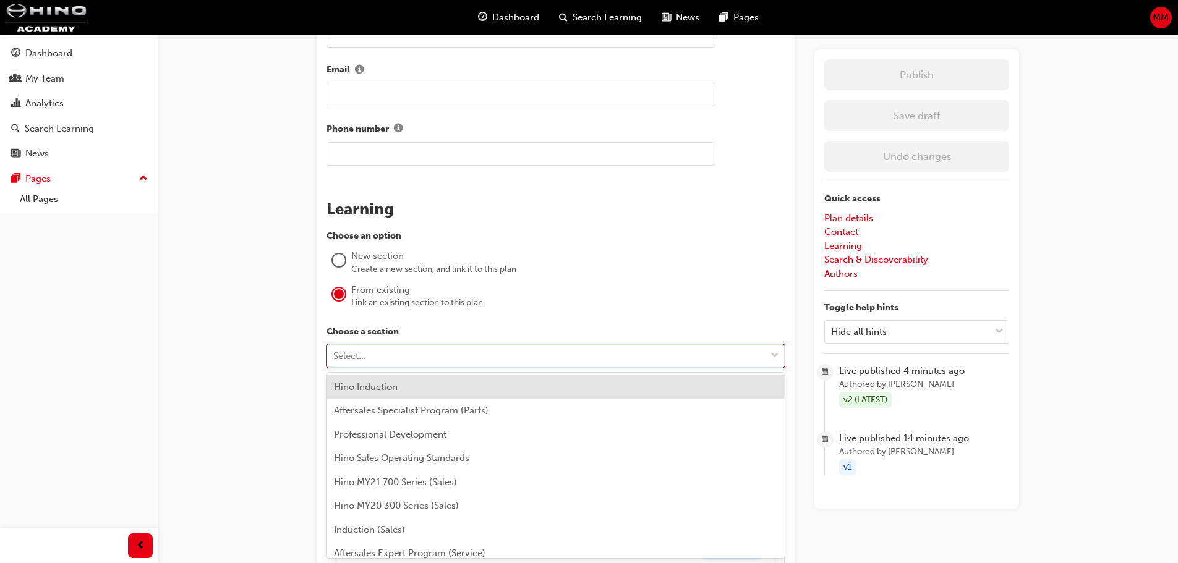
click at [391, 391] on span "Hino Induction" at bounding box center [366, 387] width 64 height 11
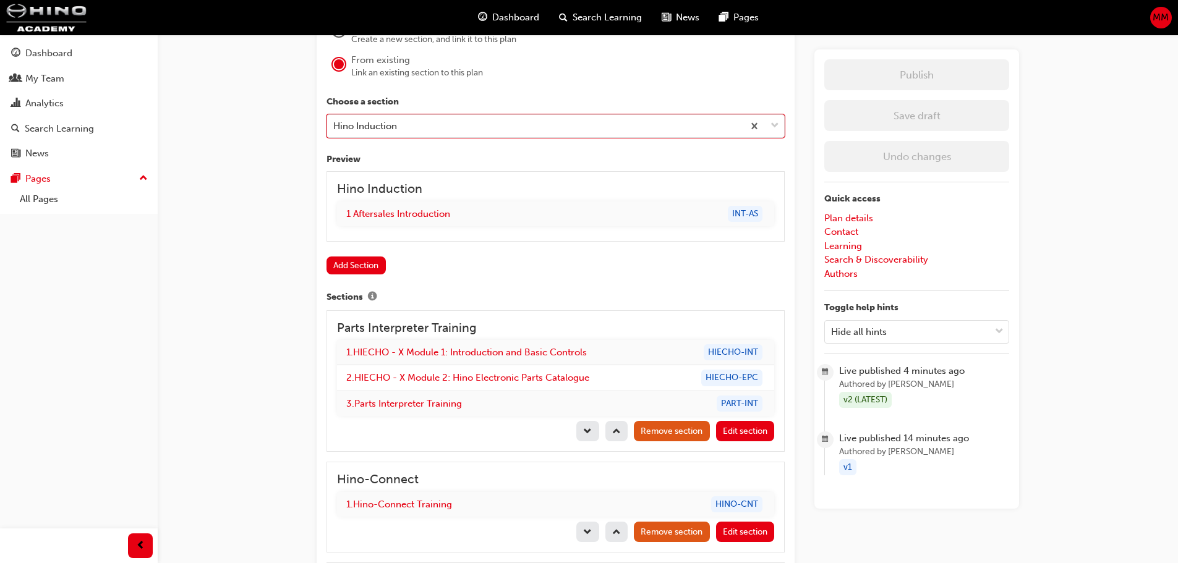
scroll to position [992, 0]
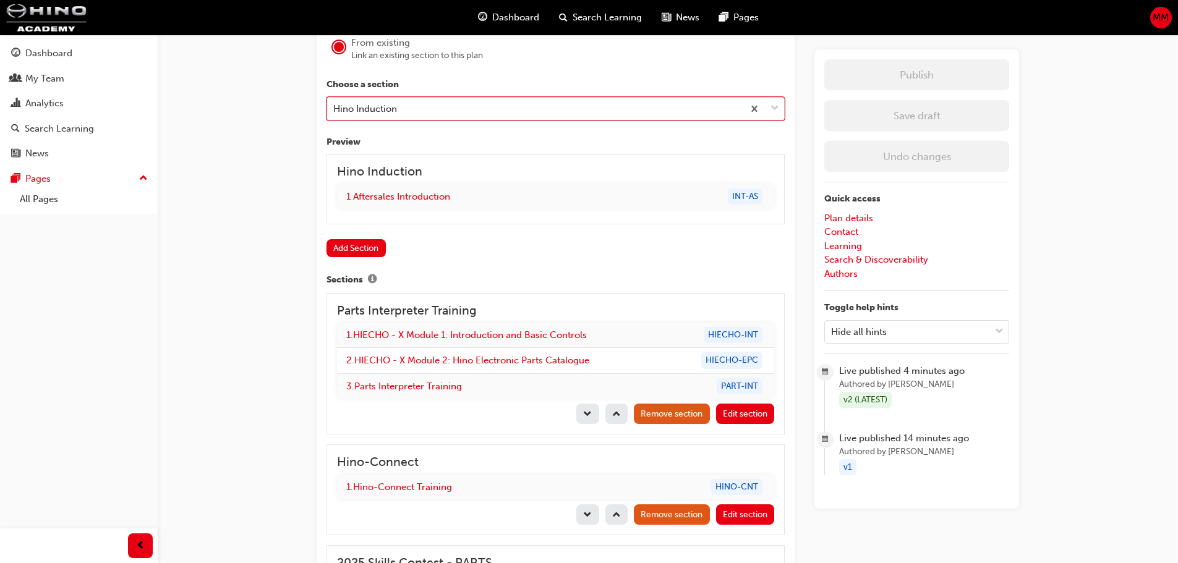
click at [419, 100] on div "Hino Induction" at bounding box center [535, 109] width 416 height 22
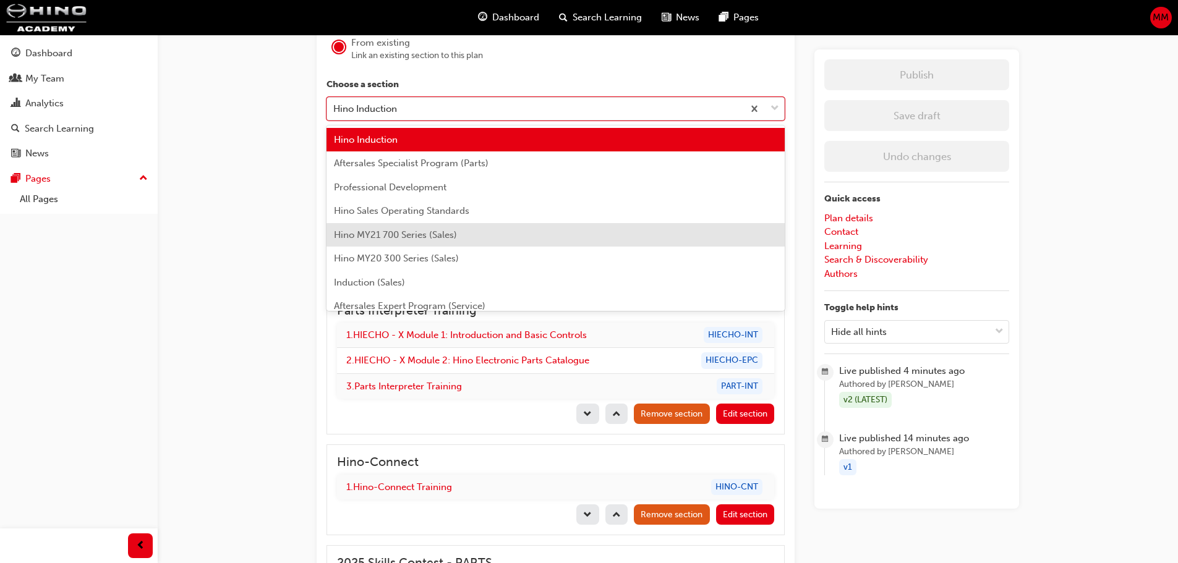
scroll to position [62, 0]
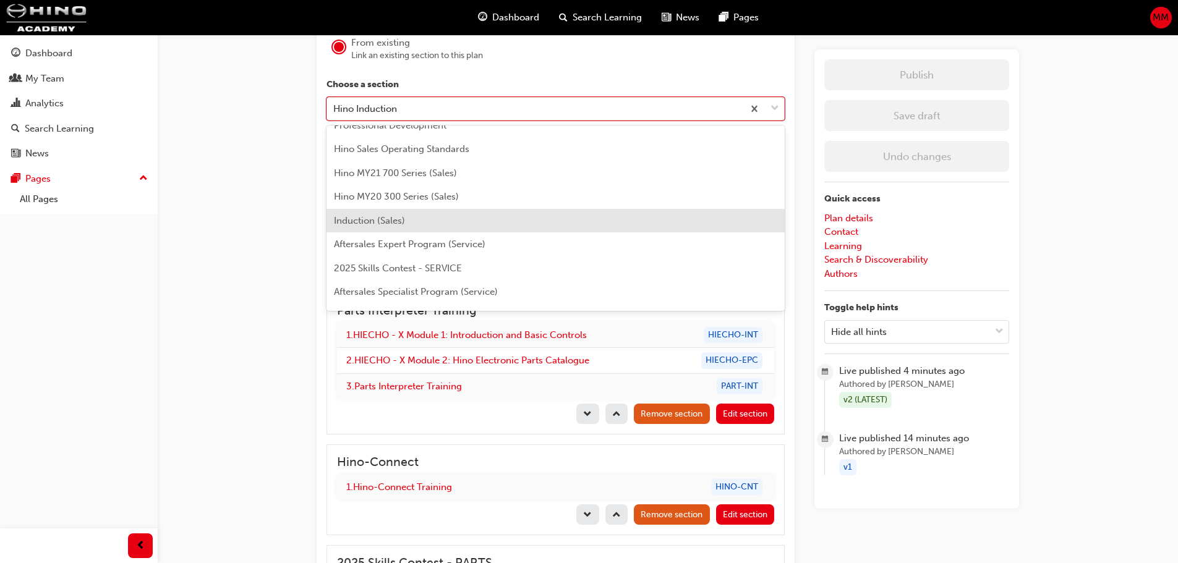
click at [386, 221] on span "Induction (Sales)" at bounding box center [369, 220] width 71 height 11
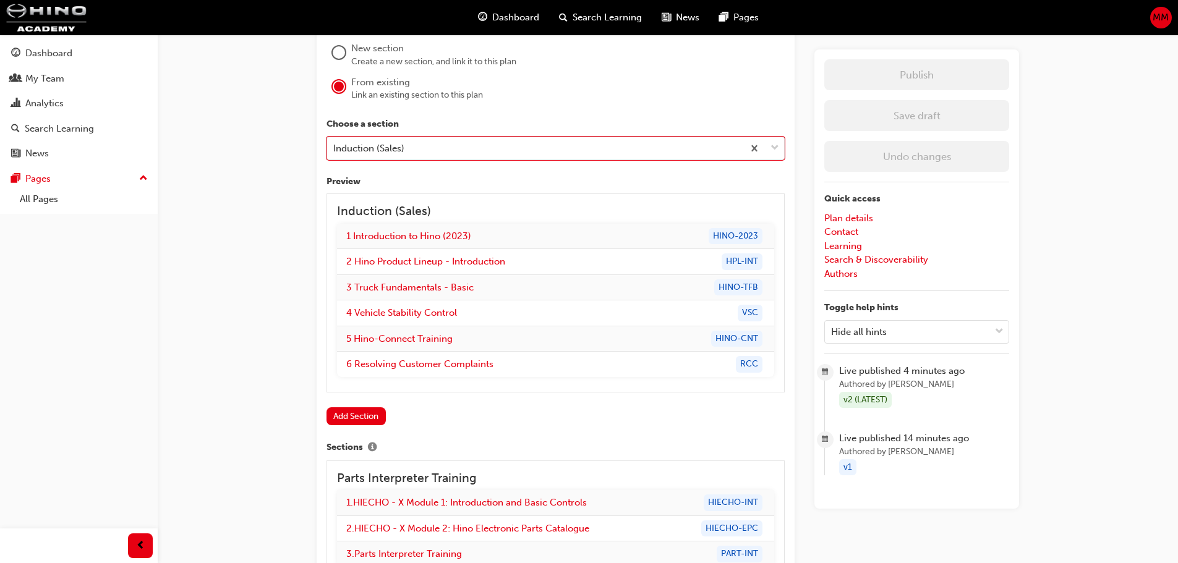
scroll to position [930, 0]
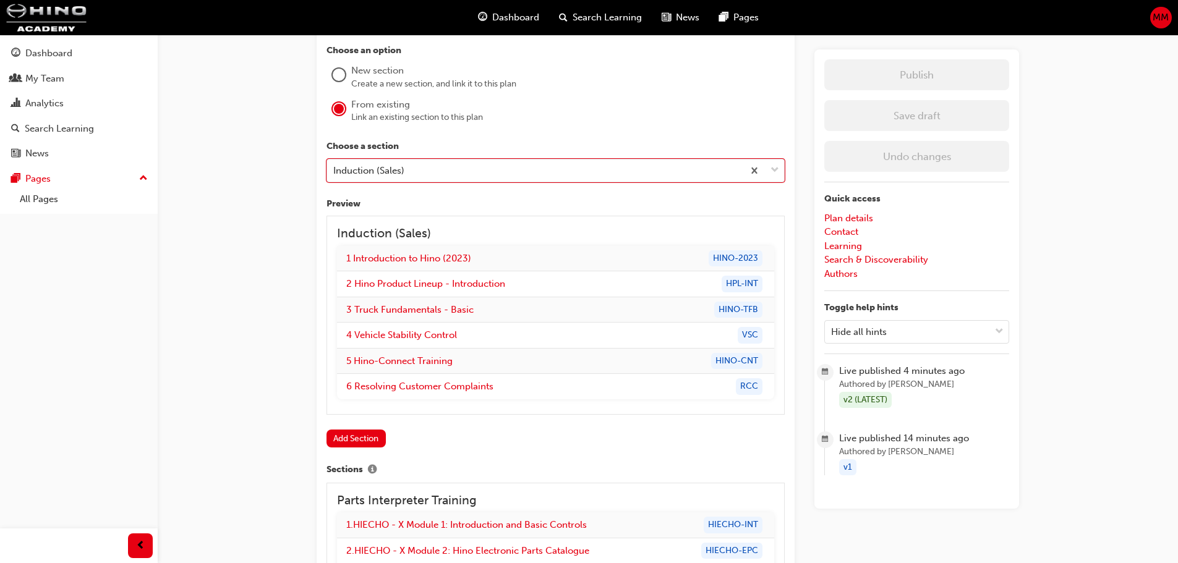
click at [223, 233] on div "Parts Interpreter Learning Plan Learning plan detail page Learning plan edit pa…" at bounding box center [589, 234] width 1178 height 2328
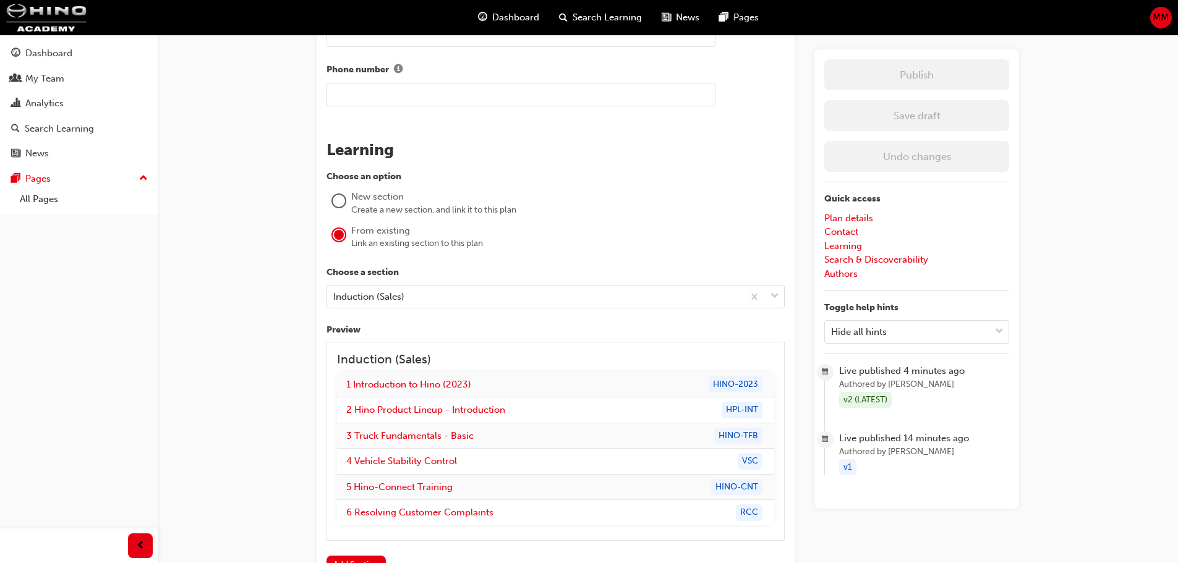
scroll to position [1175, 0]
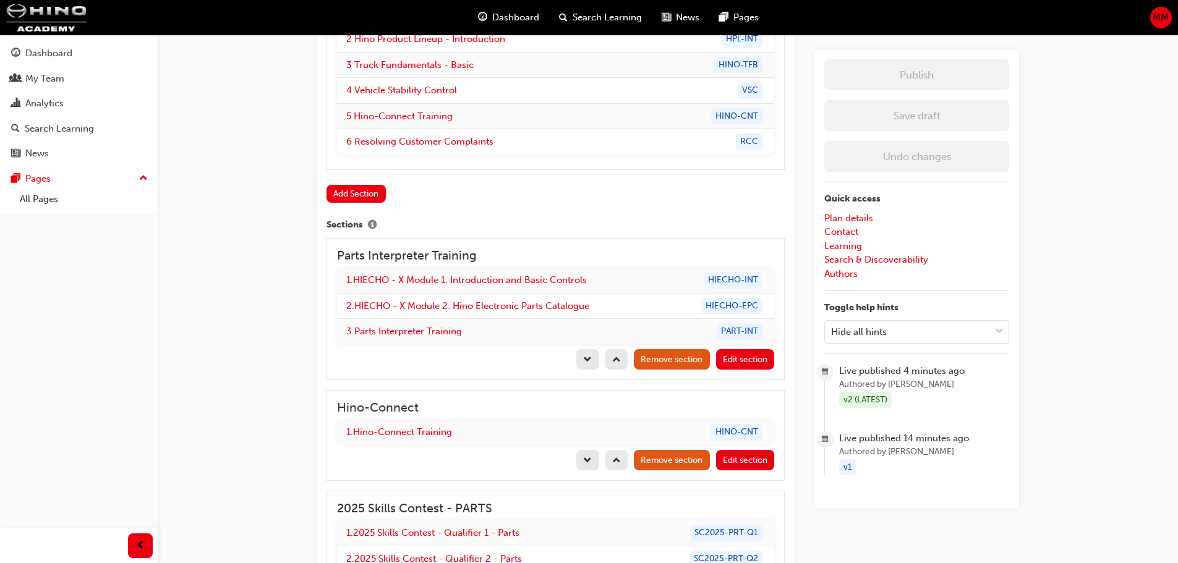
click at [534, 208] on div "Choose an option New section Create a new section, and link it to this plan Fro…" at bounding box center [556, 242] width 458 height 886
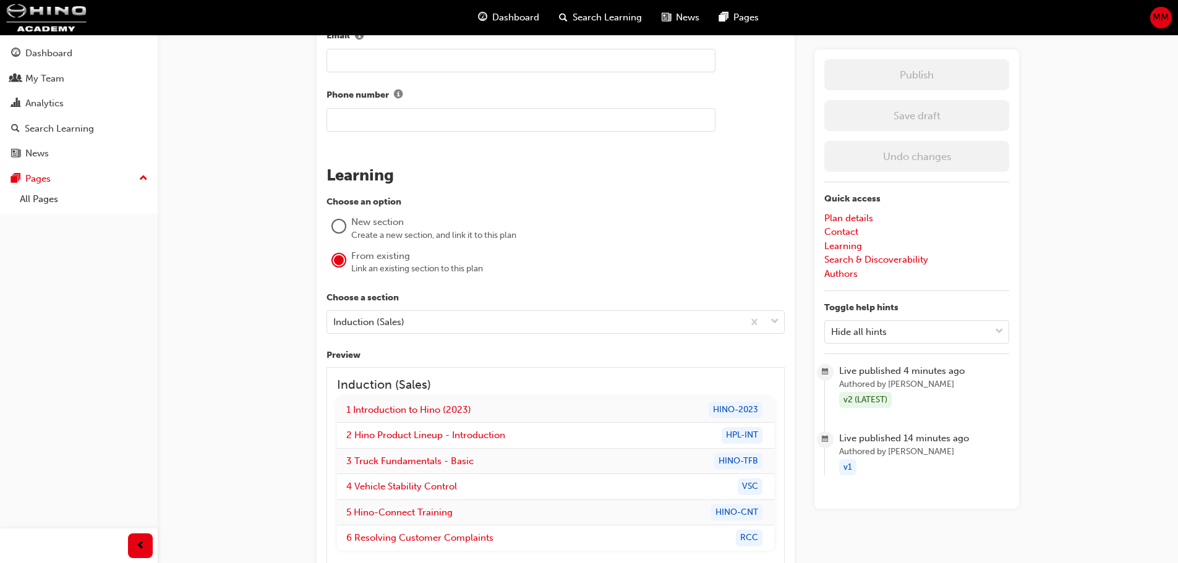
scroll to position [742, 0]
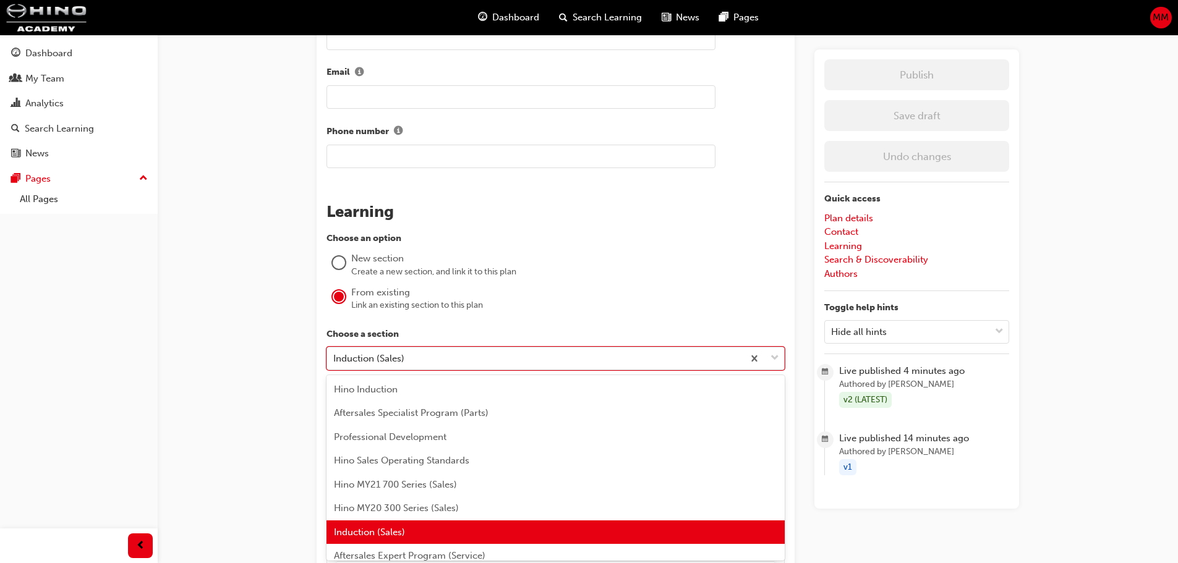
click at [374, 359] on div "Induction (Sales)" at bounding box center [368, 358] width 71 height 14
click at [252, 360] on div "Parts Interpreter Learning Plan Learning plan detail page Learning plan edit pa…" at bounding box center [589, 422] width 1178 height 2328
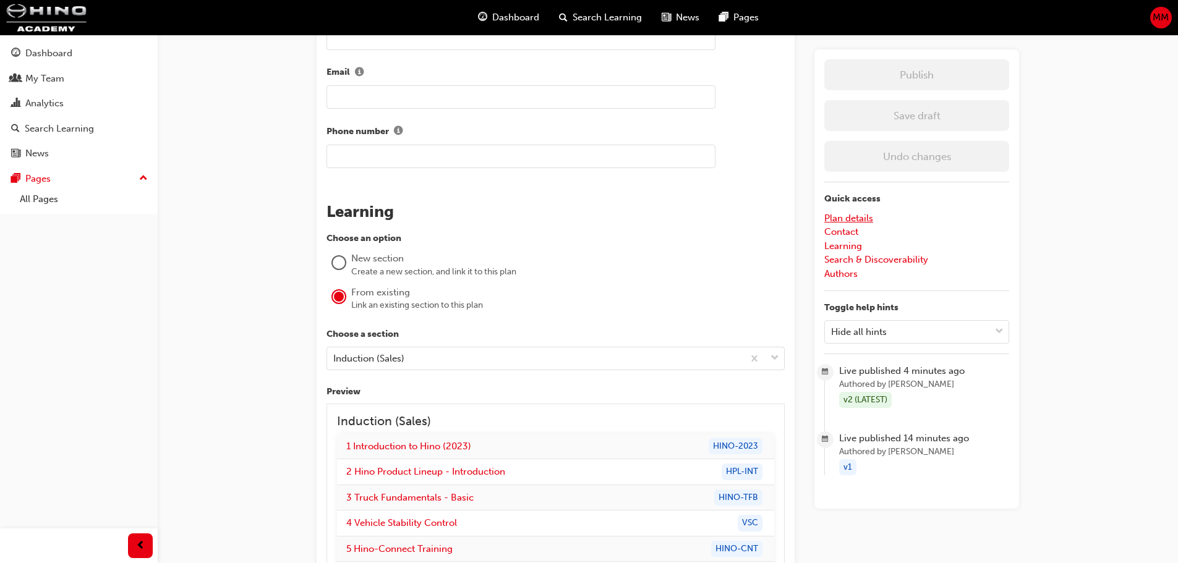
click at [840, 221] on link "Plan details" at bounding box center [848, 218] width 49 height 11
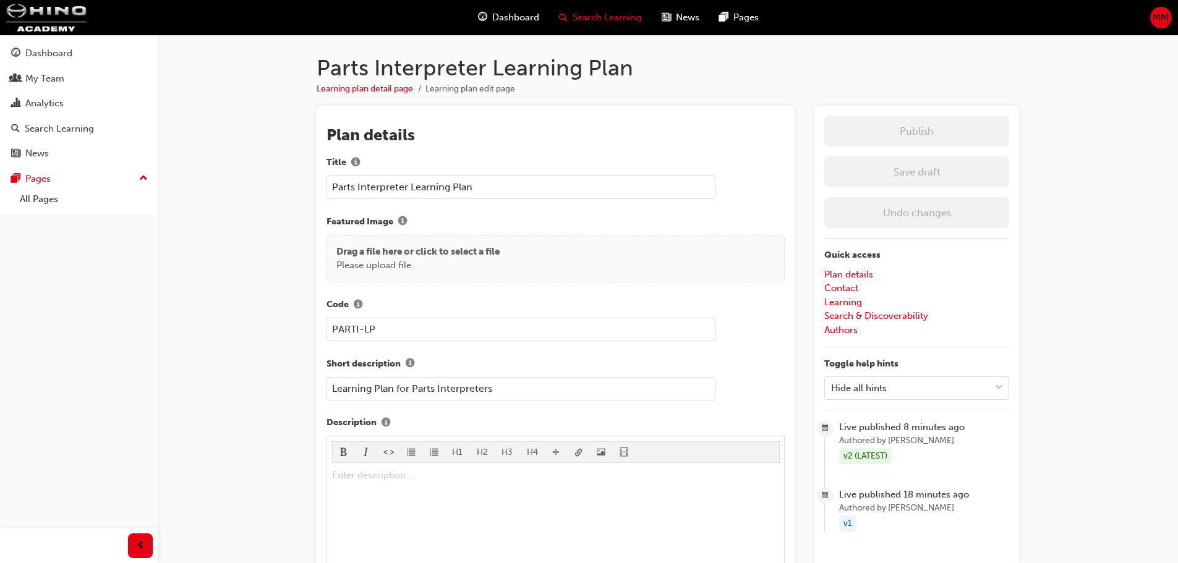
click at [582, 20] on span "Search Learning" at bounding box center [607, 18] width 69 height 14
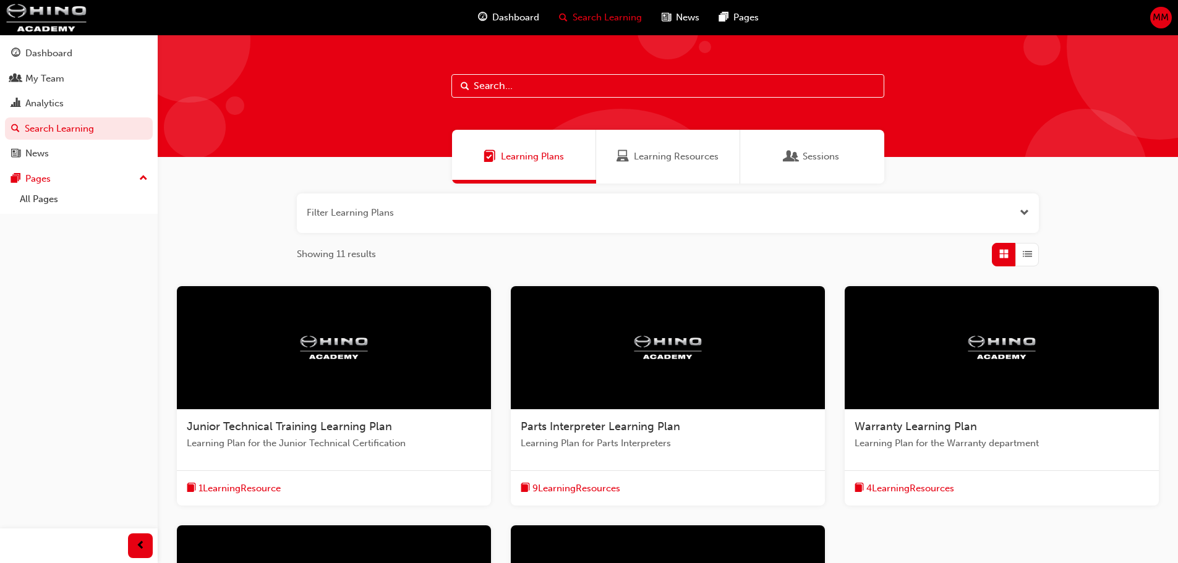
click at [700, 158] on span "Learning Resources" at bounding box center [676, 157] width 85 height 14
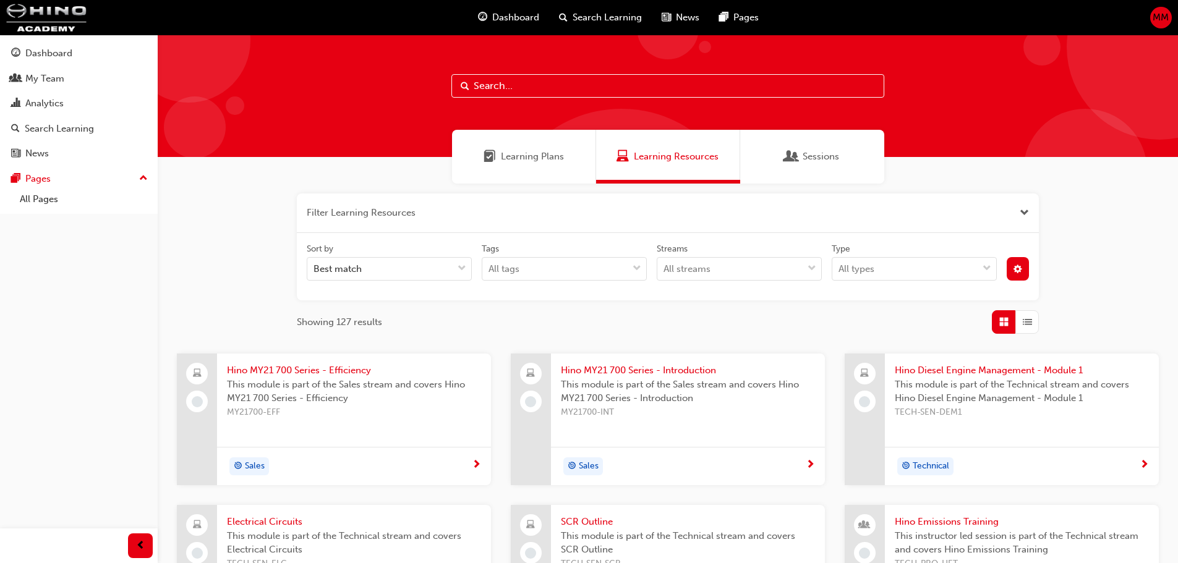
click at [1028, 331] on div "button" at bounding box center [1027, 322] width 24 height 24
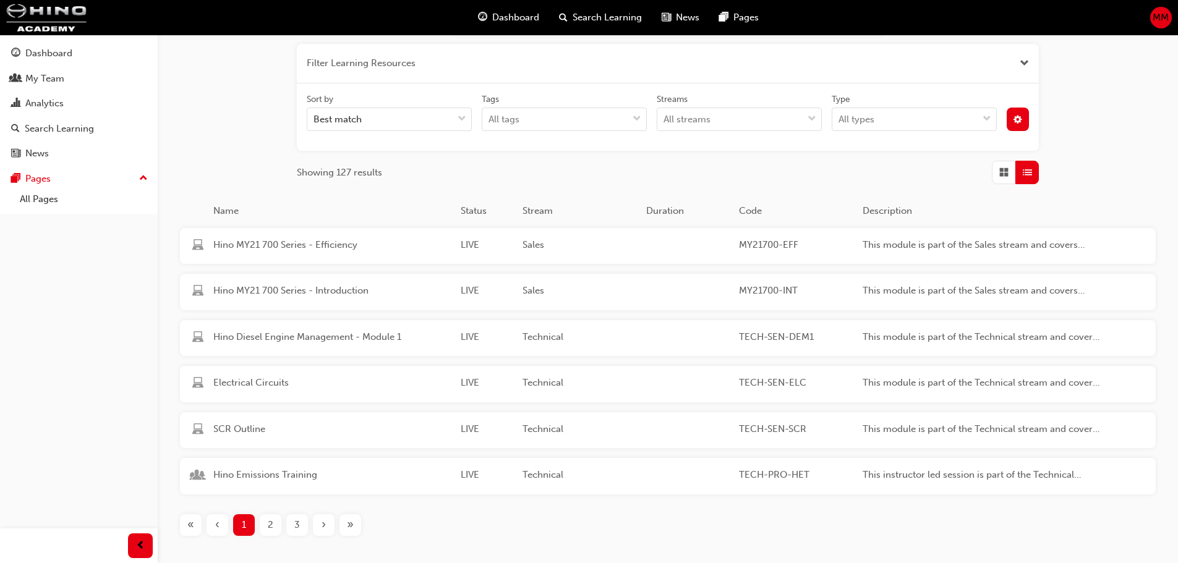
scroll to position [37, 0]
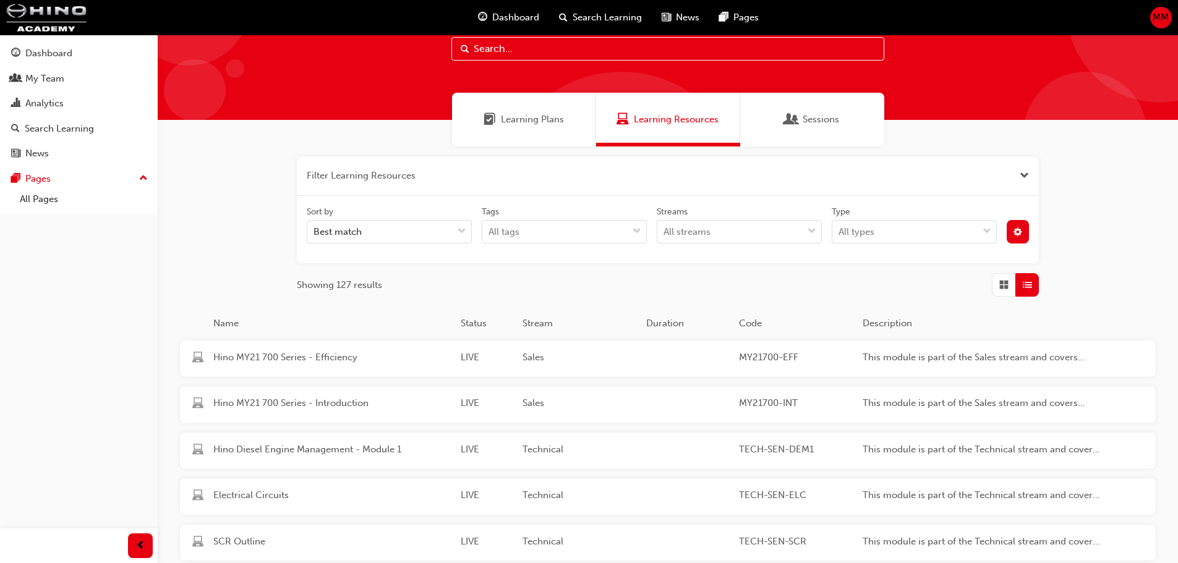
click at [520, 49] on input "text" at bounding box center [667, 49] width 433 height 24
type input "resolving"
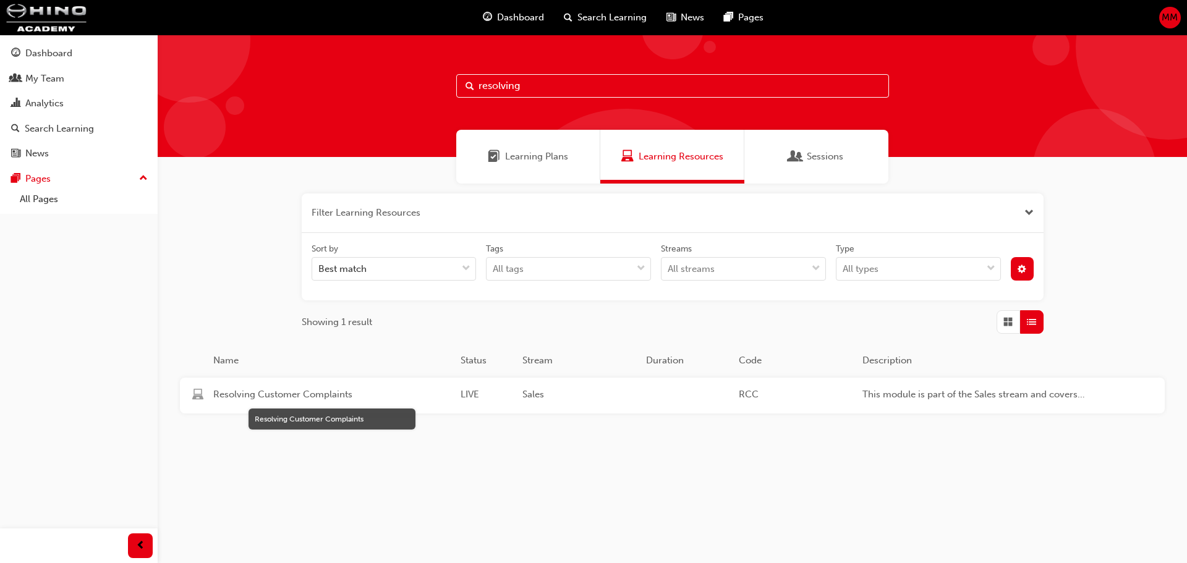
click at [280, 394] on span "Resolving Customer Complaints" at bounding box center [331, 395] width 237 height 14
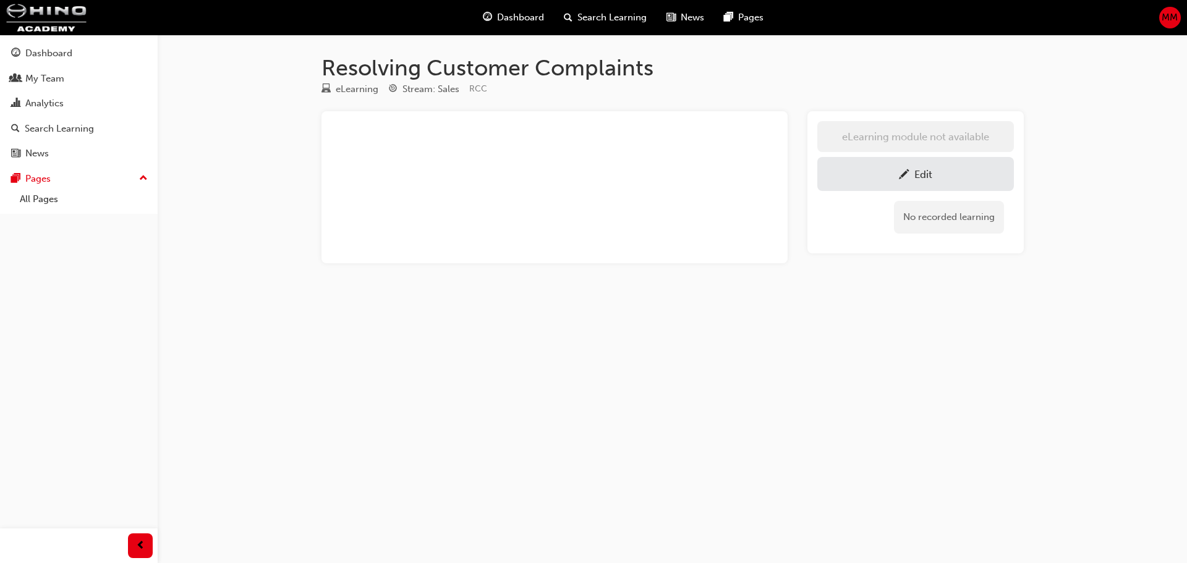
click at [902, 171] on span "pencil-icon" at bounding box center [904, 175] width 11 height 12
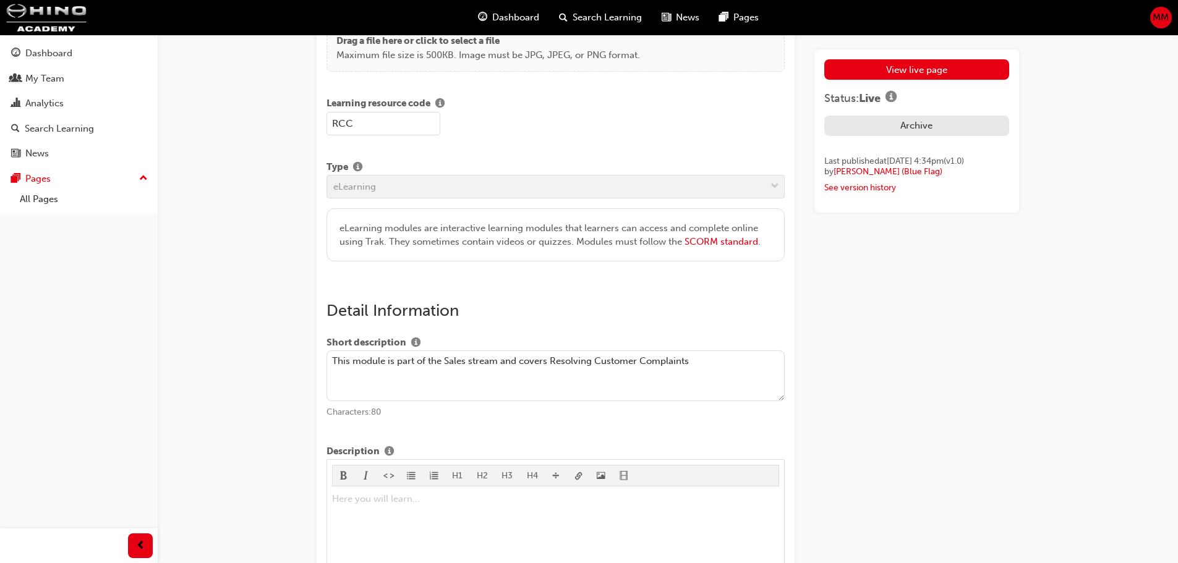
scroll to position [247, 0]
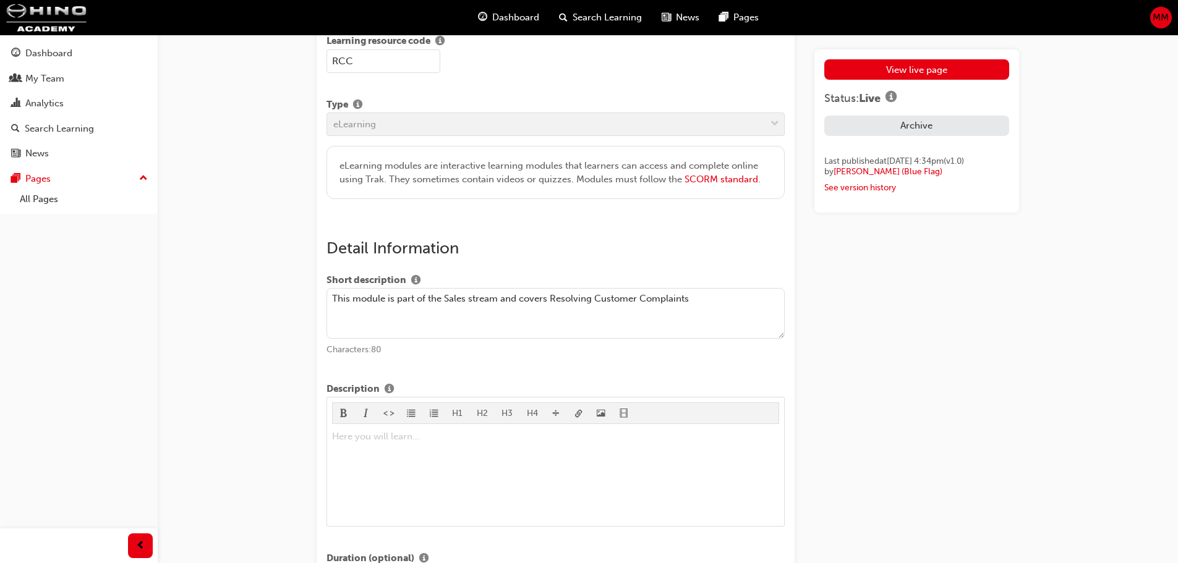
click at [367, 300] on textarea "This module is part of the Sales stream and covers Resolving Customer Complaints" at bounding box center [556, 313] width 458 height 51
click at [364, 297] on textarea "This module is part of the Sales stream and covers Resolving Customer Complaints" at bounding box center [556, 313] width 458 height 51
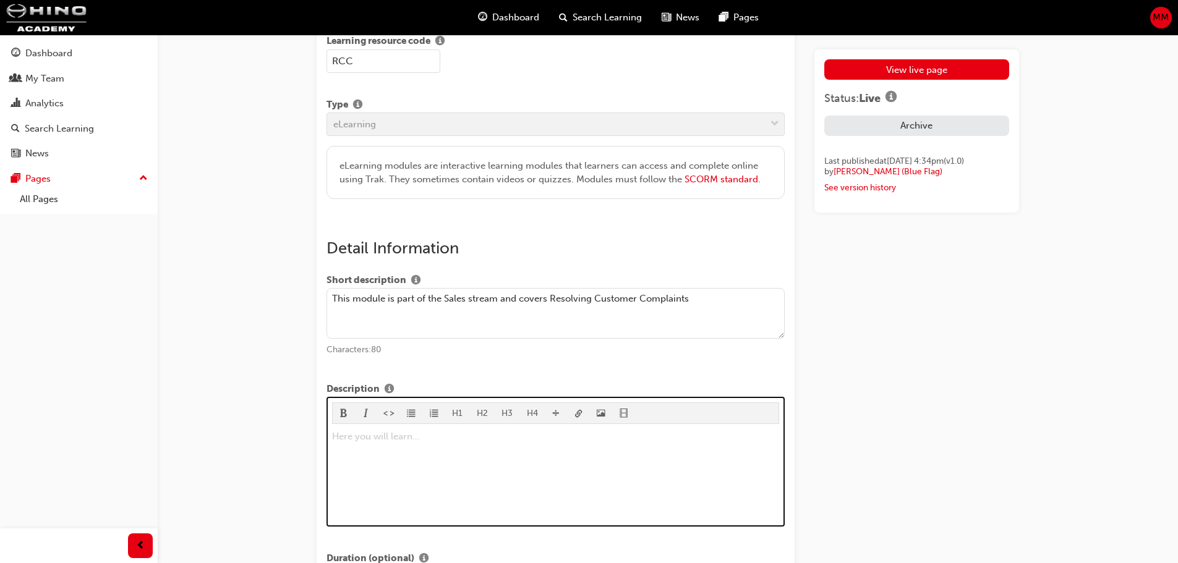
click at [464, 457] on div "Here you will learn... ﻿" at bounding box center [556, 475] width 448 height 93
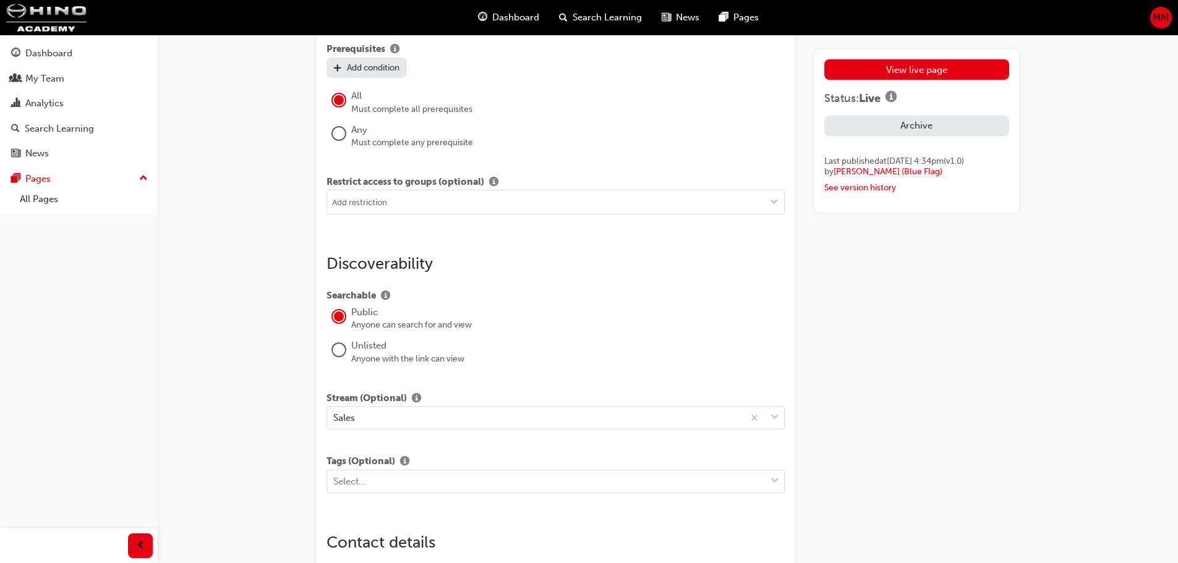
scroll to position [1175, 0]
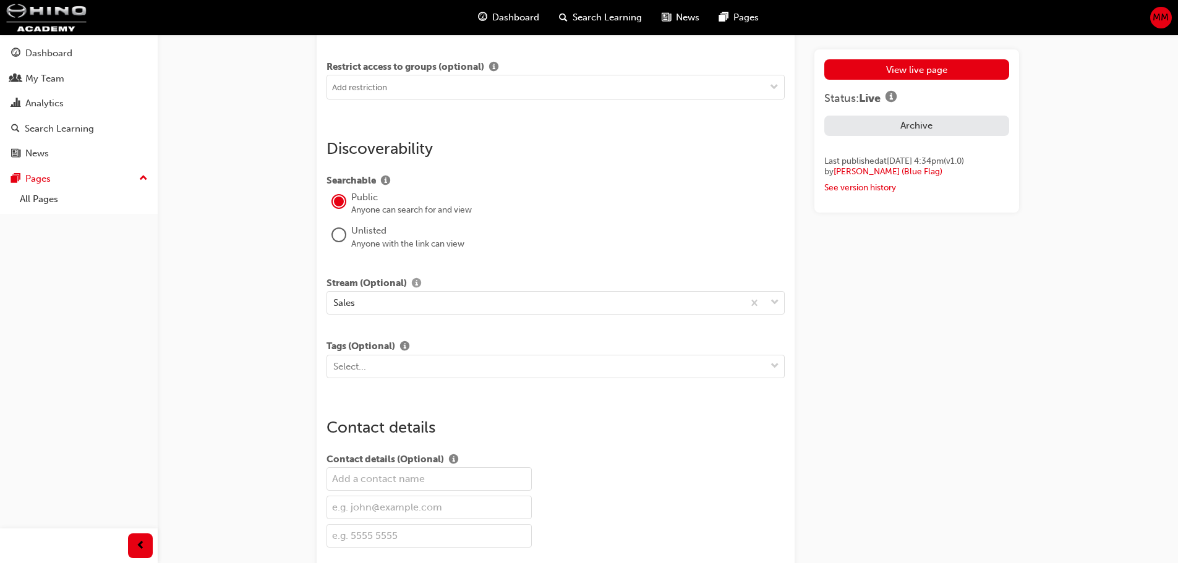
click at [414, 282] on span "info-icon" at bounding box center [416, 284] width 9 height 11
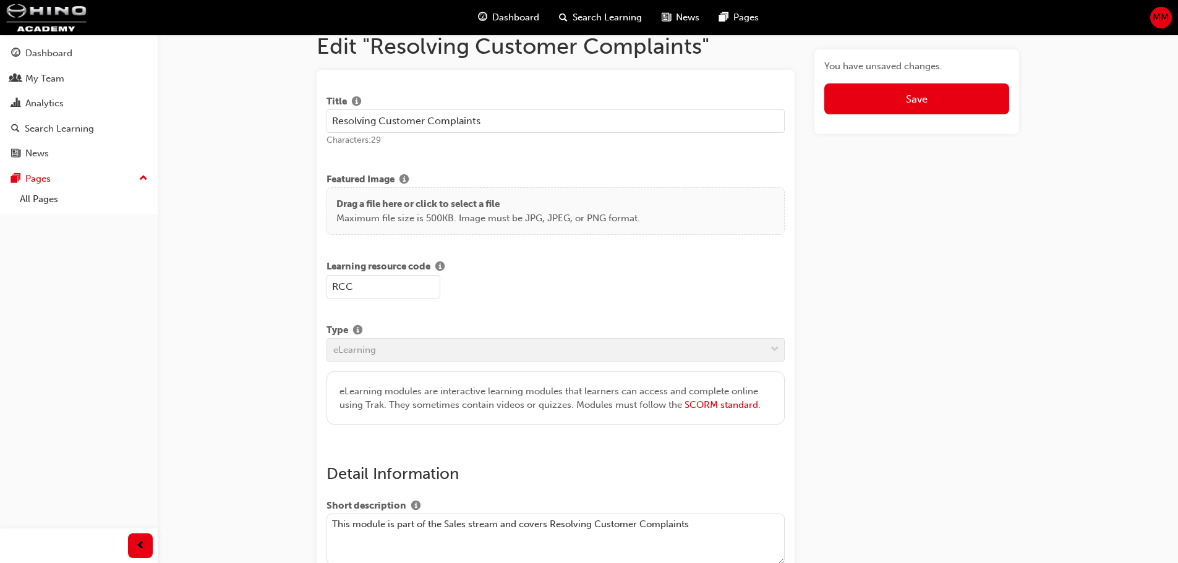
scroll to position [0, 0]
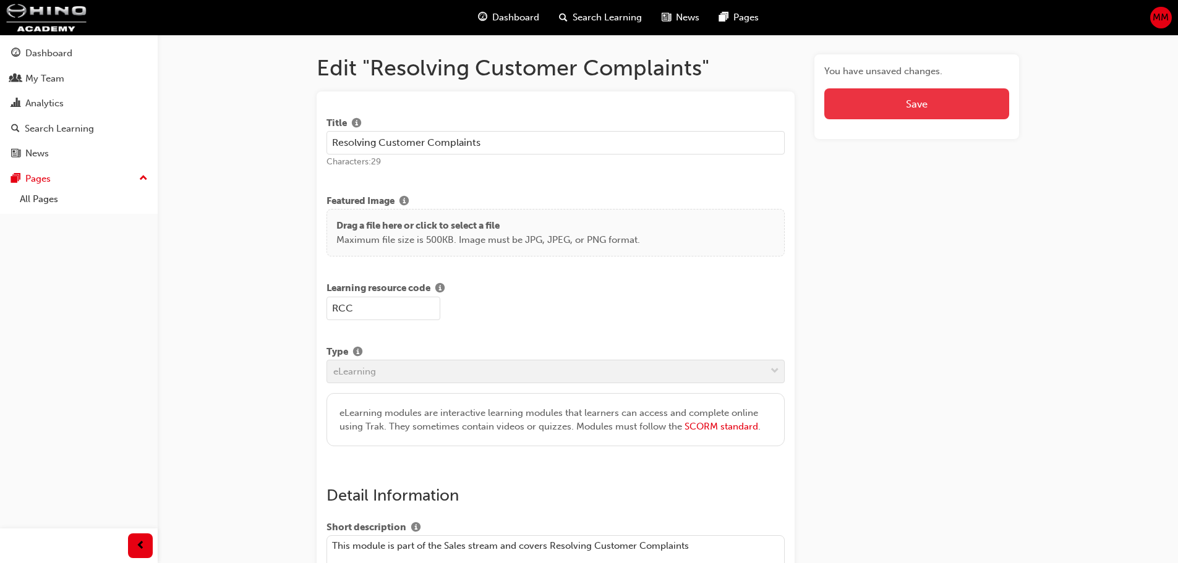
click at [946, 96] on button "Save" at bounding box center [916, 103] width 185 height 31
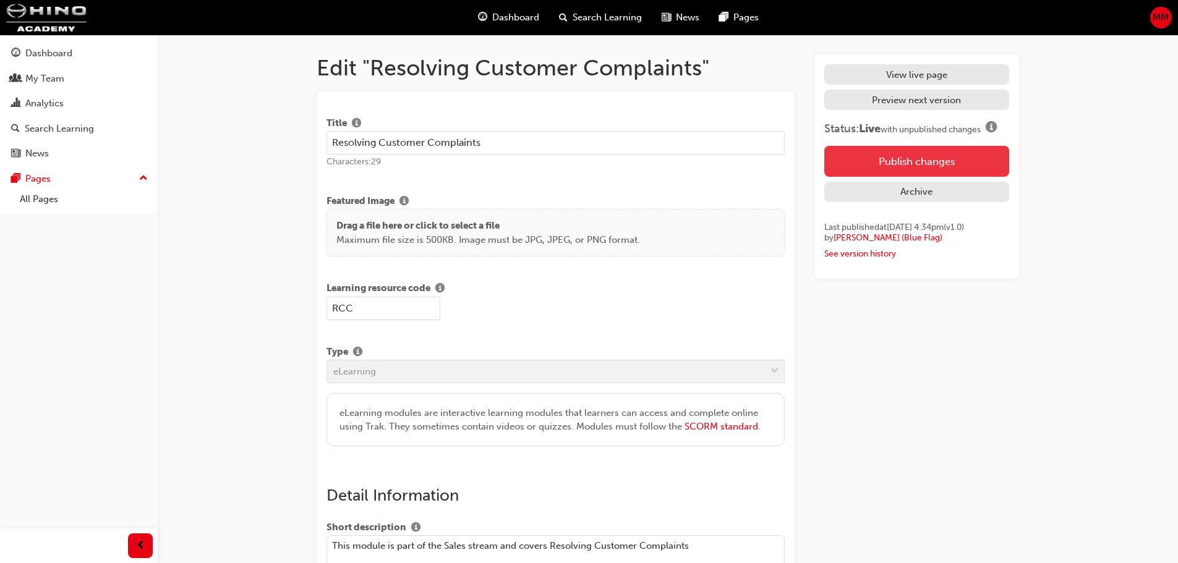
click at [960, 160] on button "Publish changes" at bounding box center [916, 161] width 185 height 31
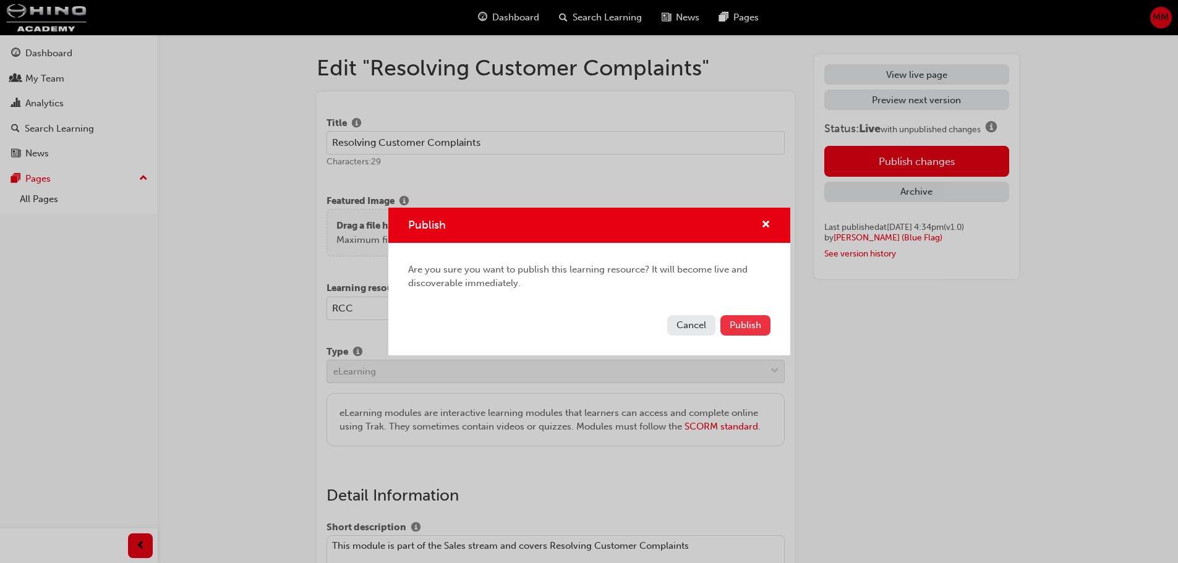
click at [748, 322] on span "Publish" at bounding box center [746, 325] width 32 height 11
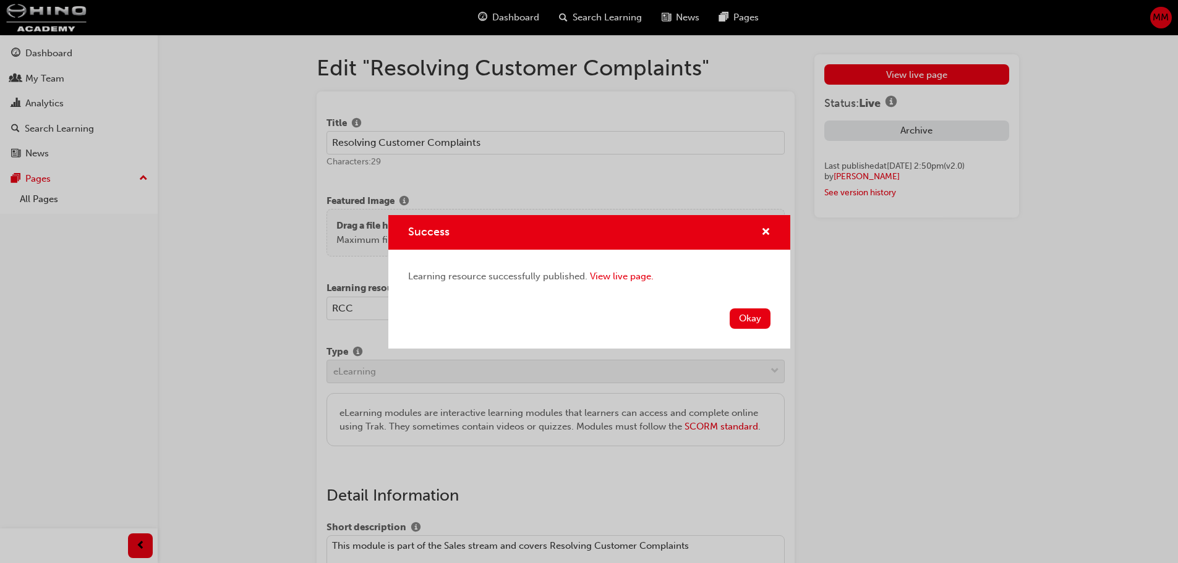
click at [734, 299] on div "Learning resource successfully published. View live page." at bounding box center [589, 277] width 402 height 54
click at [741, 322] on button "Okay" at bounding box center [750, 319] width 41 height 20
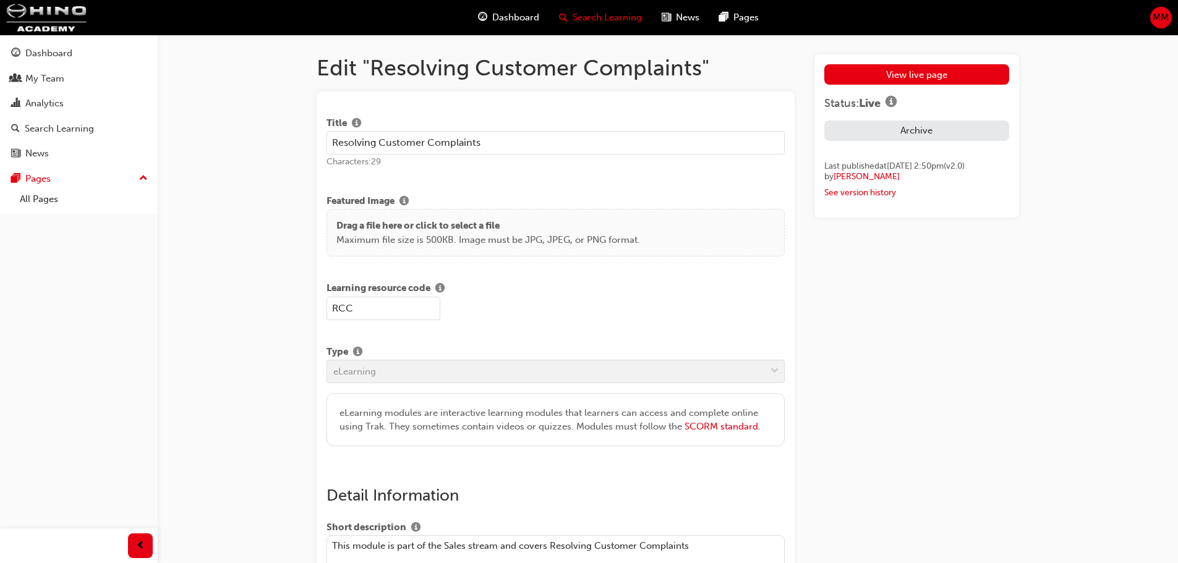
click at [581, 19] on span "Search Learning" at bounding box center [607, 18] width 69 height 14
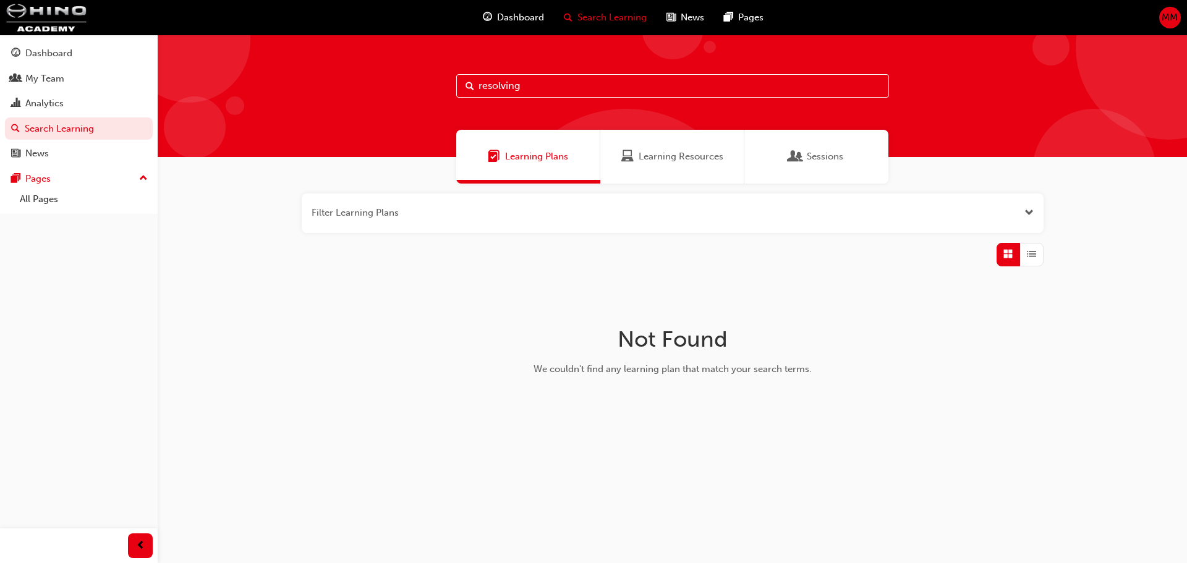
click at [640, 148] on div "Learning Resources" at bounding box center [673, 157] width 144 height 54
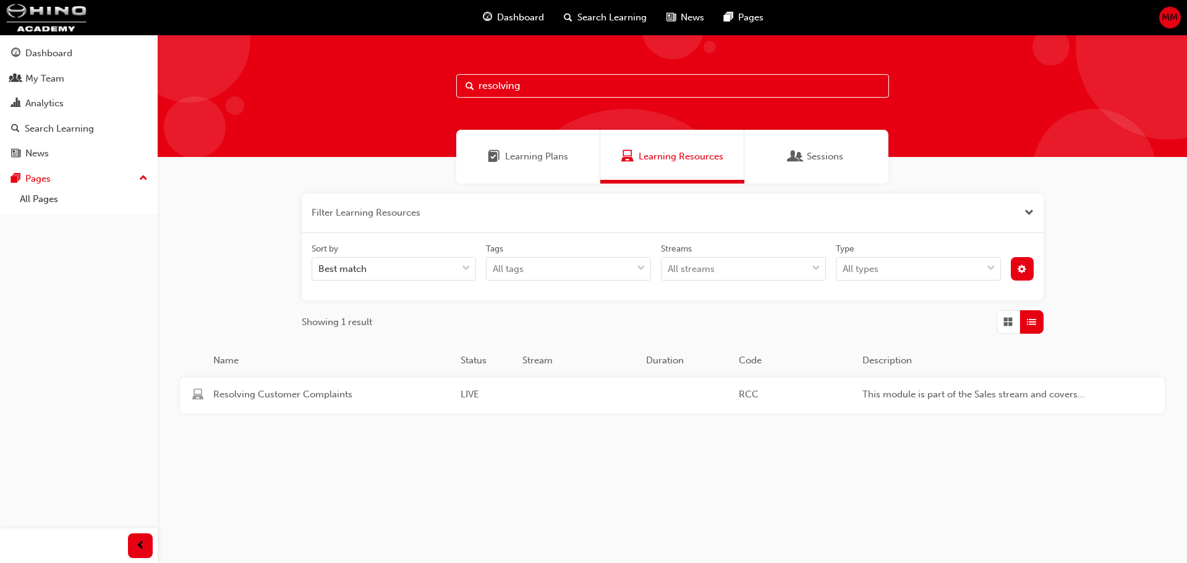
click at [564, 89] on input "resolving" at bounding box center [672, 86] width 433 height 24
click at [894, 389] on span "This module is part of the Sales stream and covers Resolving Customer Complaints" at bounding box center [981, 395] width 237 height 14
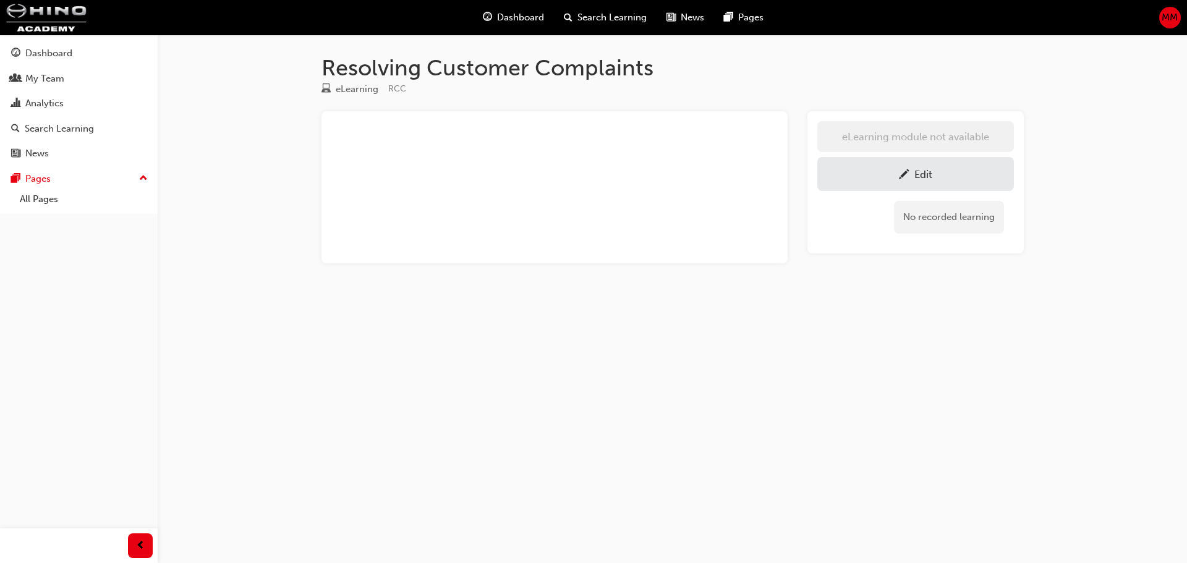
click at [844, 173] on div "Edit" at bounding box center [916, 173] width 178 height 15
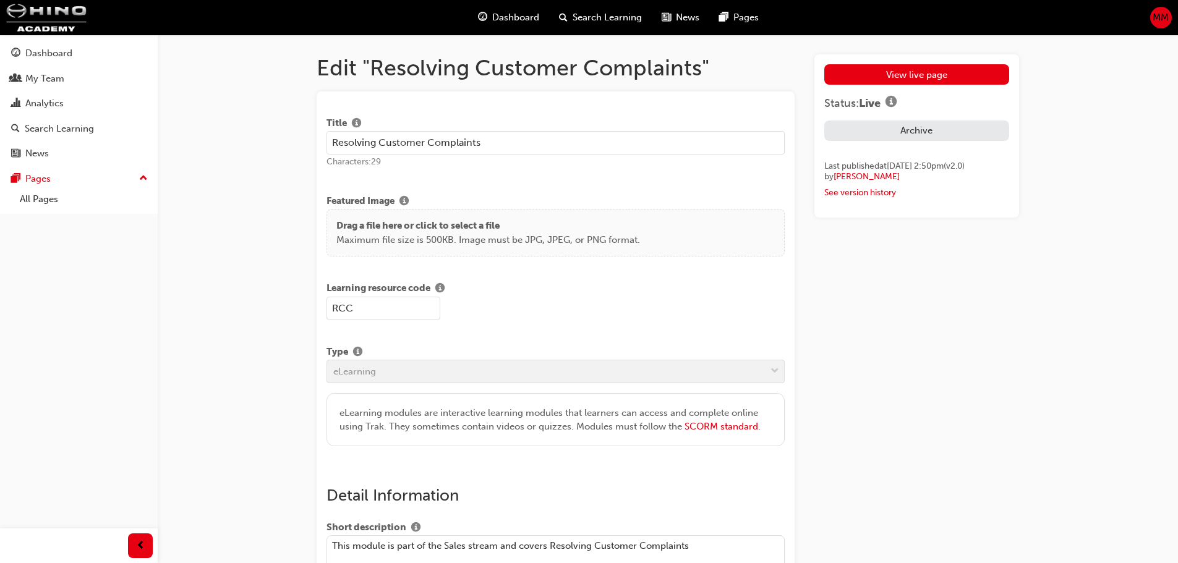
click at [355, 419] on div "eLearning modules are interactive learning modules that learners can access and…" at bounding box center [556, 420] width 433 height 28
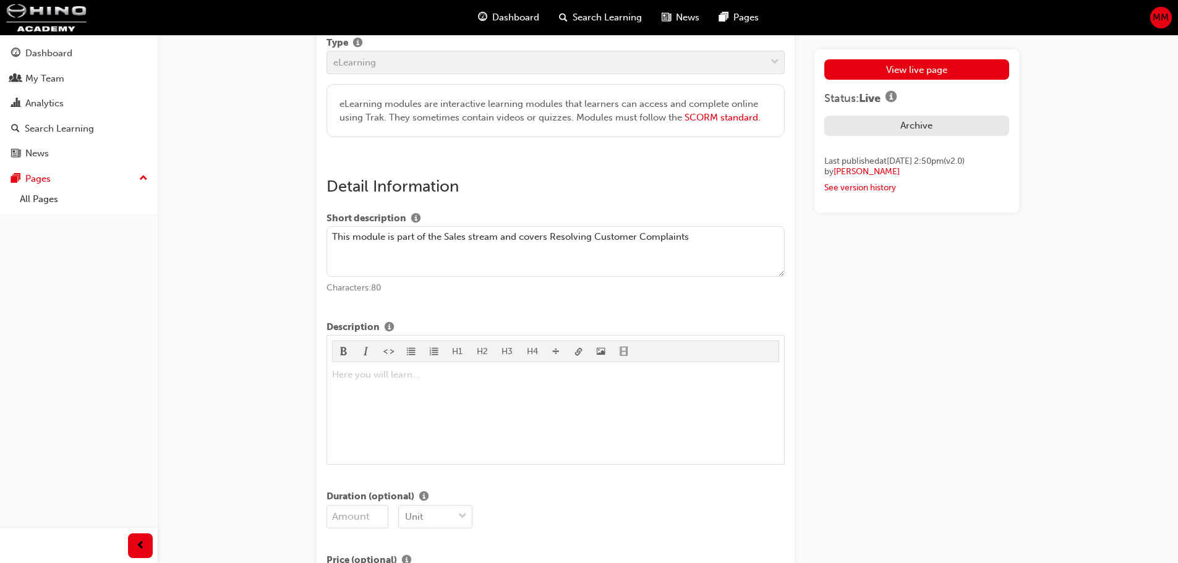
click at [391, 241] on textarea "This module is part of the Sales stream and covers Resolving Customer Complaints" at bounding box center [556, 251] width 458 height 51
click at [355, 237] on textarea "This module is part of the Sales stream and covers Resolving Customer Complaints" at bounding box center [556, 251] width 458 height 51
drag, startPoint x: 387, startPoint y: 237, endPoint x: 519, endPoint y: 239, distance: 131.7
click at [519, 239] on textarea "This module is part of the Sales stream and covers Resolving Customer Complaints" at bounding box center [556, 251] width 458 height 51
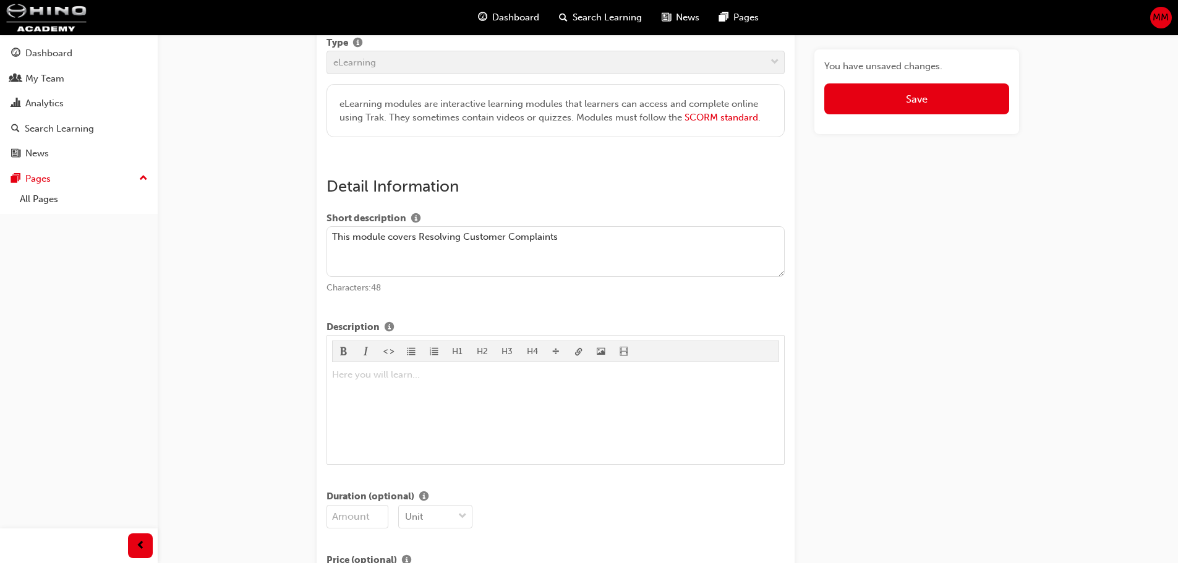
click at [604, 237] on textarea "This module covers Resolving Customer Complaints" at bounding box center [556, 251] width 458 height 51
type textarea "This module covers Resolving Customer Complaints"
click at [906, 101] on span "Save" at bounding box center [917, 99] width 22 height 12
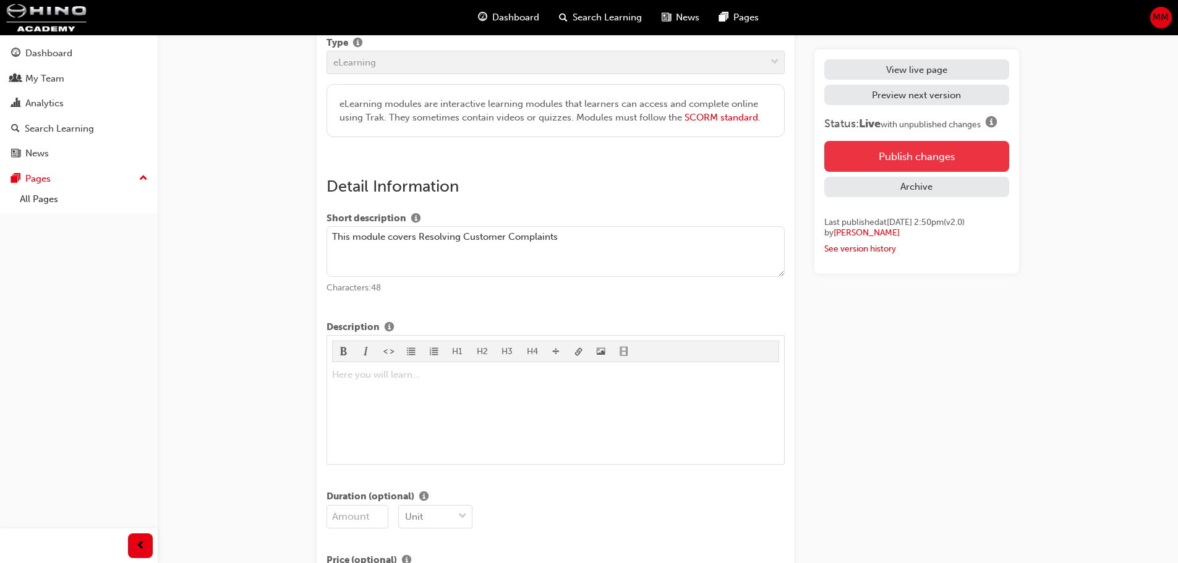
click at [934, 159] on button "Publish changes" at bounding box center [916, 156] width 185 height 31
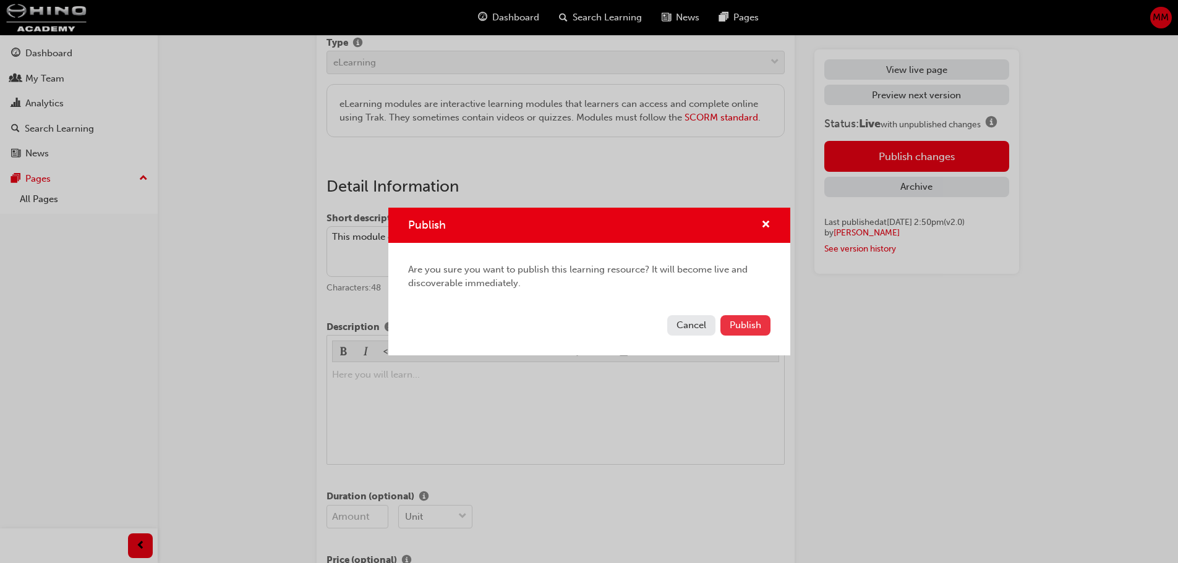
click at [750, 328] on span "Publish" at bounding box center [746, 325] width 32 height 11
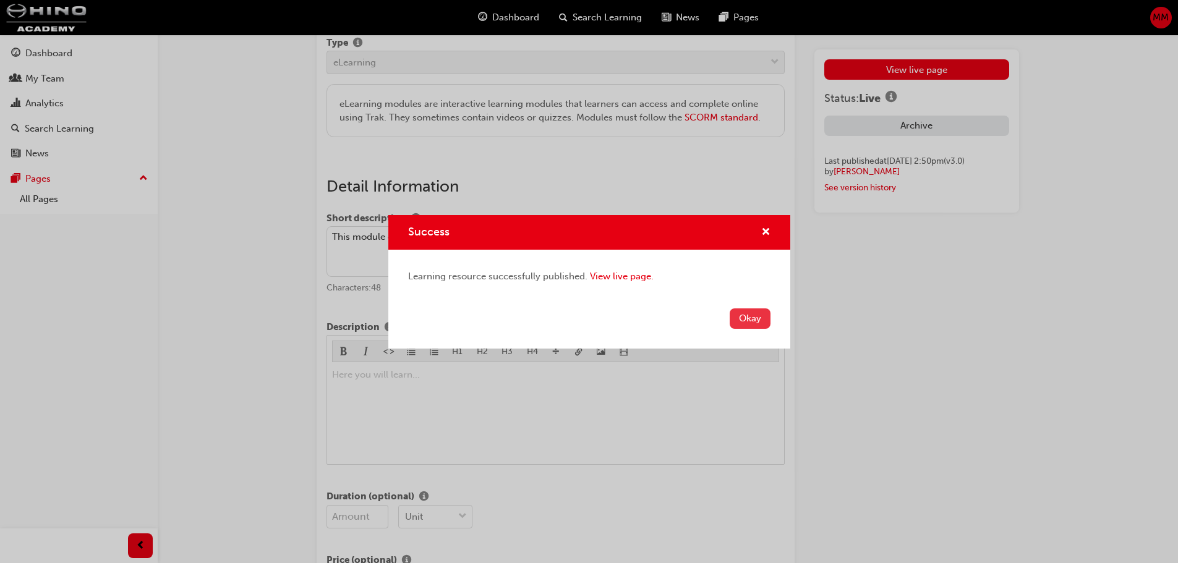
click at [749, 317] on button "Okay" at bounding box center [750, 319] width 41 height 20
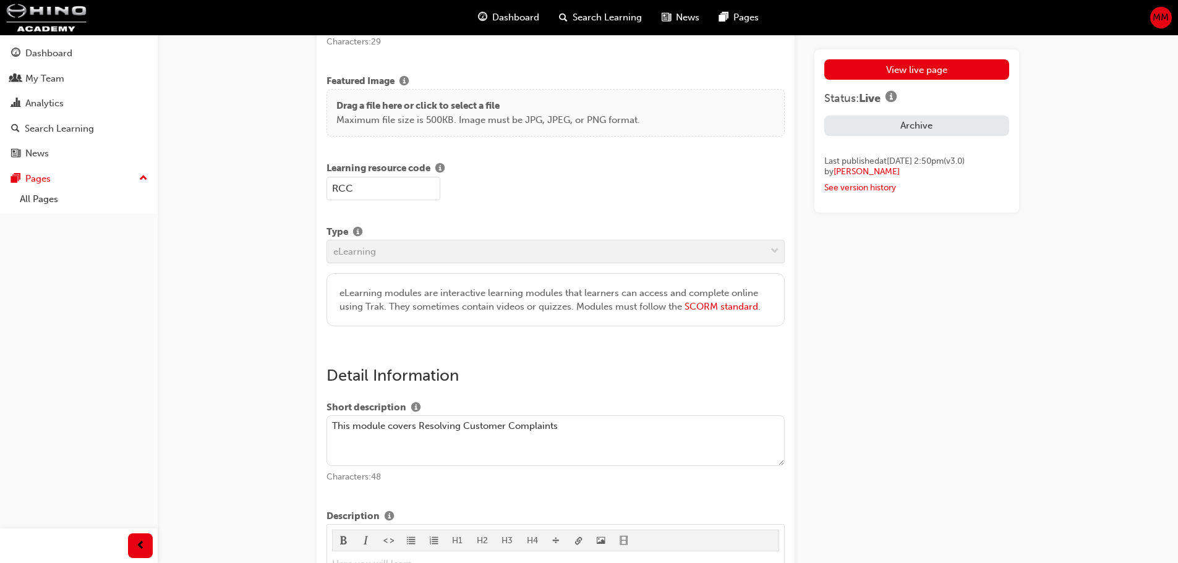
scroll to position [0, 0]
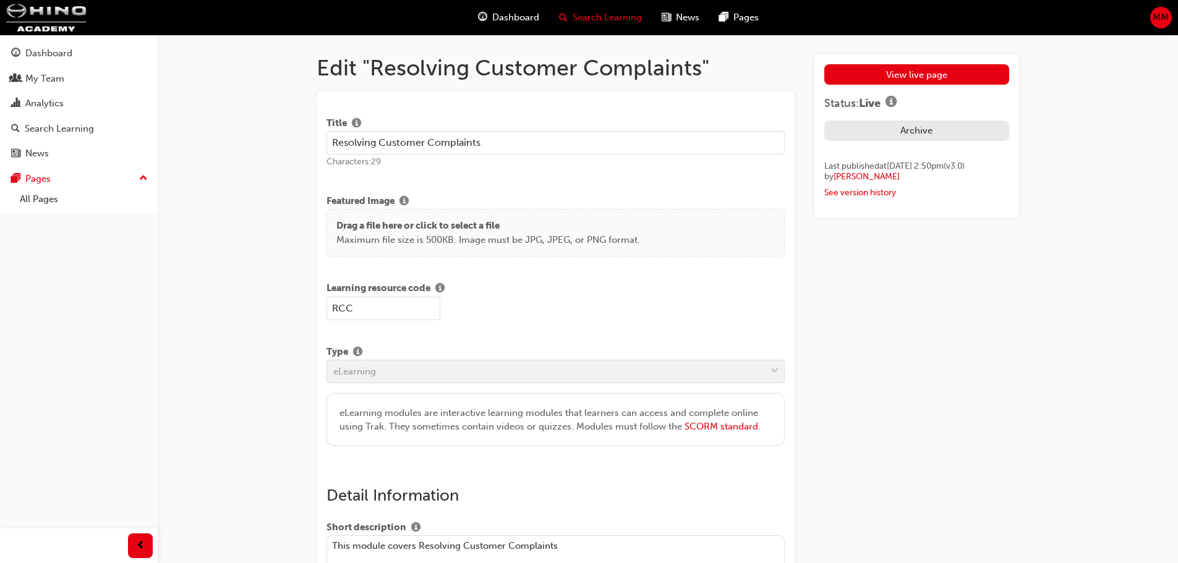
click at [601, 15] on span "Search Learning" at bounding box center [607, 18] width 69 height 14
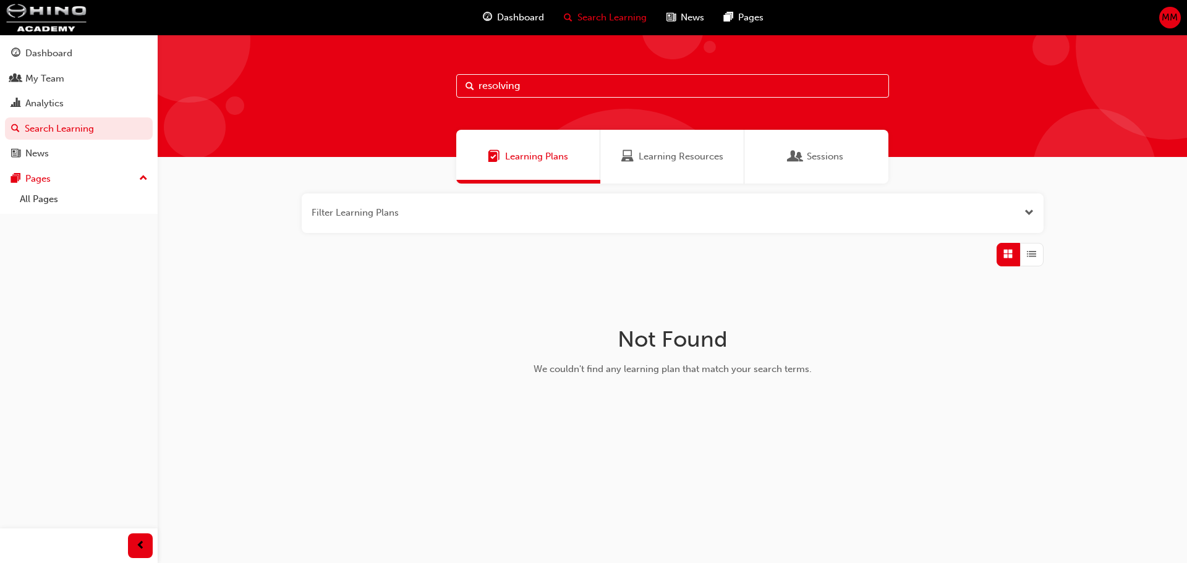
click at [527, 88] on input "resolving" at bounding box center [672, 86] width 433 height 24
click at [528, 162] on span "Learning Plans" at bounding box center [536, 157] width 63 height 14
drag, startPoint x: 532, startPoint y: 80, endPoint x: 264, endPoint y: 84, distance: 268.4
click at [264, 84] on div "resolving" at bounding box center [673, 96] width 1030 height 122
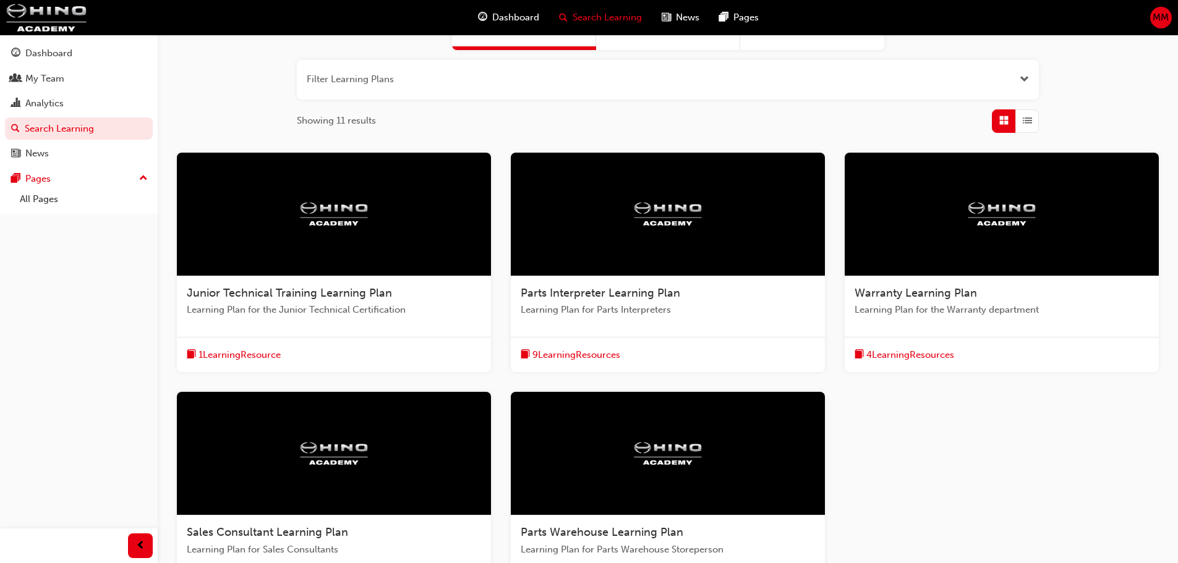
scroll to position [334, 0]
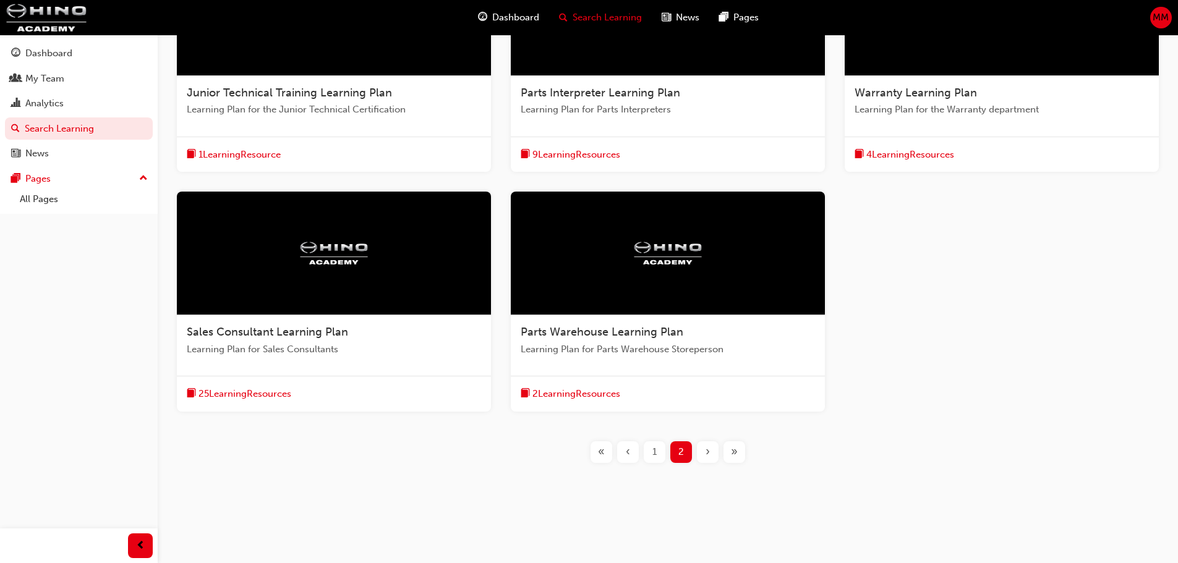
click at [338, 249] on img at bounding box center [334, 254] width 68 height 24
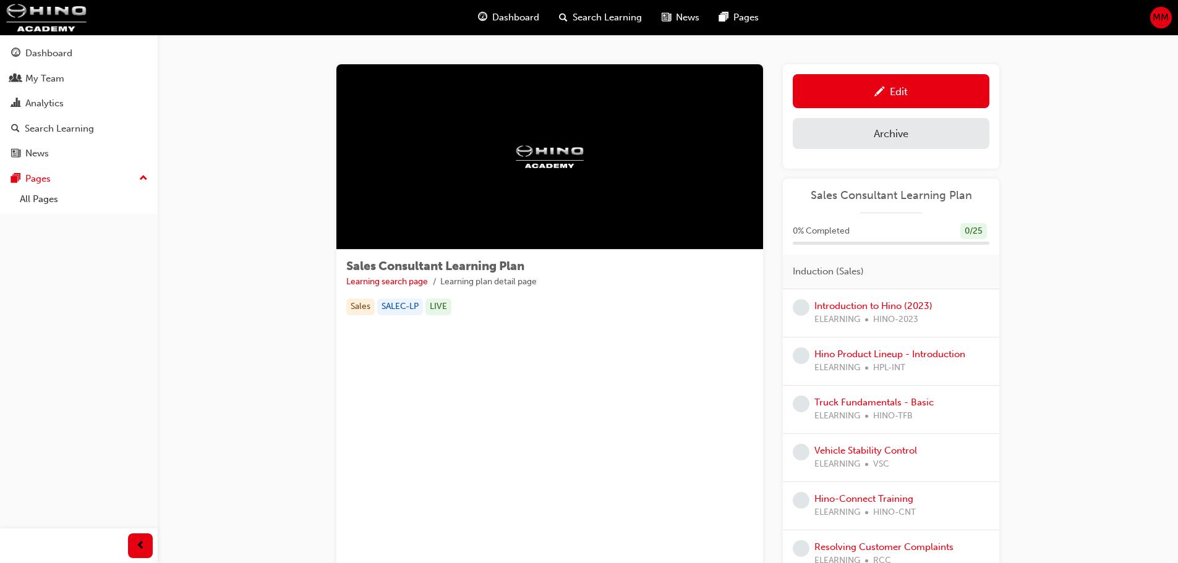
scroll to position [62, 0]
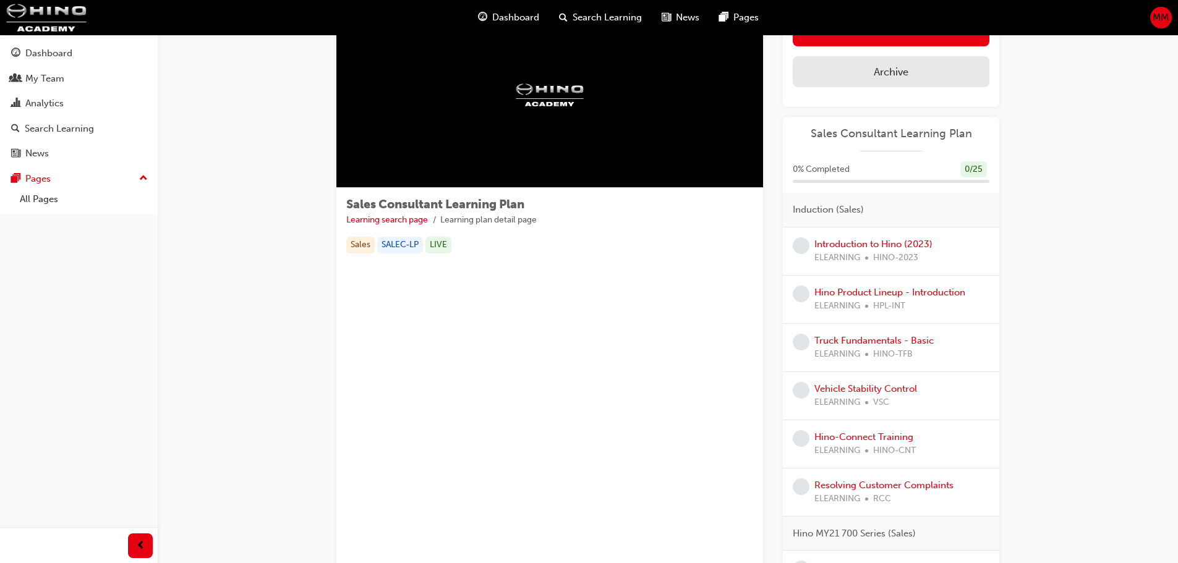
click at [814, 213] on span "Induction (Sales)" at bounding box center [828, 210] width 71 height 14
click at [902, 213] on div "Induction (Sales)" at bounding box center [891, 210] width 216 height 35
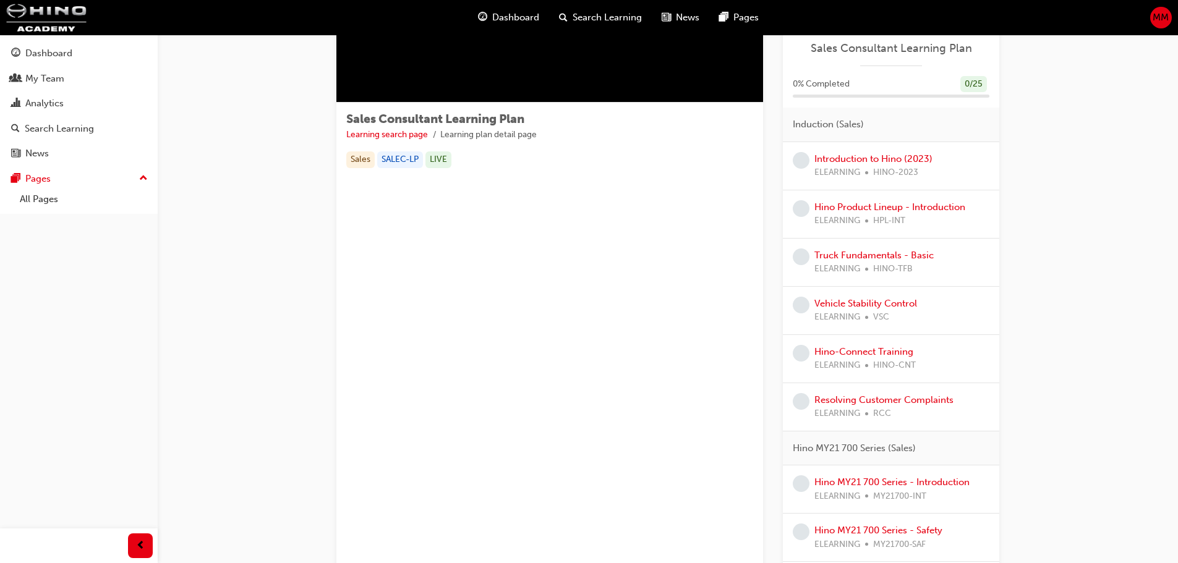
scroll to position [0, 0]
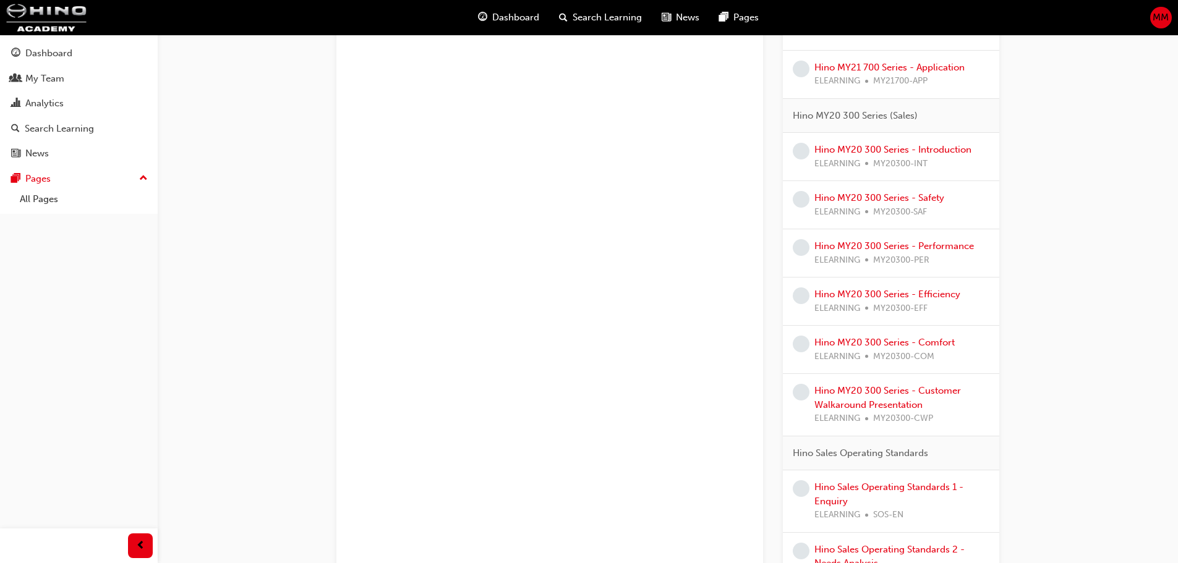
scroll to position [1236, 0]
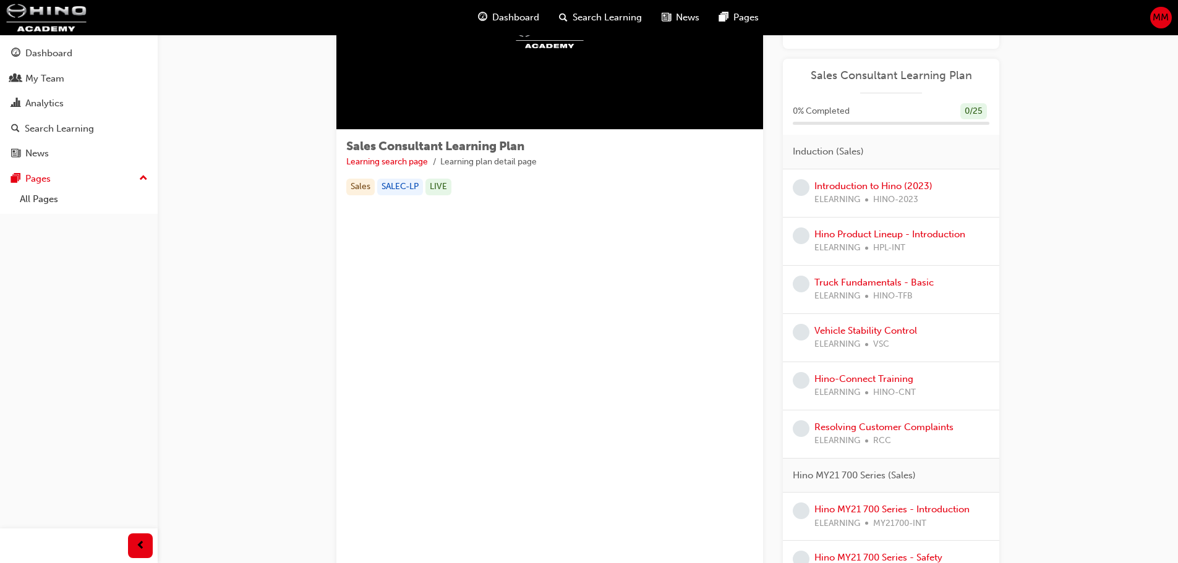
scroll to position [0, 0]
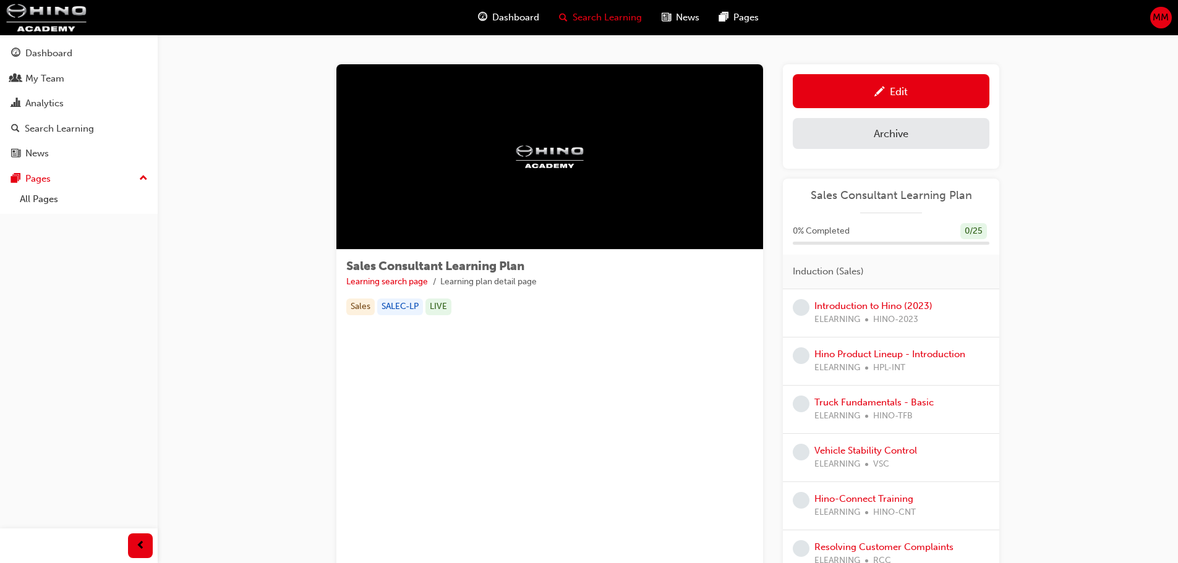
click at [622, 24] on span "Search Learning" at bounding box center [607, 18] width 69 height 14
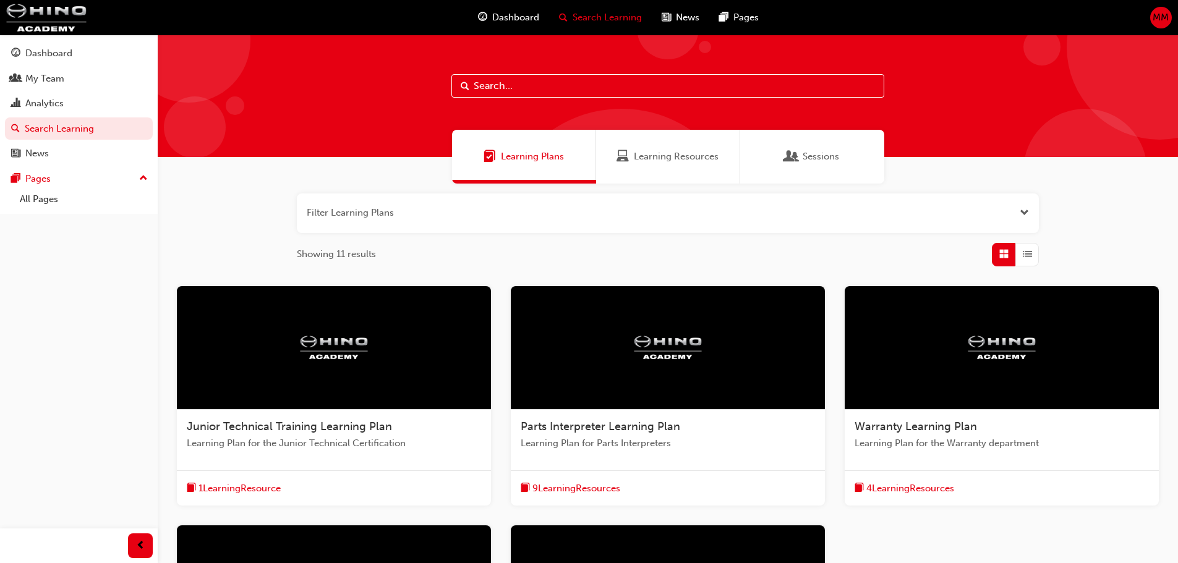
click at [679, 152] on span "Learning Resources" at bounding box center [676, 157] width 85 height 14
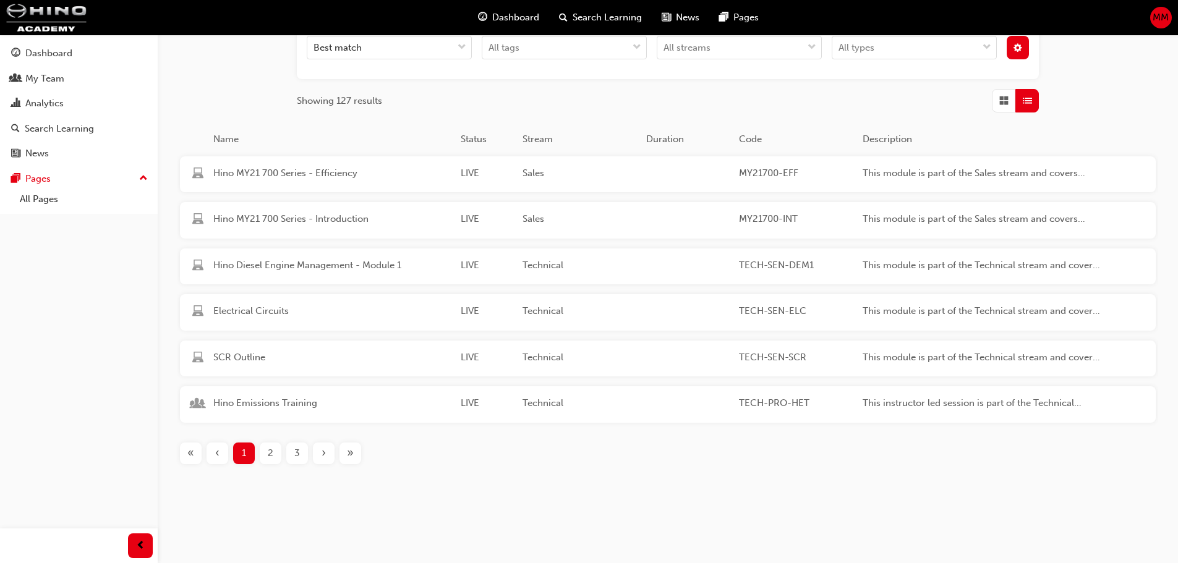
scroll to position [223, 0]
click at [275, 453] on div "2" at bounding box center [271, 453] width 22 height 22
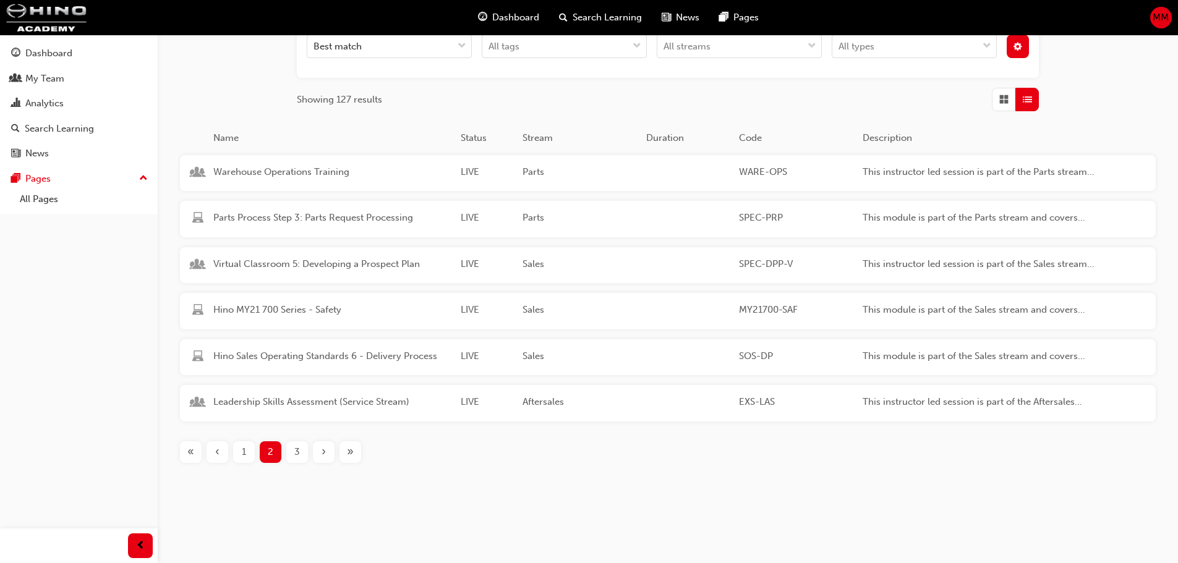
click at [299, 457] on span "3" at bounding box center [297, 452] width 6 height 14
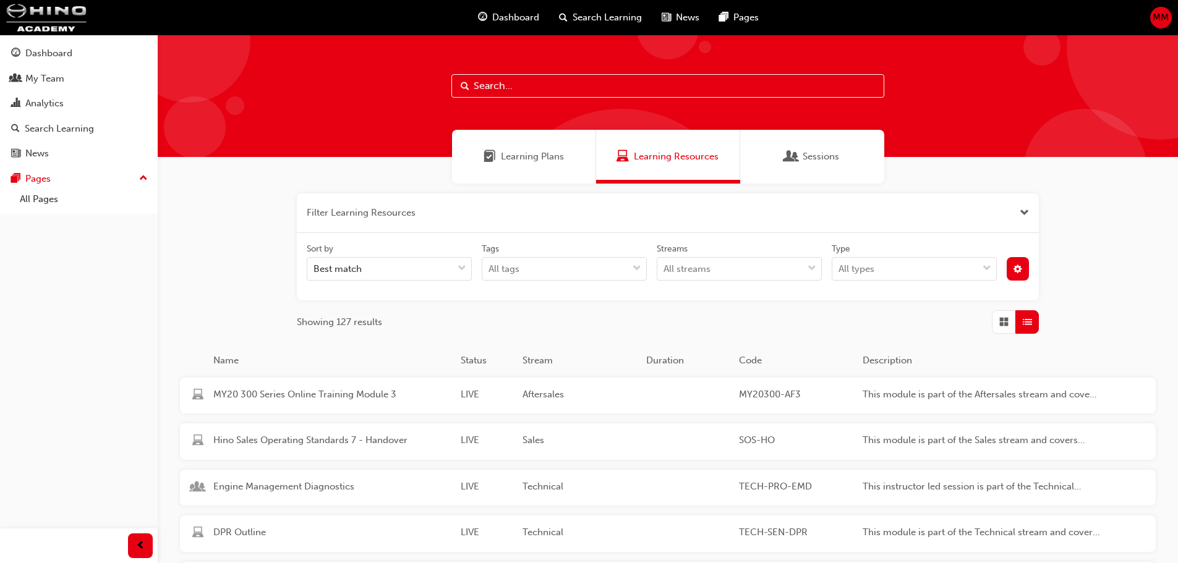
click at [510, 80] on input "text" at bounding box center [667, 86] width 433 height 24
type input "c"
type input "complaints"
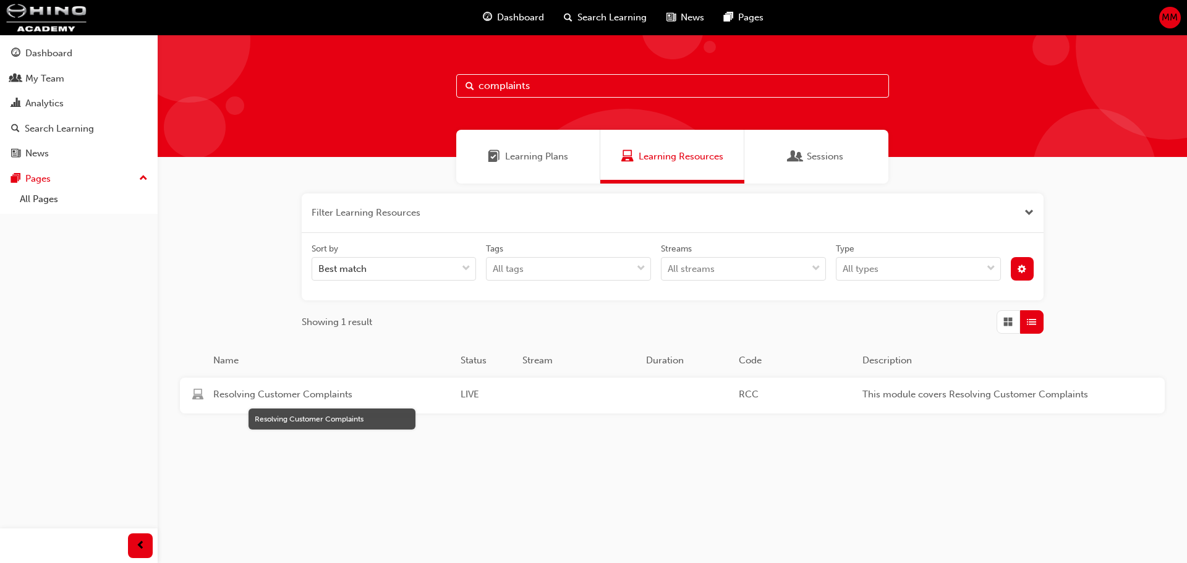
click at [262, 393] on span "Resolving Customer Complaints" at bounding box center [331, 395] width 237 height 14
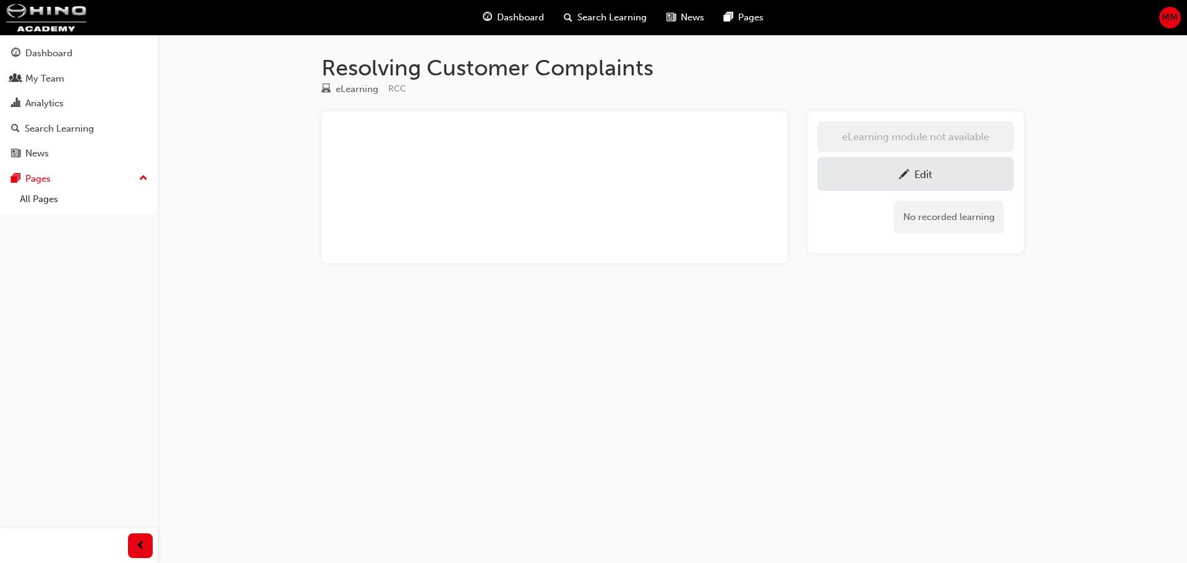
click at [325, 85] on span "learningResourceType_ELEARNING-icon" at bounding box center [326, 89] width 9 height 11
click at [357, 92] on div "eLearning" at bounding box center [357, 89] width 43 height 14
click at [916, 176] on div "Edit" at bounding box center [924, 174] width 18 height 12
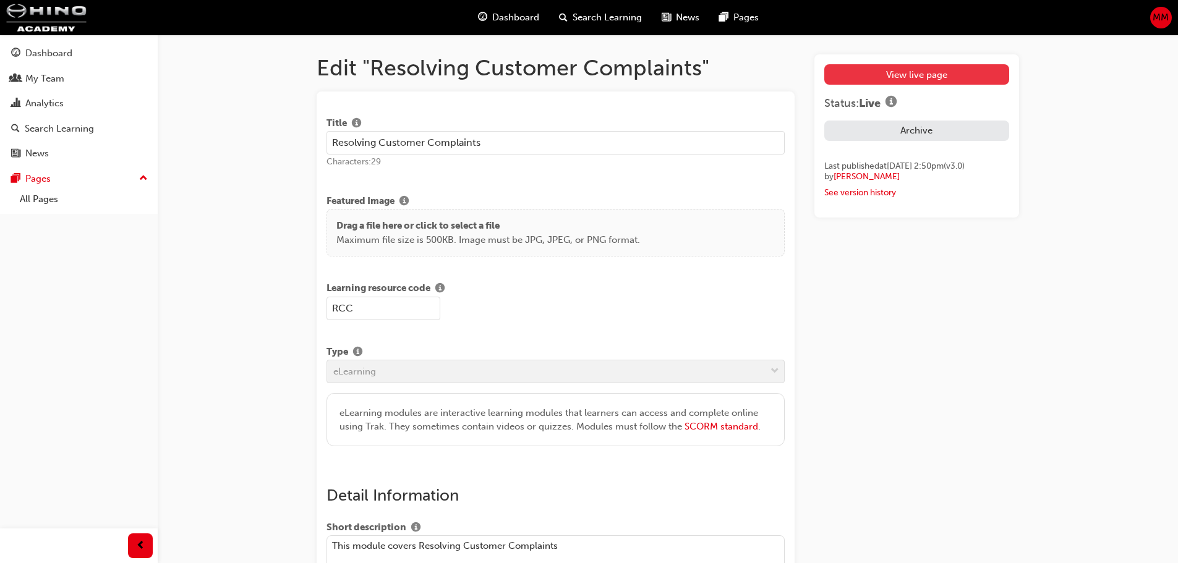
click at [897, 65] on link "View live page" at bounding box center [916, 74] width 185 height 20
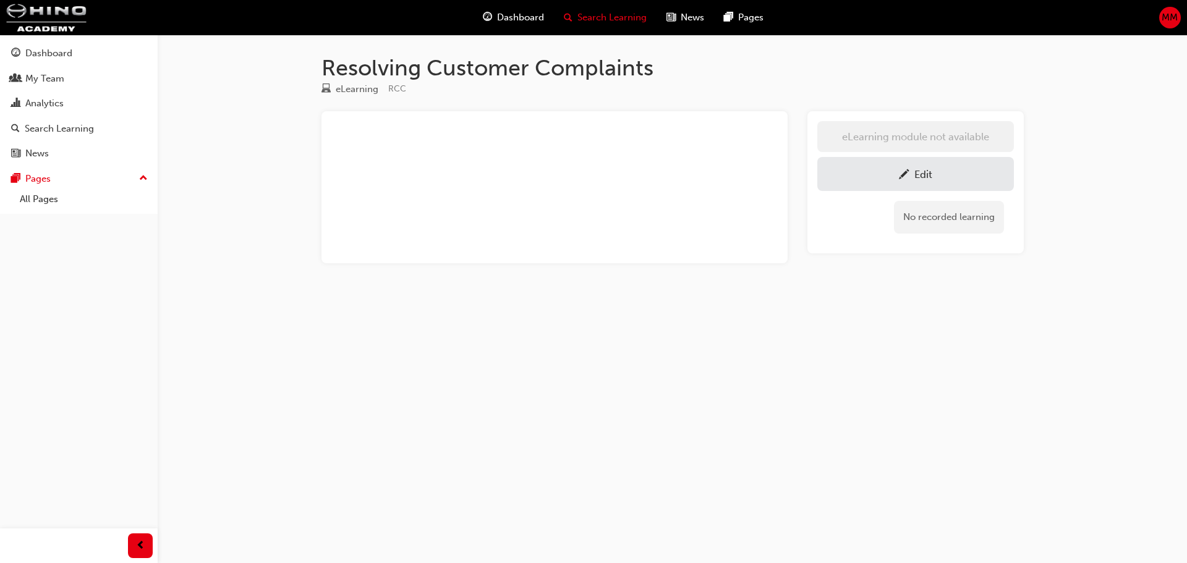
click at [586, 16] on span "Search Learning" at bounding box center [612, 18] width 69 height 14
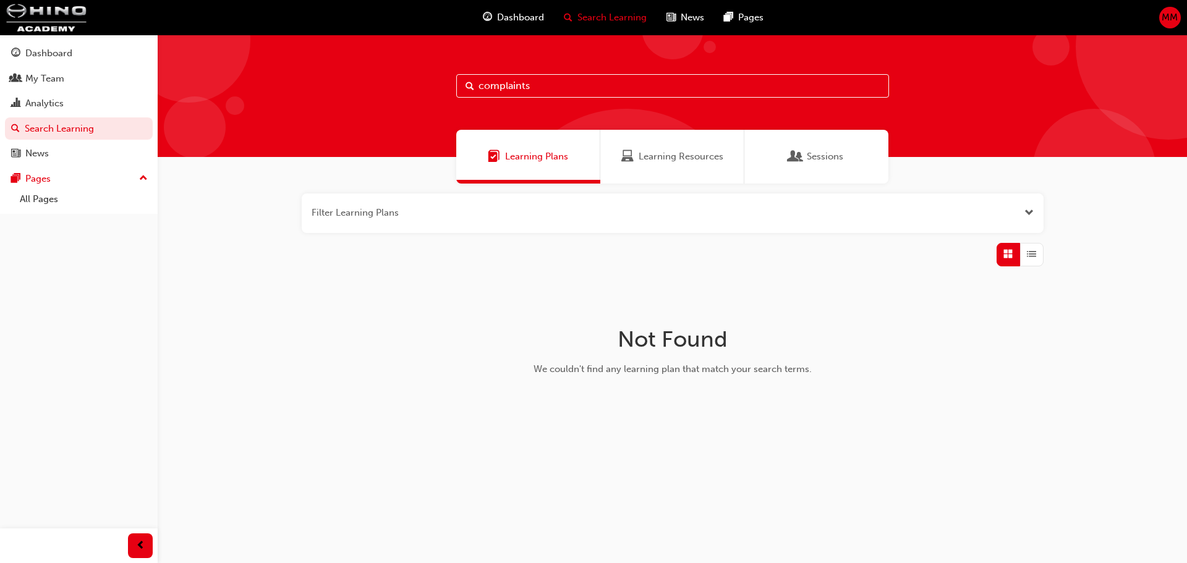
click at [511, 79] on input "complaints" at bounding box center [672, 86] width 433 height 24
drag, startPoint x: 541, startPoint y: 88, endPoint x: 263, endPoint y: 111, distance: 278.0
click at [272, 108] on div "complaints" at bounding box center [673, 96] width 1030 height 122
type input "sales"
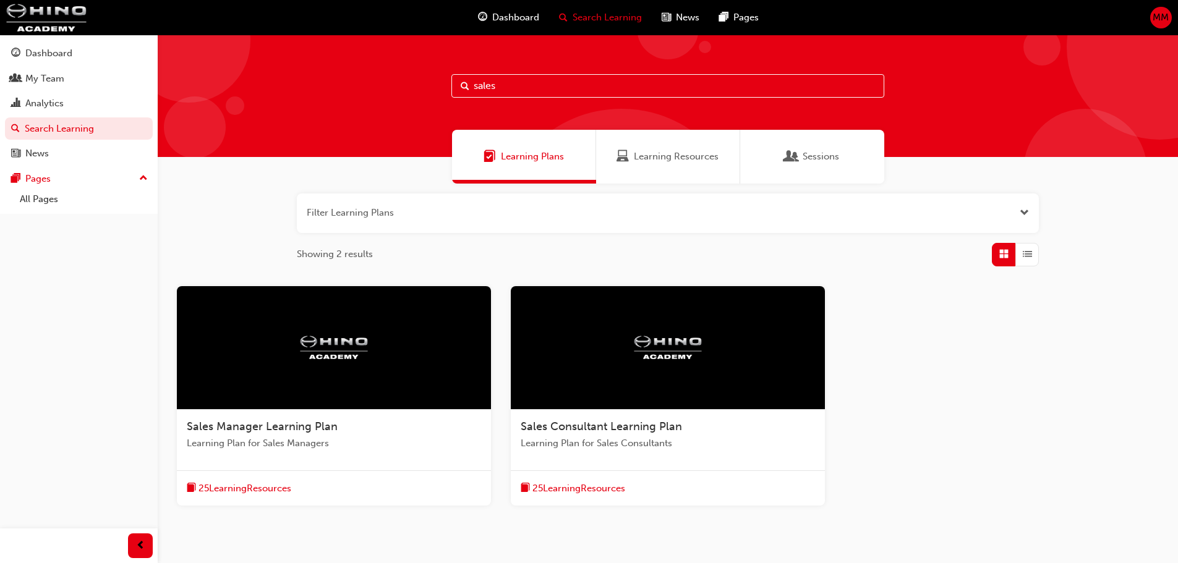
click at [260, 427] on span "Sales Manager Learning Plan" at bounding box center [262, 427] width 151 height 14
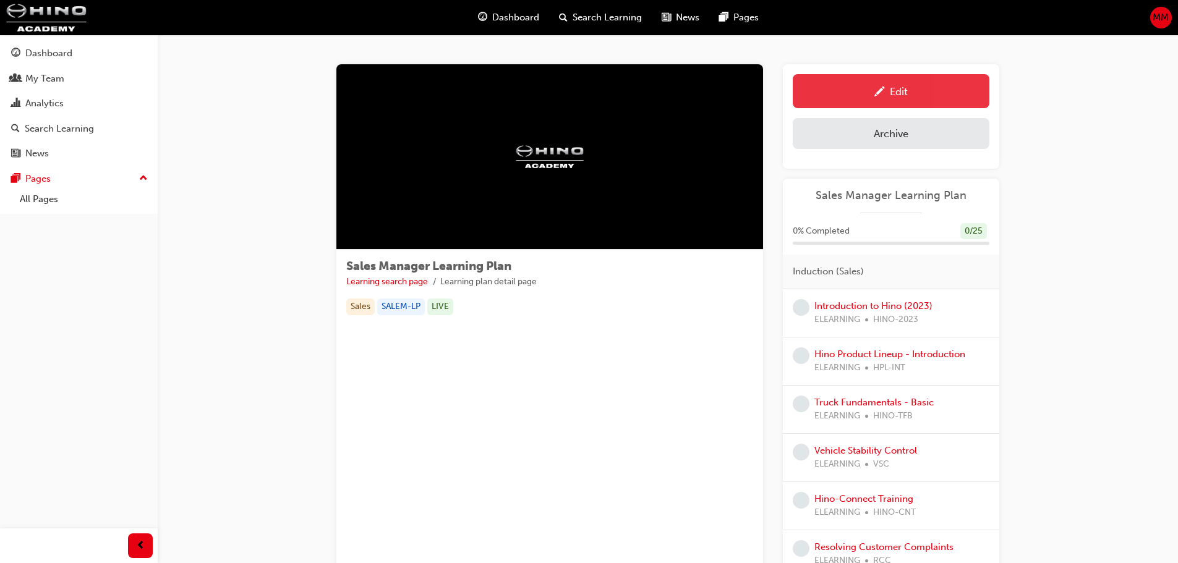
click at [879, 91] on span "pencil-icon" at bounding box center [879, 93] width 11 height 12
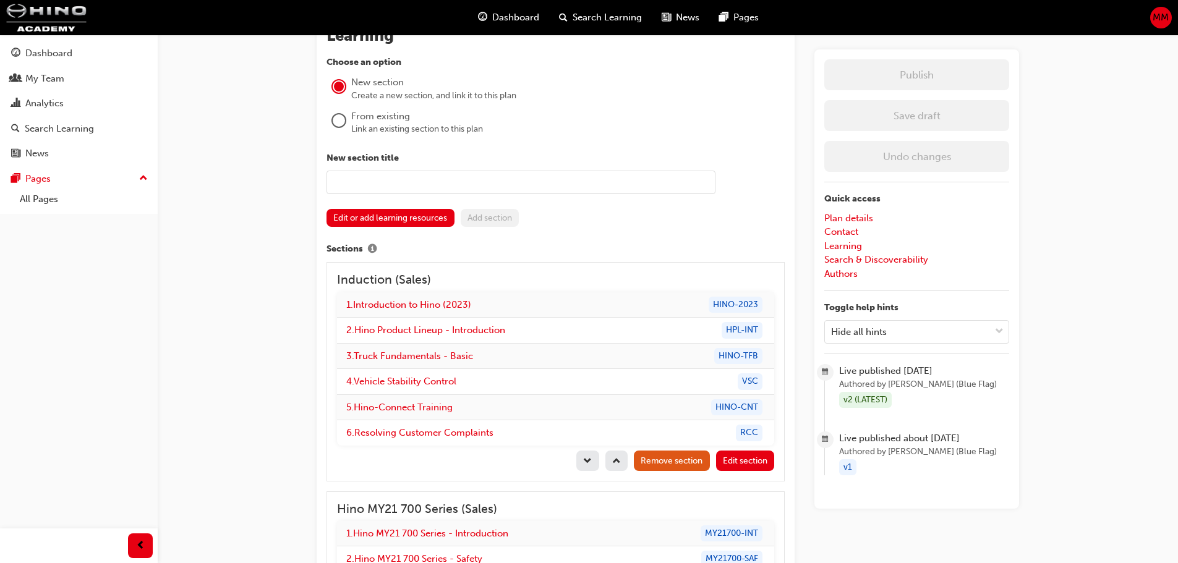
scroll to position [1113, 0]
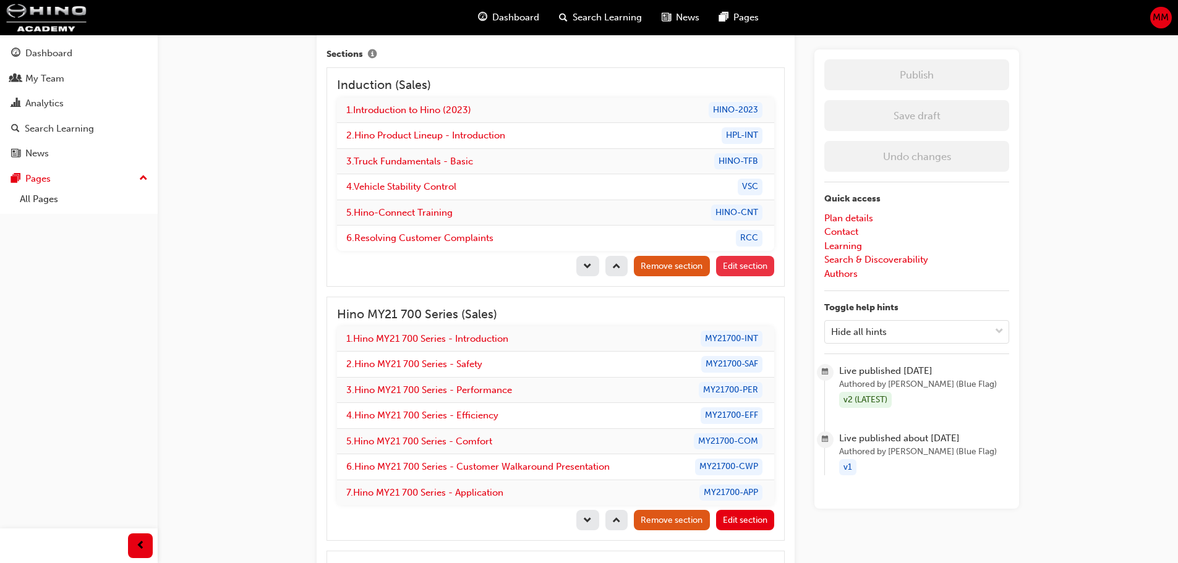
click at [743, 263] on span "Edit section" at bounding box center [745, 266] width 45 height 11
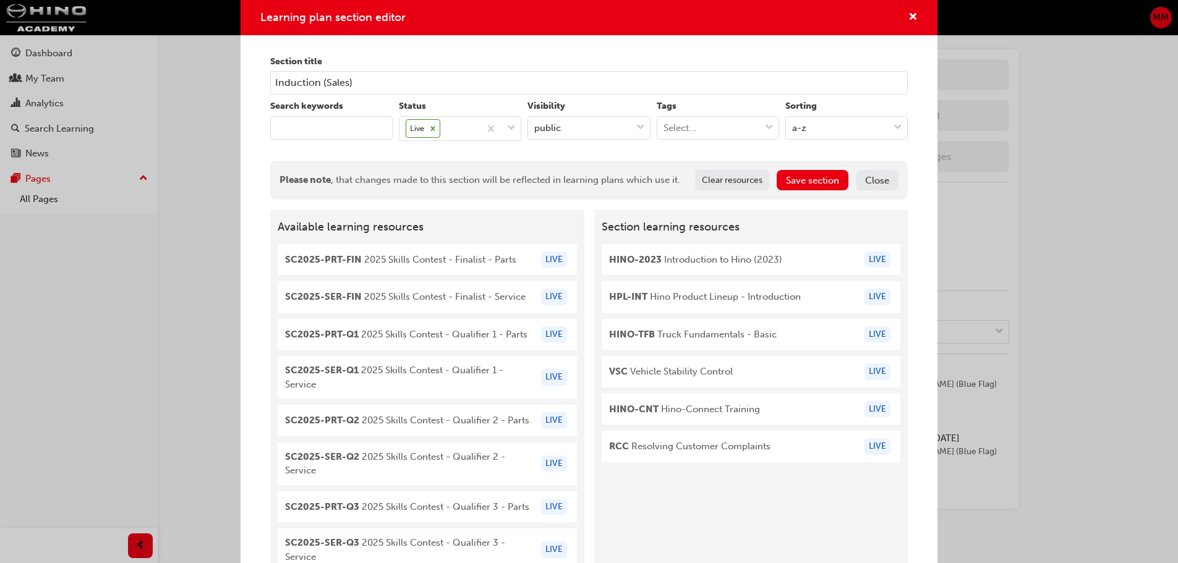
click at [657, 448] on span "RCC Resolving Customer Complaints" at bounding box center [689, 447] width 161 height 14
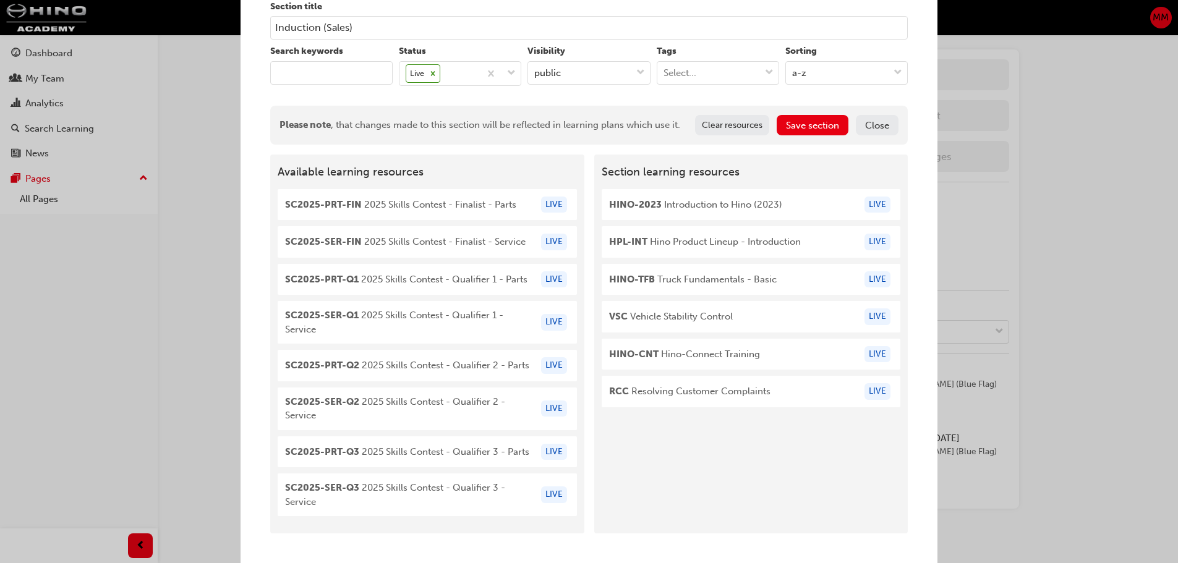
scroll to position [866, 0]
click at [708, 390] on span "RCC Resolving Customer Complaints" at bounding box center [689, 392] width 161 height 14
click at [865, 392] on div "LIVE" at bounding box center [878, 391] width 26 height 17
click at [877, 130] on button "Close" at bounding box center [877, 125] width 43 height 20
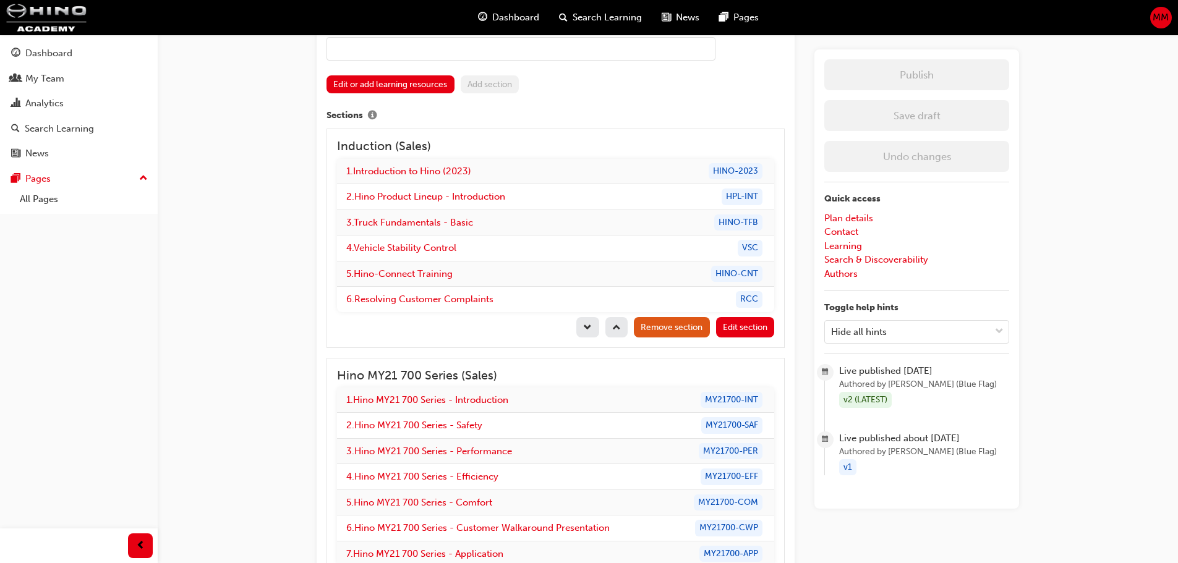
scroll to position [1113, 0]
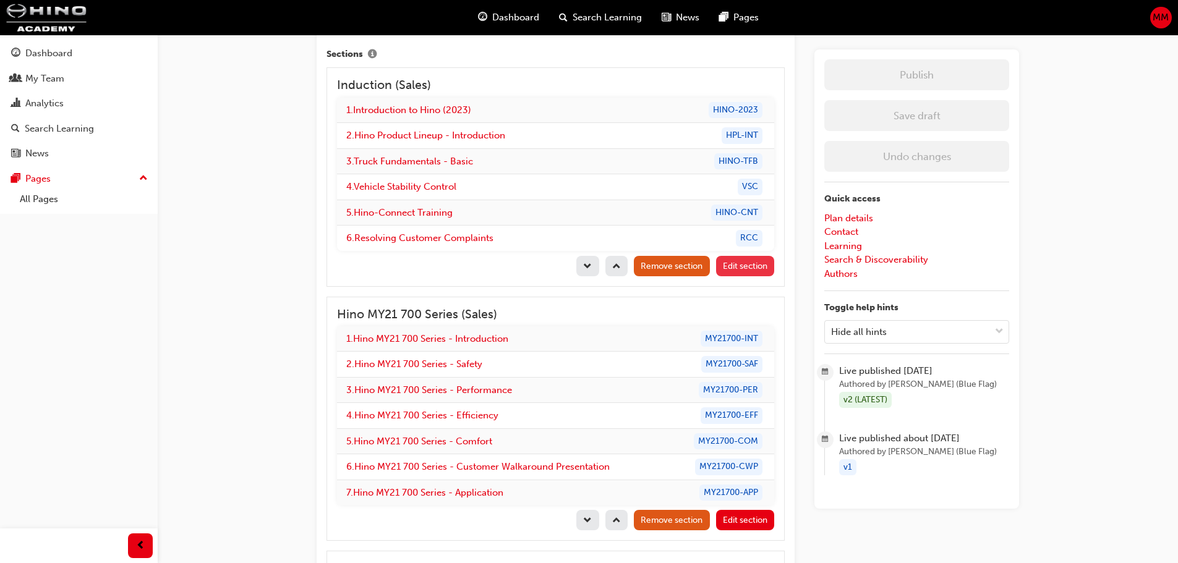
click at [754, 263] on span "Edit section" at bounding box center [745, 266] width 45 height 11
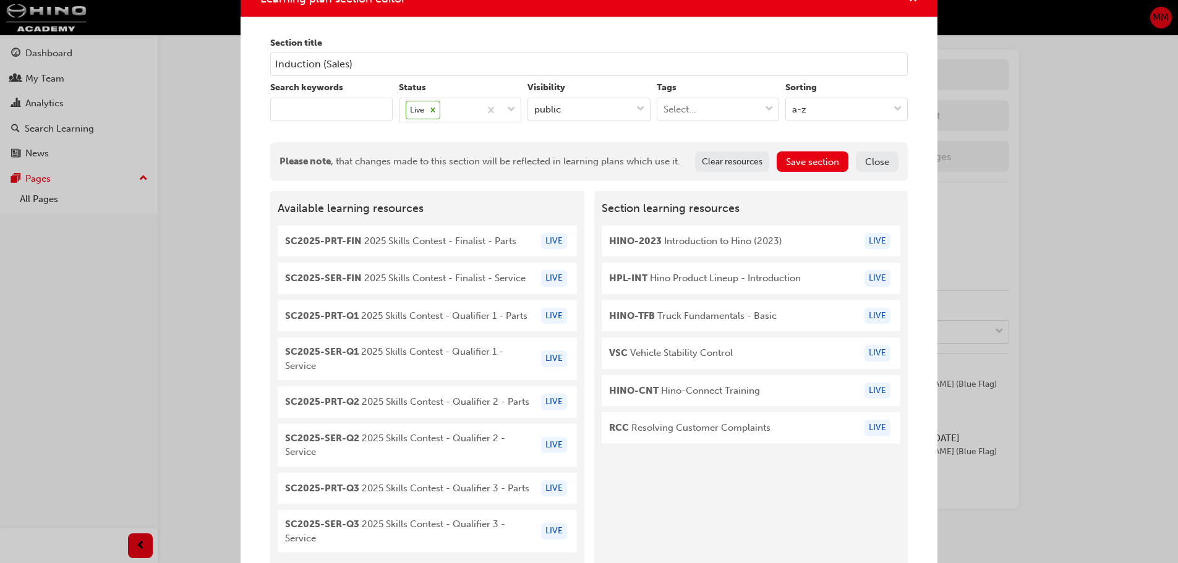
scroll to position [0, 0]
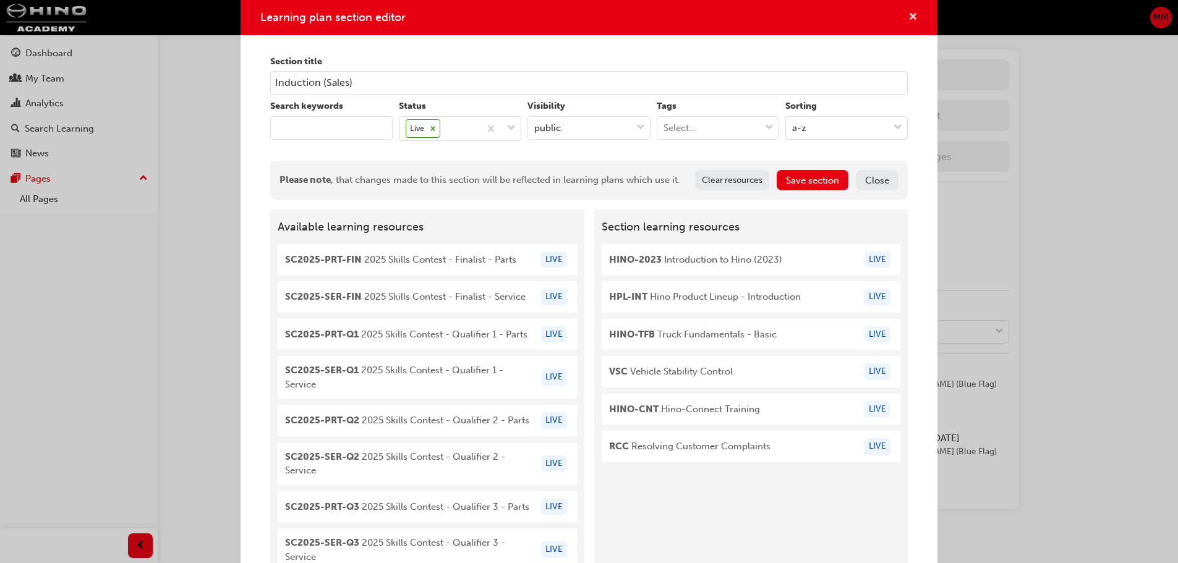
click at [912, 17] on span "cross-icon" at bounding box center [912, 17] width 9 height 11
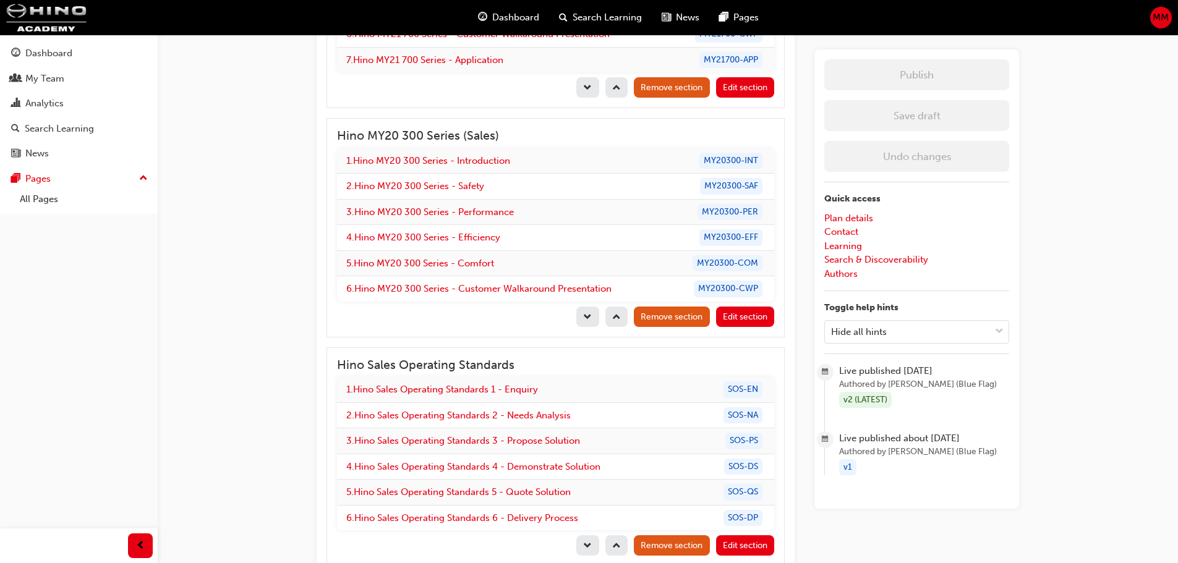
scroll to position [1098, 0]
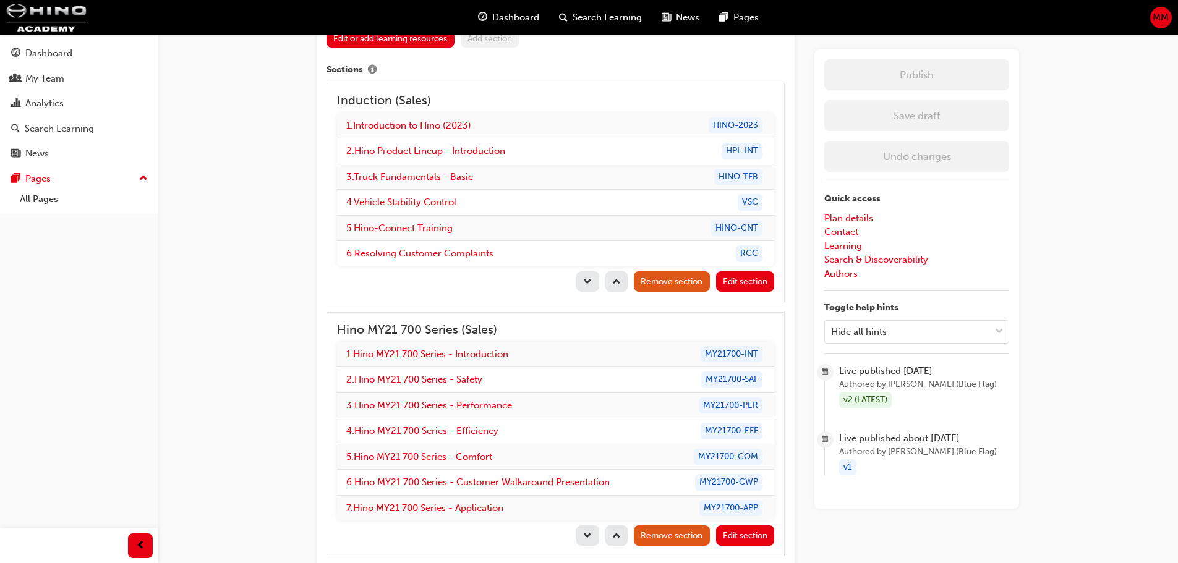
click at [177, 270] on div "Sales Manager Learning Plan Learning plan detail page Learning plan edit page T…" at bounding box center [589, 193] width 1178 height 2582
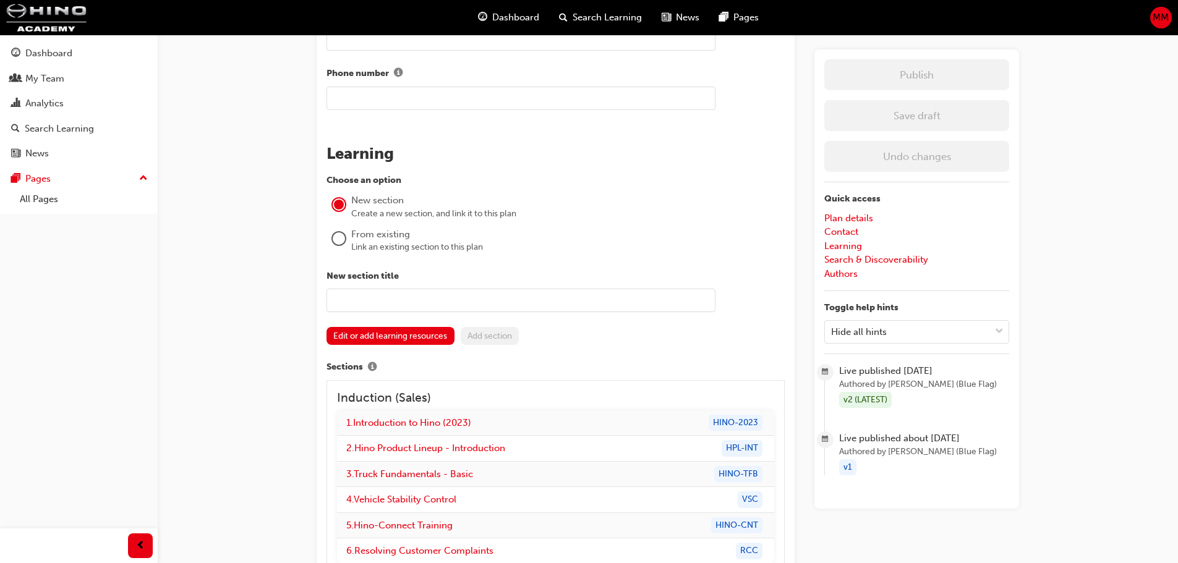
scroll to position [789, 0]
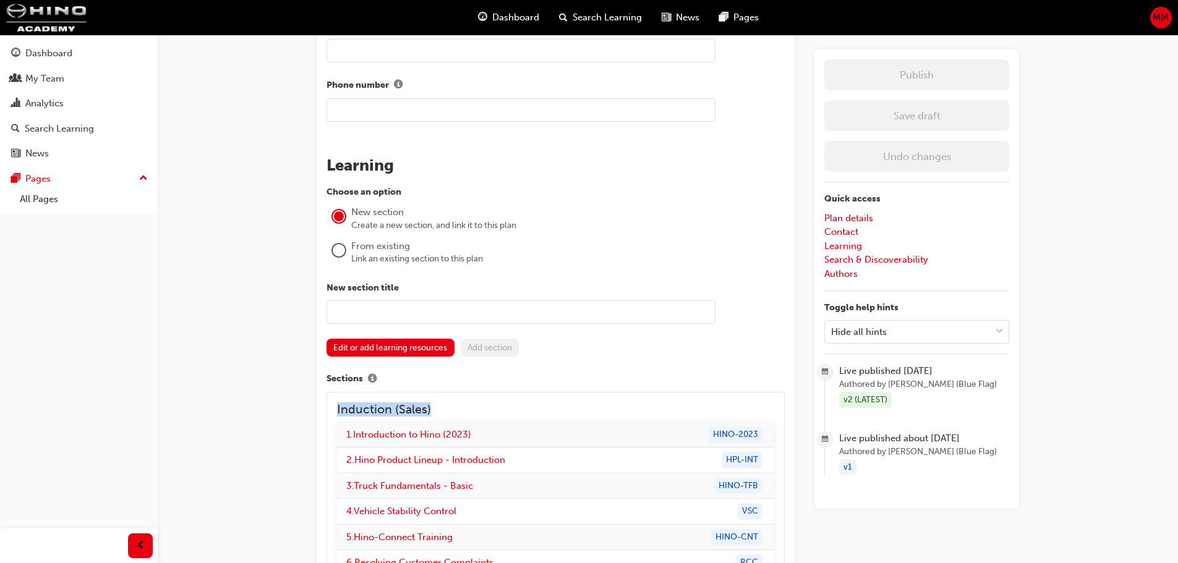
drag, startPoint x: 443, startPoint y: 410, endPoint x: 302, endPoint y: 407, distance: 140.4
click at [302, 407] on div "Sales Manager Learning Plan Learning plan detail page Learning plan edit page T…" at bounding box center [668, 514] width 742 height 2497
click at [414, 409] on h3 "Induction (Sales)" at bounding box center [555, 410] width 437 height 14
drag, startPoint x: 438, startPoint y: 410, endPoint x: 313, endPoint y: 415, distance: 125.6
click at [313, 415] on div "Sales Manager Learning Plan Learning plan detail page Learning plan edit page T…" at bounding box center [668, 514] width 742 height 2497
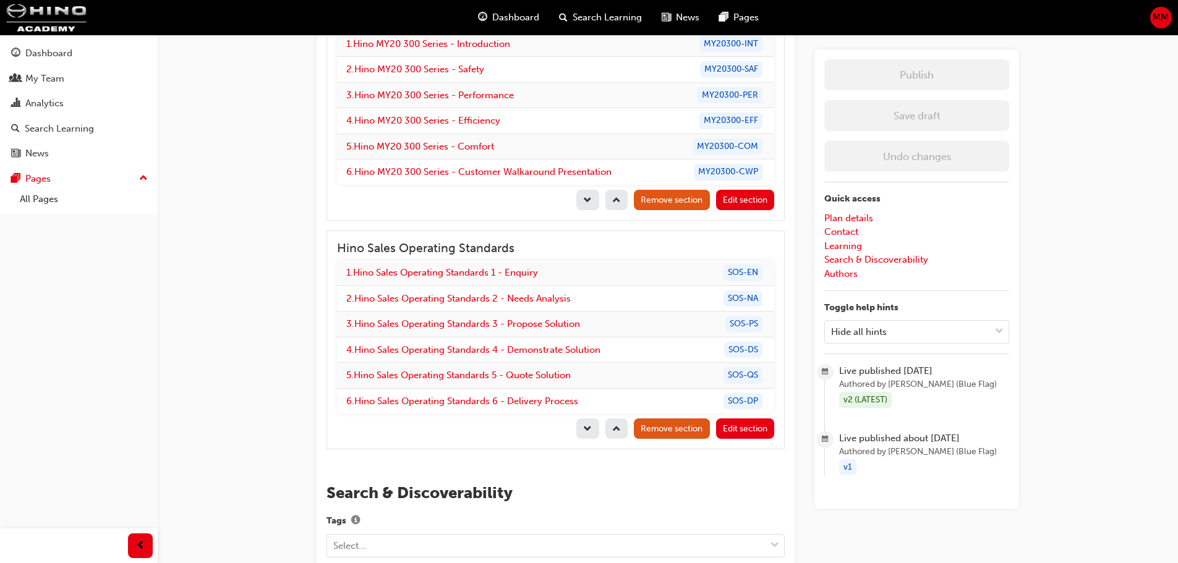
scroll to position [1855, 0]
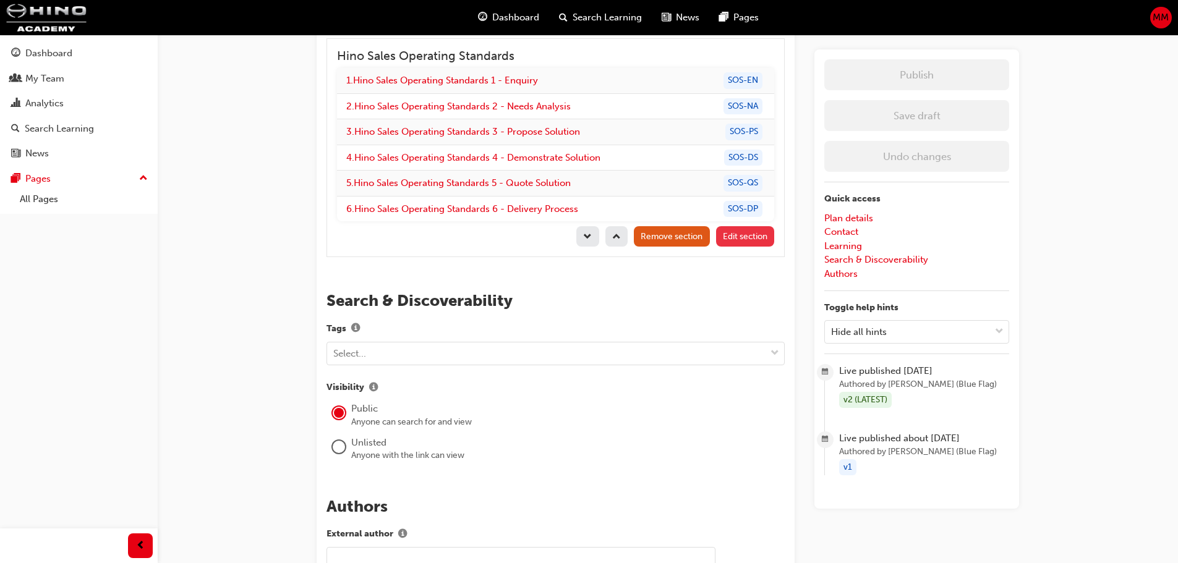
click at [742, 239] on span "Edit section" at bounding box center [745, 236] width 45 height 11
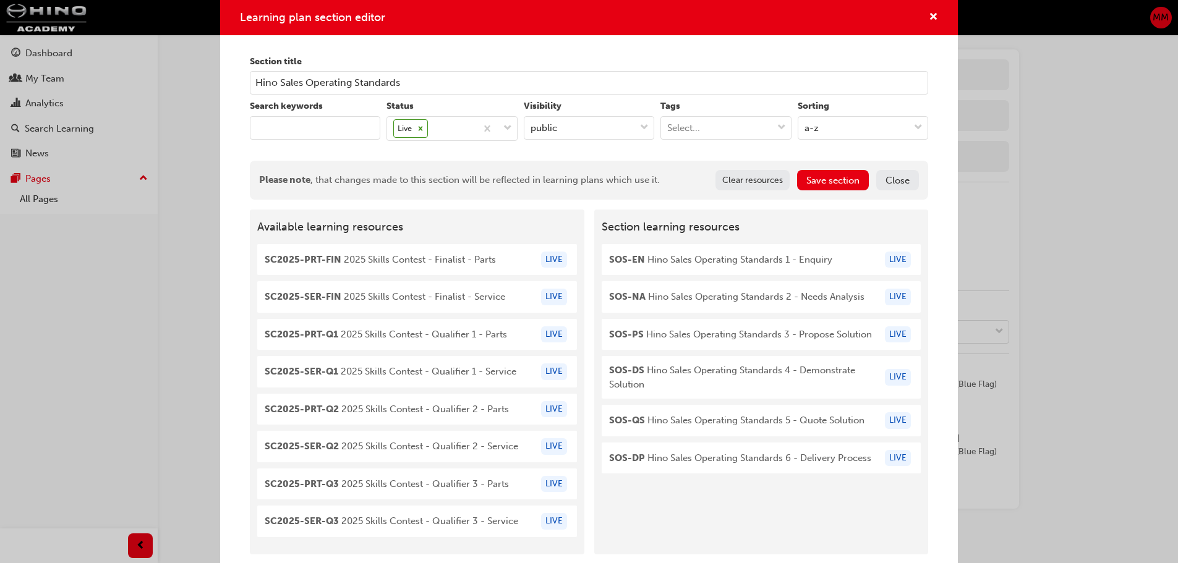
click at [322, 127] on input "keyword" at bounding box center [315, 128] width 130 height 24
click at [322, 126] on input "keyword" at bounding box center [315, 128] width 130 height 24
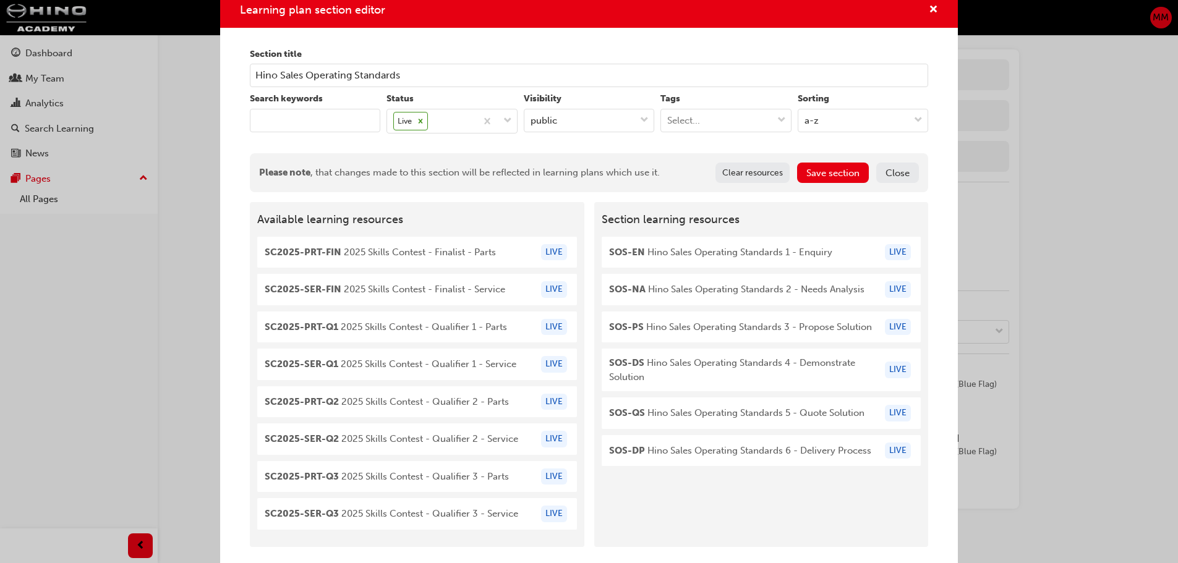
scroll to position [0, 0]
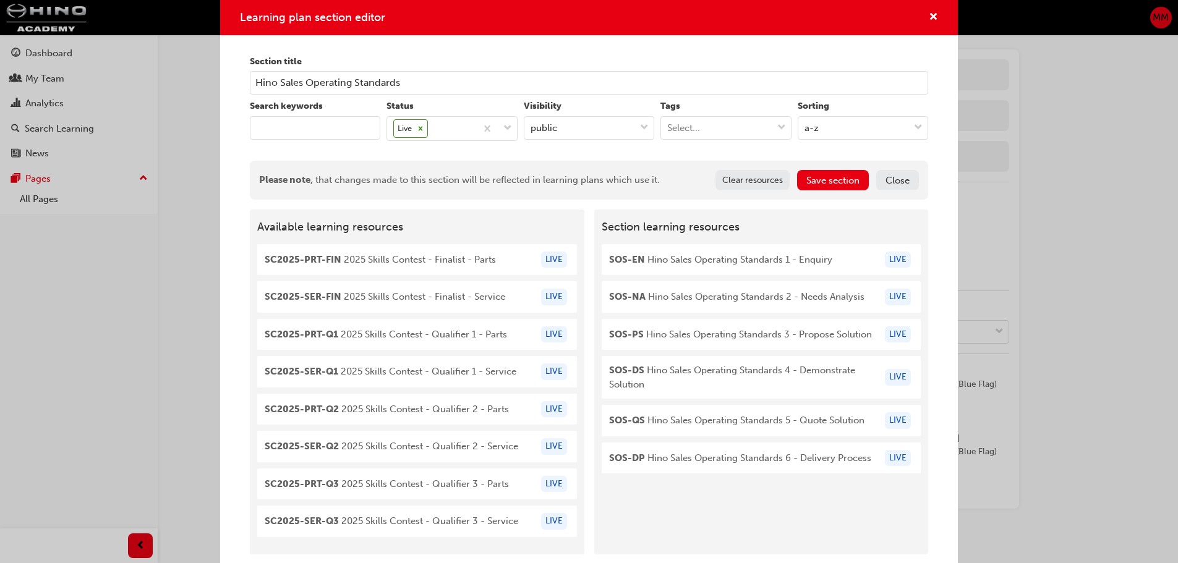
click at [887, 170] on button "Close" at bounding box center [897, 180] width 43 height 20
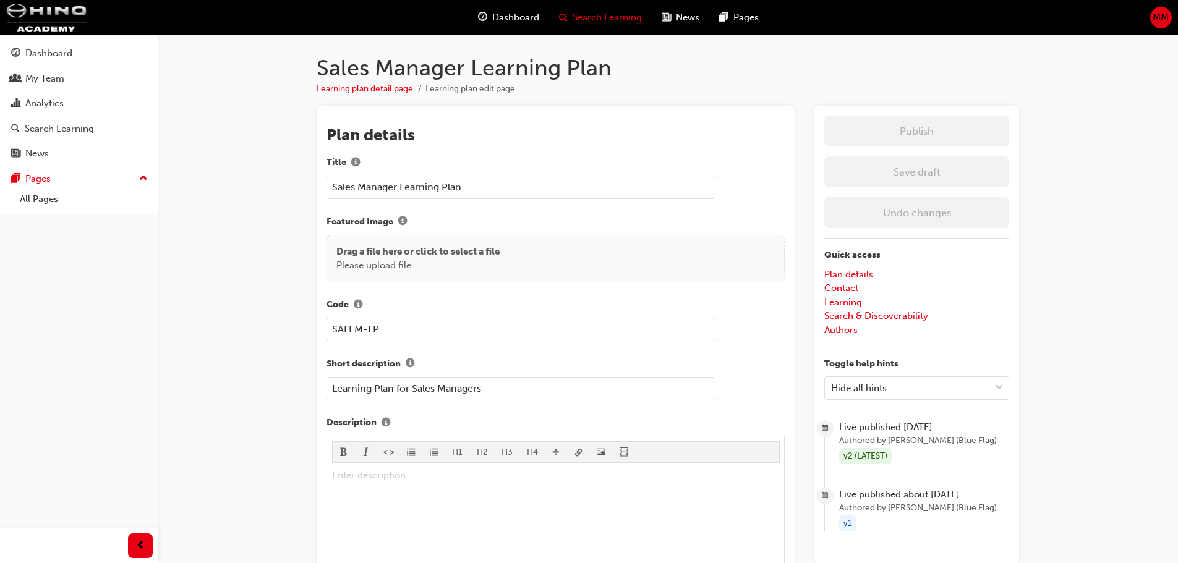
click at [571, 13] on div "Search Learning" at bounding box center [600, 17] width 103 height 25
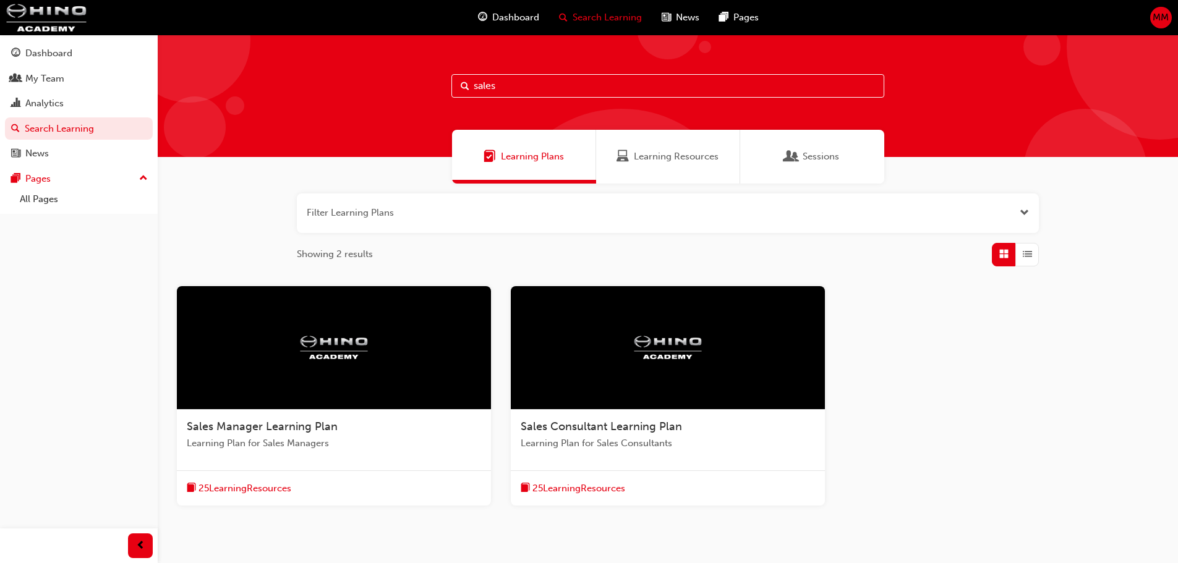
click at [521, 82] on input "sales" at bounding box center [667, 86] width 433 height 24
click at [669, 137] on div "Learning Resources" at bounding box center [668, 157] width 144 height 54
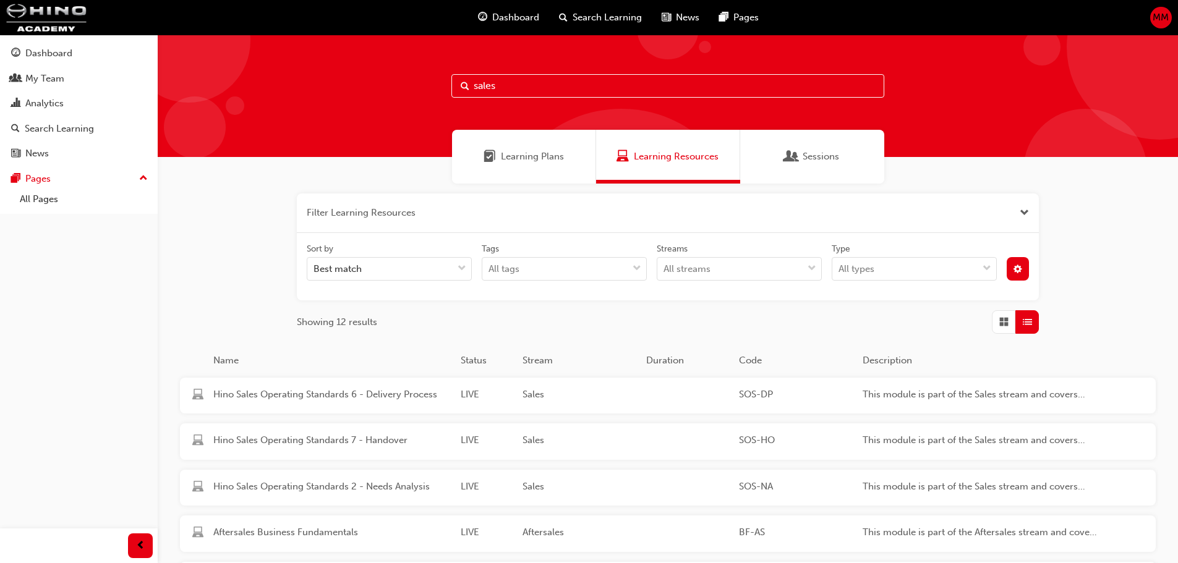
click at [568, 88] on input "sales" at bounding box center [667, 86] width 433 height 24
click at [254, 438] on span "Hino Sales Operating Standards 7 - Handover" at bounding box center [331, 441] width 237 height 14
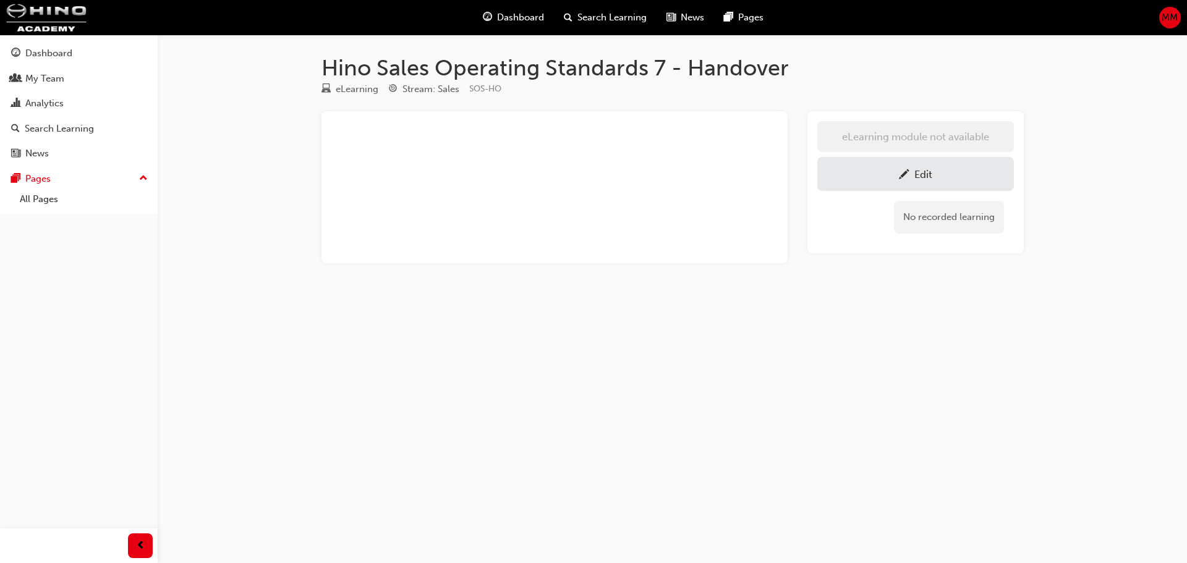
click at [957, 171] on div "Edit" at bounding box center [916, 173] width 178 height 15
click at [355, 72] on h1 "Hino Sales Operating Standards 7 - Handover" at bounding box center [673, 67] width 703 height 27
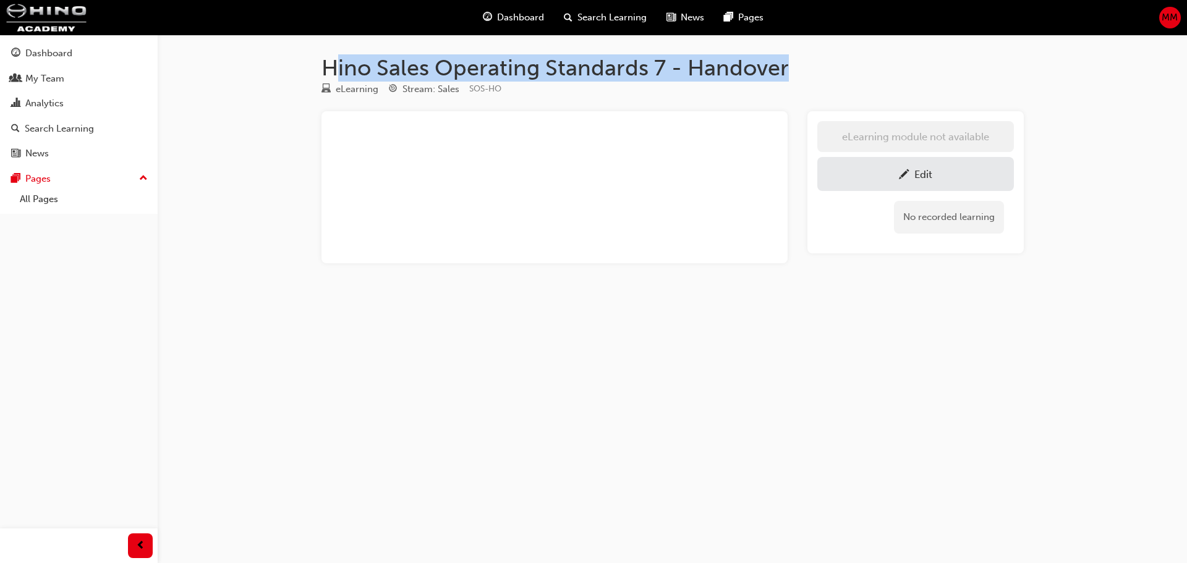
drag, startPoint x: 338, startPoint y: 69, endPoint x: 785, endPoint y: 63, distance: 447.2
click at [785, 63] on h1 "Hino Sales Operating Standards 7 - Handover" at bounding box center [673, 67] width 703 height 27
click at [789, 65] on h1 "Hino Sales Operating Standards 7 - Handover" at bounding box center [673, 67] width 703 height 27
click at [482, 50] on div "Hino Sales Operating Standards 7 - Handover eLearning Stream: Sales SOS-HO ﻿ eL…" at bounding box center [673, 169] width 742 height 268
click at [582, 19] on span "Search Learning" at bounding box center [612, 18] width 69 height 14
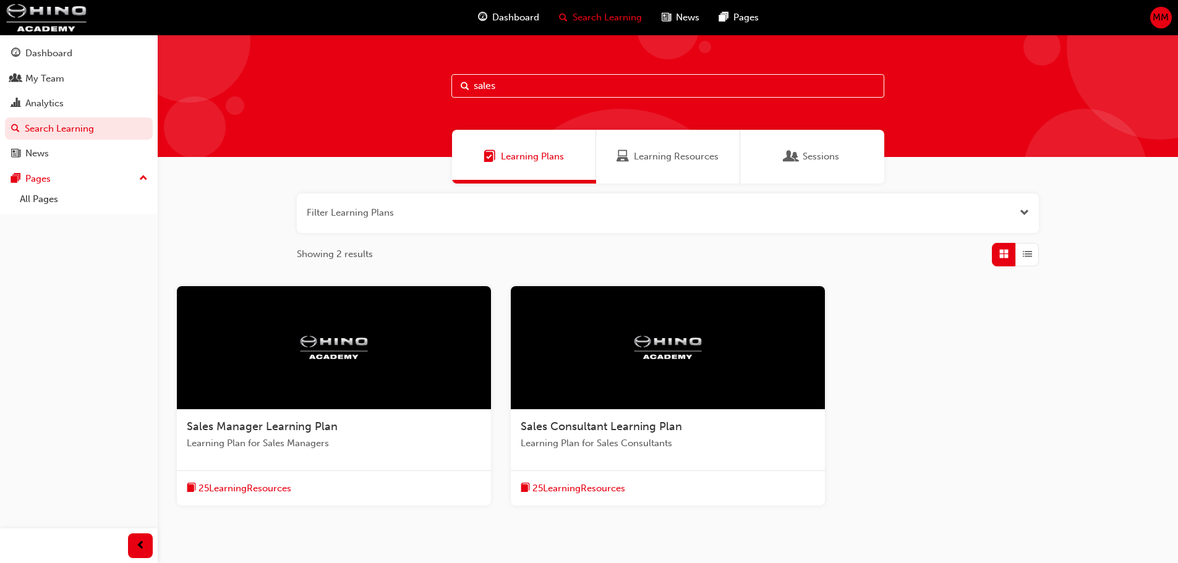
drag, startPoint x: 529, startPoint y: 77, endPoint x: 297, endPoint y: 88, distance: 231.6
click at [300, 88] on div "sales" at bounding box center [668, 96] width 1020 height 122
type input "operating standards"
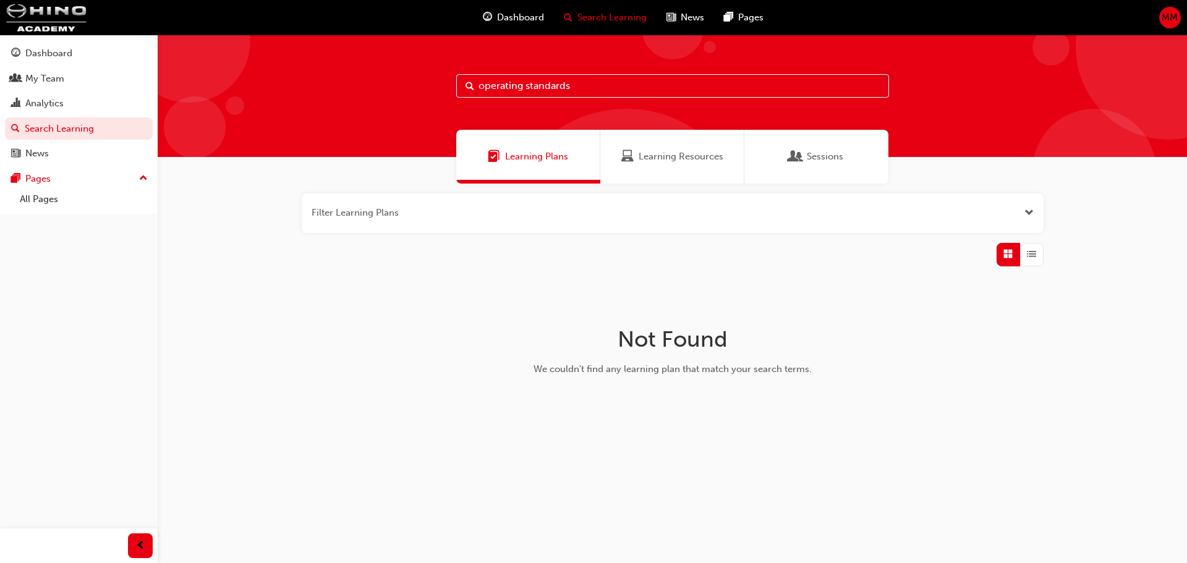
click at [701, 160] on span "Learning Resources" at bounding box center [681, 157] width 85 height 14
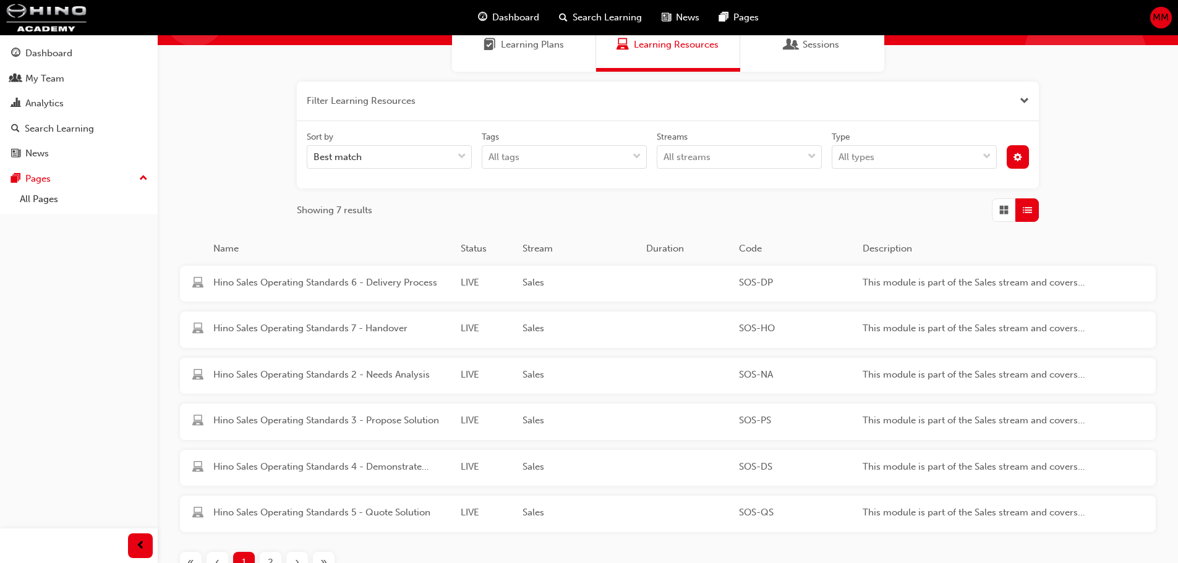
scroll to position [124, 0]
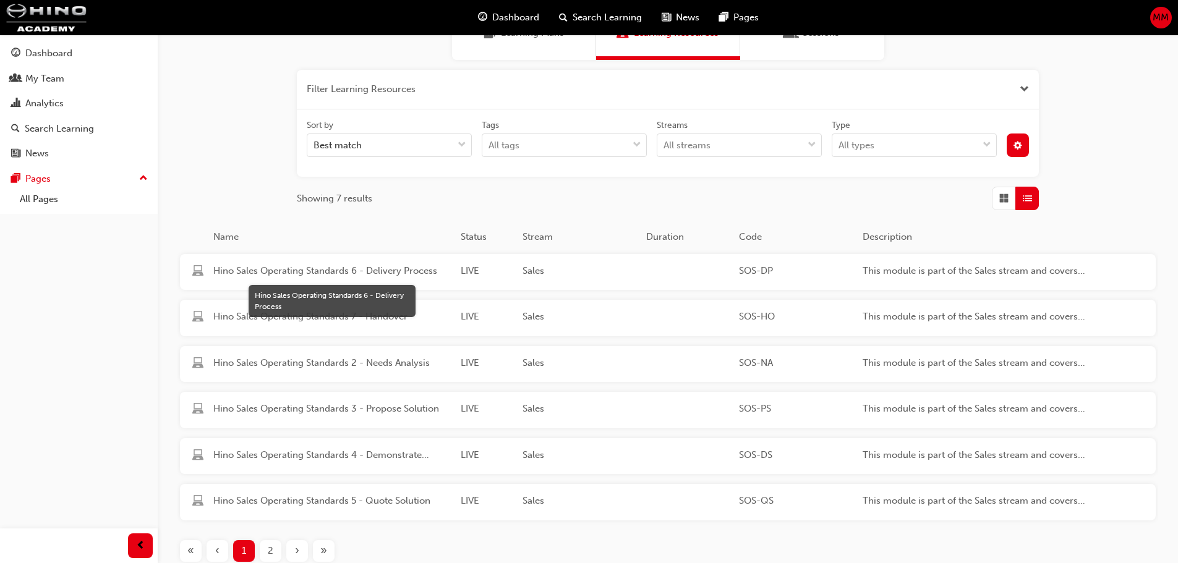
click at [366, 266] on span "Hino Sales Operating Standards 6 - Delivery Process" at bounding box center [331, 271] width 237 height 14
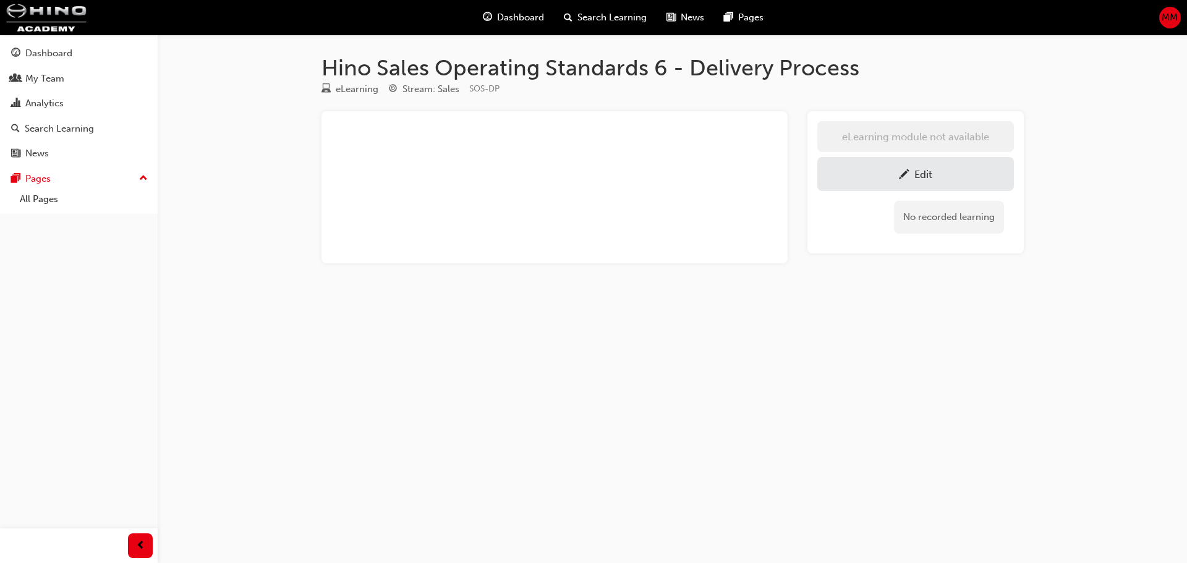
click at [872, 173] on div "Edit" at bounding box center [916, 173] width 178 height 15
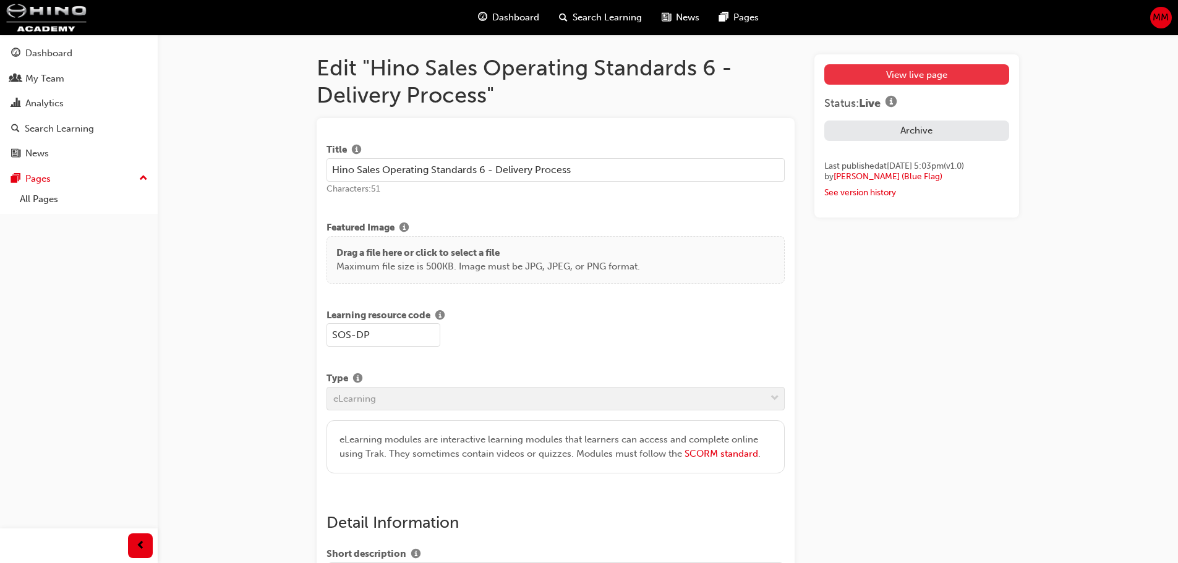
click at [936, 72] on link "View live page" at bounding box center [916, 74] width 185 height 20
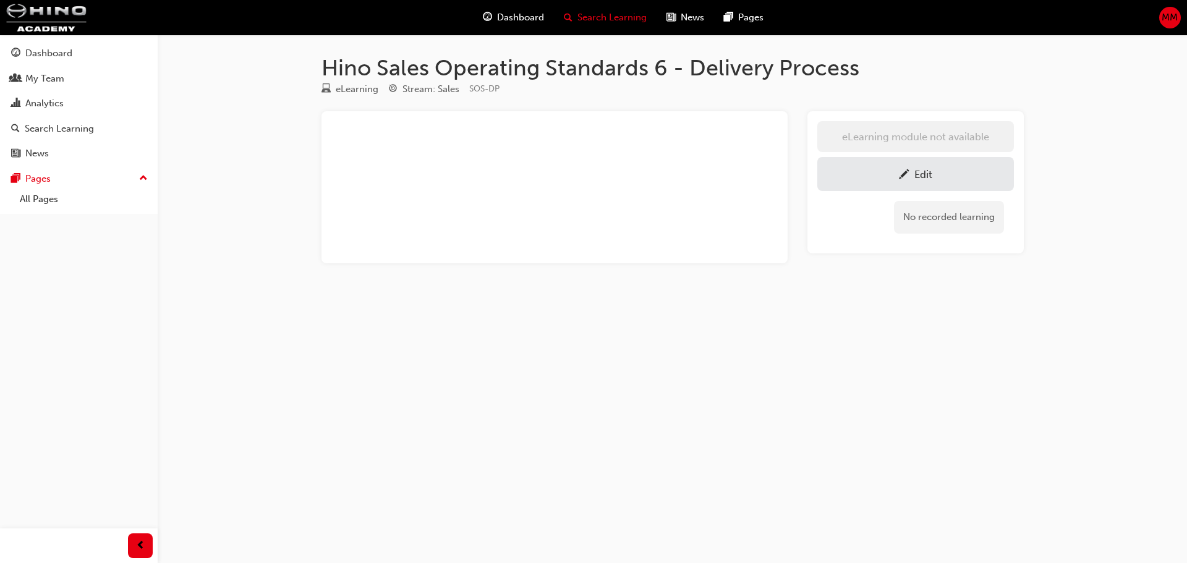
click at [600, 11] on span "Search Learning" at bounding box center [612, 18] width 69 height 14
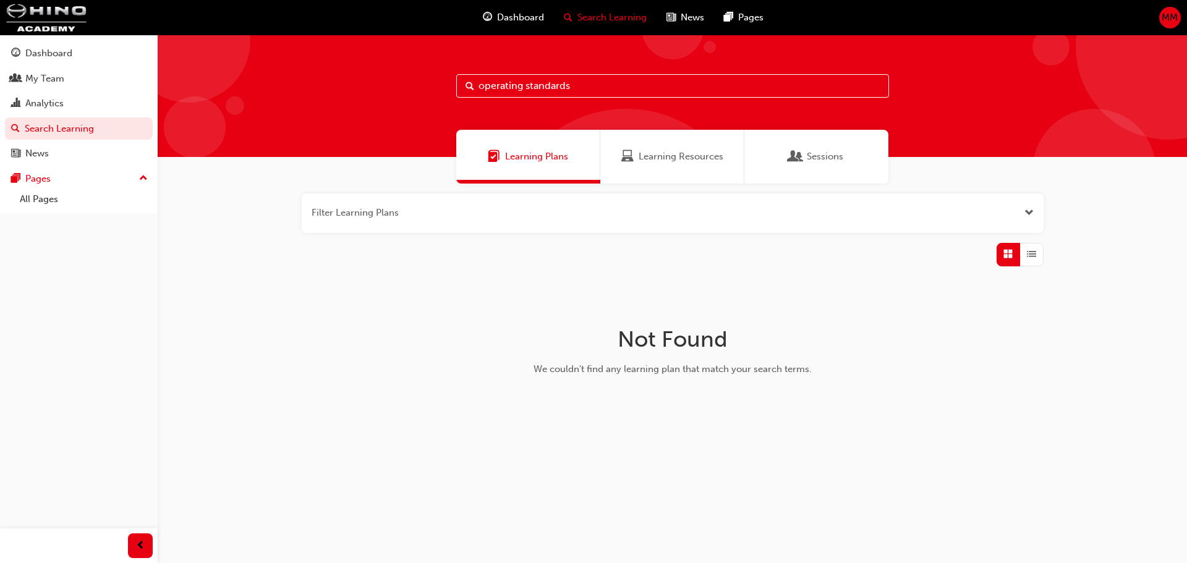
click at [638, 152] on div "Learning Resources" at bounding box center [673, 157] width 102 height 14
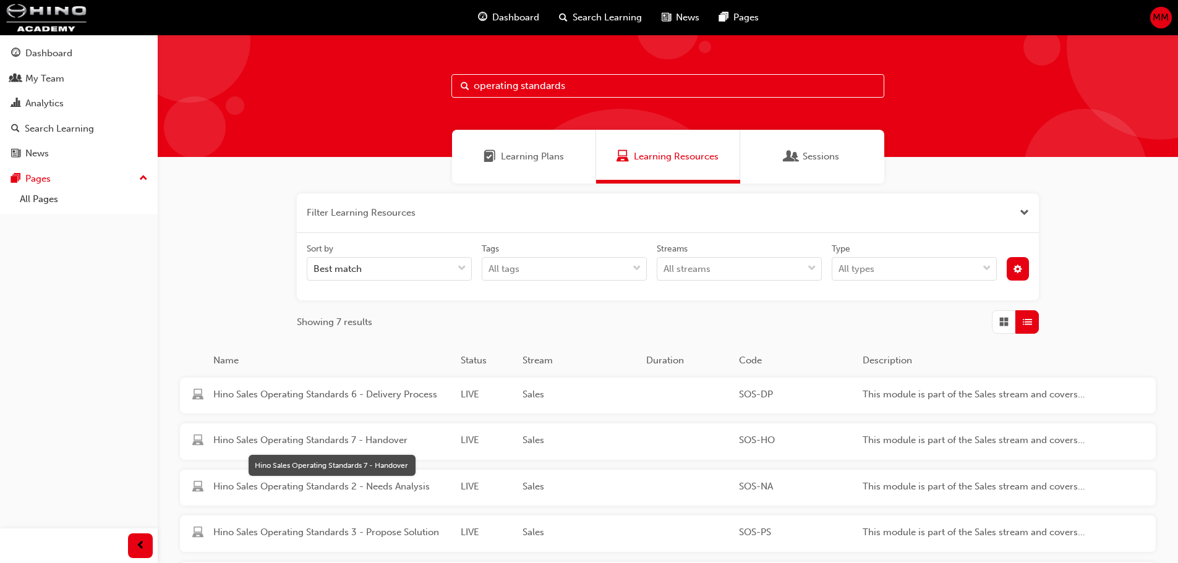
click at [327, 440] on span "Hino Sales Operating Standards 7 - Handover" at bounding box center [331, 441] width 237 height 14
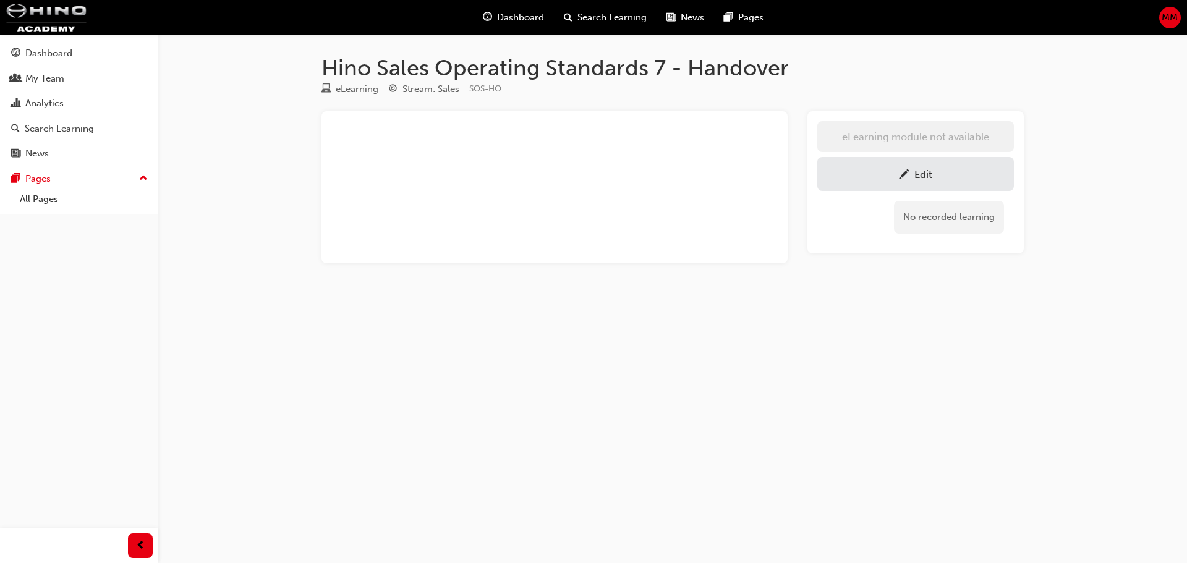
click at [840, 174] on div "Edit" at bounding box center [916, 173] width 178 height 15
click at [606, 17] on span "Search Learning" at bounding box center [612, 18] width 69 height 14
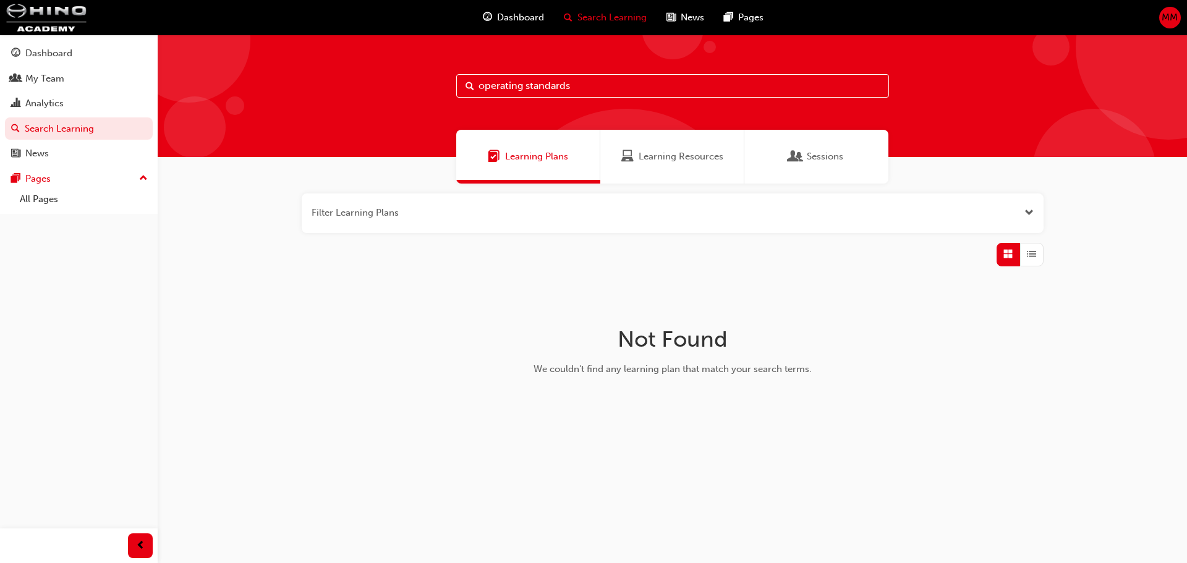
click at [531, 158] on span "Learning Plans" at bounding box center [536, 157] width 63 height 14
drag, startPoint x: 437, startPoint y: 88, endPoint x: 164, endPoint y: 97, distance: 273.5
click at [165, 97] on div "operating standards" at bounding box center [673, 96] width 1030 height 122
type input "sales"
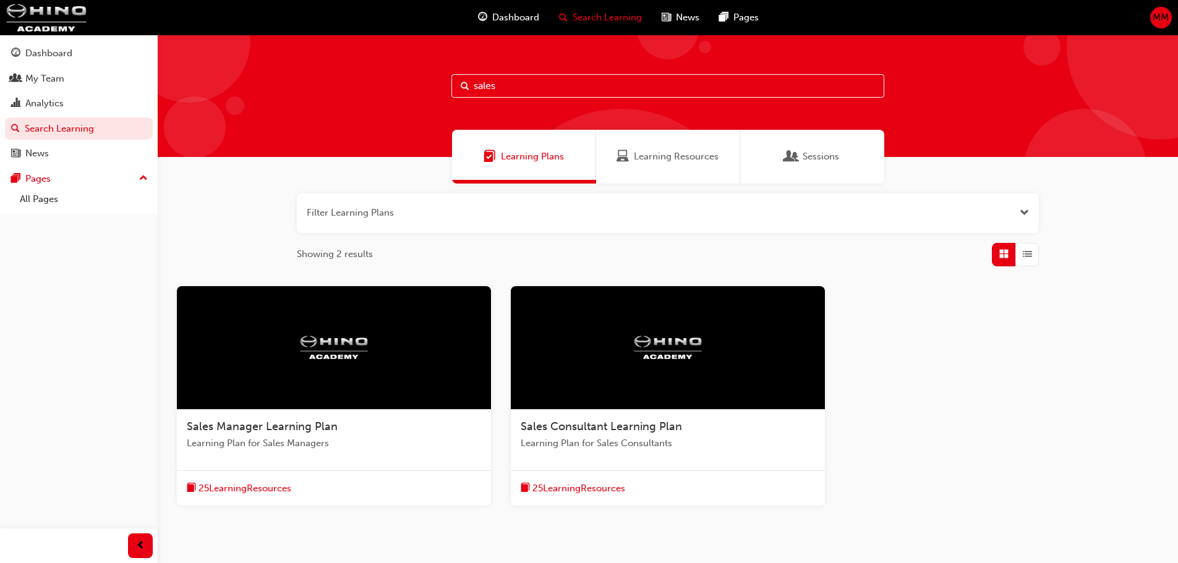
click at [239, 491] on span "25 Learning Resources" at bounding box center [245, 489] width 93 height 14
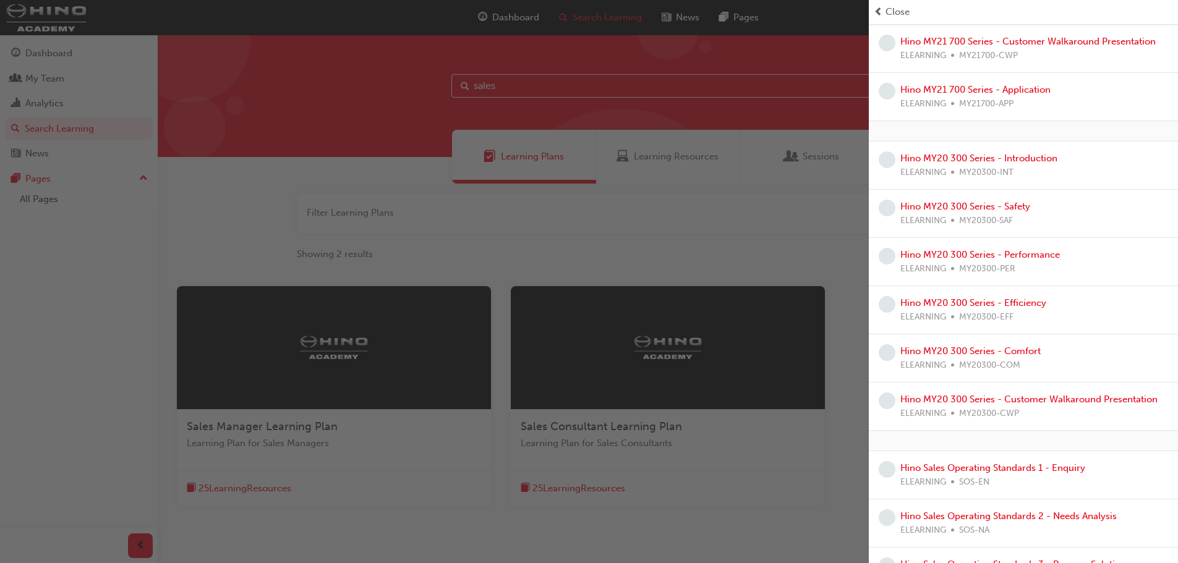
scroll to position [824, 0]
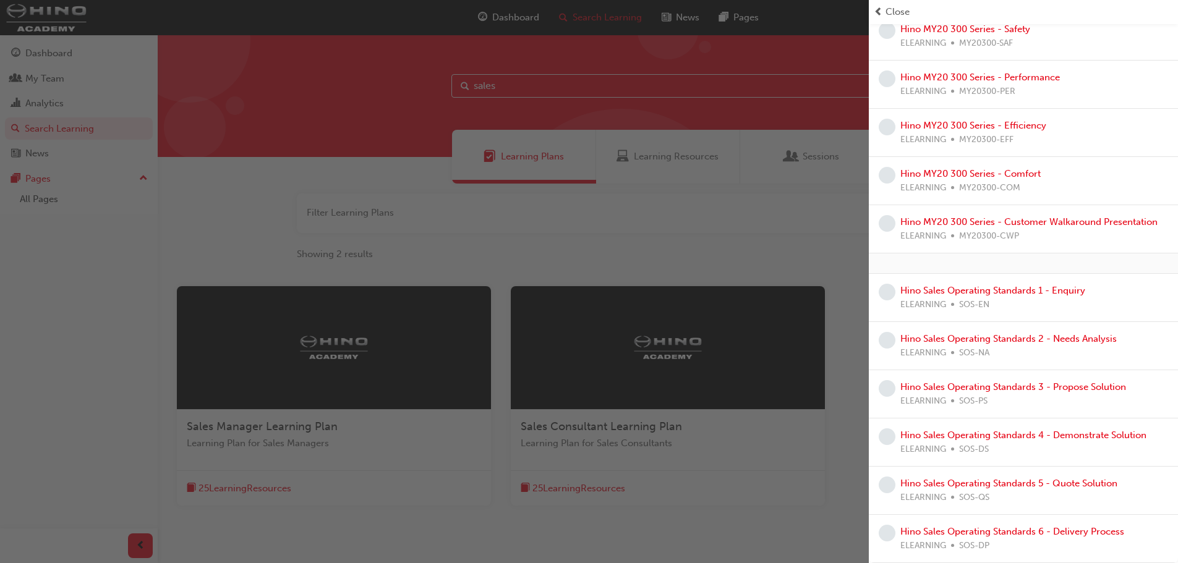
click at [883, 9] on span "prev-icon" at bounding box center [878, 12] width 9 height 14
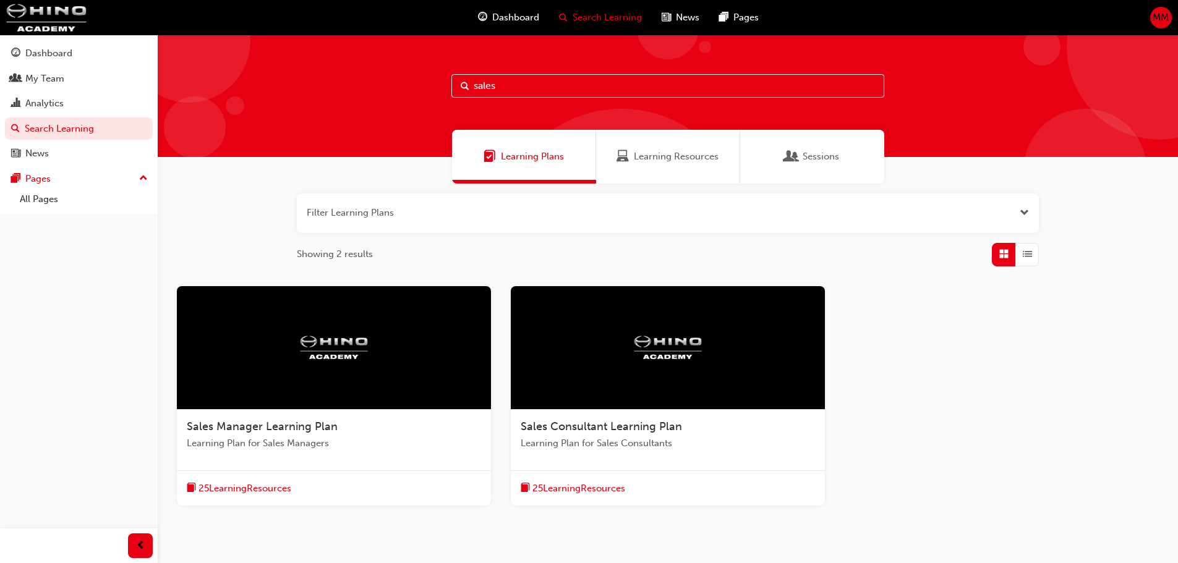
click at [289, 429] on span "Sales Manager Learning Plan" at bounding box center [262, 427] width 151 height 14
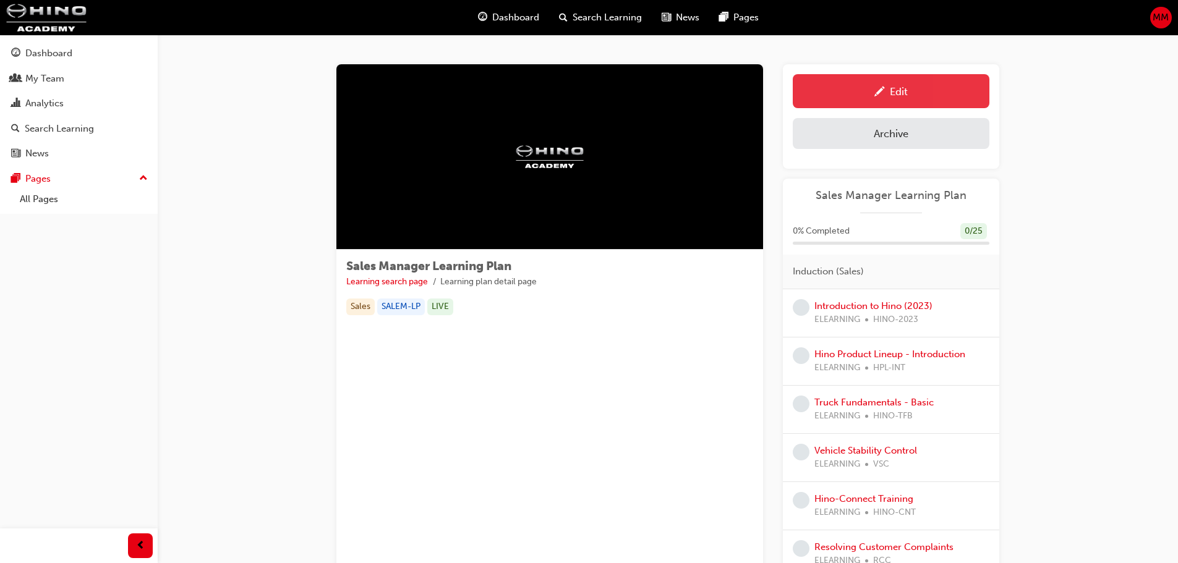
click at [939, 84] on div "Edit" at bounding box center [891, 90] width 178 height 15
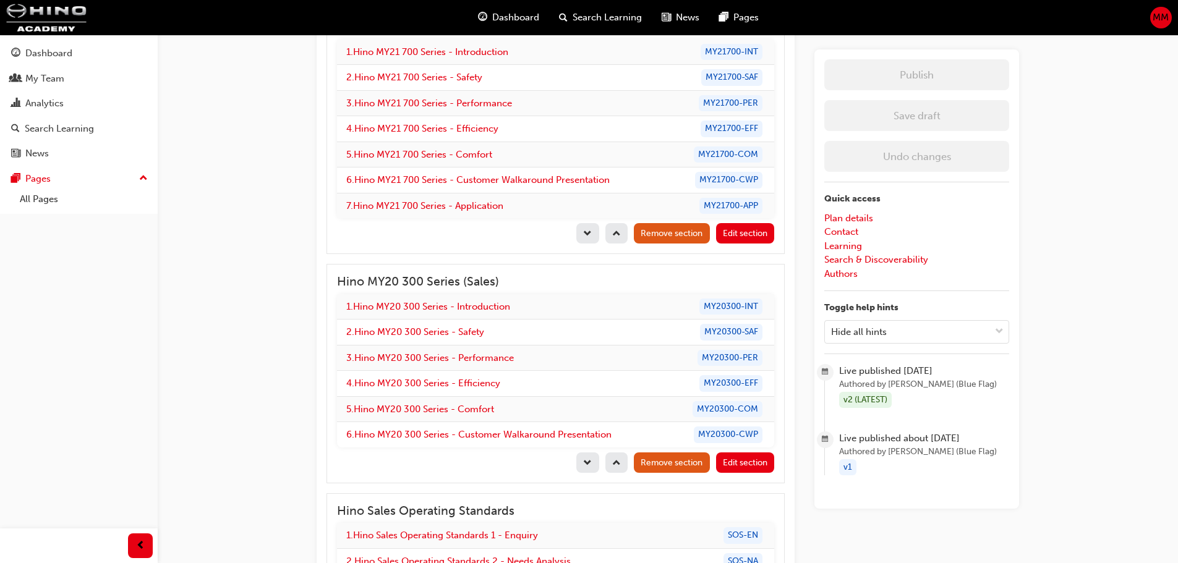
scroll to position [1546, 0]
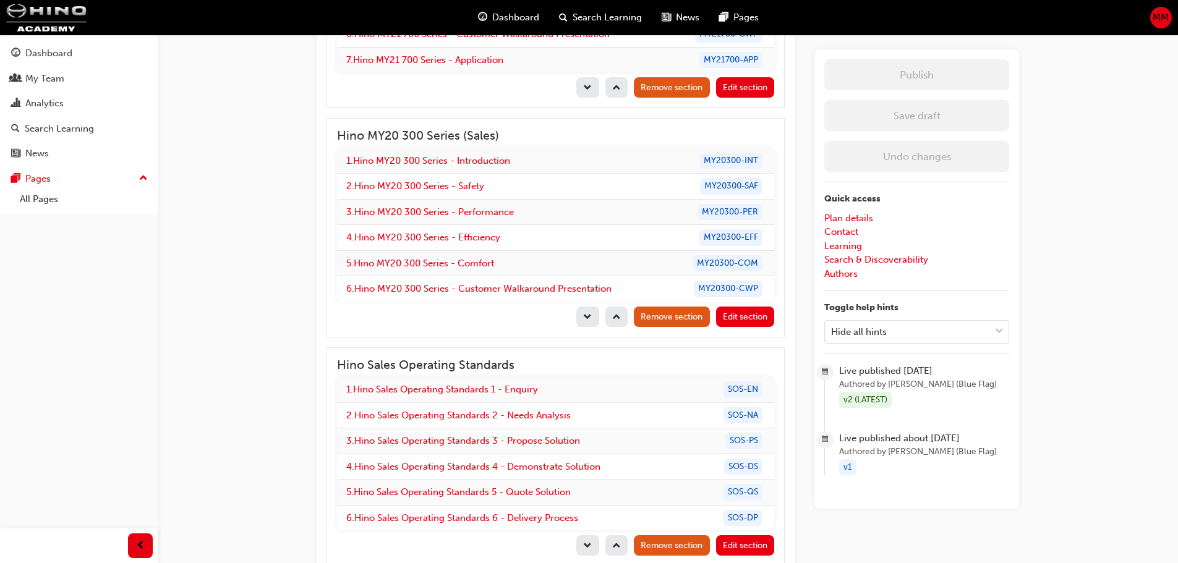
click at [451, 365] on h3 "Hino Sales Operating Standards" at bounding box center [555, 365] width 437 height 14
drag, startPoint x: 342, startPoint y: 364, endPoint x: 538, endPoint y: 365, distance: 196.1
click at [538, 365] on h3 "Hino Sales Operating Standards" at bounding box center [555, 365] width 437 height 14
click at [521, 365] on h3 "Hino Sales Operating Standards" at bounding box center [555, 365] width 437 height 14
drag, startPoint x: 468, startPoint y: 364, endPoint x: 327, endPoint y: 364, distance: 141.0
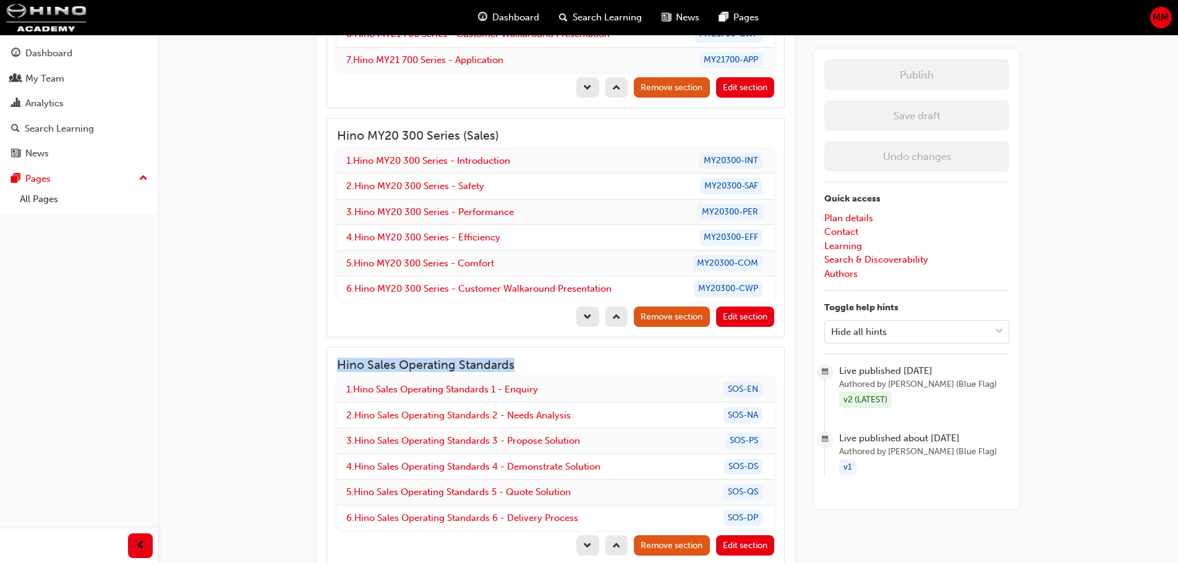
click at [327, 364] on div "Hino Sales Operating Standards 1 . Hino Sales Operating Standards 1 - Enquiry S…" at bounding box center [556, 457] width 458 height 219
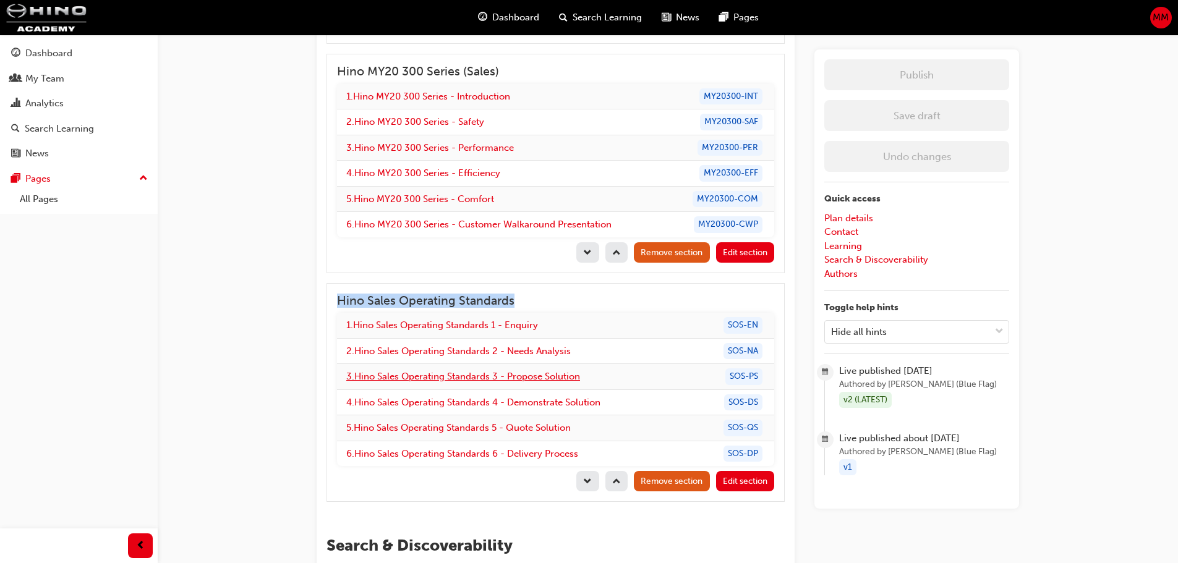
scroll to position [1670, 0]
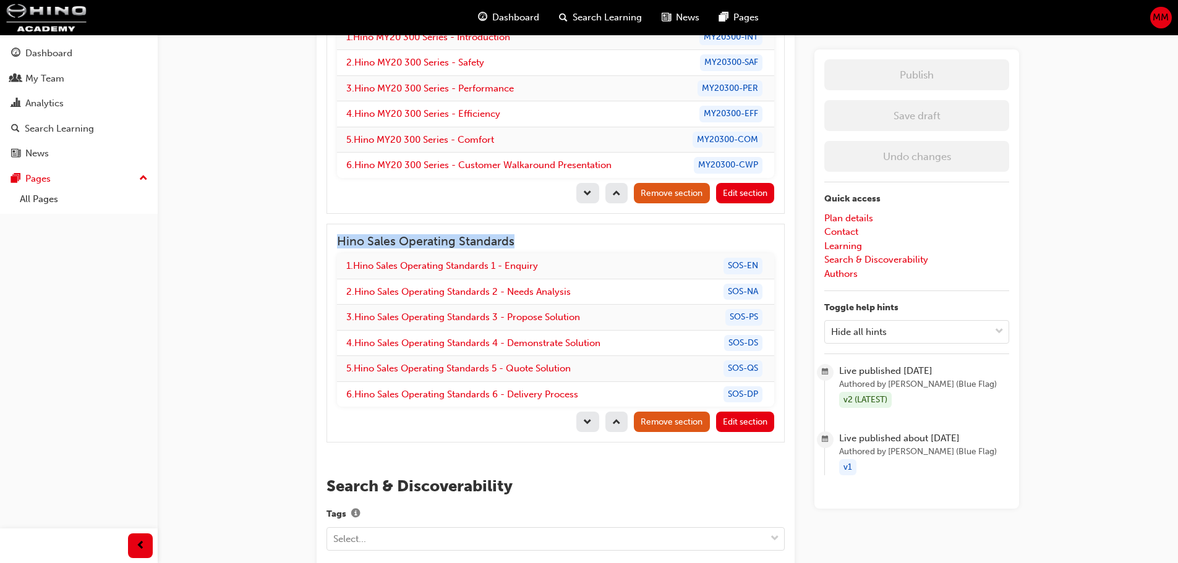
click at [377, 241] on h3 "Hino Sales Operating Standards" at bounding box center [555, 241] width 437 height 14
drag, startPoint x: 338, startPoint y: 239, endPoint x: 532, endPoint y: 239, distance: 193.6
click at [532, 239] on h3 "Hino Sales Operating Standards" at bounding box center [555, 241] width 437 height 14
click at [643, 270] on td "1 . Hino Sales Operating Standards 1 - Enquiry" at bounding box center [512, 266] width 350 height 25
click at [437, 237] on h3 "Hino Sales Operating Standards" at bounding box center [555, 241] width 437 height 14
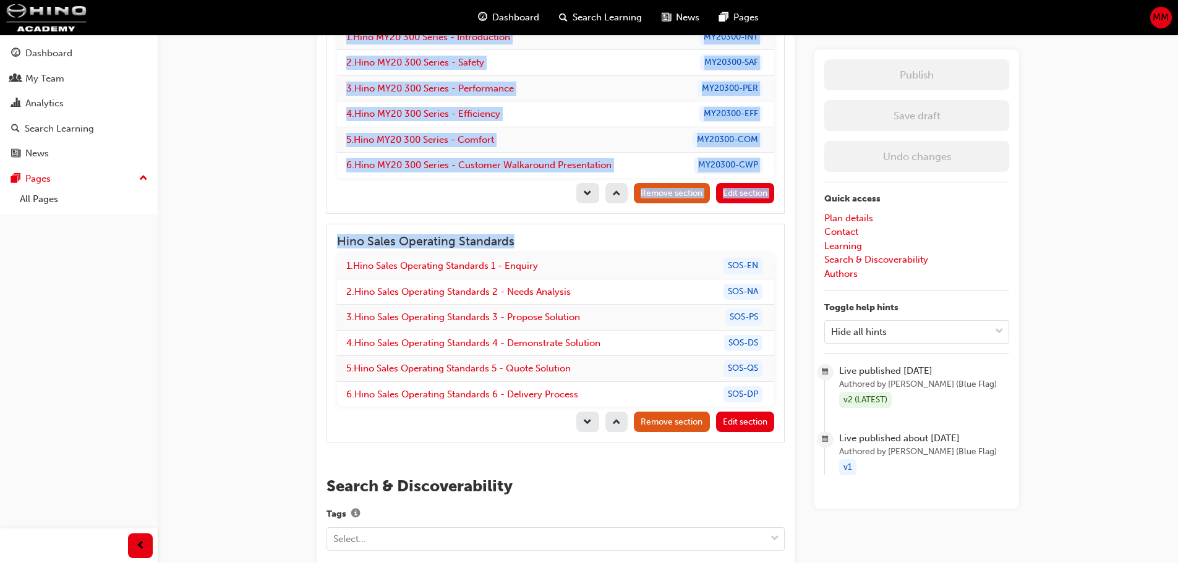
drag, startPoint x: 521, startPoint y: 241, endPoint x: 137, endPoint y: 242, distance: 384.1
click at [398, 241] on h3 "Hino Sales Operating Standards" at bounding box center [555, 241] width 437 height 14
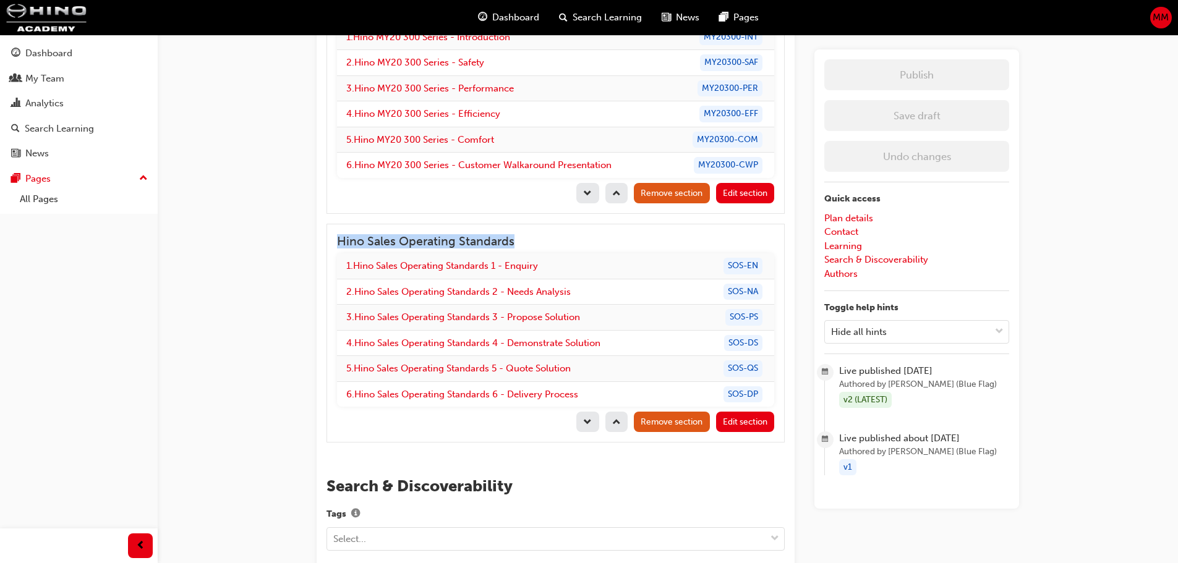
drag, startPoint x: 337, startPoint y: 242, endPoint x: 518, endPoint y: 246, distance: 181.2
click at [518, 247] on h3 "Hino Sales Operating Standards" at bounding box center [555, 241] width 437 height 14
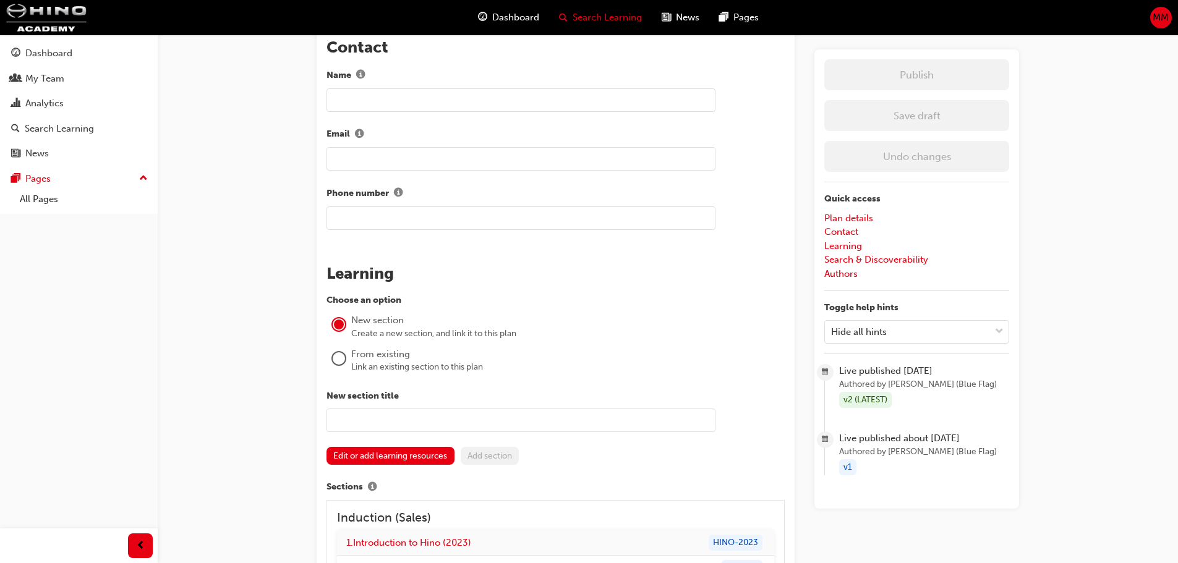
click at [593, 13] on span "Search Learning" at bounding box center [607, 18] width 69 height 14
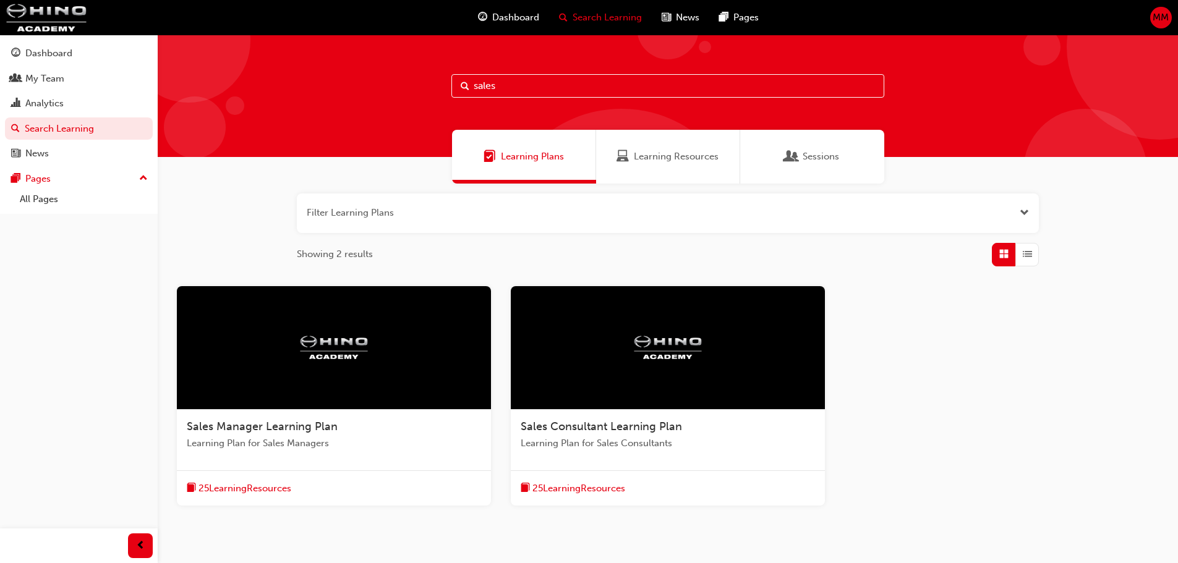
click at [656, 156] on span "Learning Resources" at bounding box center [676, 157] width 85 height 14
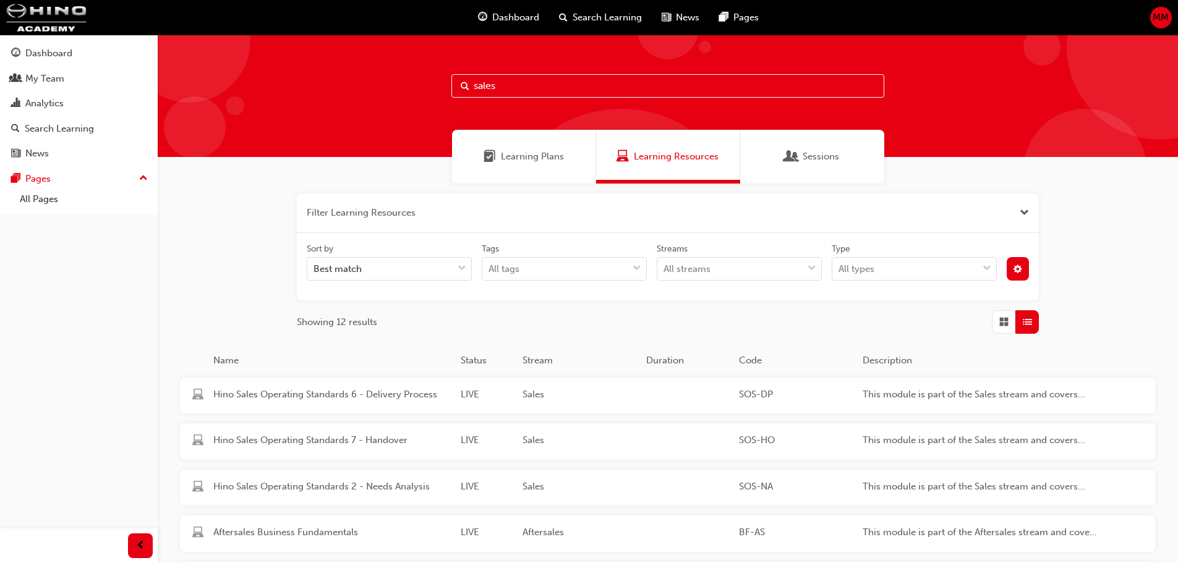
click at [562, 89] on input "sales" at bounding box center [667, 86] width 433 height 24
paste input "Hino Sales Operating Standards"
drag, startPoint x: 671, startPoint y: 85, endPoint x: 199, endPoint y: 101, distance: 472.8
click at [199, 101] on div "salesHino Sales Operating Standards" at bounding box center [668, 96] width 1020 height 122
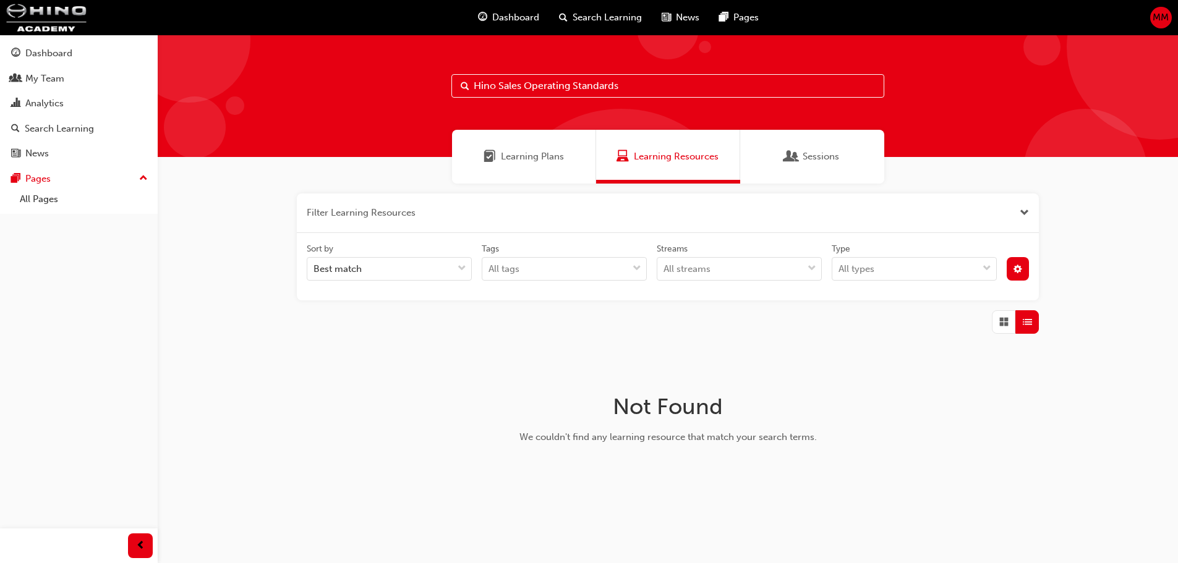
type input "Hino Sales Operating Standards"
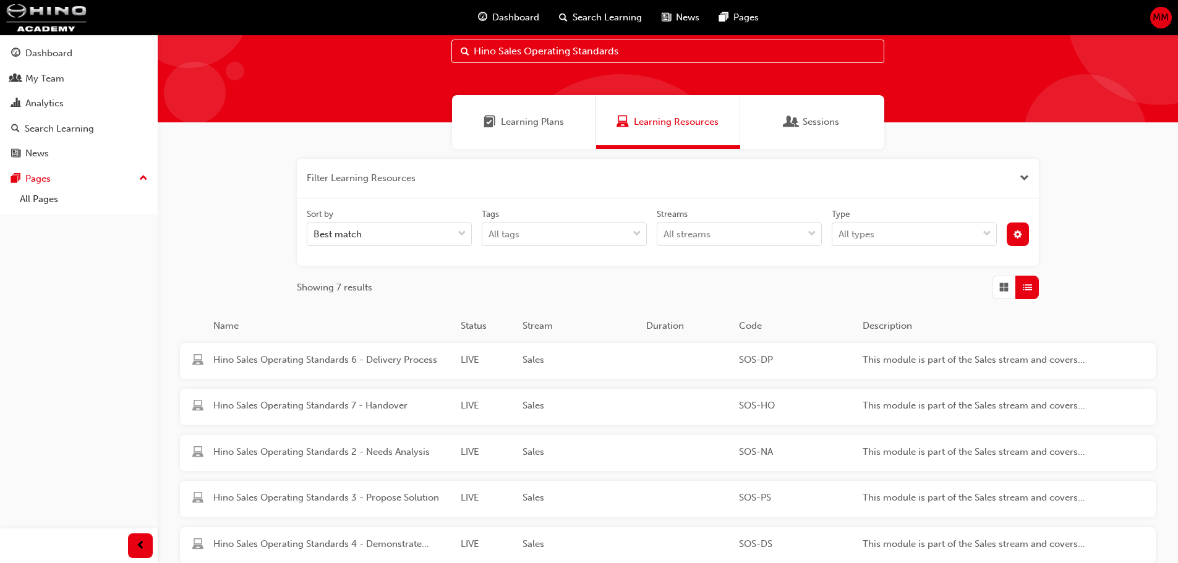
scroll to position [186, 0]
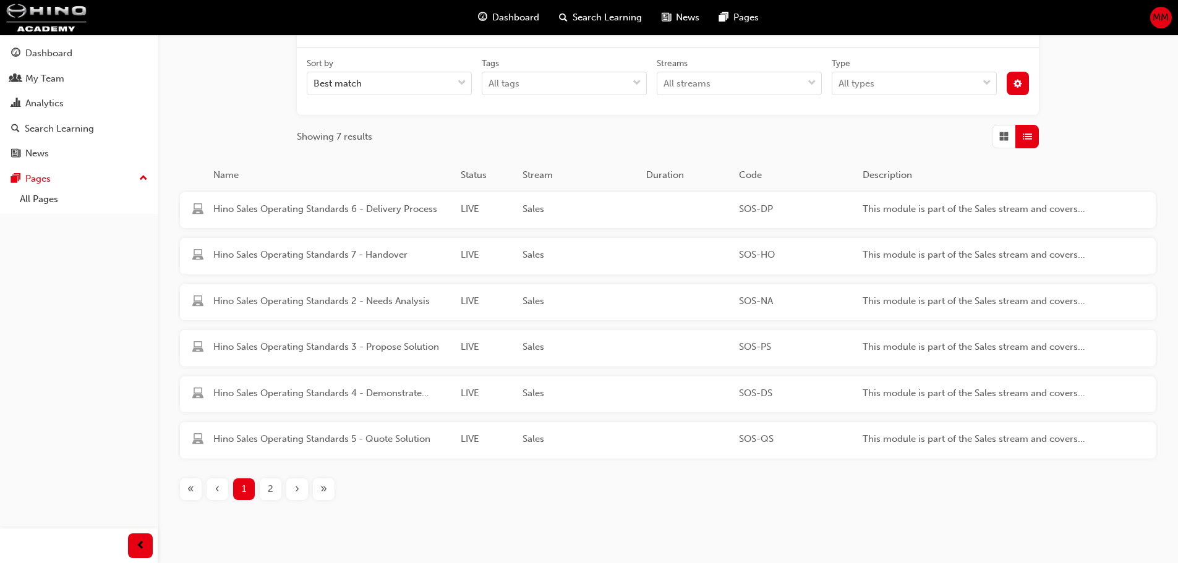
click at [1001, 134] on span "Grid" at bounding box center [1003, 137] width 9 height 14
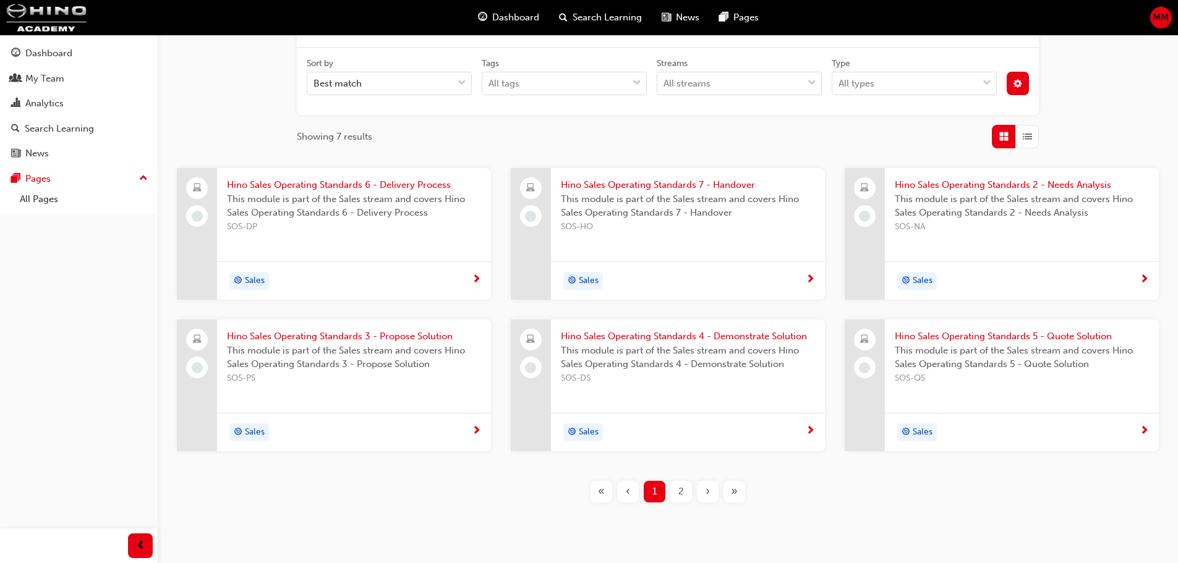
click at [680, 494] on span "2" at bounding box center [681, 492] width 6 height 14
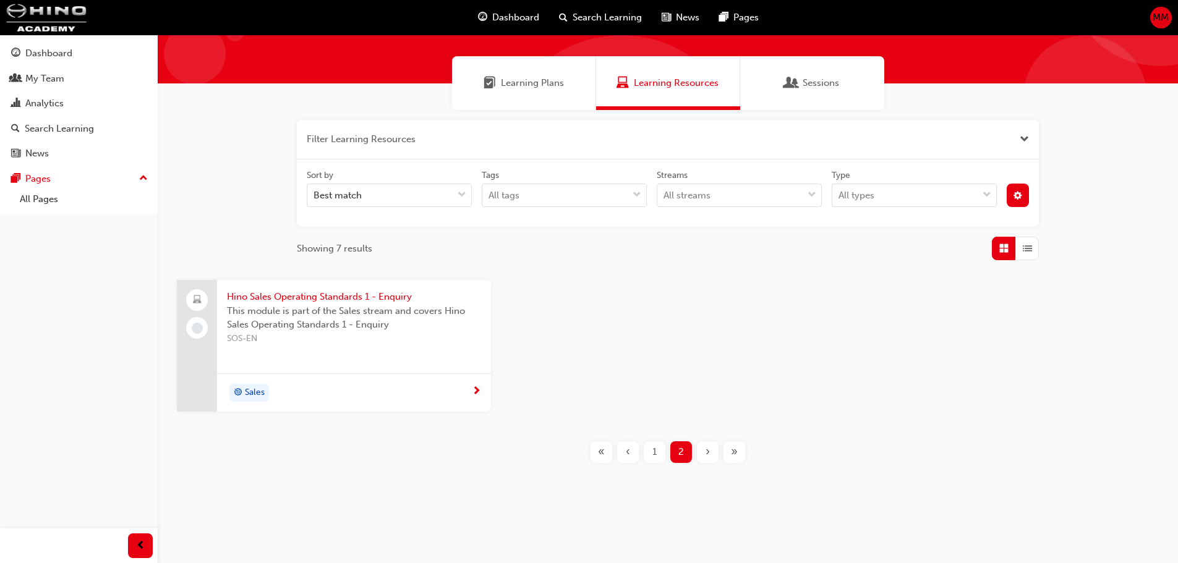
scroll to position [74, 0]
click at [629, 456] on span "‹" at bounding box center [628, 452] width 4 height 14
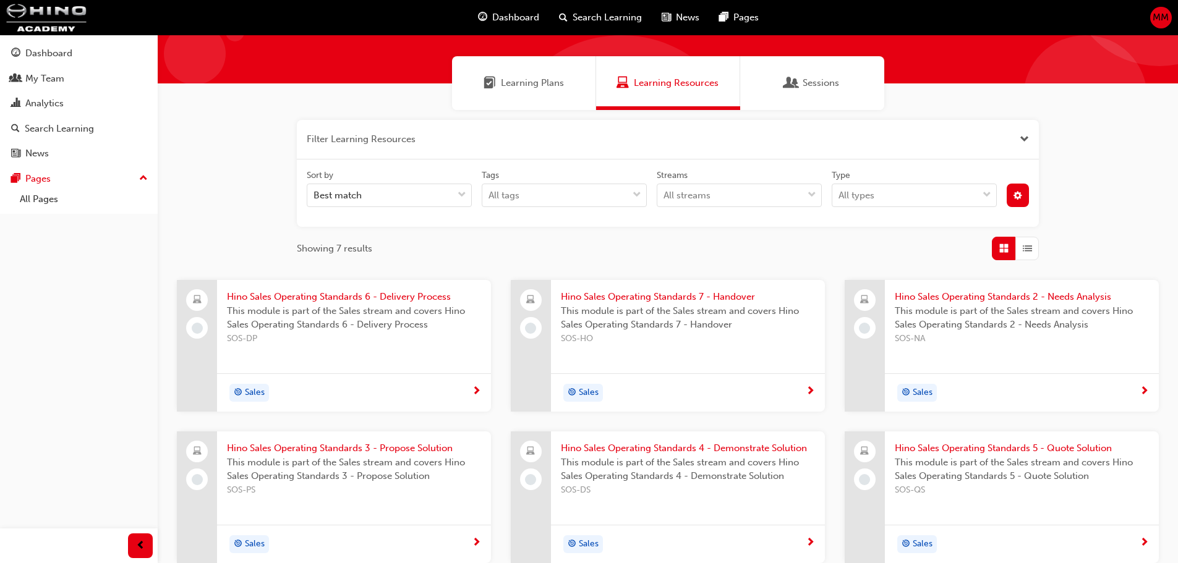
click at [808, 391] on span "next-icon" at bounding box center [810, 392] width 9 height 11
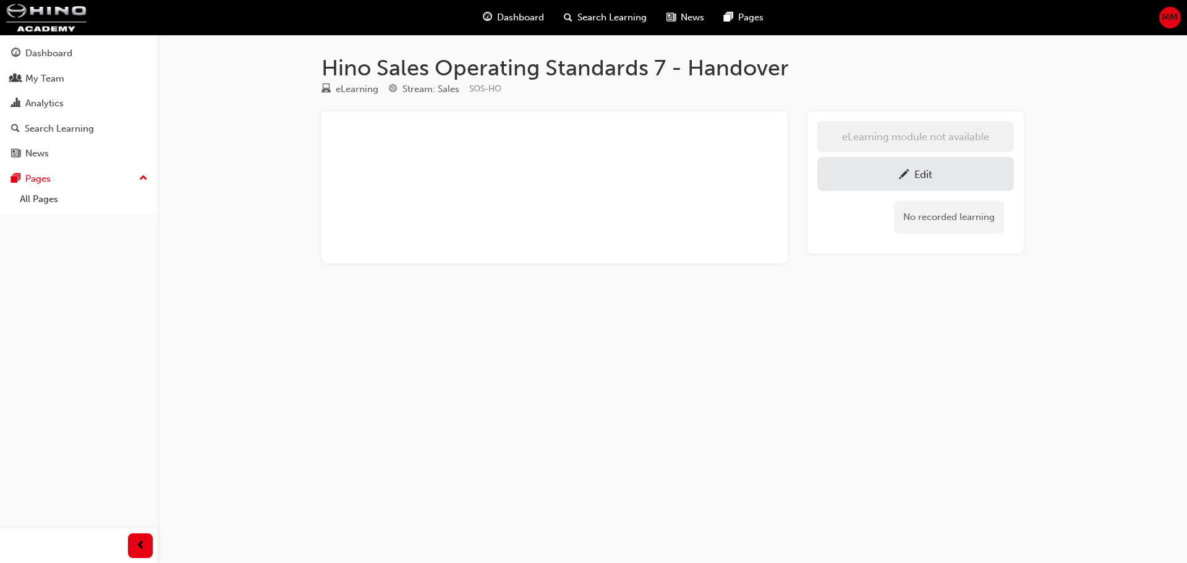
click at [915, 176] on div "Edit" at bounding box center [924, 174] width 18 height 12
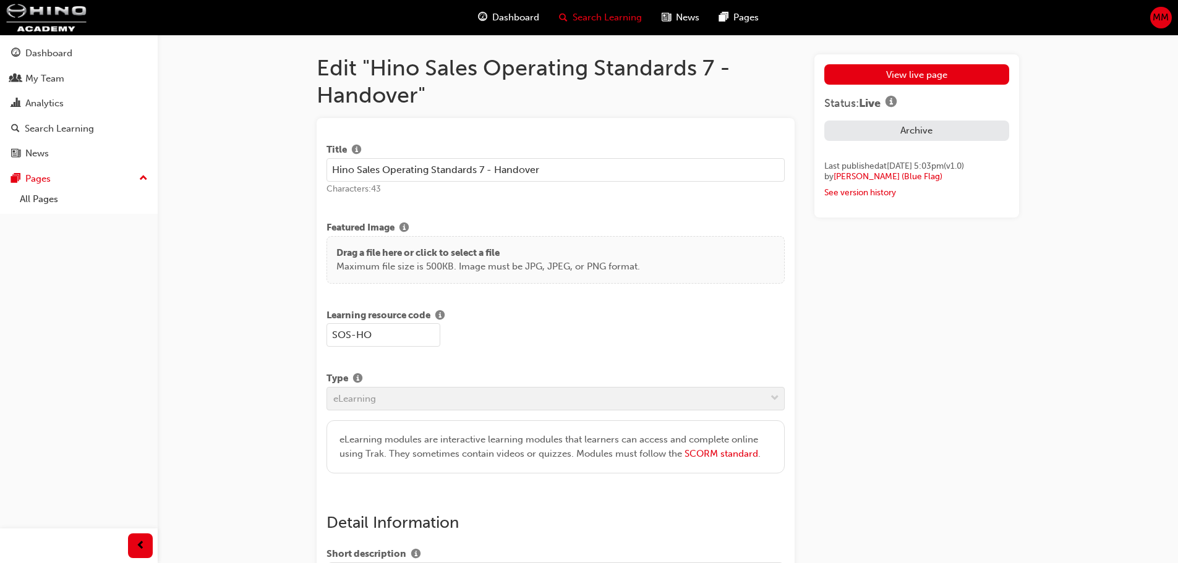
click at [602, 14] on span "Search Learning" at bounding box center [607, 18] width 69 height 14
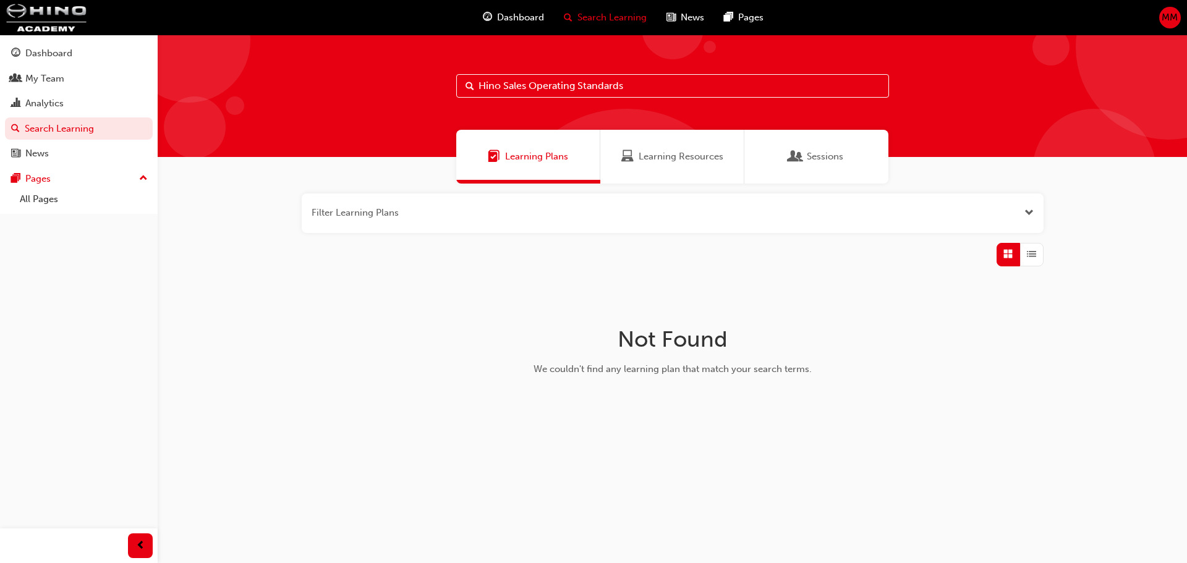
click at [554, 157] on span "Learning Plans" at bounding box center [536, 157] width 63 height 14
drag, startPoint x: 630, startPoint y: 72, endPoint x: 321, endPoint y: 80, distance: 308.7
click at [321, 80] on div "Hino Sales Operating Standards" at bounding box center [673, 96] width 1030 height 122
click at [686, 90] on input "Hino Sales Operating Standards" at bounding box center [672, 86] width 433 height 24
drag, startPoint x: 658, startPoint y: 90, endPoint x: 168, endPoint y: 103, distance: 490.0
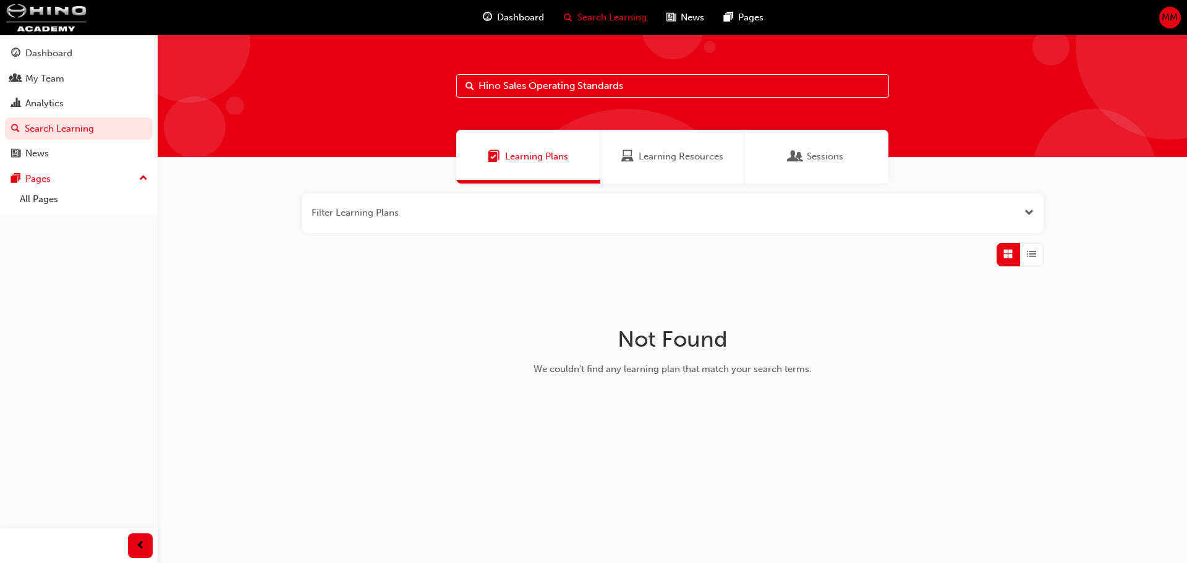
click at [177, 98] on div "Hino Sales Operating Standards" at bounding box center [673, 96] width 1030 height 122
type input "sales"
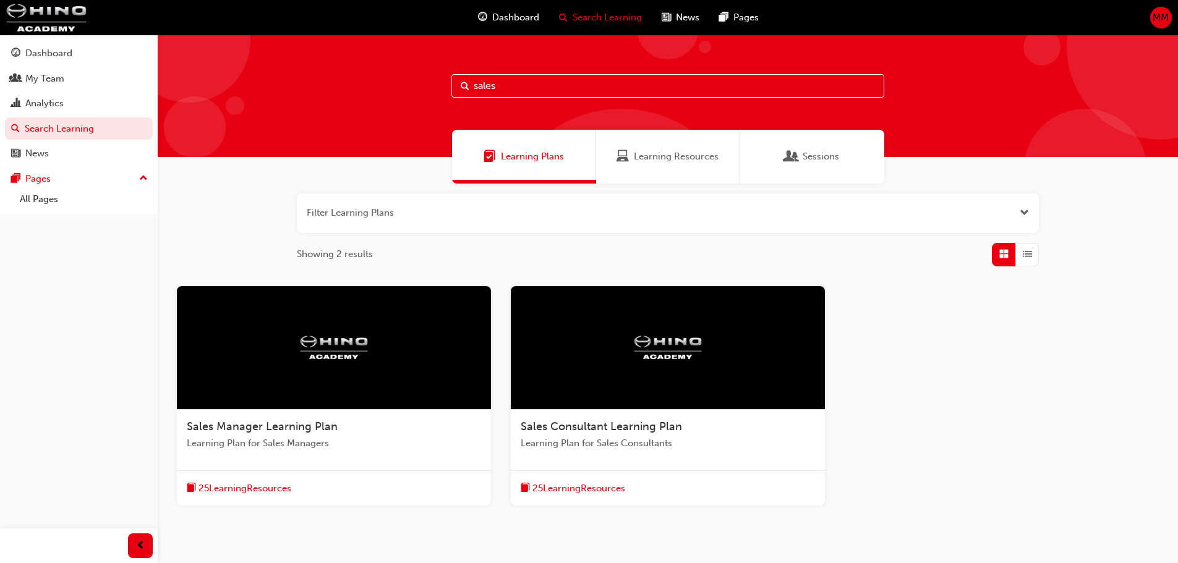
click at [557, 431] on span "Sales Consultant Learning Plan" at bounding box center [601, 427] width 161 height 14
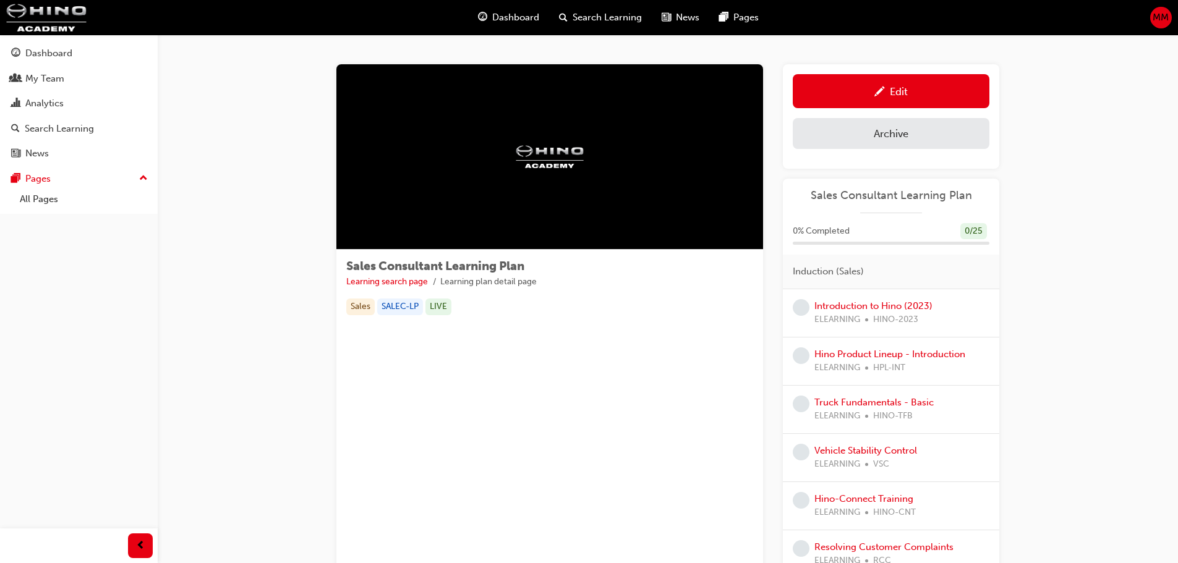
click at [918, 92] on div "Edit" at bounding box center [891, 90] width 178 height 15
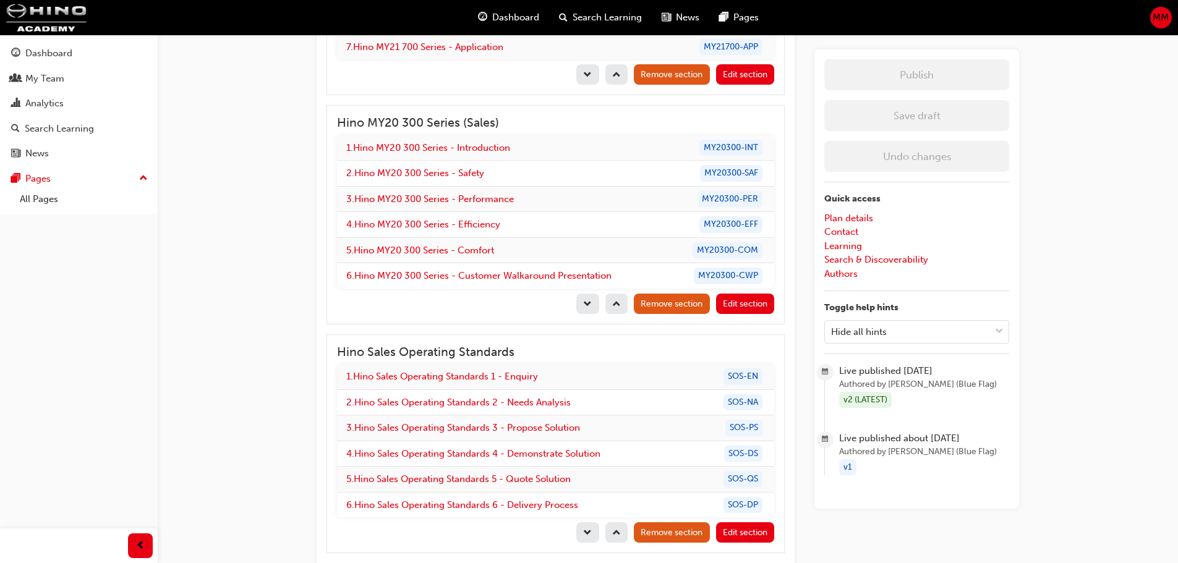
scroll to position [1732, 0]
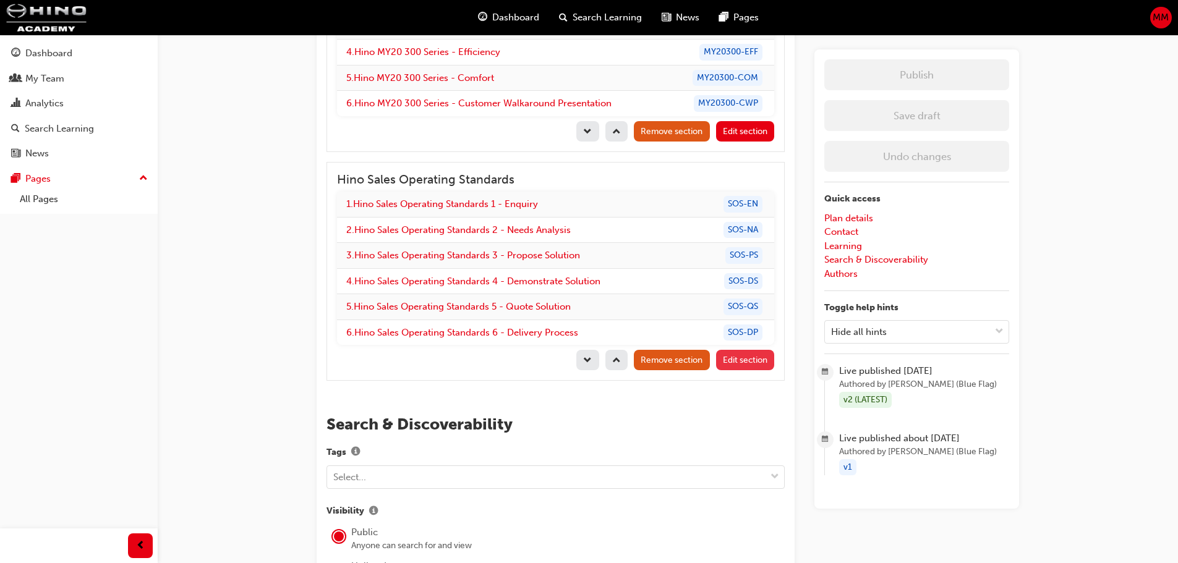
click at [763, 359] on span "Edit section" at bounding box center [745, 360] width 45 height 11
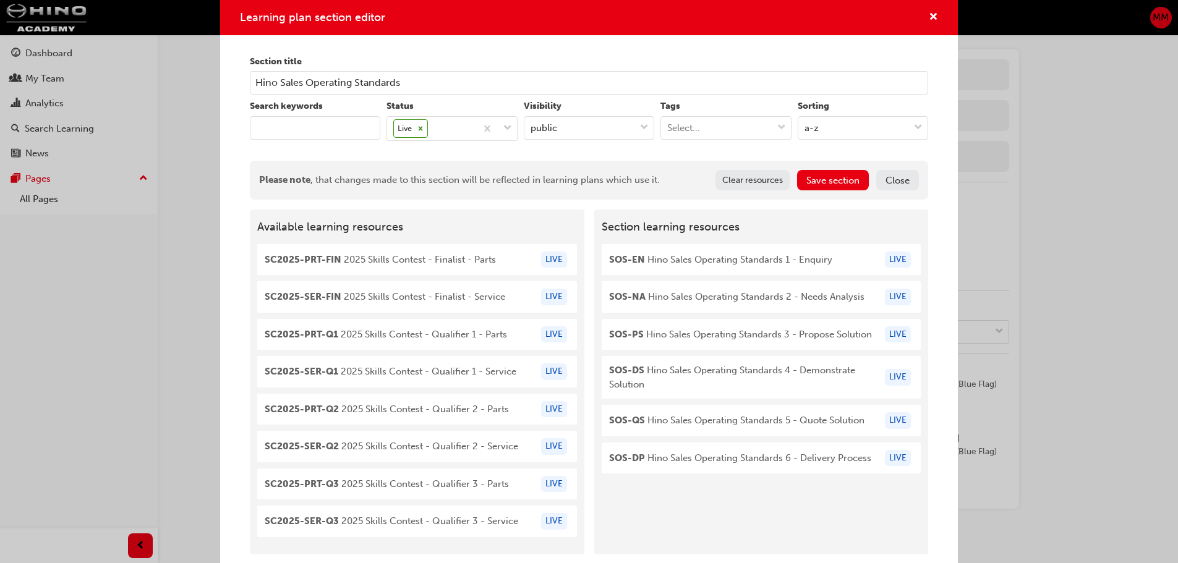
click at [278, 127] on input "keyword" at bounding box center [315, 128] width 130 height 24
